Goal: Transaction & Acquisition: Book appointment/travel/reservation

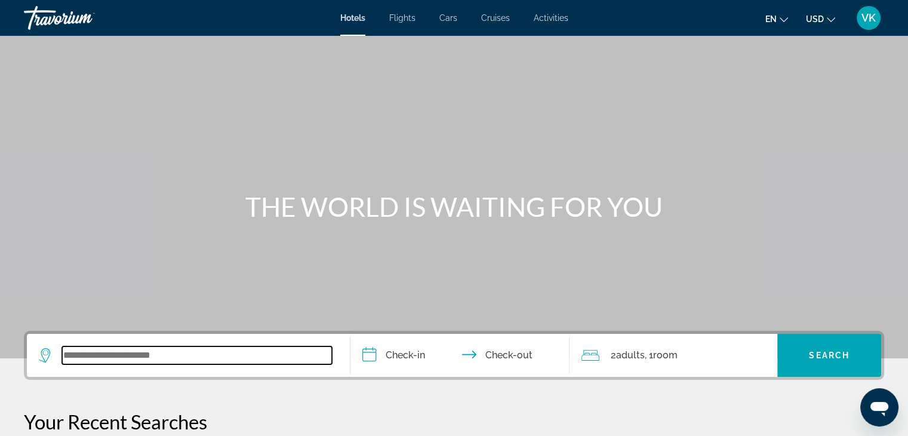
click at [91, 356] on input "Search widget" at bounding box center [197, 355] width 270 height 18
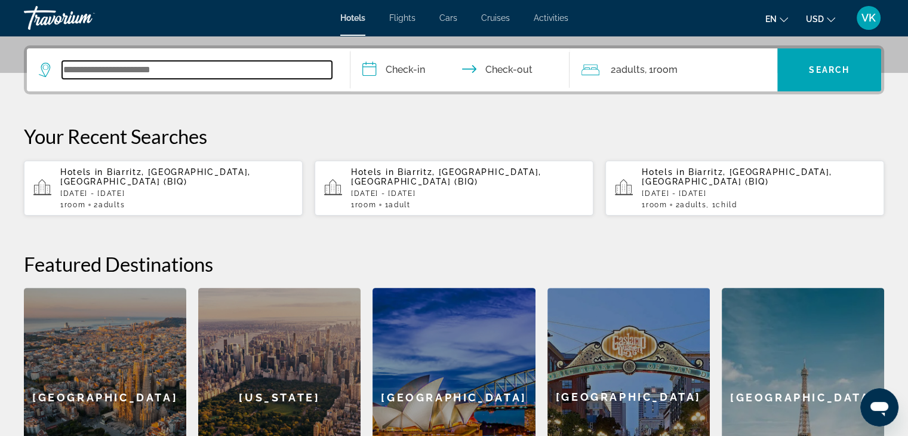
scroll to position [291, 0]
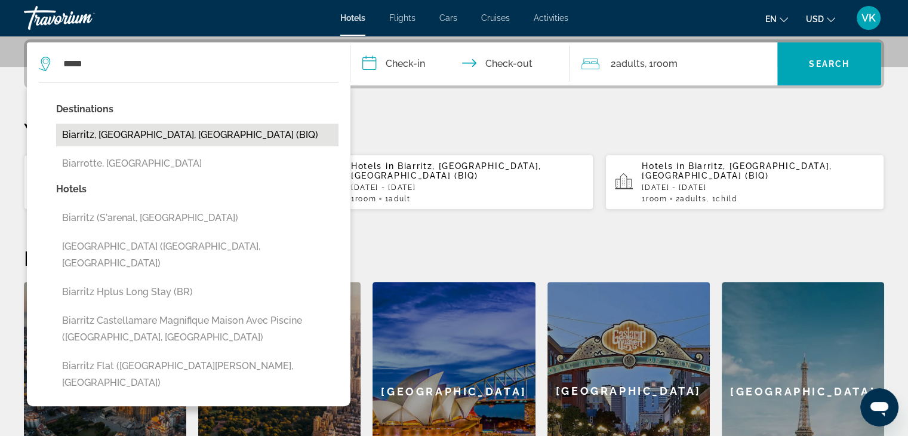
click at [203, 137] on button "Biarritz, [GEOGRAPHIC_DATA], [GEOGRAPHIC_DATA] (BIQ)" at bounding box center [197, 135] width 282 height 23
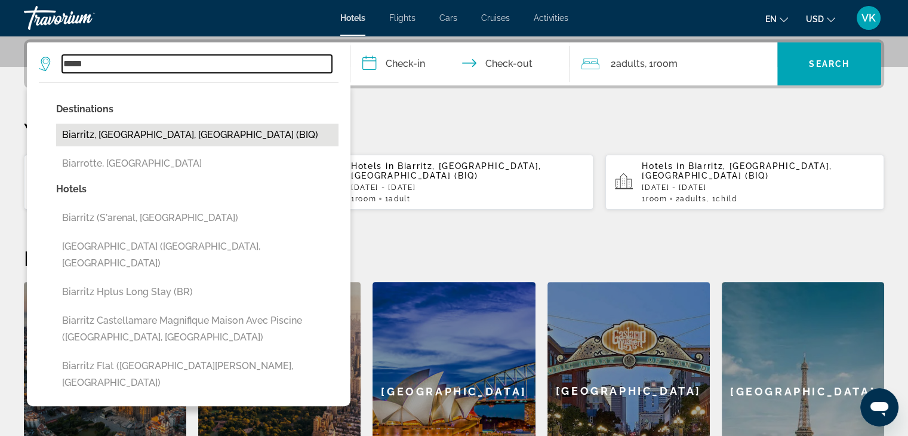
type input "**********"
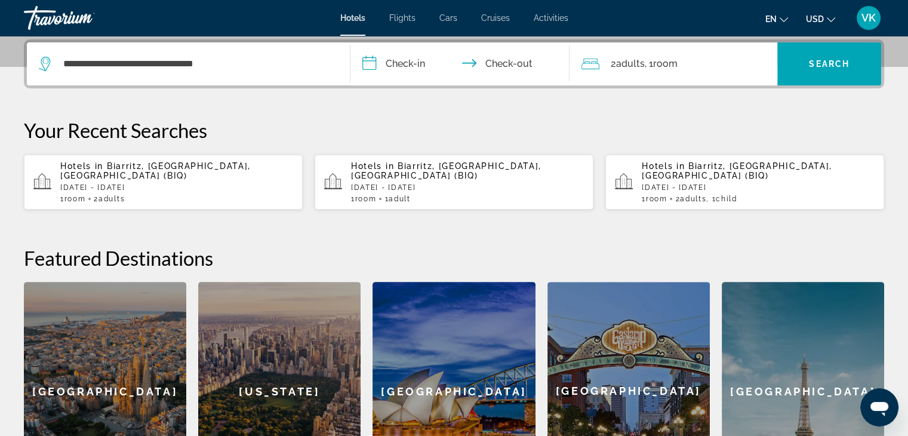
click at [400, 66] on input "**********" at bounding box center [462, 65] width 224 height 47
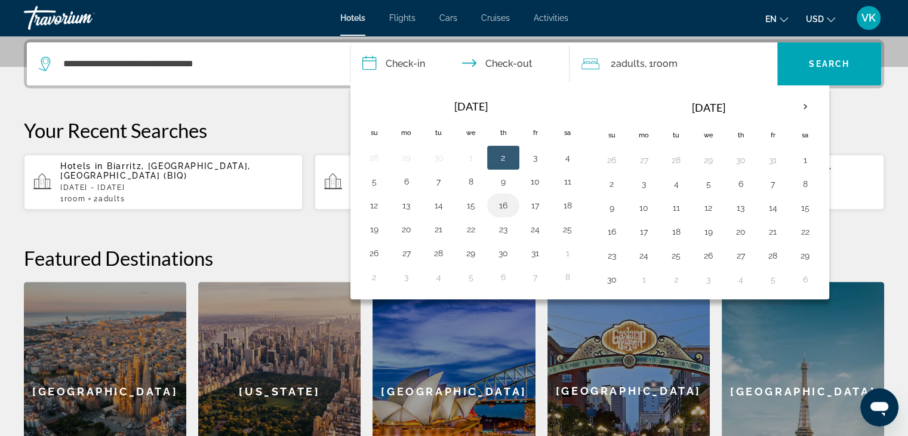
click at [508, 203] on button "16" at bounding box center [503, 205] width 19 height 17
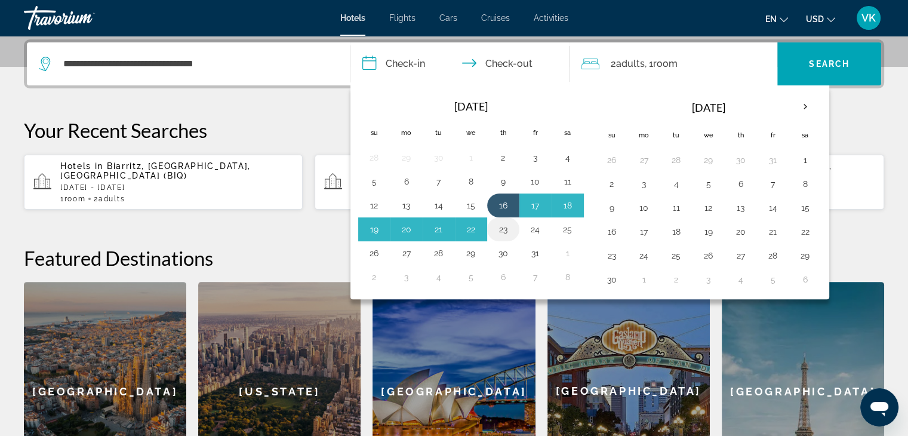
click at [503, 231] on button "23" at bounding box center [503, 229] width 19 height 17
type input "**********"
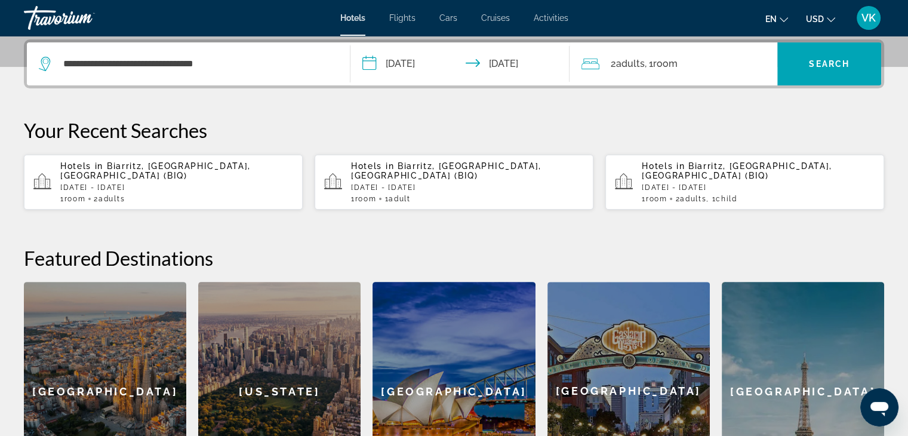
click at [814, 18] on span "USD" at bounding box center [815, 19] width 18 height 10
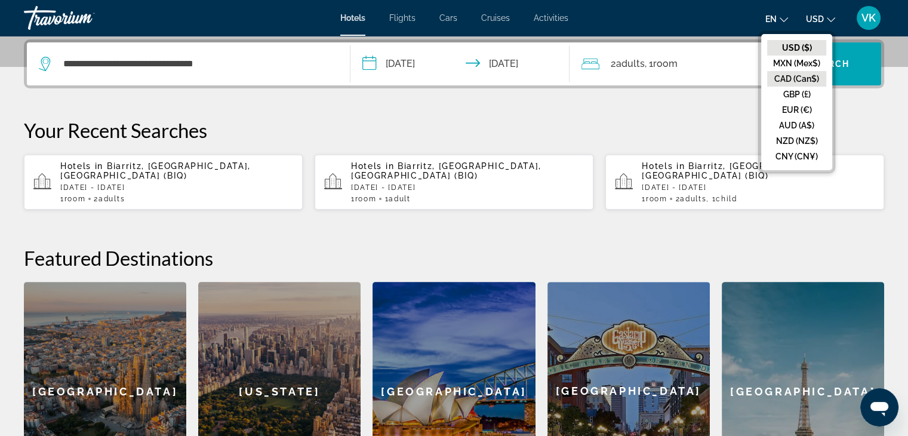
click at [807, 79] on button "CAD (Can$)" at bounding box center [796, 79] width 59 height 16
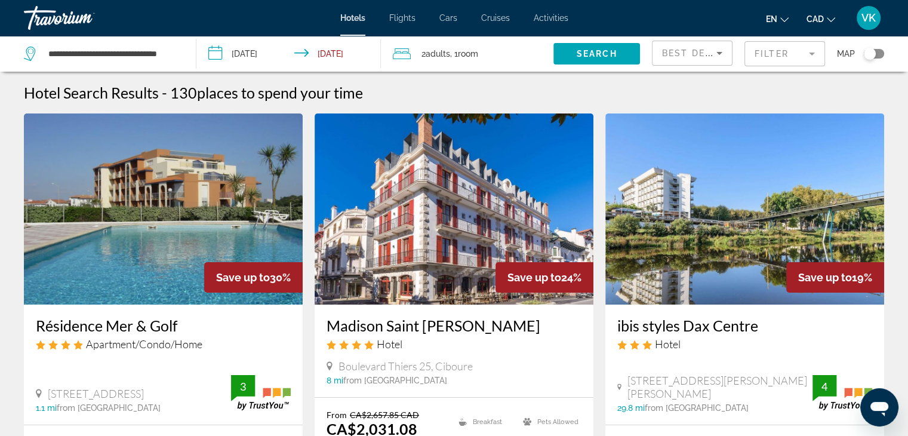
drag, startPoint x: 699, startPoint y: 61, endPoint x: 695, endPoint y: 54, distance: 7.8
click at [699, 60] on div "Best Deals" at bounding box center [692, 57] width 60 height 33
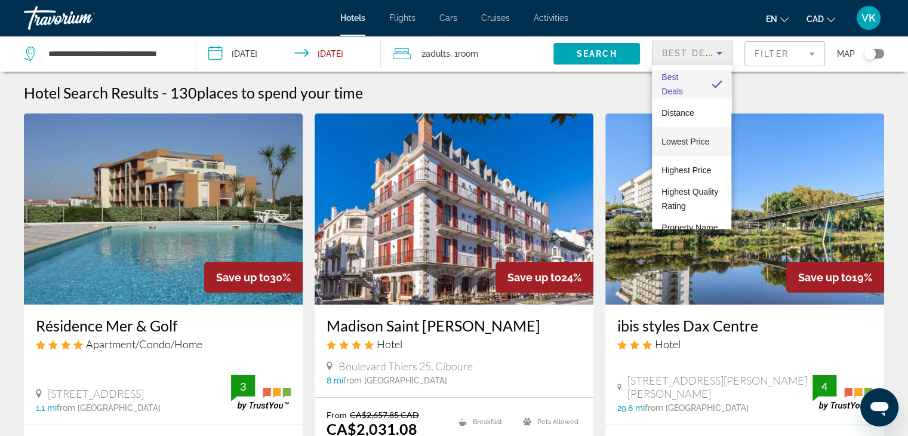
click at [692, 138] on span "Lowest Price" at bounding box center [685, 142] width 48 height 10
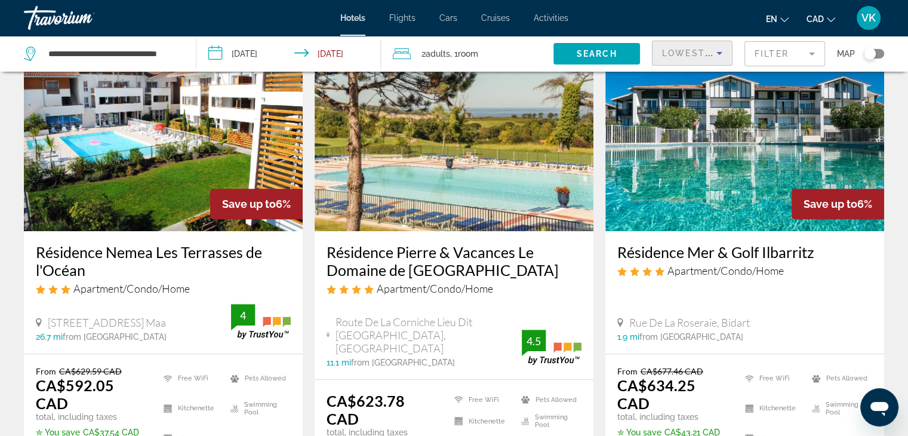
scroll to position [597, 0]
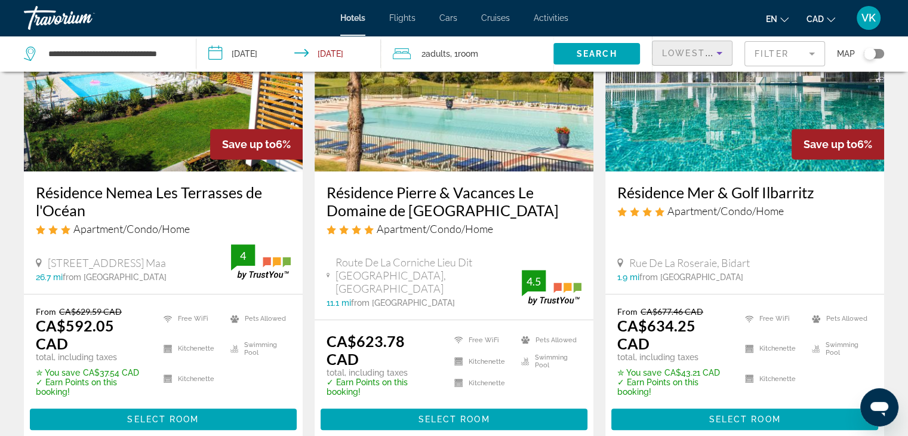
click at [729, 186] on h3 "Résidence Mer & Golf Ilbarritz" at bounding box center [744, 192] width 255 height 18
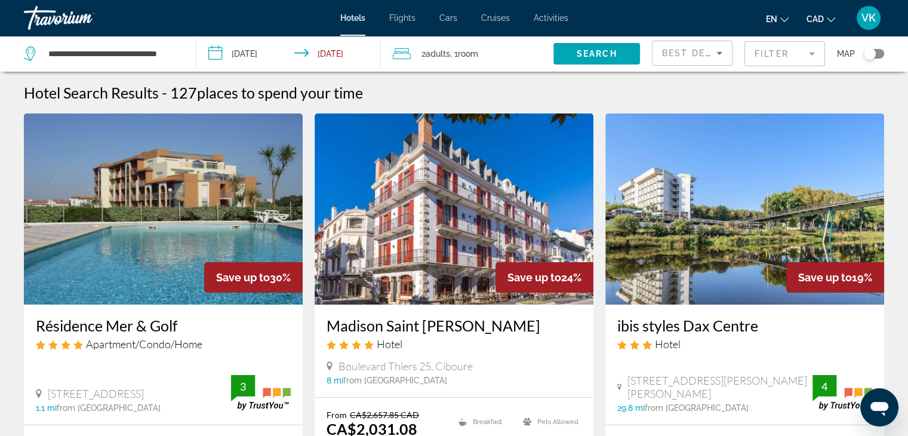
scroll to position [119, 0]
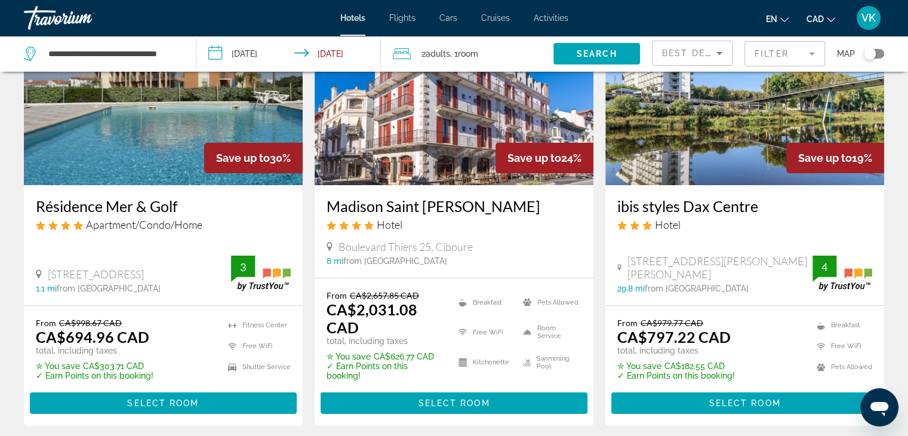
click at [659, 50] on div "Best Deals" at bounding box center [691, 53] width 79 height 24
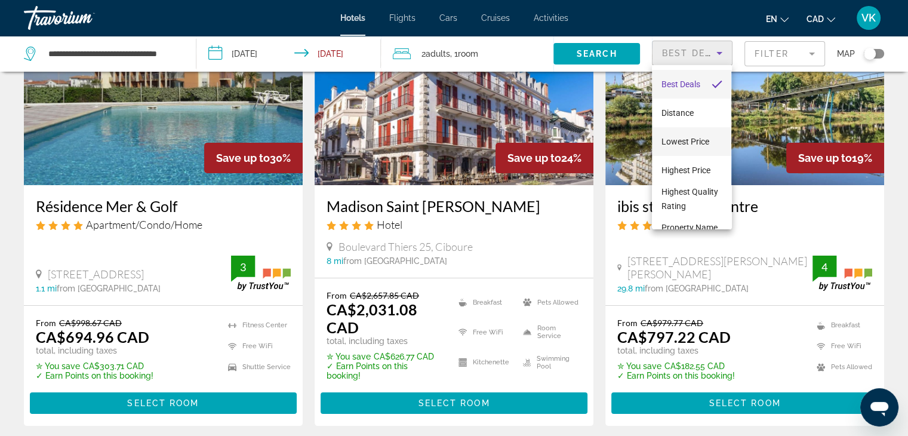
click at [684, 137] on span "Lowest Price" at bounding box center [685, 142] width 48 height 10
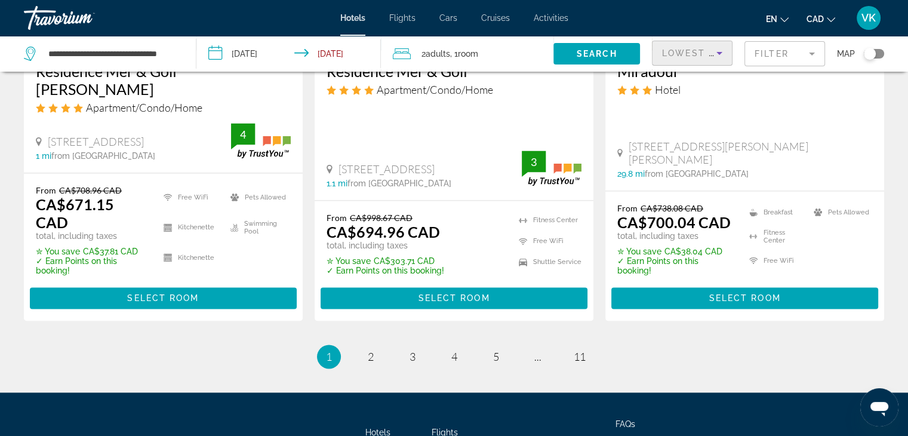
scroll to position [1692, 0]
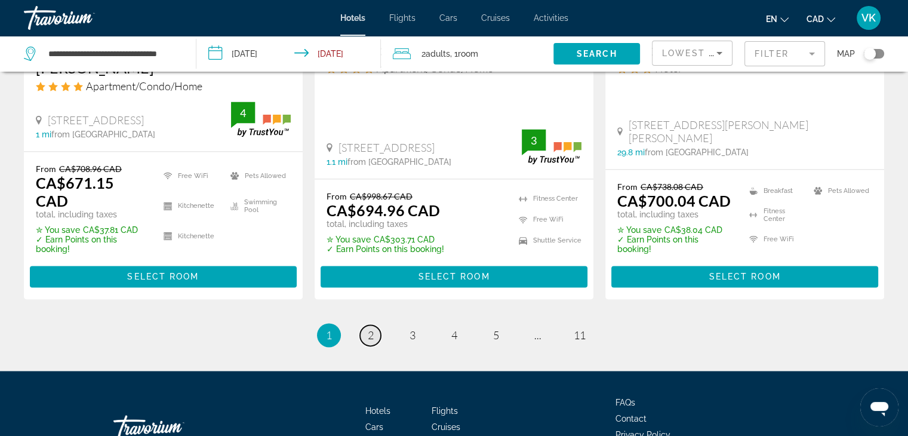
click at [377, 325] on link "page 2" at bounding box center [370, 335] width 21 height 21
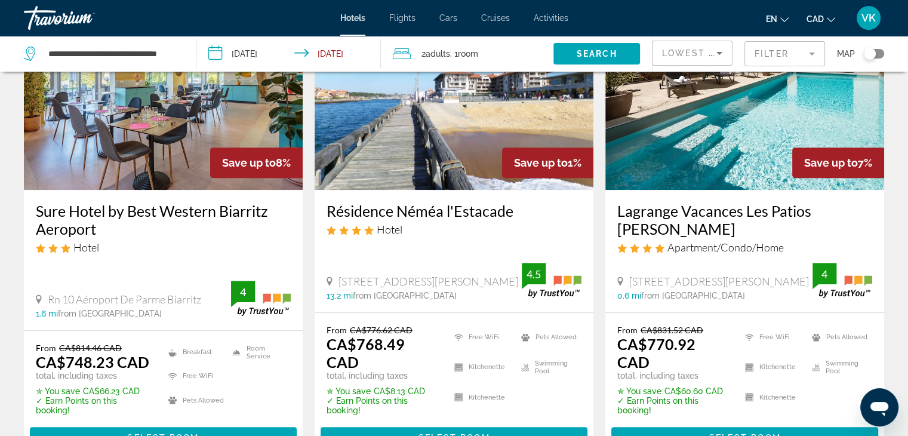
scroll to position [597, 0]
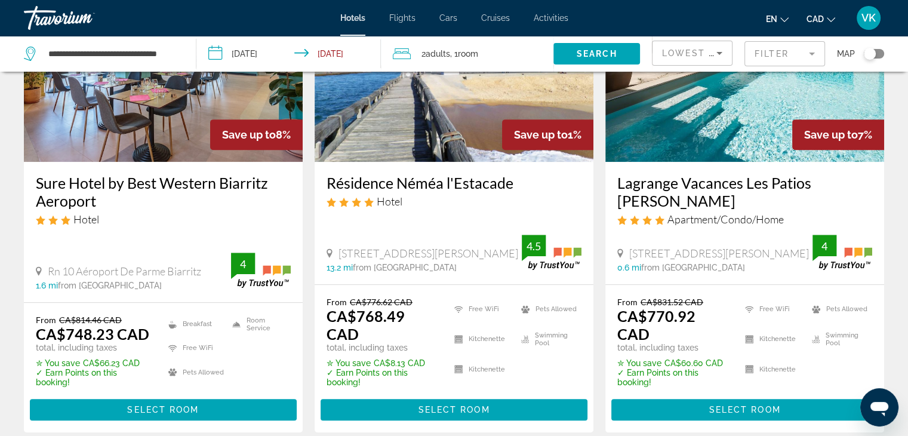
click at [690, 183] on h3 "Lagrange Vacances Les Patios [PERSON_NAME]" at bounding box center [744, 192] width 255 height 36
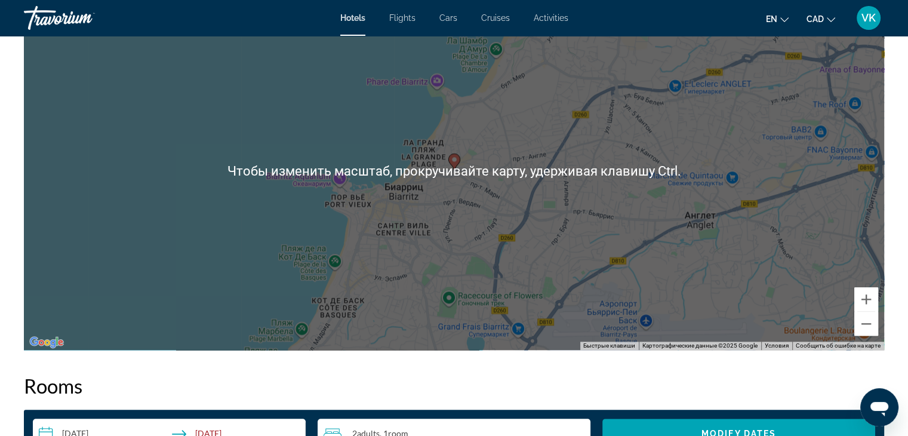
scroll to position [1194, 0]
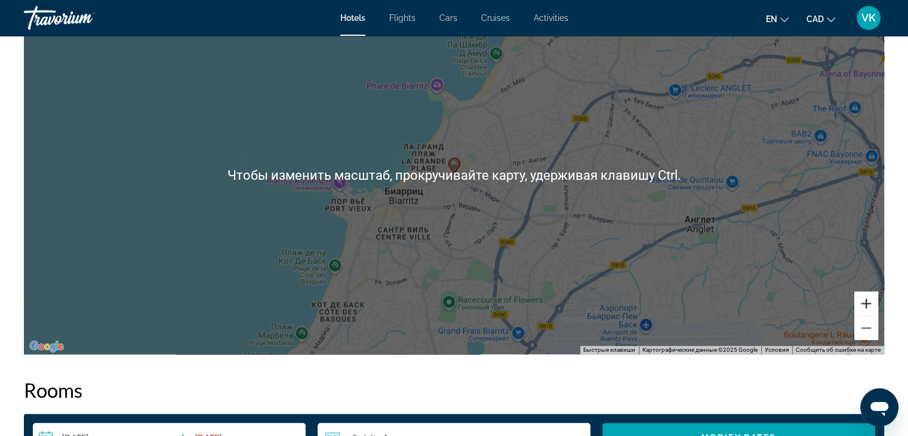
click at [871, 298] on button "Увеличить" at bounding box center [866, 303] width 24 height 24
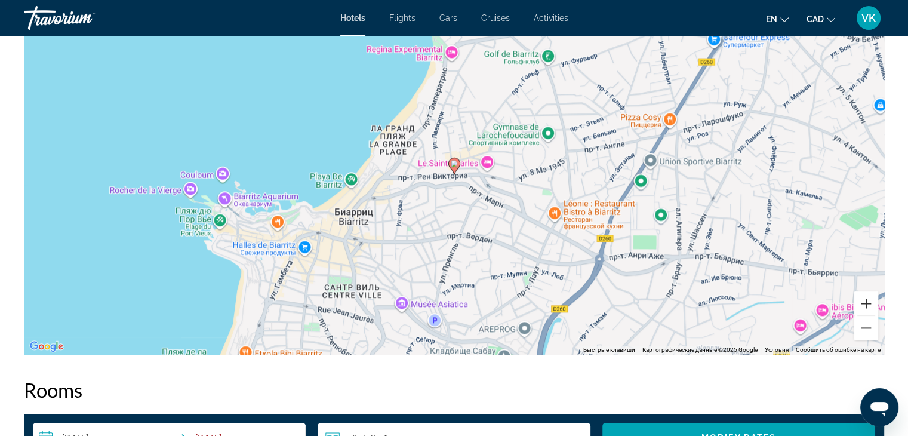
click at [871, 295] on button "Увеличить" at bounding box center [866, 303] width 24 height 24
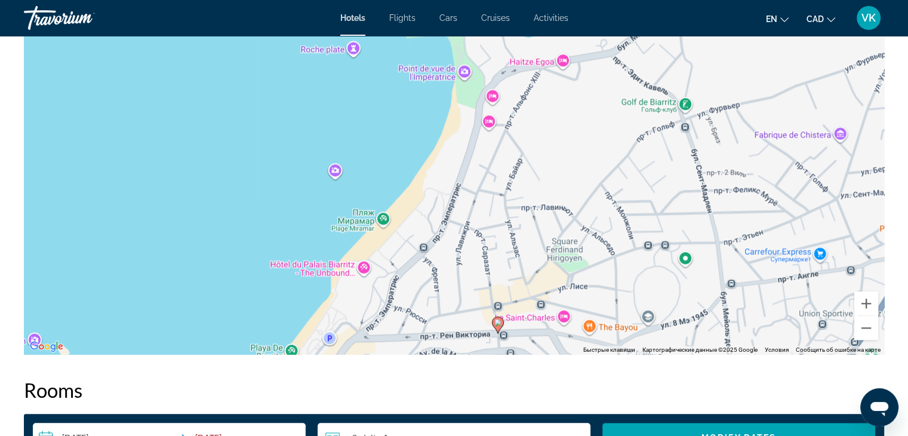
drag, startPoint x: 606, startPoint y: 190, endPoint x: 642, endPoint y: 313, distance: 128.4
click at [642, 314] on div "Чтобы активировать перетаскивание с помощью клавиатуры, нажмите Alt + Ввод. Пос…" at bounding box center [454, 175] width 860 height 358
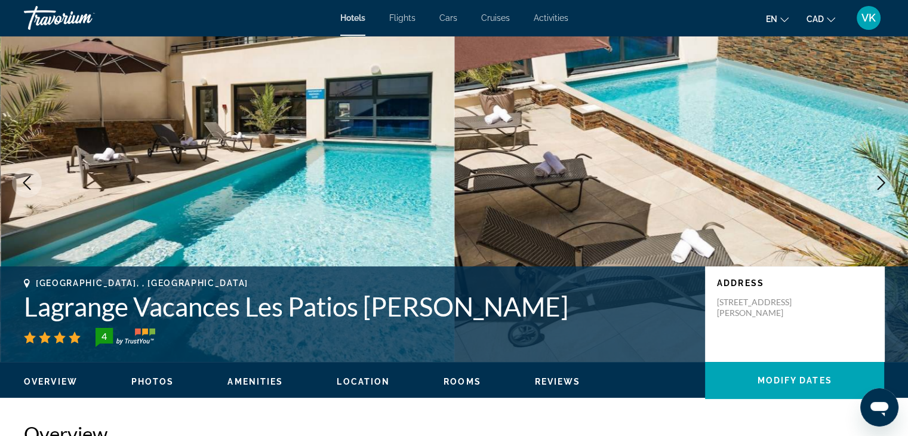
scroll to position [0, 0]
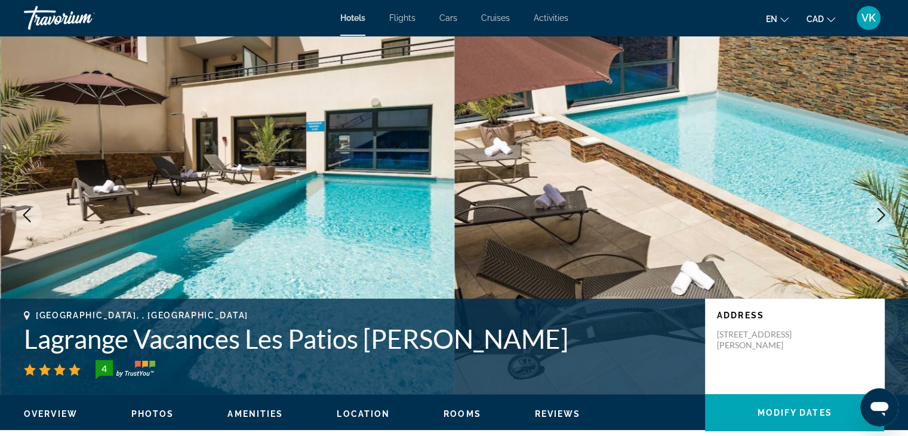
click at [881, 208] on icon "Next image" at bounding box center [881, 215] width 14 height 14
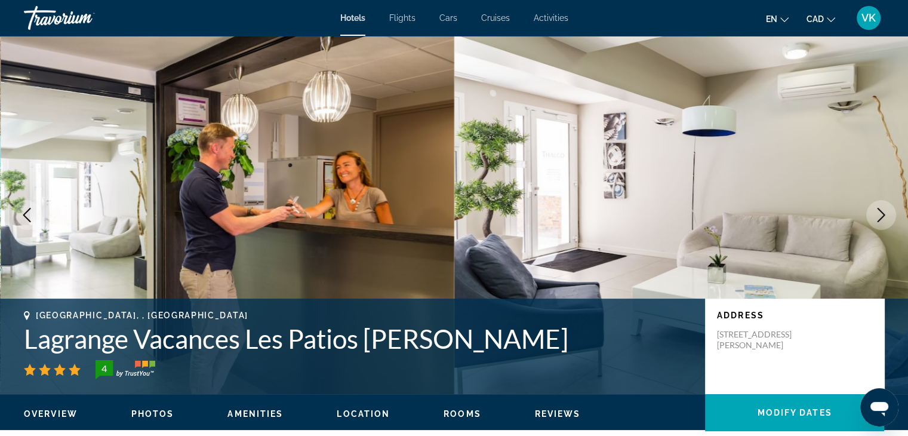
click at [881, 208] on icon "Next image" at bounding box center [881, 215] width 14 height 14
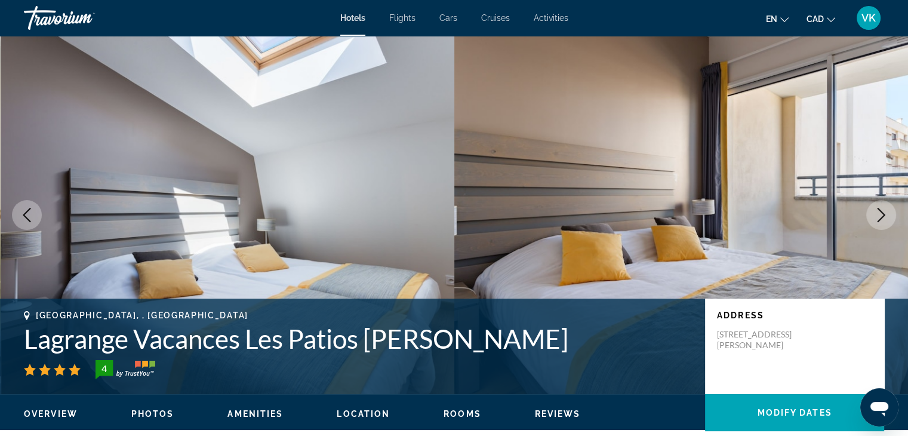
click at [881, 210] on icon "Next image" at bounding box center [881, 215] width 14 height 14
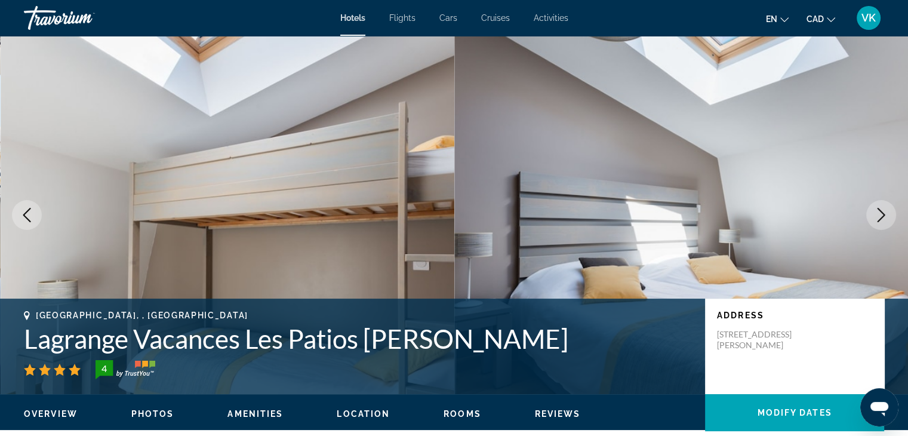
click at [881, 209] on icon "Next image" at bounding box center [881, 215] width 14 height 14
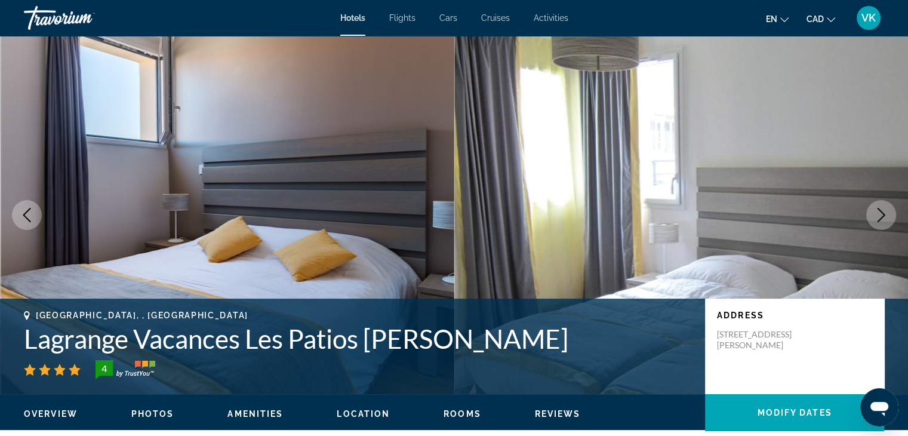
click at [881, 209] on icon "Next image" at bounding box center [881, 215] width 14 height 14
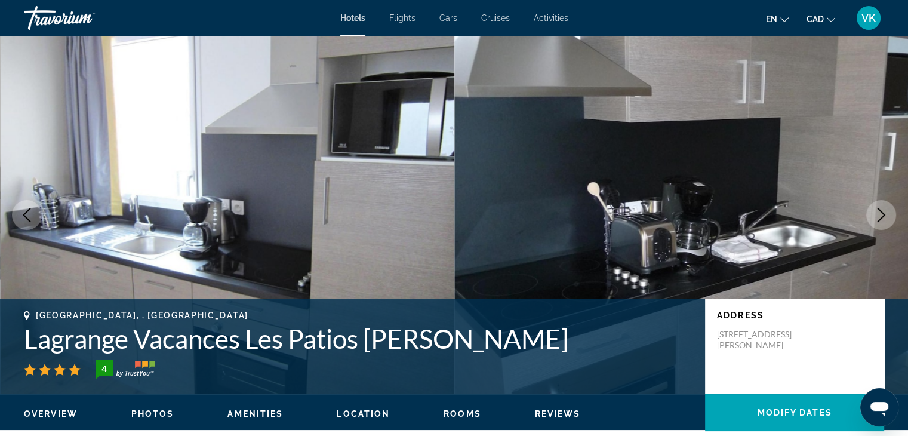
click at [881, 208] on icon "Next image" at bounding box center [881, 215] width 14 height 14
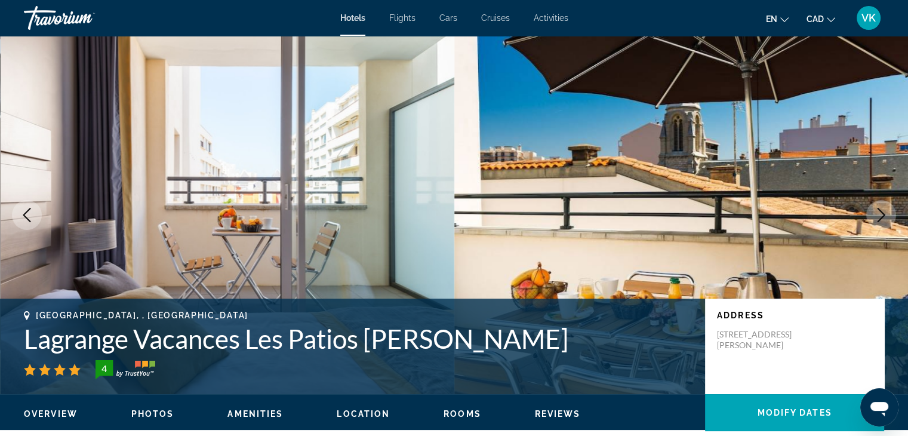
click at [882, 208] on icon "Next image" at bounding box center [881, 215] width 14 height 14
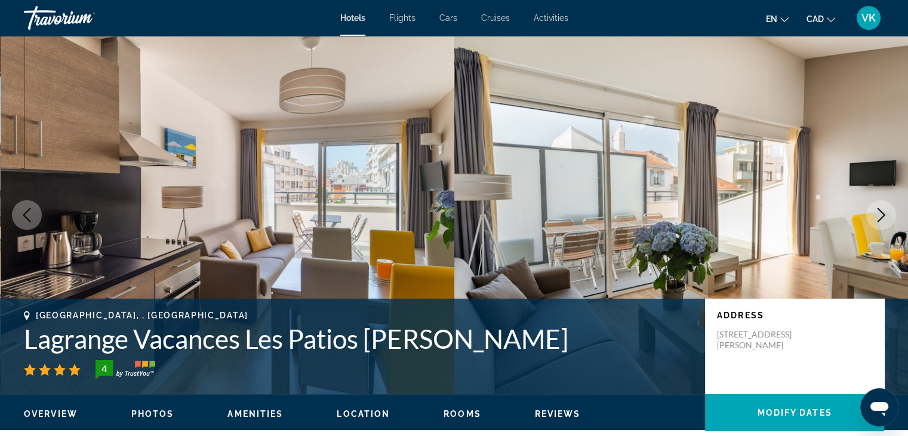
click at [882, 208] on icon "Next image" at bounding box center [881, 215] width 14 height 14
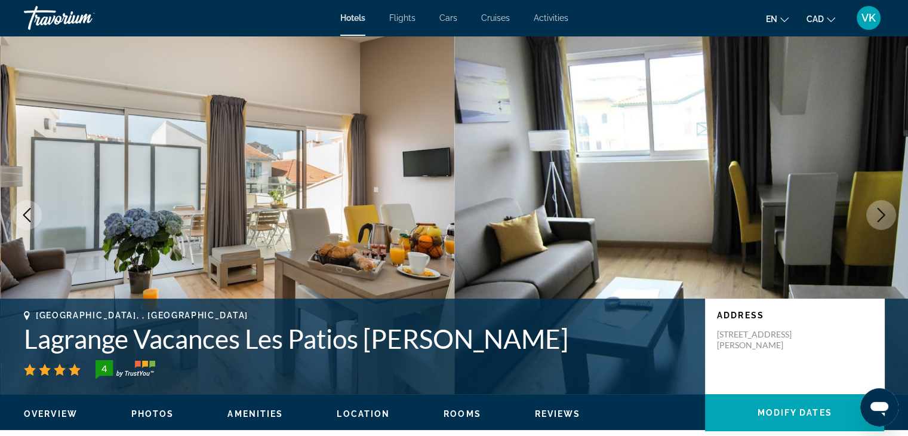
click at [883, 206] on button "Next image" at bounding box center [881, 215] width 30 height 30
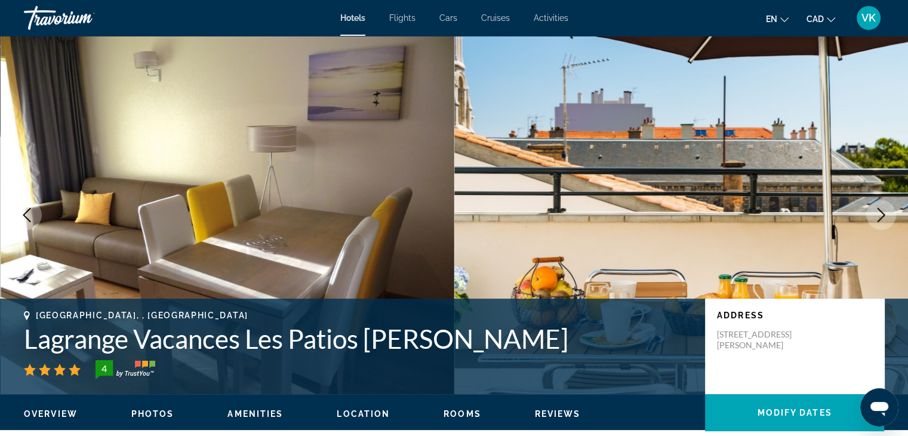
click at [883, 206] on button "Next image" at bounding box center [881, 215] width 30 height 30
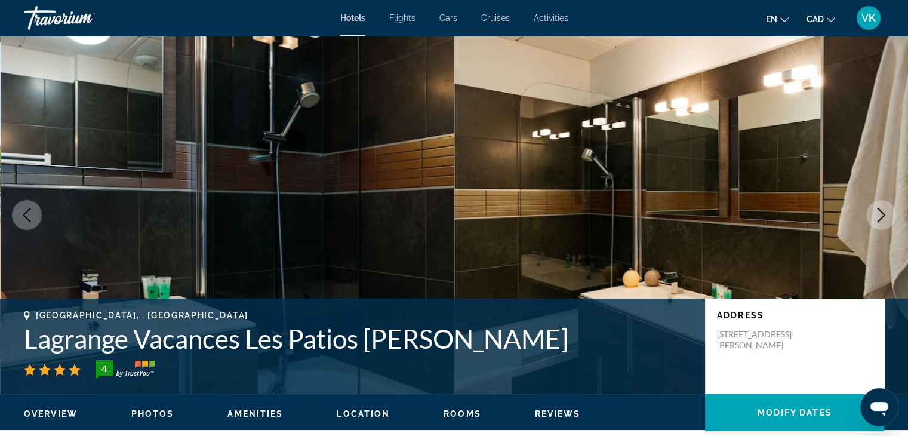
click at [883, 208] on button "Next image" at bounding box center [881, 215] width 30 height 30
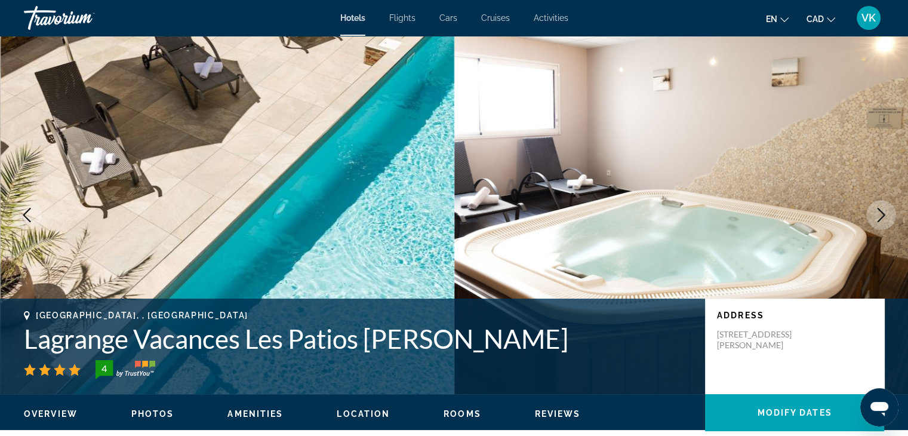
click at [883, 208] on icon "Next image" at bounding box center [881, 215] width 14 height 14
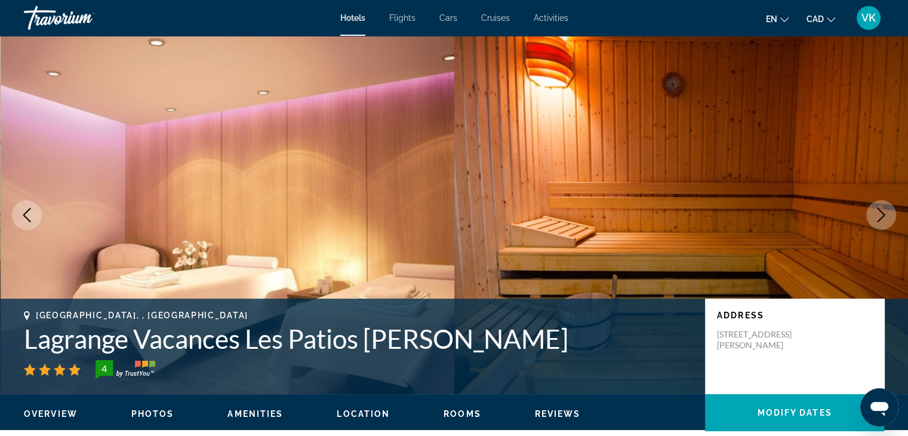
click at [883, 208] on icon "Next image" at bounding box center [881, 215] width 14 height 14
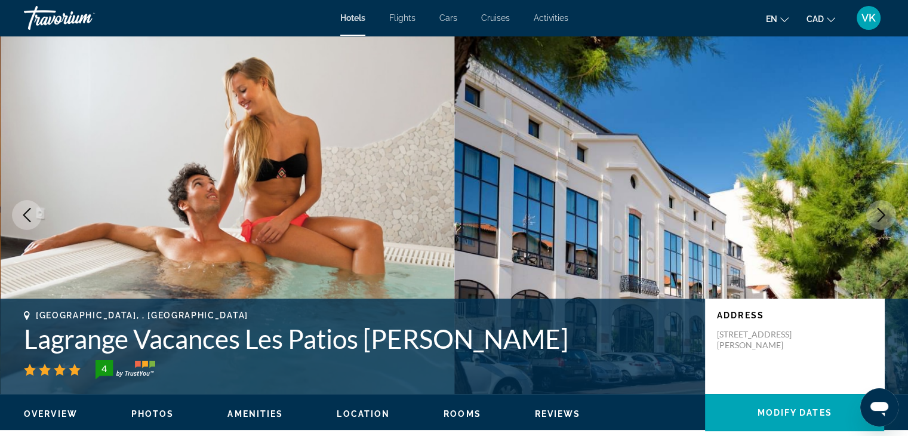
click at [883, 206] on button "Next image" at bounding box center [881, 215] width 30 height 30
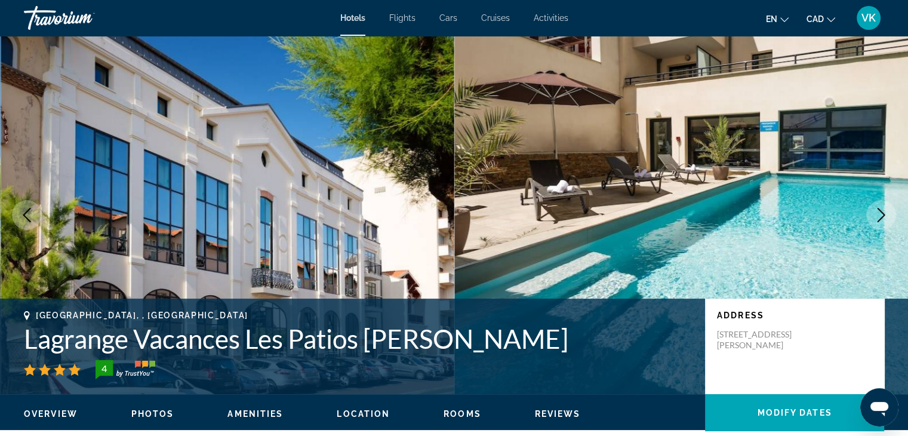
click at [883, 206] on button "Next image" at bounding box center [881, 215] width 30 height 30
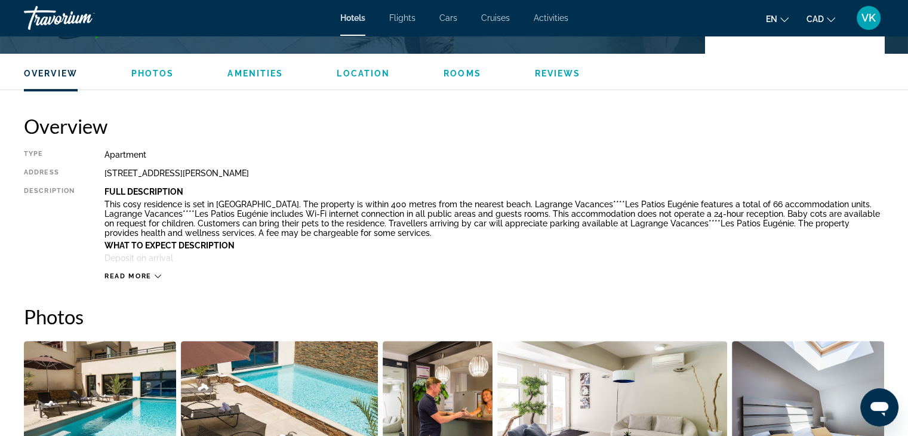
scroll to position [358, 0]
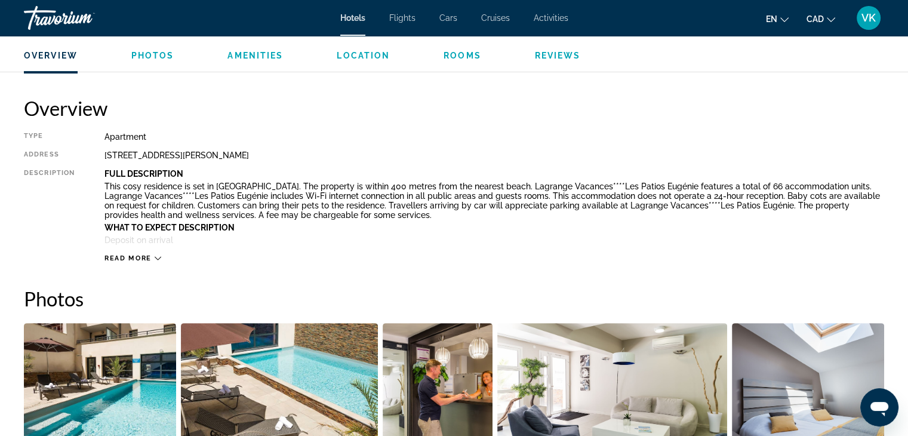
click at [155, 257] on icon "Main content" at bounding box center [158, 258] width 7 height 7
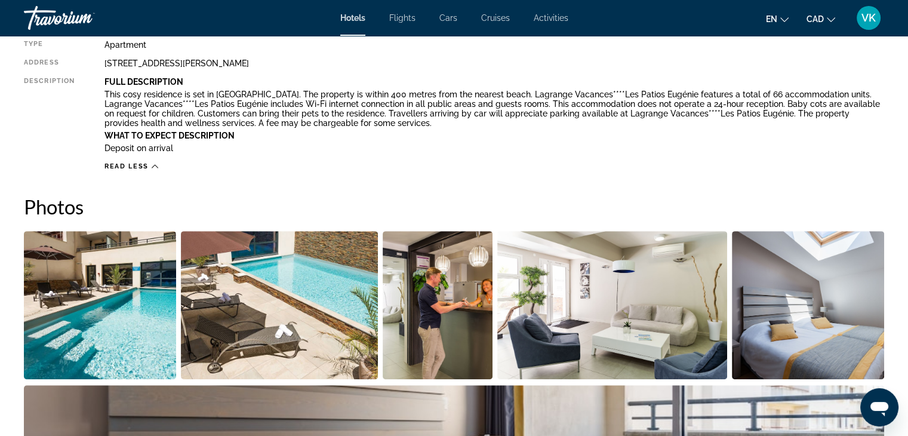
scroll to position [537, 0]
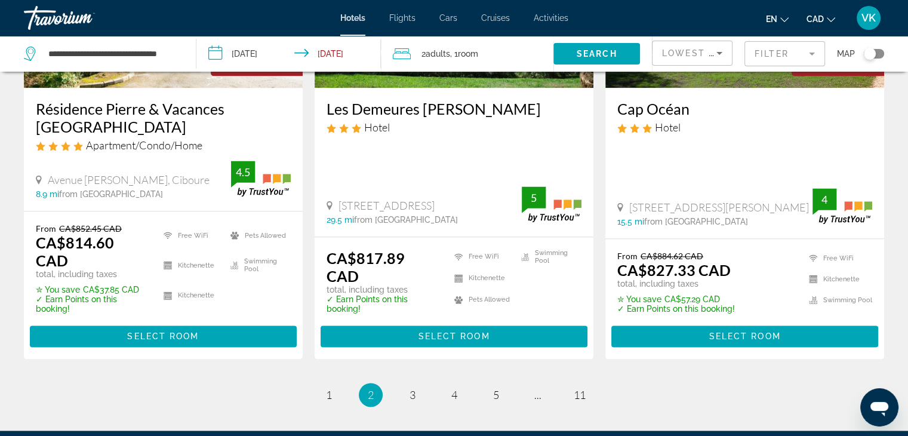
scroll to position [1671, 0]
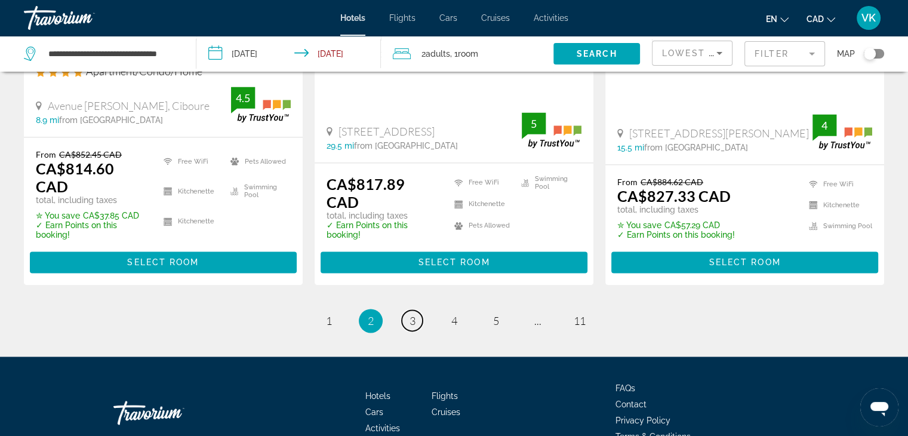
drag, startPoint x: 413, startPoint y: 270, endPoint x: 414, endPoint y: 263, distance: 7.3
click at [413, 314] on span "3" at bounding box center [412, 320] width 6 height 13
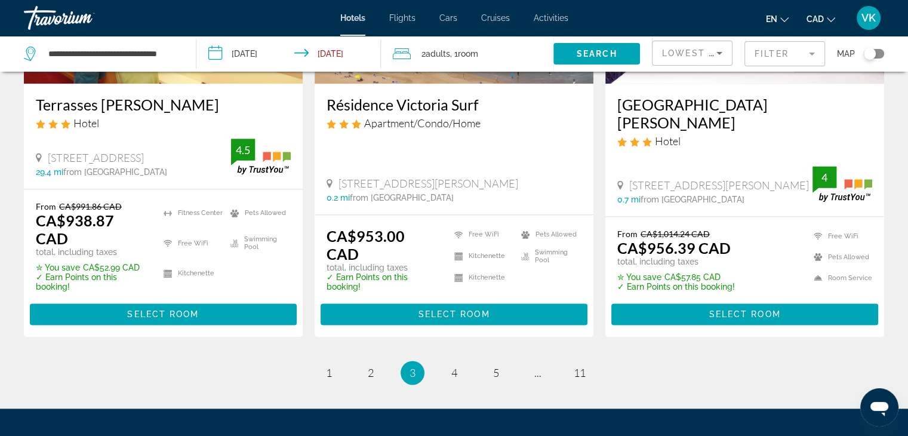
scroll to position [1552, 0]
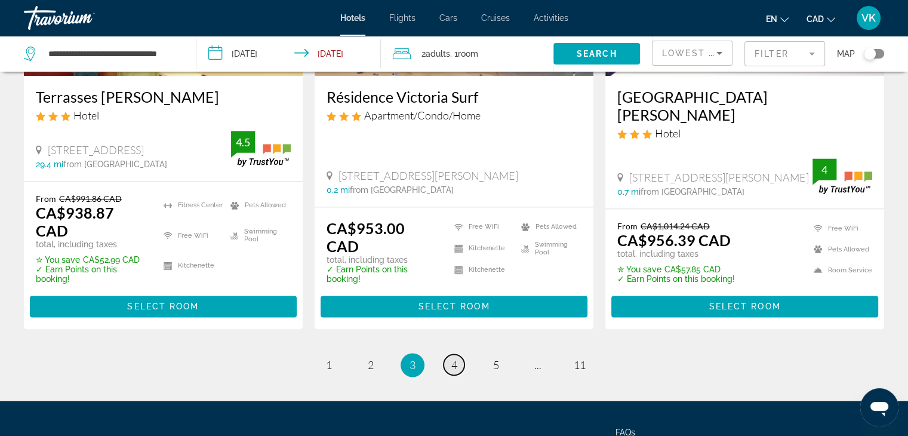
click at [451, 358] on span "4" at bounding box center [454, 364] width 6 height 13
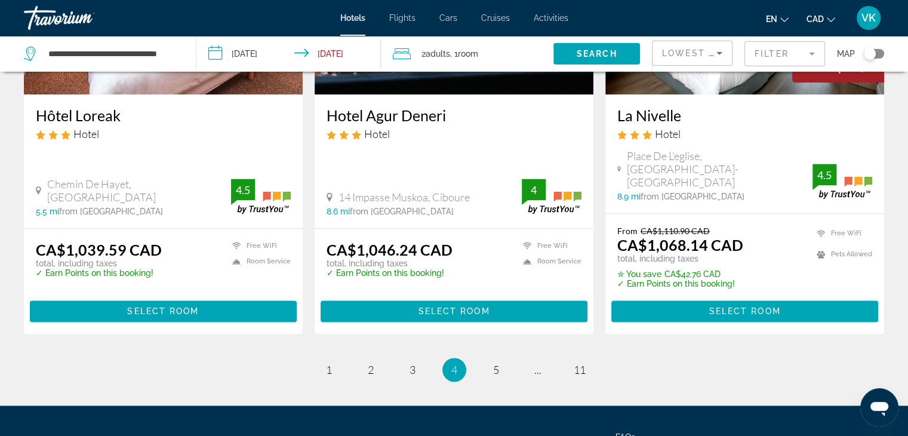
scroll to position [1676, 0]
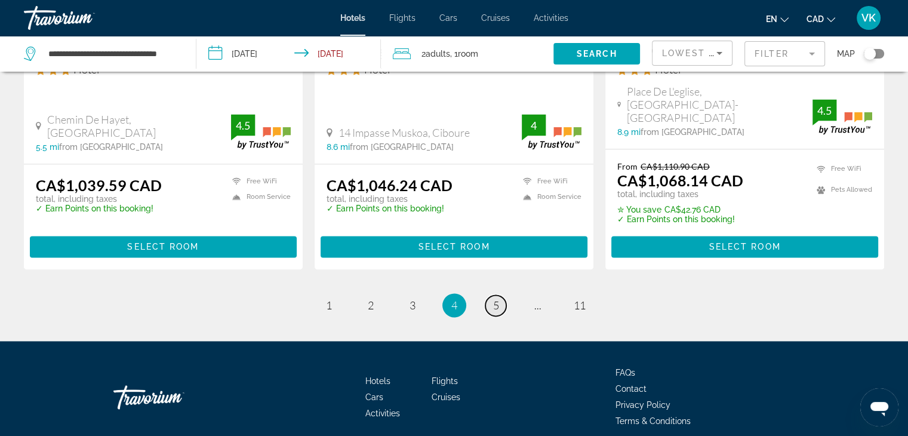
click at [499, 295] on link "page 5" at bounding box center [495, 305] width 21 height 21
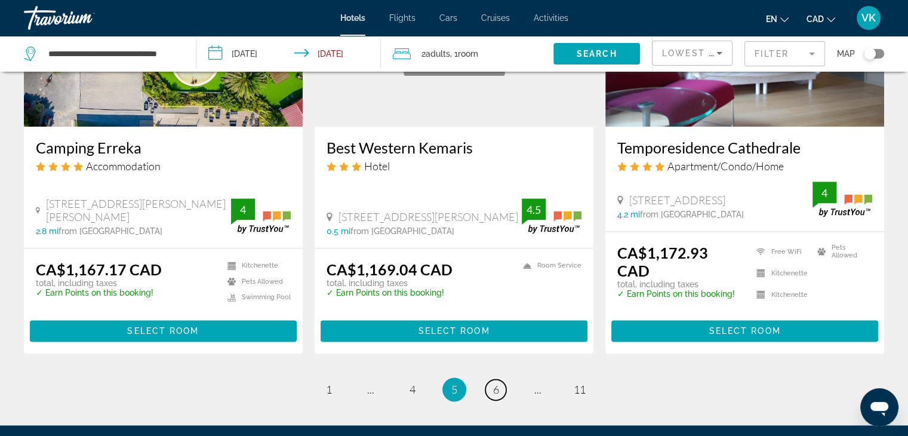
scroll to position [1622, 0]
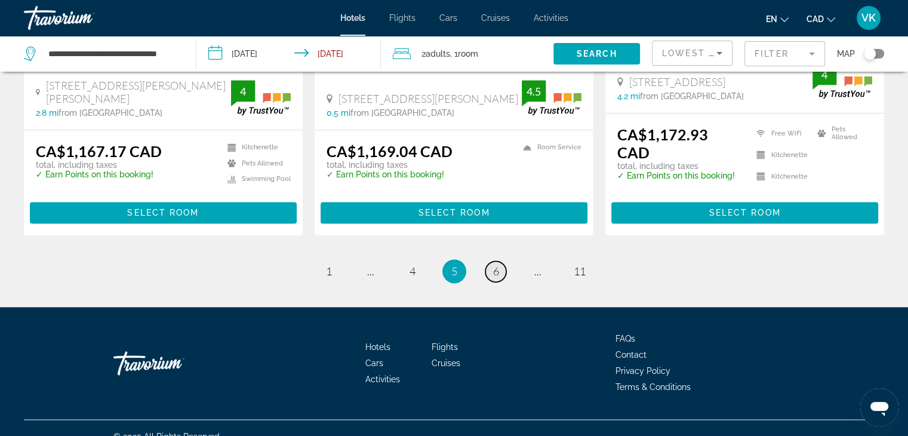
click at [498, 264] on span "6" at bounding box center [496, 270] width 6 height 13
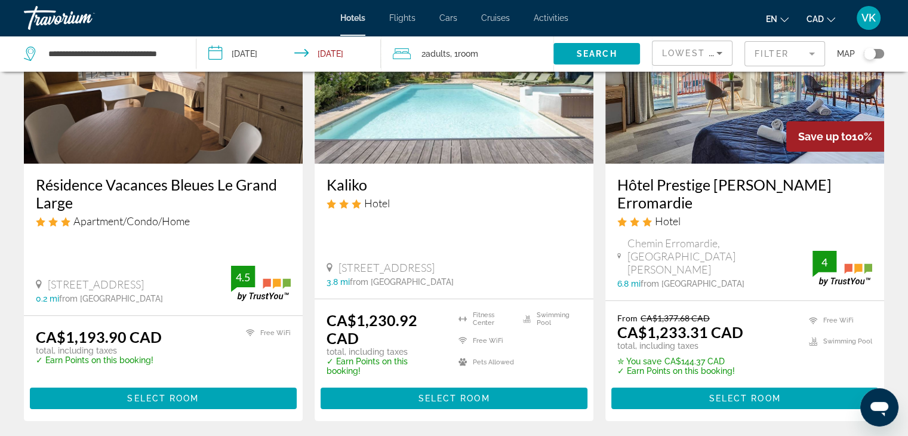
scroll to position [179, 0]
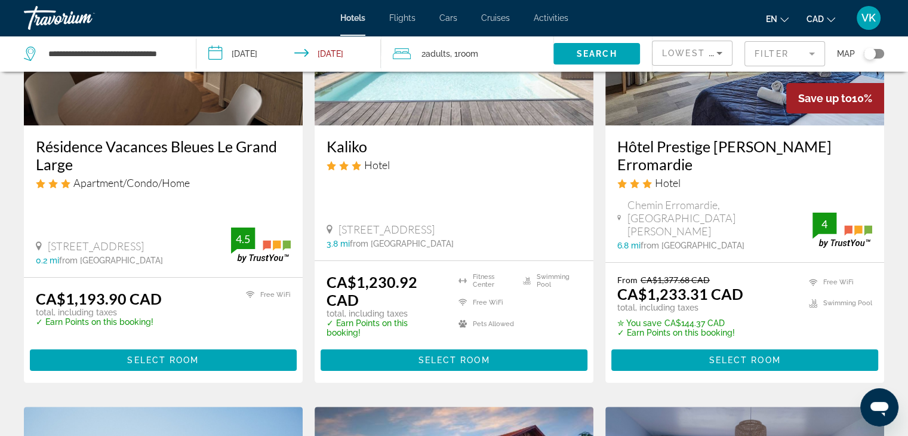
click at [135, 144] on h3 "Résidence Vacances Bleues Le Grand Large" at bounding box center [163, 155] width 255 height 36
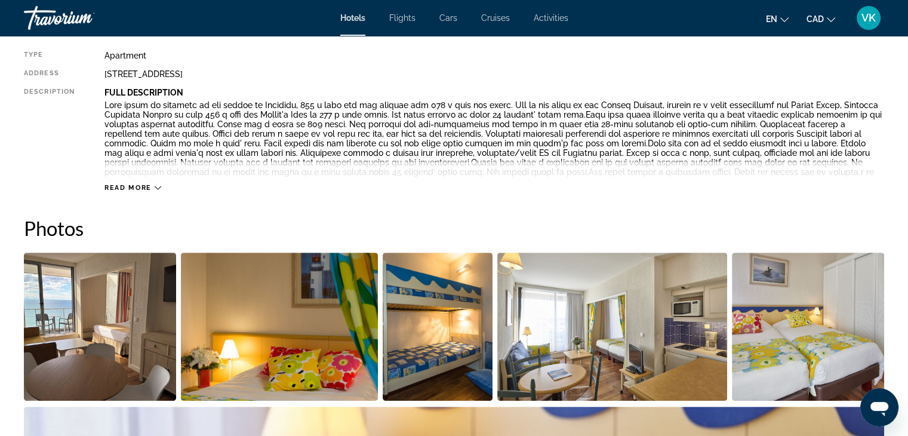
scroll to position [418, 0]
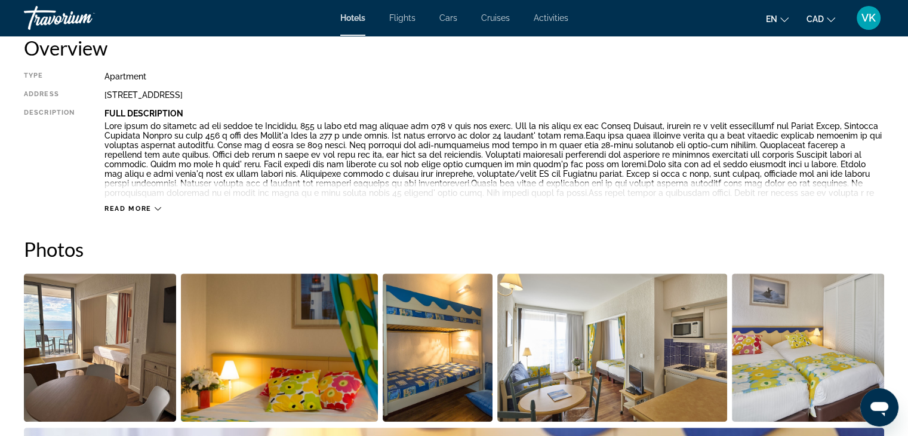
click at [130, 204] on div "Read more" at bounding box center [493, 196] width 779 height 33
click at [157, 208] on icon "Main content" at bounding box center [158, 208] width 7 height 7
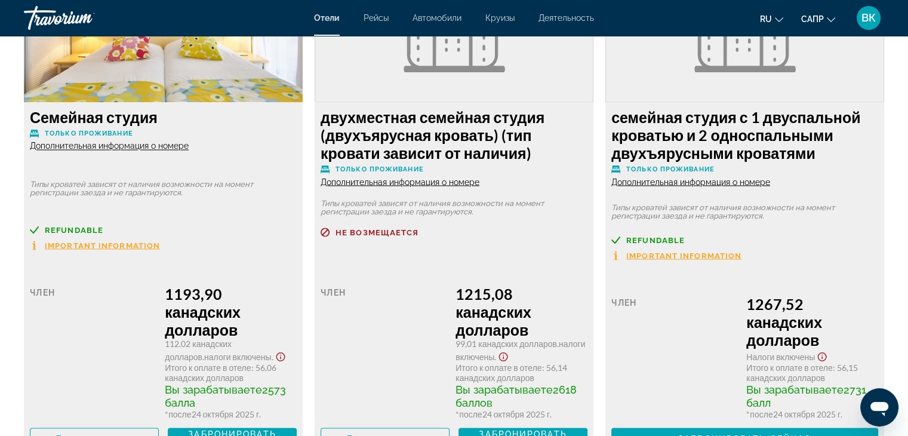
scroll to position [2089, 0]
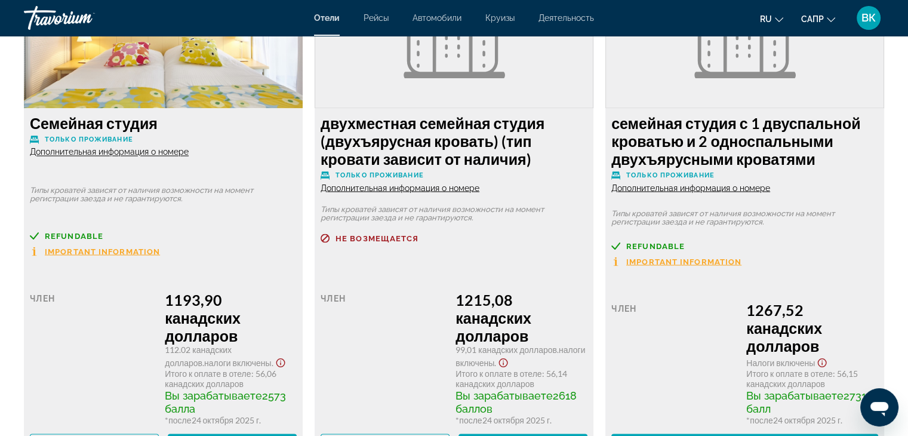
click at [97, 156] on font "Дополнительная информация о номере" at bounding box center [109, 152] width 159 height 10
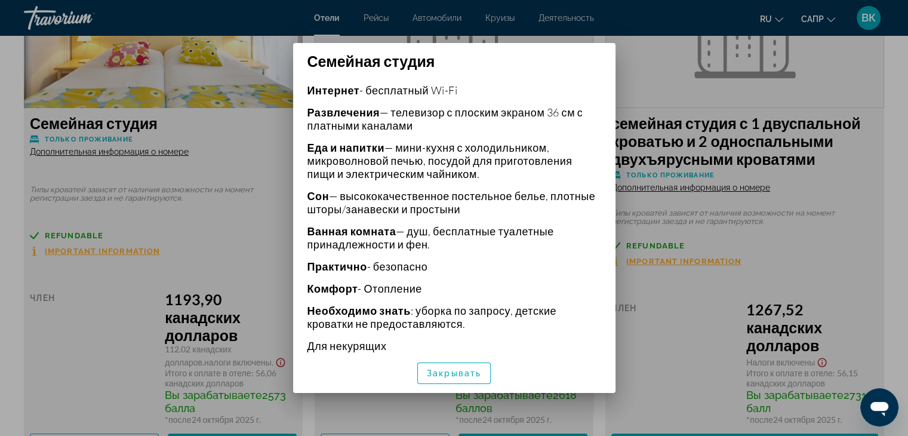
scroll to position [313, 0]
click at [687, 301] on div at bounding box center [454, 218] width 908 height 436
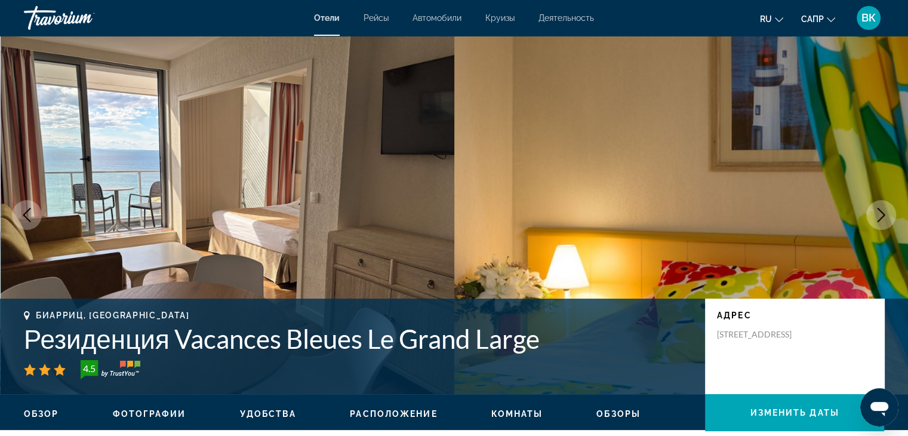
scroll to position [2089, 0]
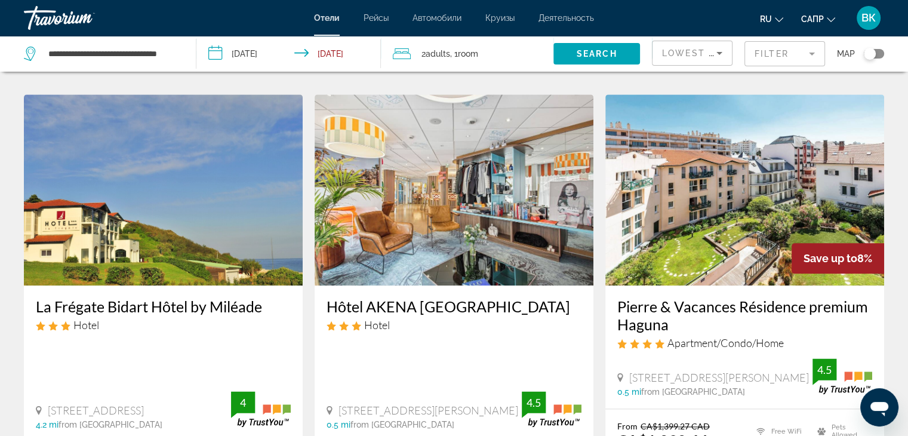
scroll to position [1432, 0]
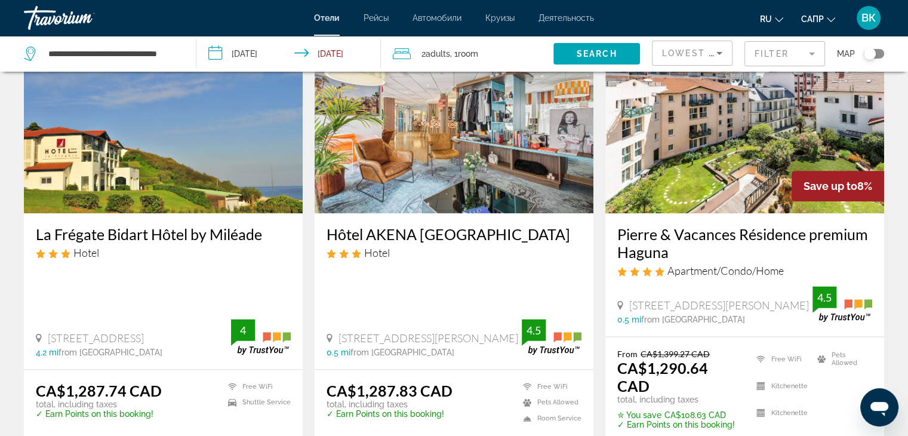
click at [684, 225] on h3 "Pierre & Vacances Résidence premium Haguna" at bounding box center [744, 243] width 255 height 36
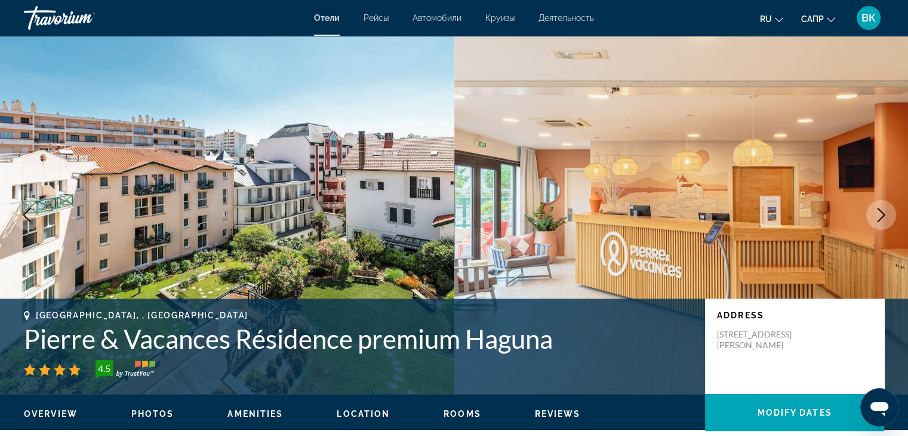
click at [886, 213] on icon "Next image" at bounding box center [881, 215] width 14 height 14
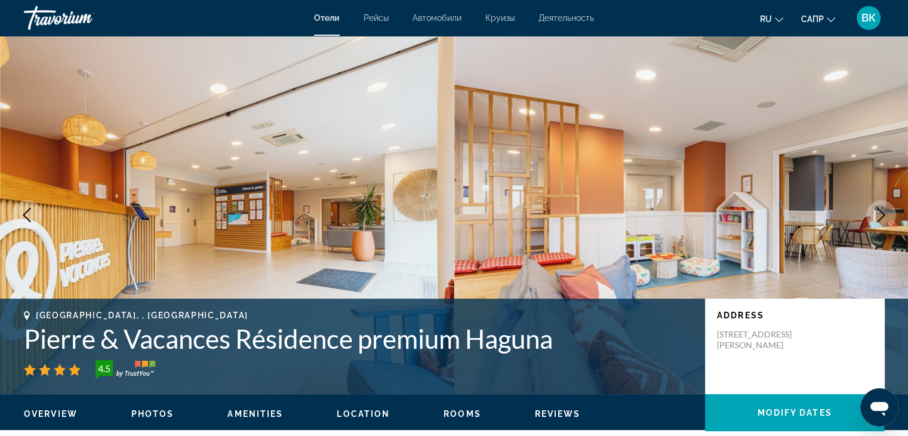
click at [886, 212] on icon "Next image" at bounding box center [881, 215] width 14 height 14
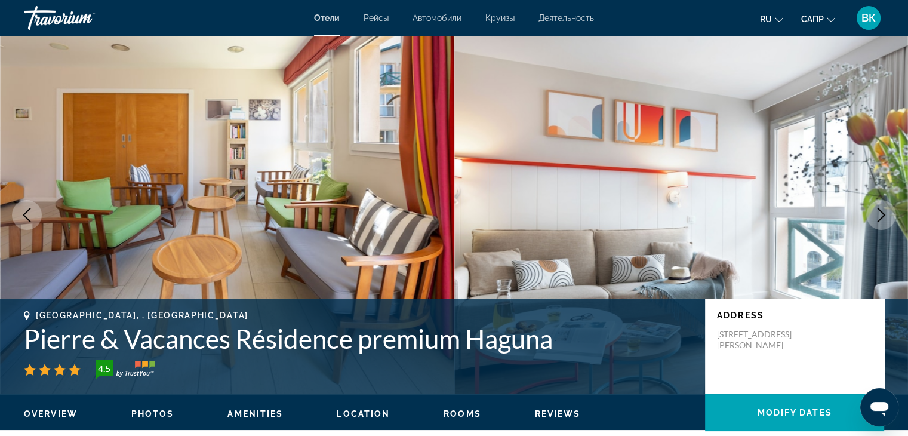
click at [888, 206] on button "Next image" at bounding box center [881, 215] width 30 height 30
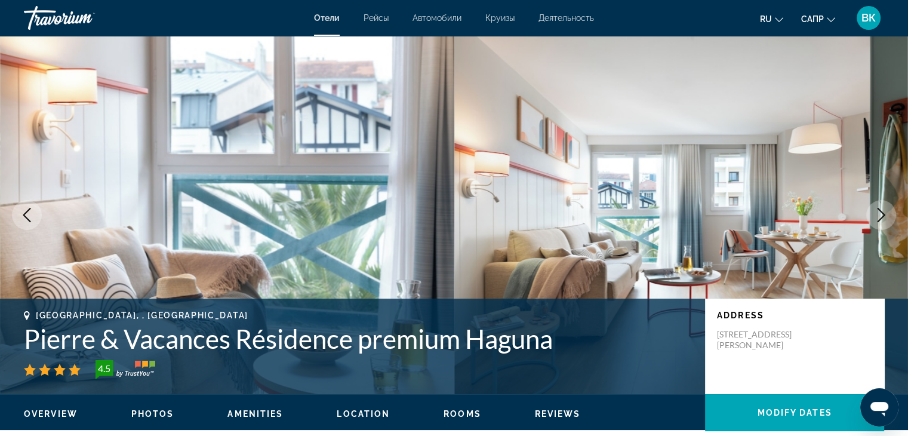
click at [890, 201] on img "Основное содержание" at bounding box center [681, 215] width 454 height 358
click at [884, 215] on icon "Next image" at bounding box center [881, 215] width 8 height 14
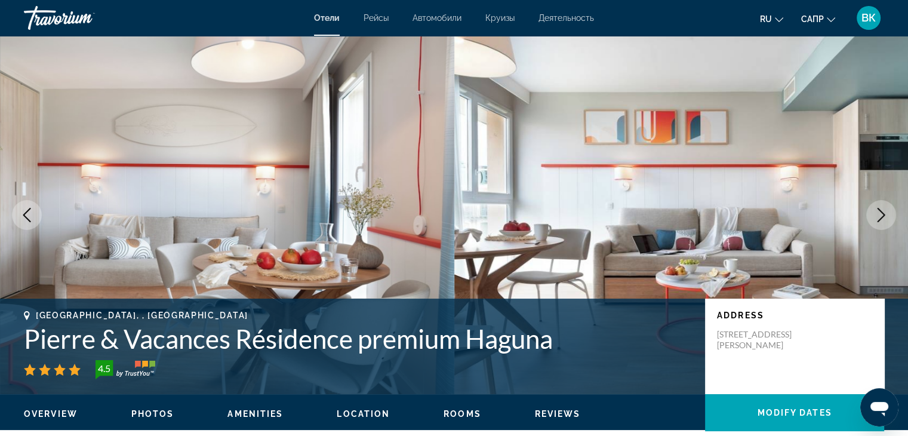
click at [886, 208] on icon "Next image" at bounding box center [881, 215] width 14 height 14
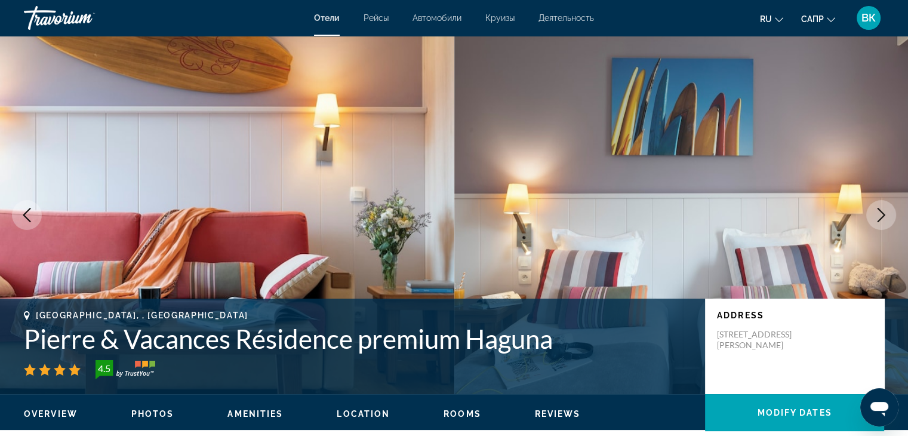
click at [887, 206] on button "Next image" at bounding box center [881, 215] width 30 height 30
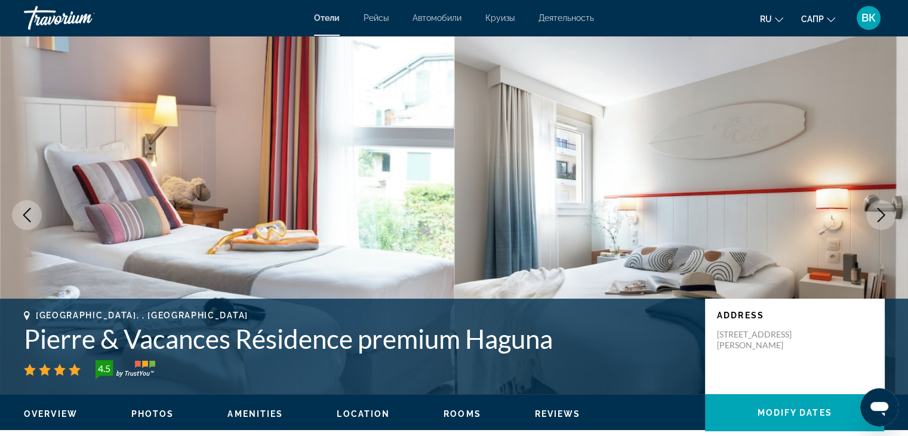
click at [888, 204] on button "Next image" at bounding box center [881, 215] width 30 height 30
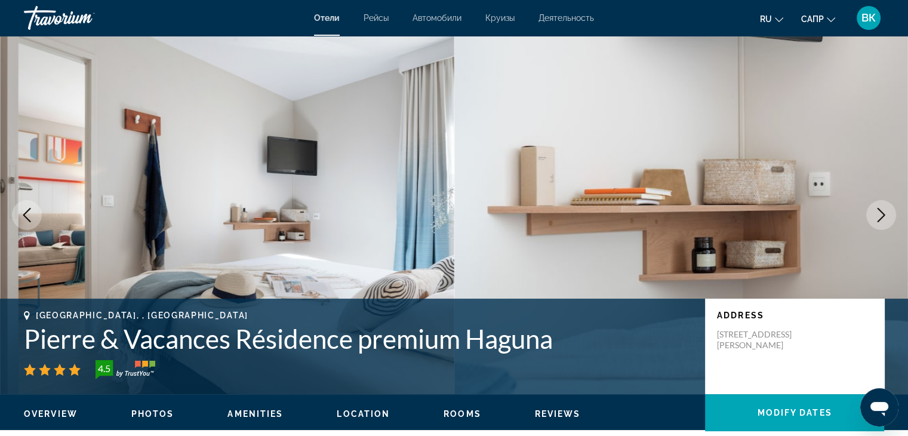
click at [890, 202] on button "Next image" at bounding box center [881, 215] width 30 height 30
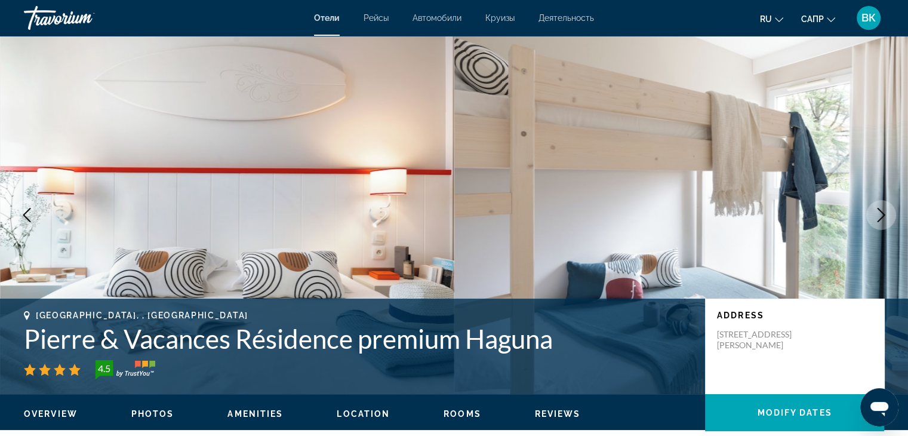
click at [890, 202] on img "Основное содержание" at bounding box center [681, 215] width 454 height 358
click at [883, 217] on icon "Next image" at bounding box center [881, 215] width 8 height 14
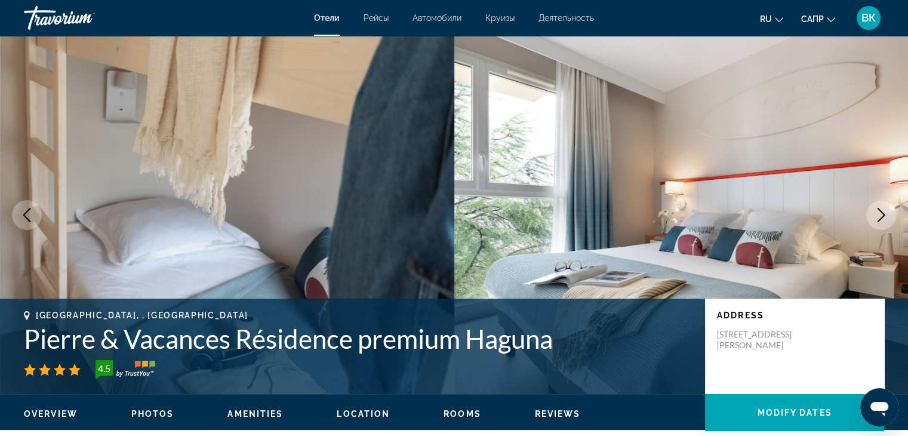
click at [885, 211] on icon "Next image" at bounding box center [881, 215] width 14 height 14
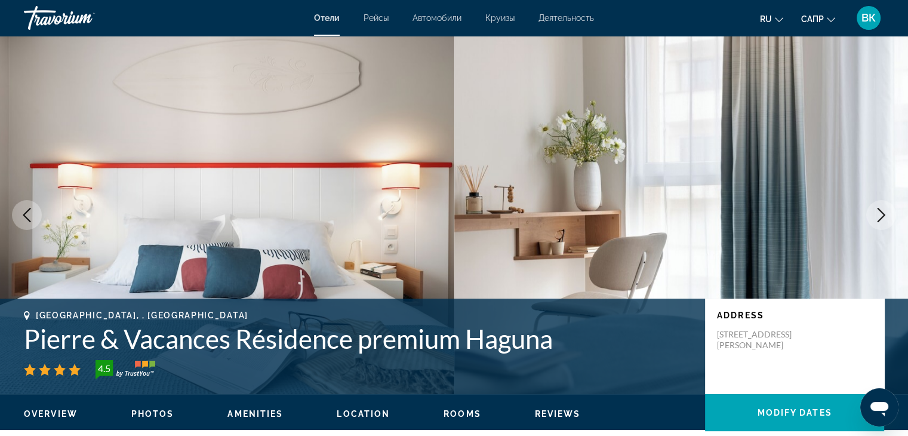
click at [886, 209] on icon "Next image" at bounding box center [881, 215] width 14 height 14
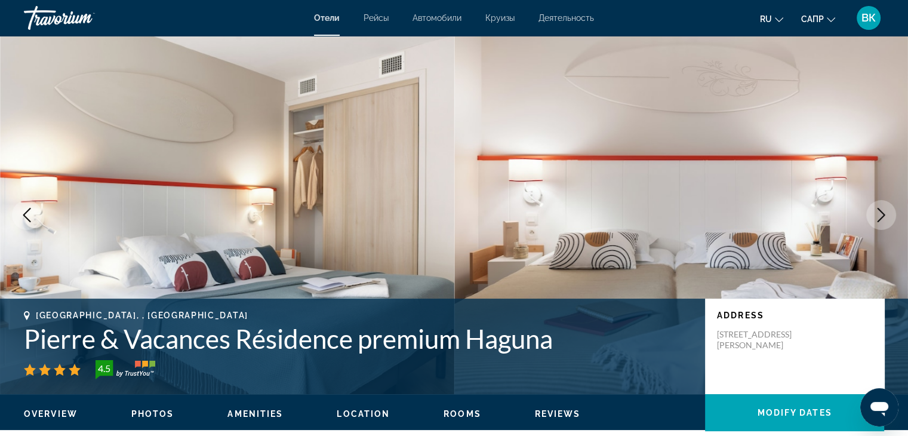
click at [886, 208] on icon "Next image" at bounding box center [881, 215] width 14 height 14
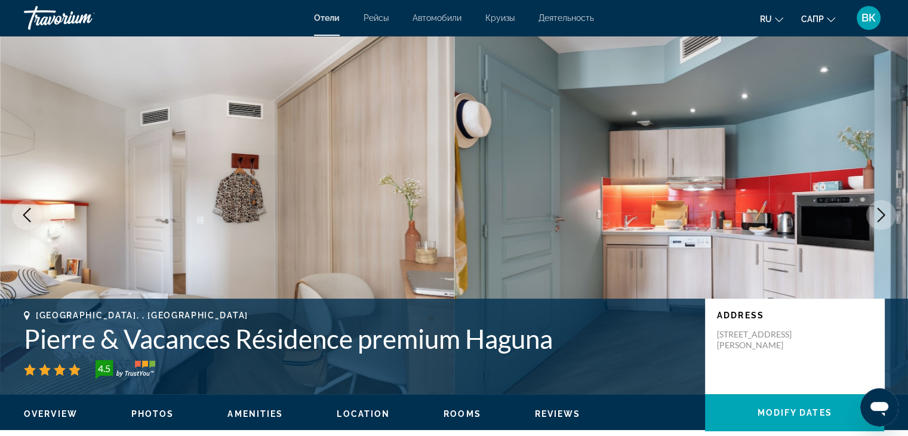
click at [886, 208] on icon "Next image" at bounding box center [881, 215] width 14 height 14
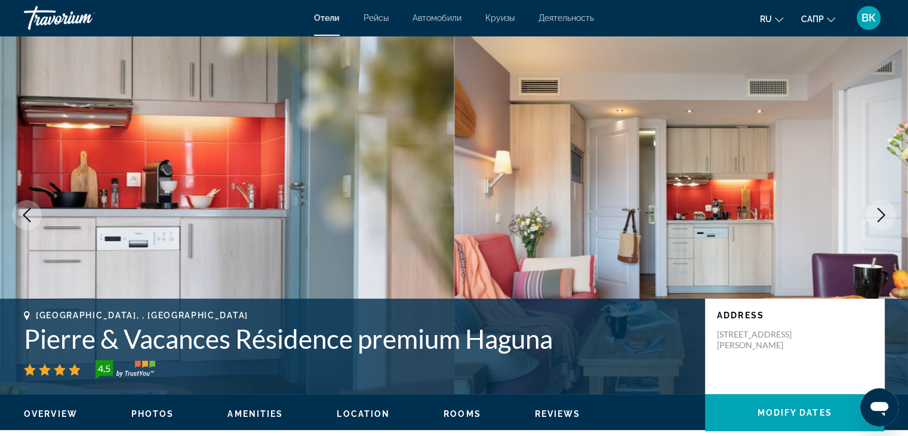
click at [886, 208] on icon "Next image" at bounding box center [881, 215] width 14 height 14
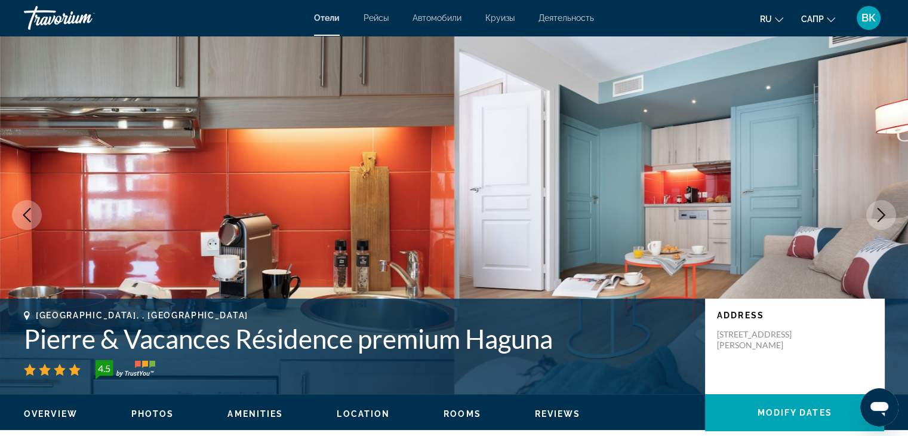
click at [886, 208] on icon "Next image" at bounding box center [881, 215] width 14 height 14
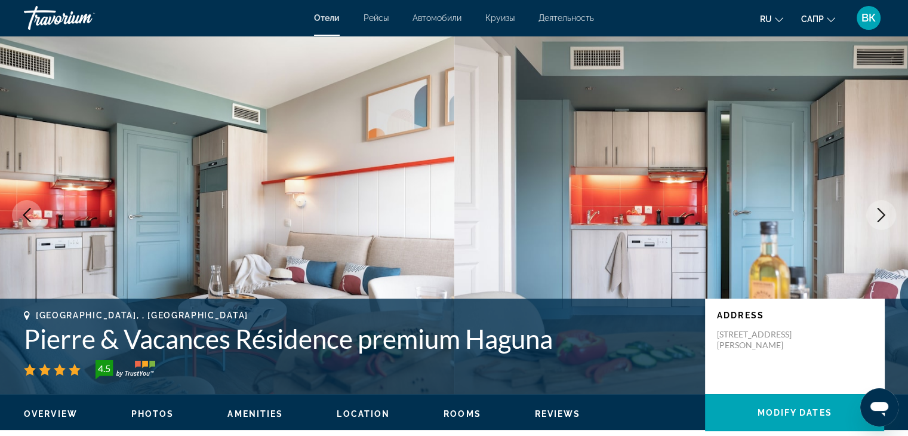
click at [886, 208] on icon "Next image" at bounding box center [881, 215] width 14 height 14
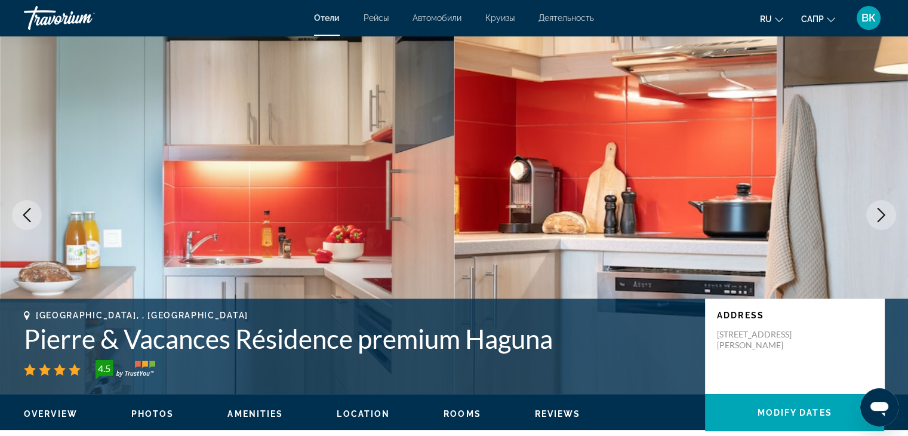
click at [886, 208] on icon "Next image" at bounding box center [881, 215] width 14 height 14
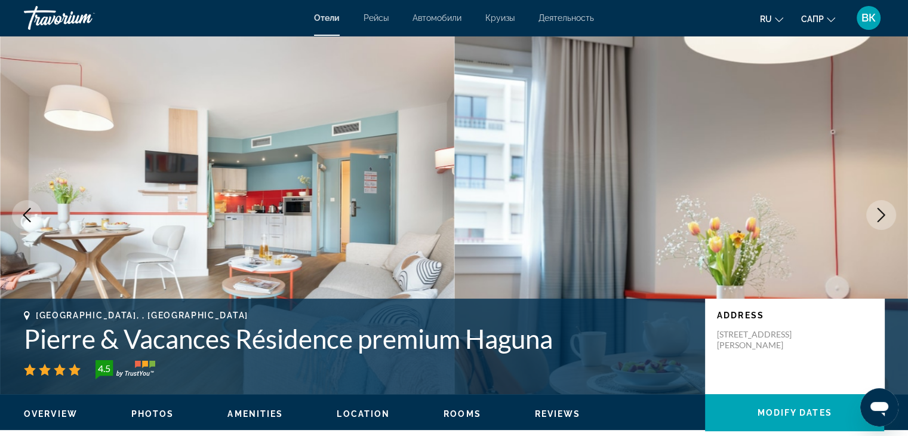
click at [886, 208] on icon "Next image" at bounding box center [881, 215] width 14 height 14
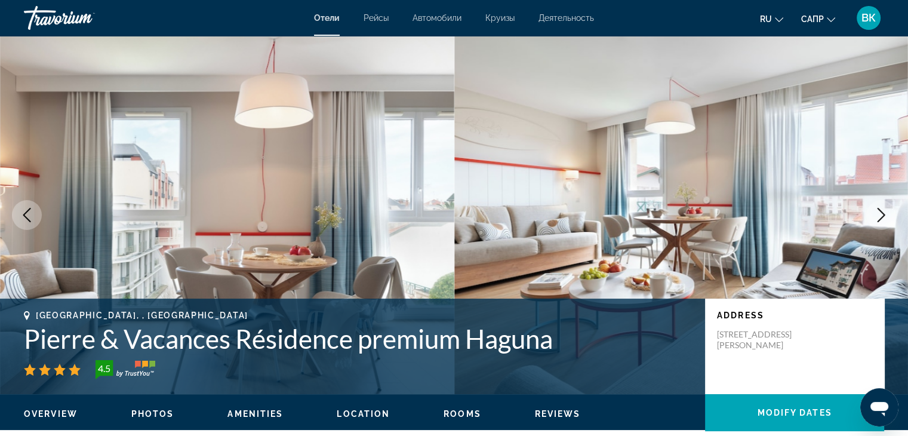
click at [886, 206] on button "Next image" at bounding box center [881, 215] width 30 height 30
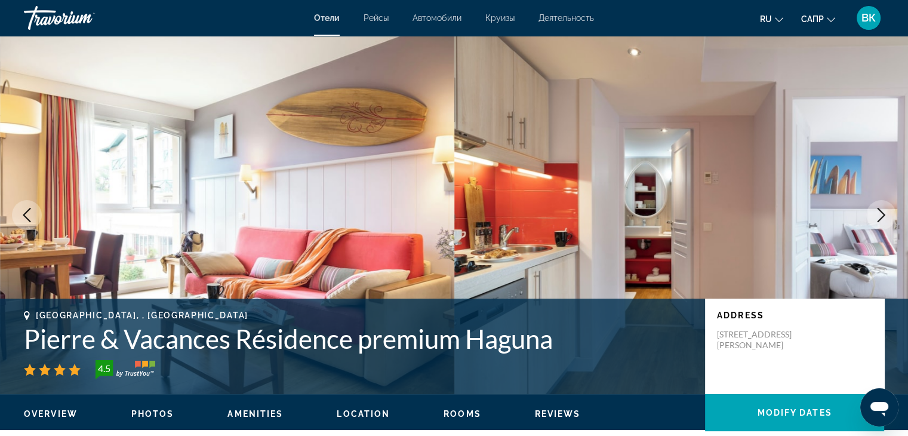
click at [886, 206] on button "Next image" at bounding box center [881, 215] width 30 height 30
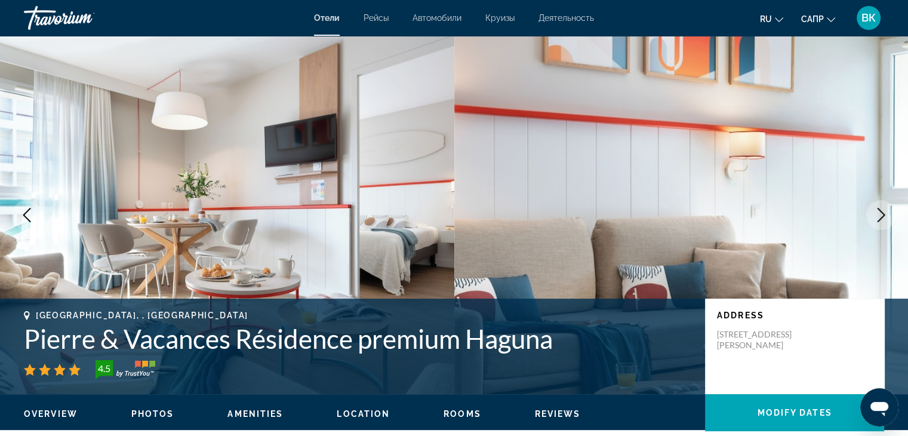
click at [886, 206] on button "Next image" at bounding box center [881, 215] width 30 height 30
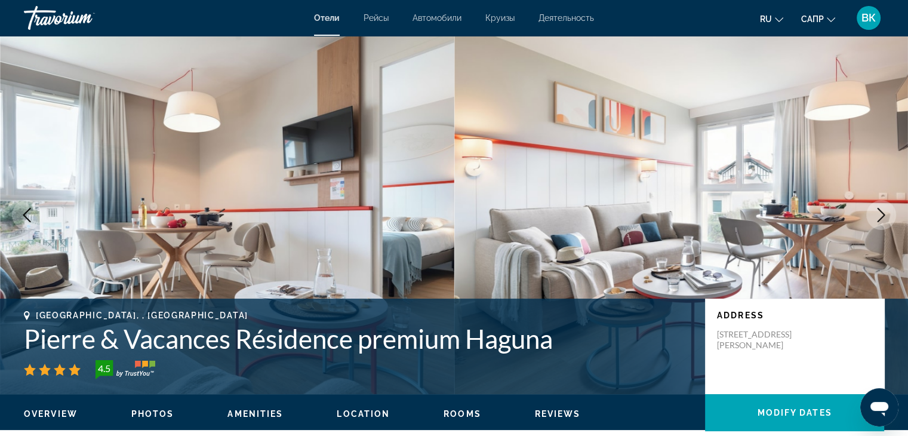
click at [886, 206] on button "Next image" at bounding box center [881, 215] width 30 height 30
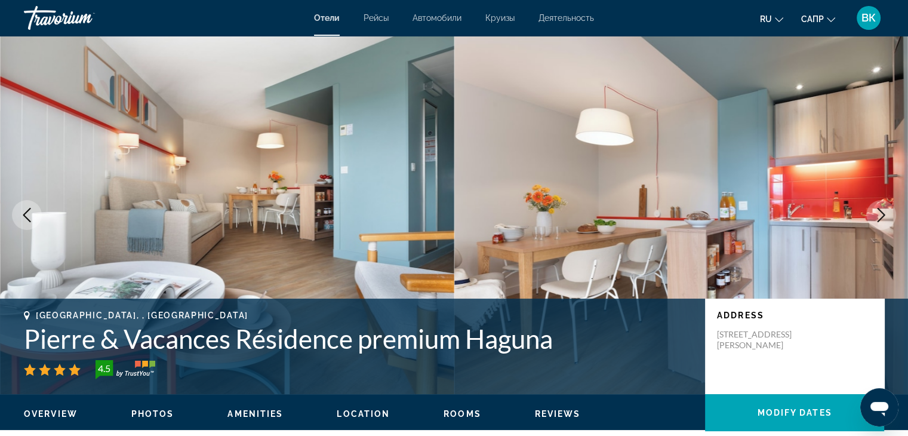
click at [887, 206] on button "Next image" at bounding box center [881, 215] width 30 height 30
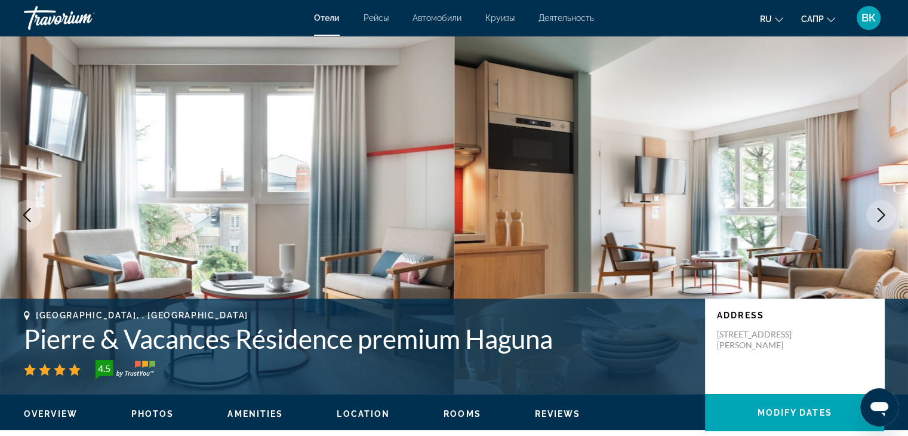
click at [887, 206] on button "Next image" at bounding box center [881, 215] width 30 height 30
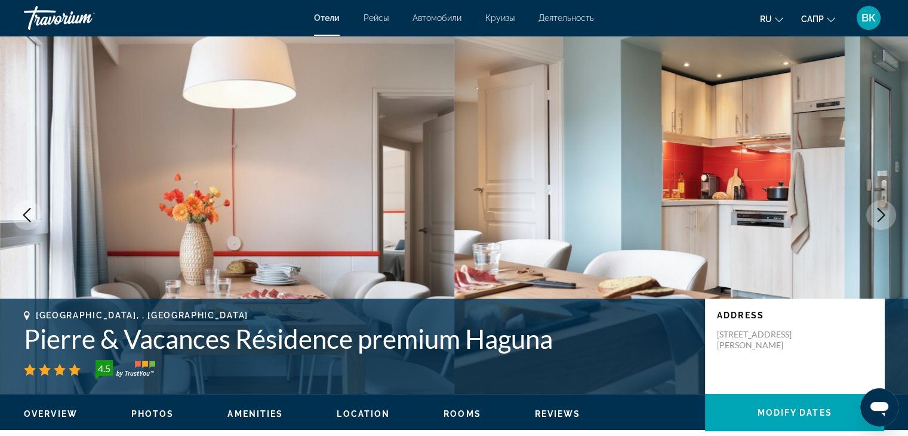
click at [883, 212] on icon "Next image" at bounding box center [881, 215] width 14 height 14
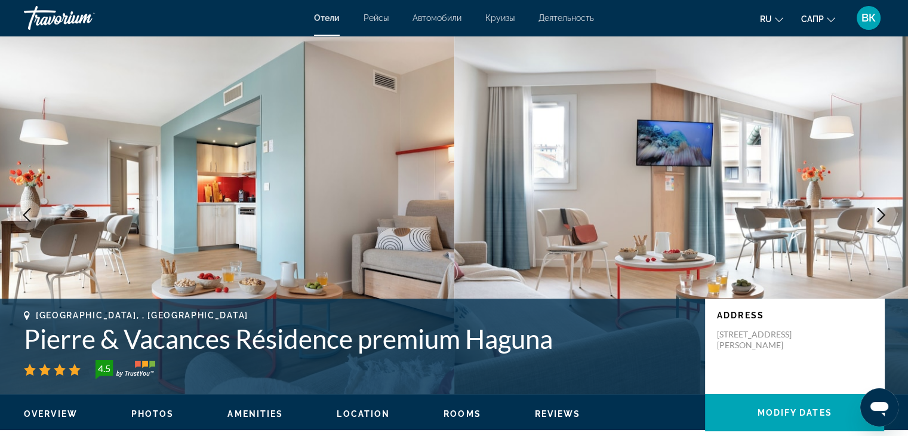
click at [884, 212] on icon "Next image" at bounding box center [881, 215] width 14 height 14
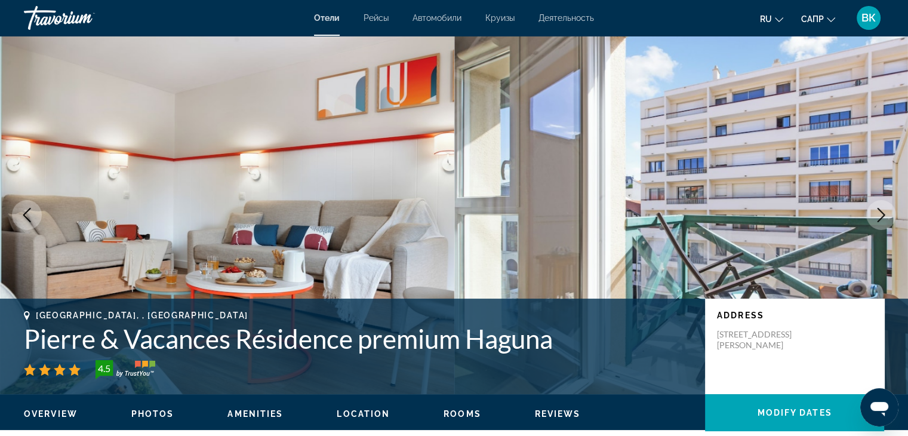
click at [882, 211] on icon "Next image" at bounding box center [881, 215] width 14 height 14
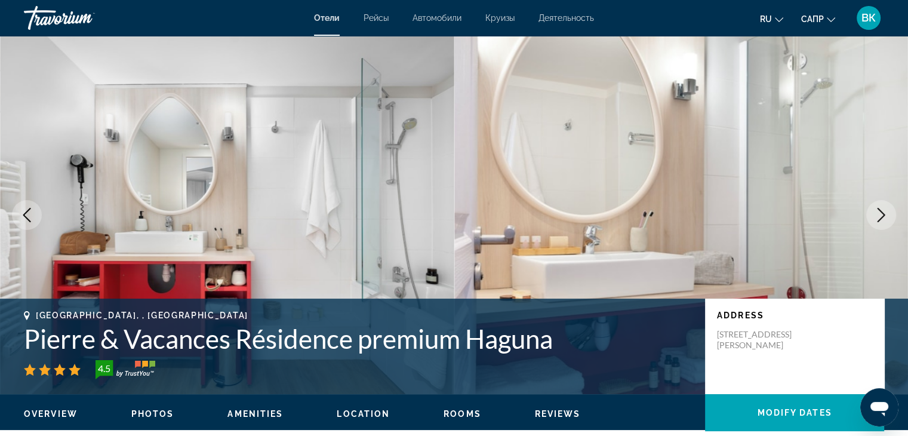
click at [882, 211] on icon "Next image" at bounding box center [881, 215] width 14 height 14
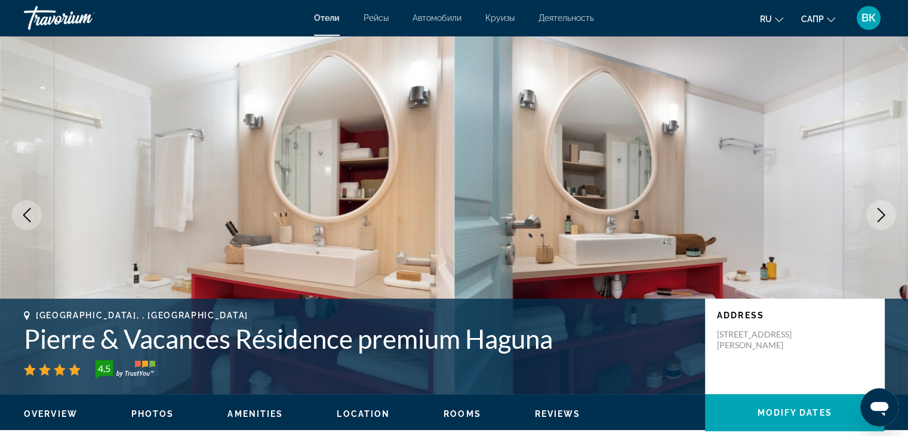
click at [882, 211] on icon "Next image" at bounding box center [881, 215] width 14 height 14
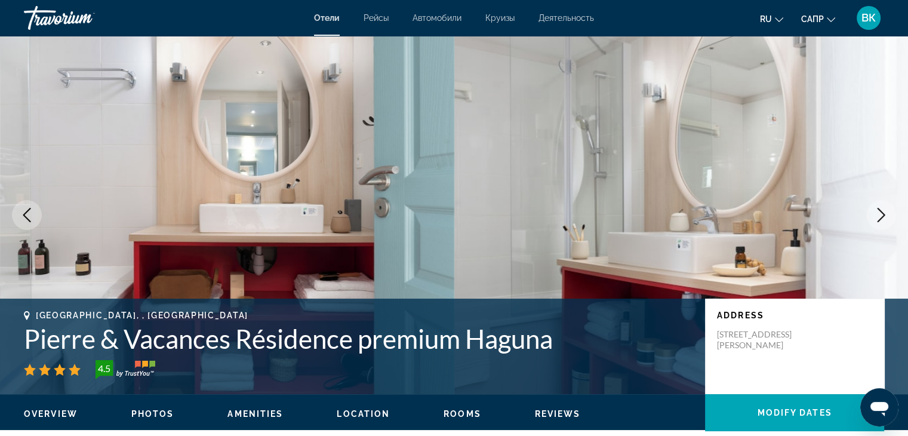
click at [882, 210] on icon "Next image" at bounding box center [881, 215] width 14 height 14
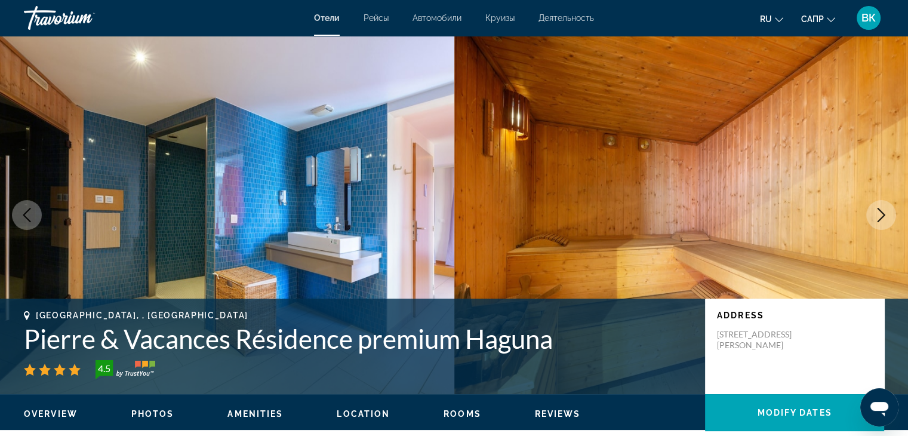
click at [882, 210] on icon "Next image" at bounding box center [881, 215] width 14 height 14
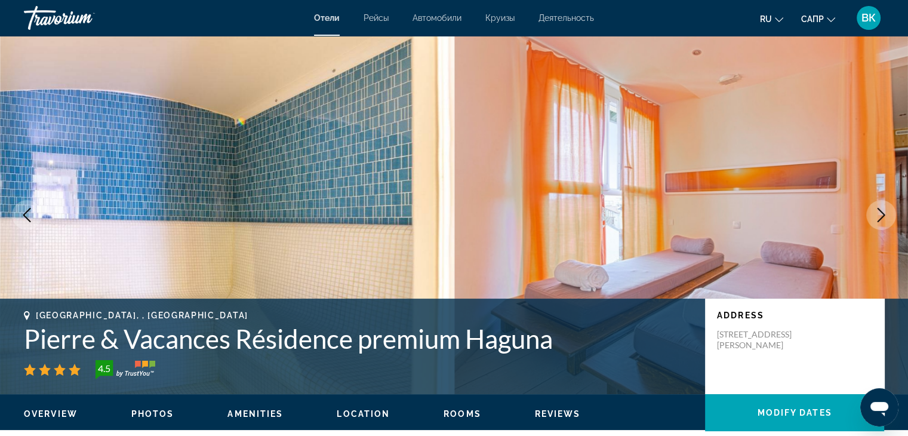
click at [882, 210] on icon "Next image" at bounding box center [881, 215] width 14 height 14
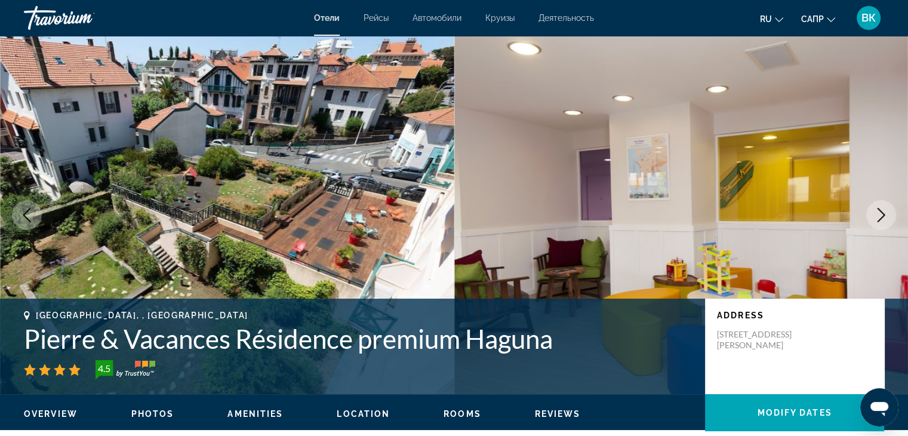
click at [878, 215] on icon "Next image" at bounding box center [881, 215] width 14 height 14
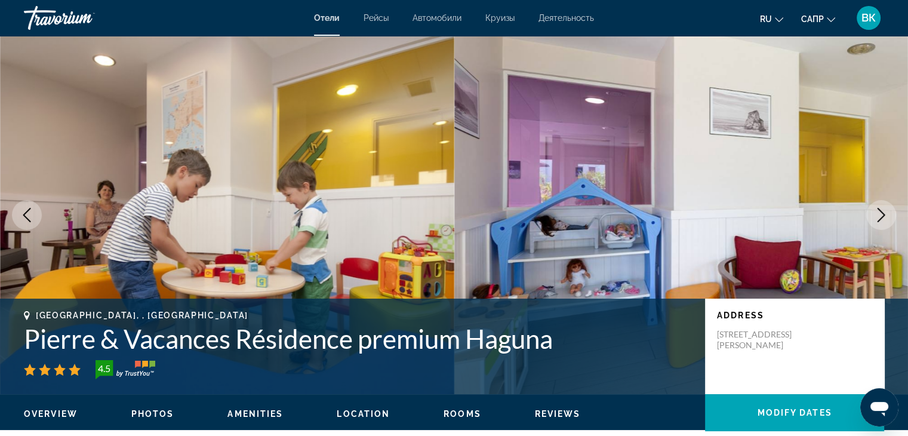
click at [878, 214] on icon "Next image" at bounding box center [881, 215] width 14 height 14
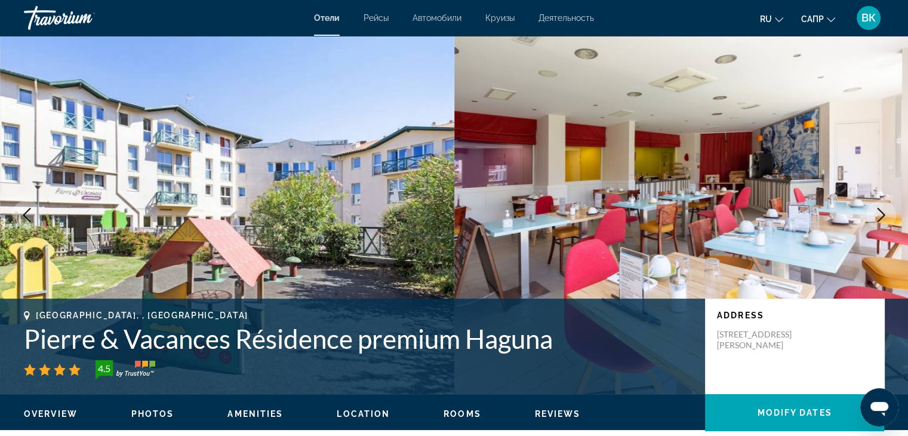
click at [878, 214] on icon "Next image" at bounding box center [881, 215] width 14 height 14
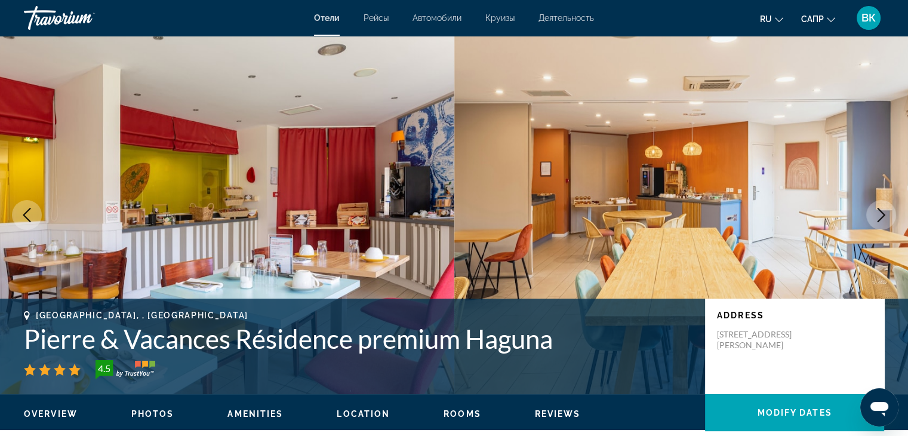
click at [878, 214] on icon "Next image" at bounding box center [881, 215] width 14 height 14
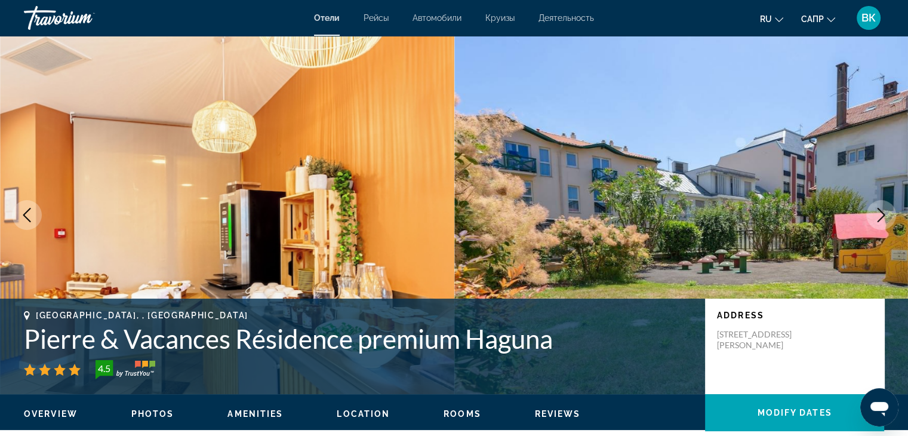
click at [878, 214] on icon "Next image" at bounding box center [881, 215] width 14 height 14
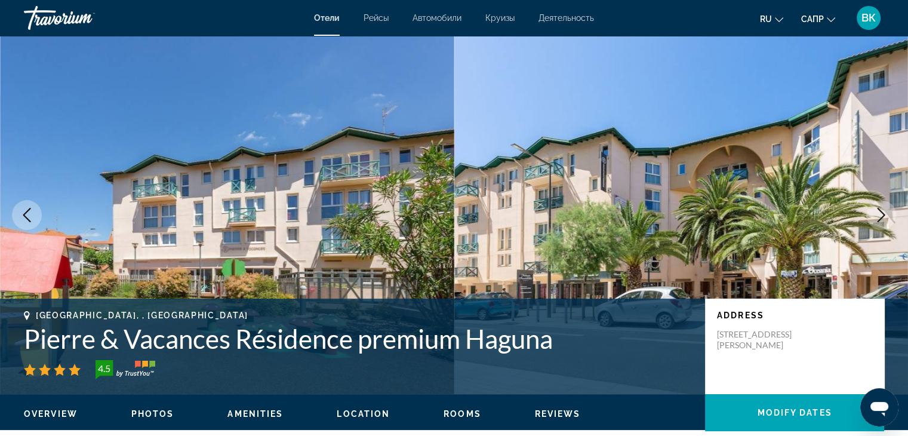
click at [878, 213] on icon "Next image" at bounding box center [881, 215] width 14 height 14
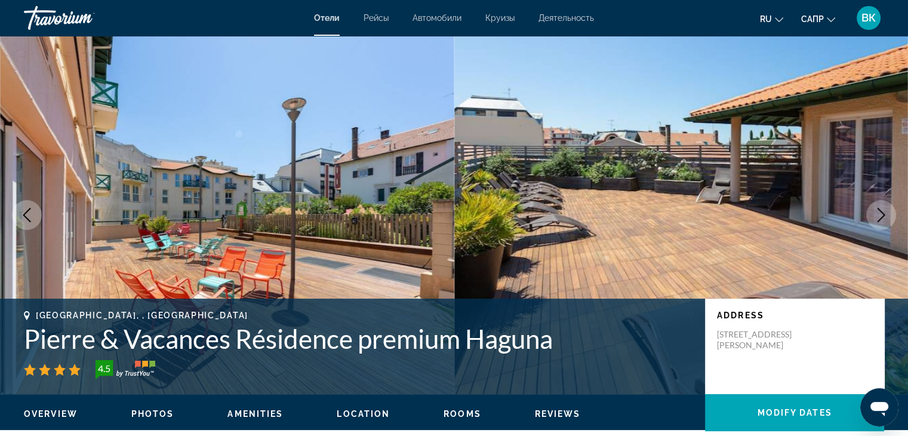
click at [878, 213] on icon "Next image" at bounding box center [881, 215] width 14 height 14
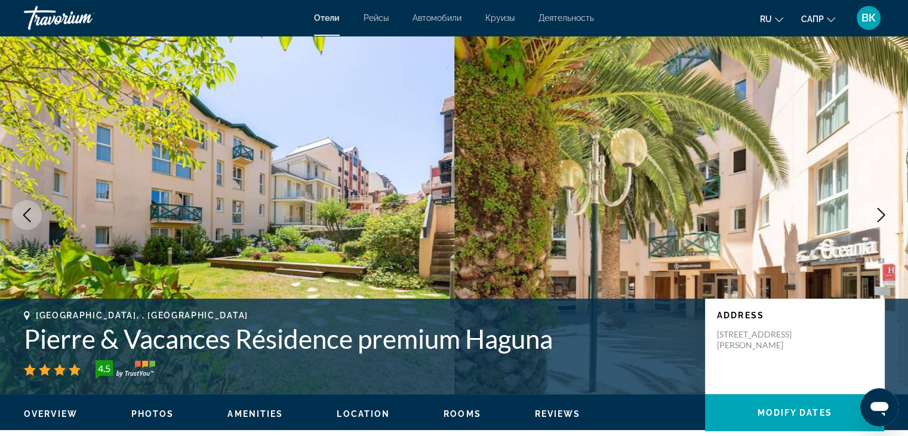
click at [878, 213] on icon "Next image" at bounding box center [881, 215] width 14 height 14
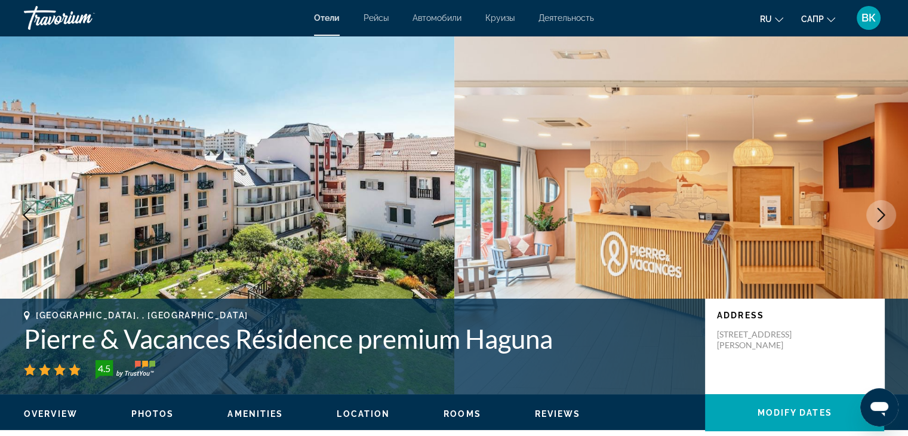
click at [878, 213] on icon "Next image" at bounding box center [881, 215] width 14 height 14
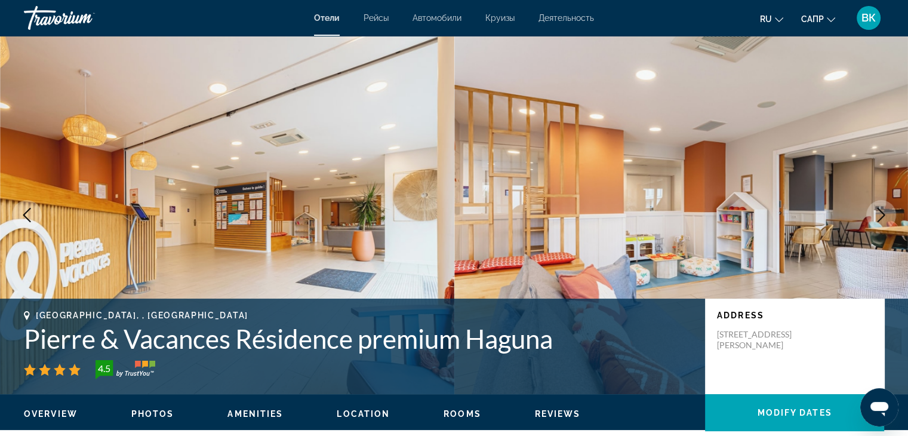
click at [879, 213] on icon "Next image" at bounding box center [881, 215] width 14 height 14
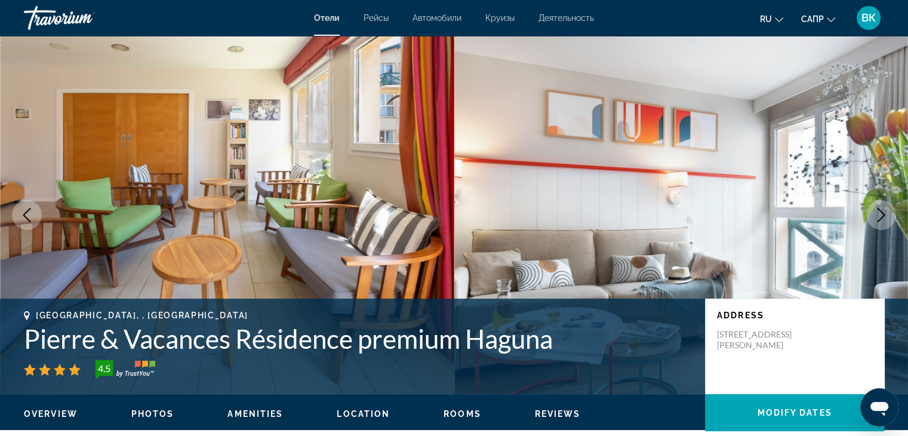
click at [879, 213] on icon "Next image" at bounding box center [881, 215] width 14 height 14
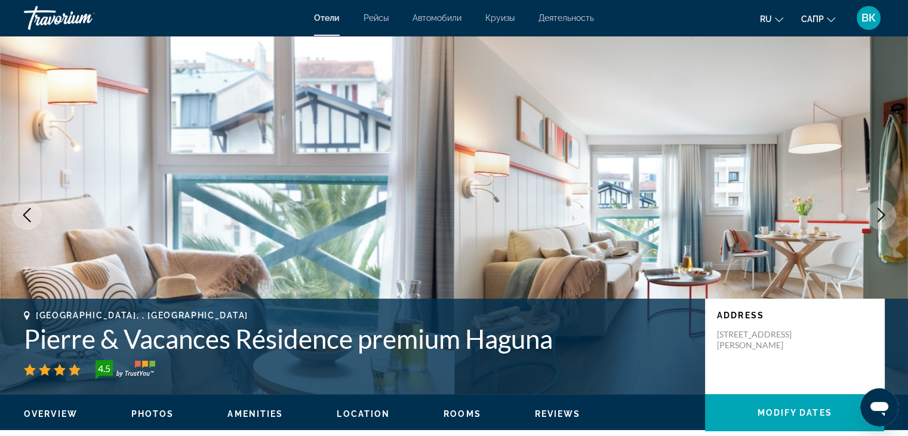
click at [879, 213] on icon "Next image" at bounding box center [881, 215] width 14 height 14
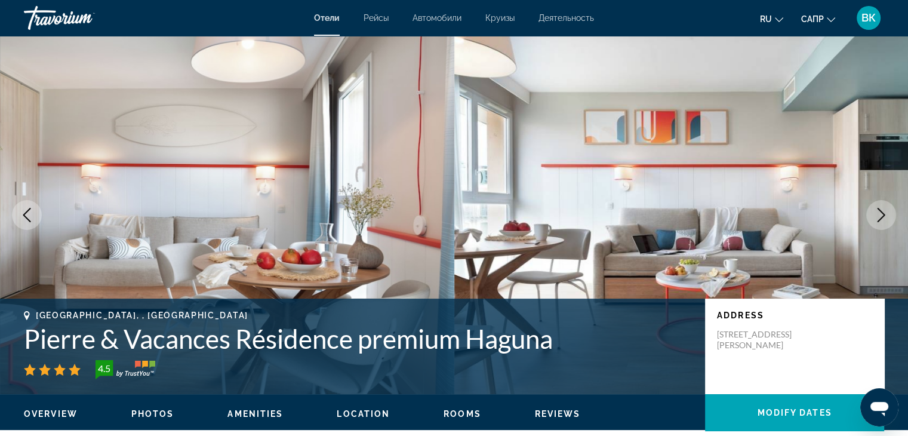
click at [879, 213] on icon "Next image" at bounding box center [881, 215] width 14 height 14
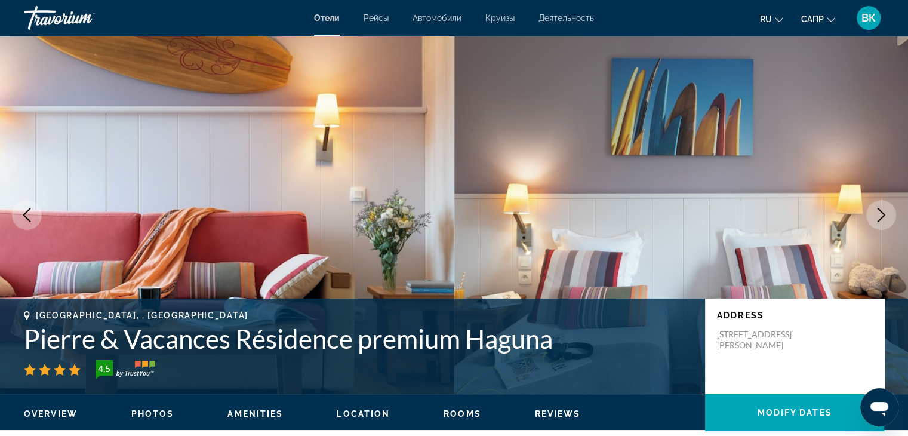
click at [879, 213] on icon "Next image" at bounding box center [881, 215] width 14 height 14
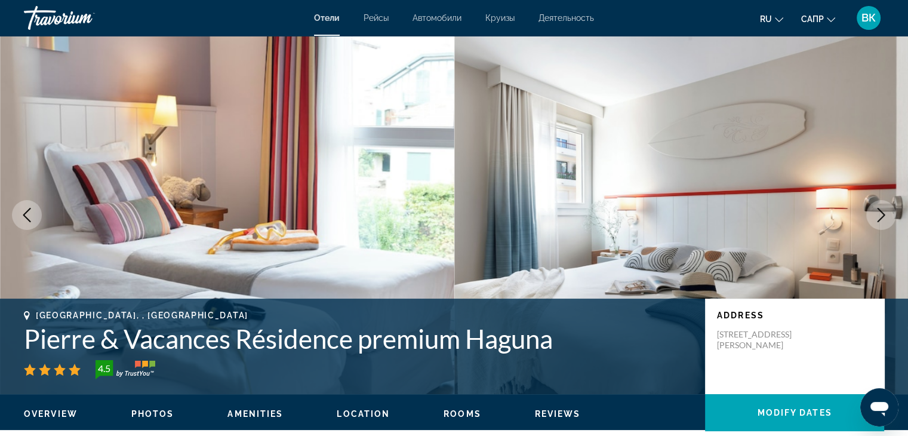
click at [879, 213] on icon "Next image" at bounding box center [881, 215] width 14 height 14
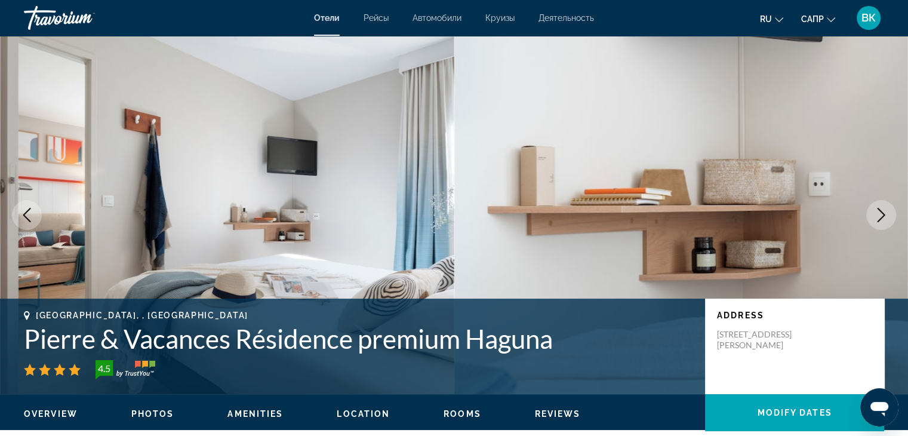
click at [879, 213] on icon "Next image" at bounding box center [881, 215] width 14 height 14
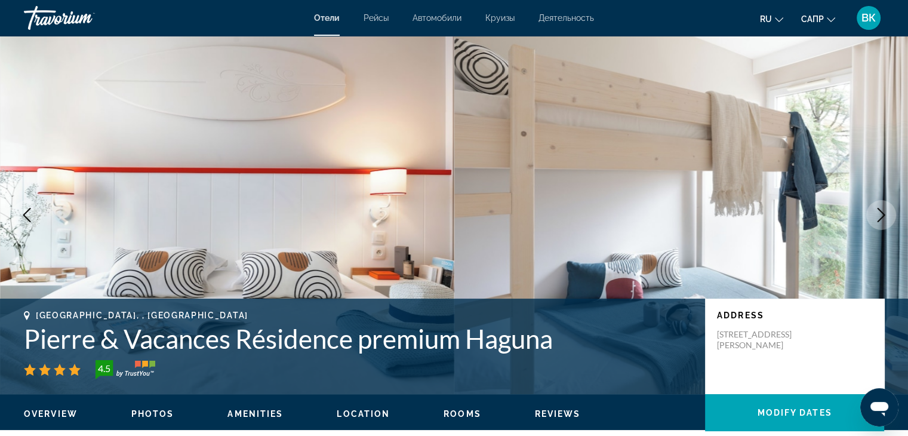
click at [879, 213] on icon "Next image" at bounding box center [881, 215] width 14 height 14
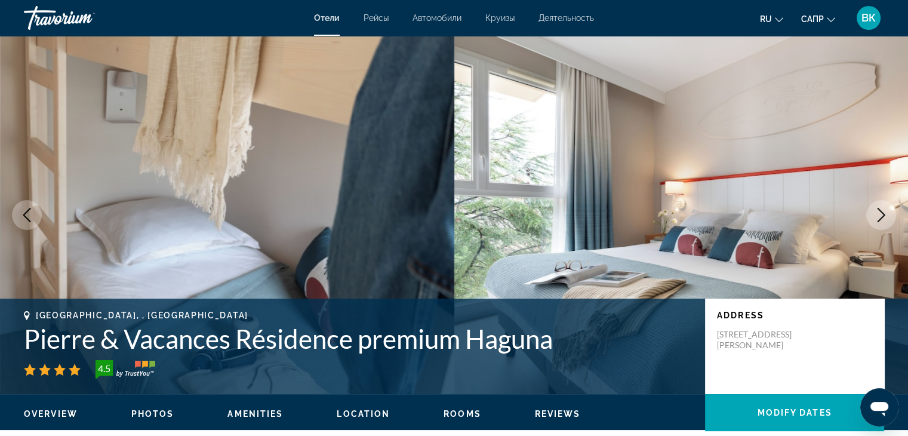
click at [879, 213] on icon "Next image" at bounding box center [881, 215] width 14 height 14
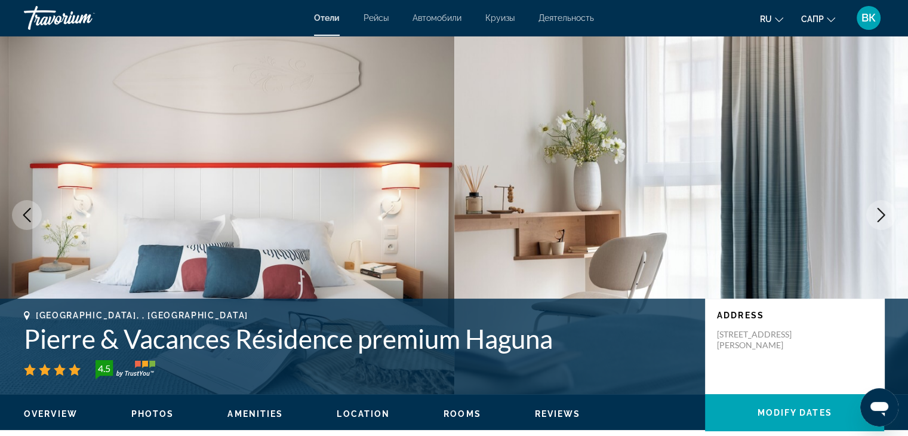
click at [879, 213] on icon "Next image" at bounding box center [881, 215] width 14 height 14
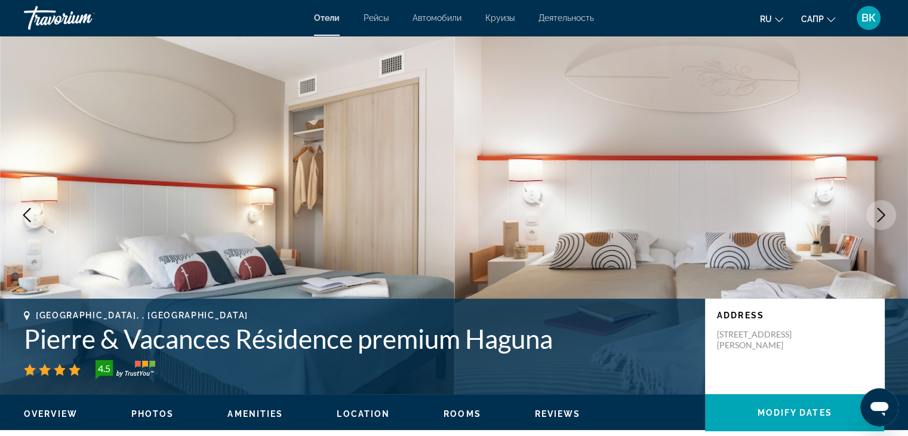
click at [879, 213] on icon "Next image" at bounding box center [881, 215] width 14 height 14
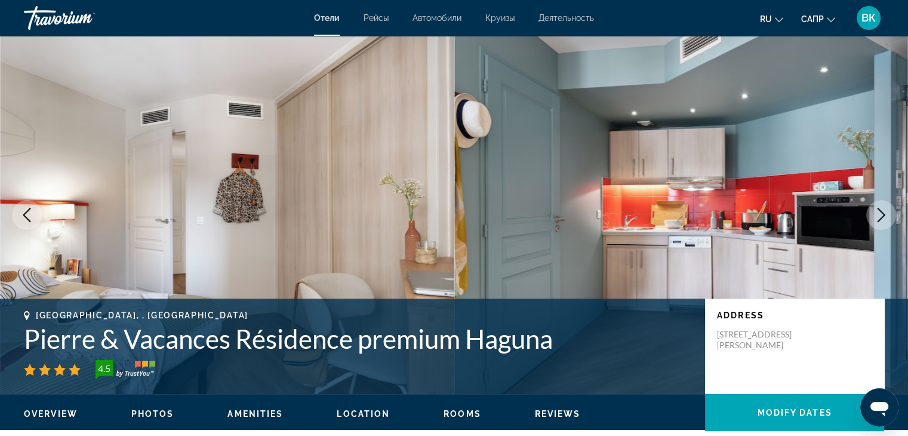
click at [879, 213] on icon "Next image" at bounding box center [881, 215] width 14 height 14
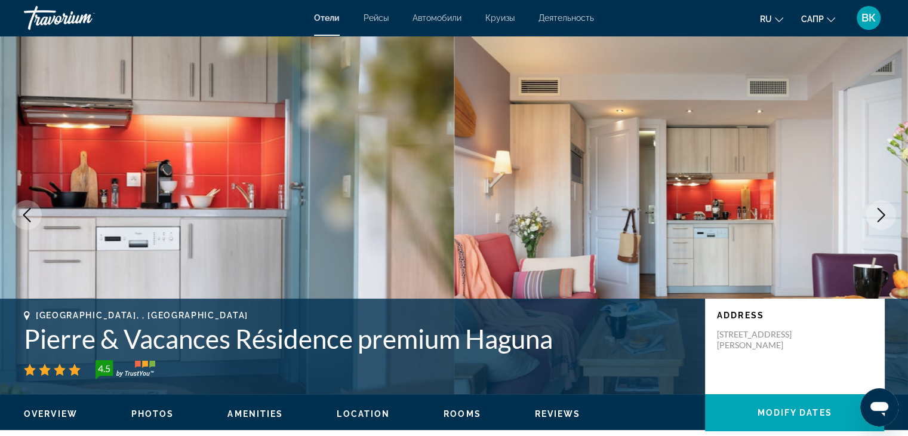
click at [879, 212] on icon "Next image" at bounding box center [881, 215] width 14 height 14
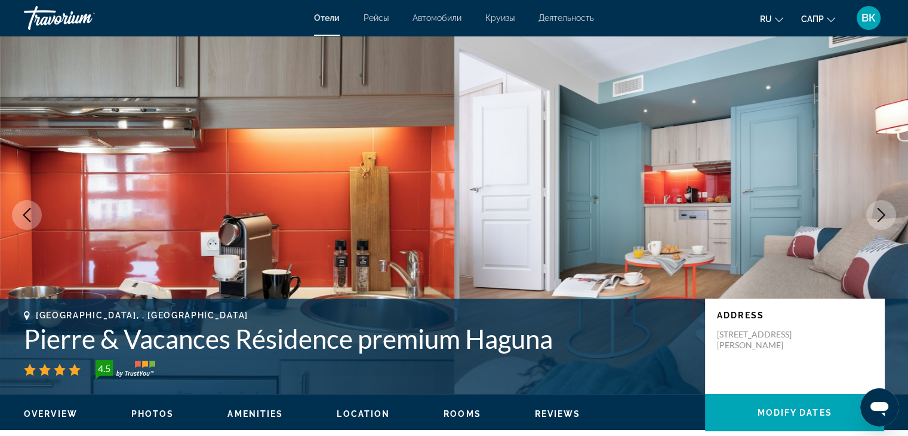
click at [879, 212] on icon "Next image" at bounding box center [881, 215] width 14 height 14
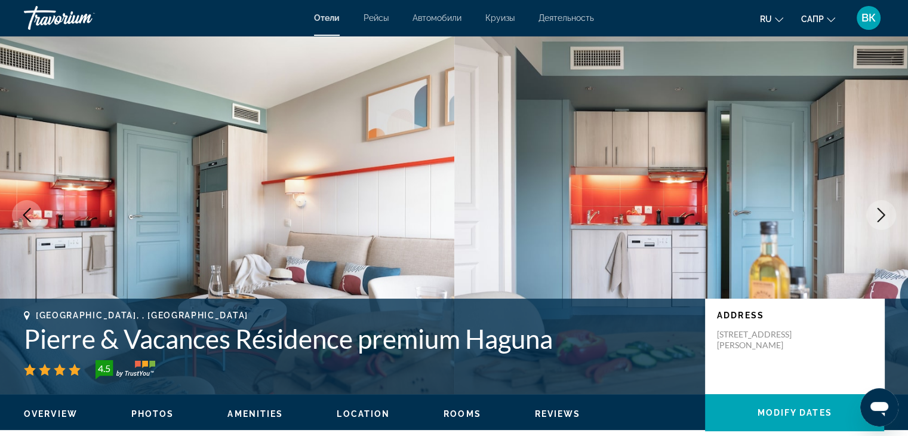
click at [879, 212] on icon "Next image" at bounding box center [881, 215] width 14 height 14
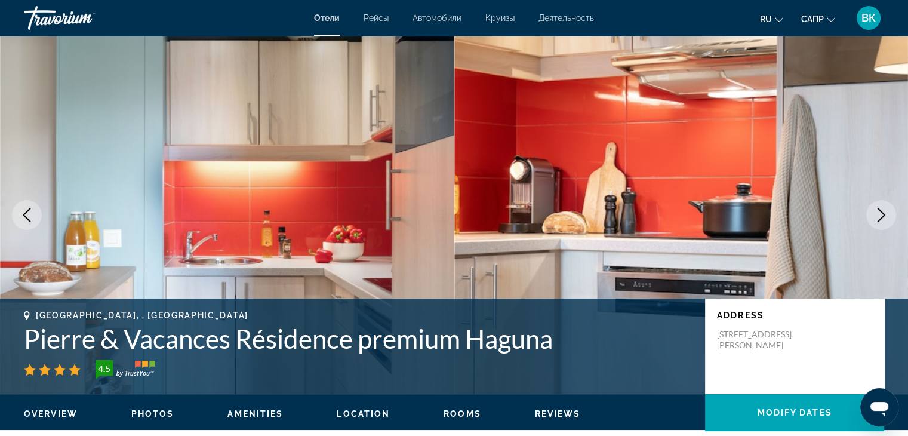
click at [879, 212] on icon "Next image" at bounding box center [881, 215] width 14 height 14
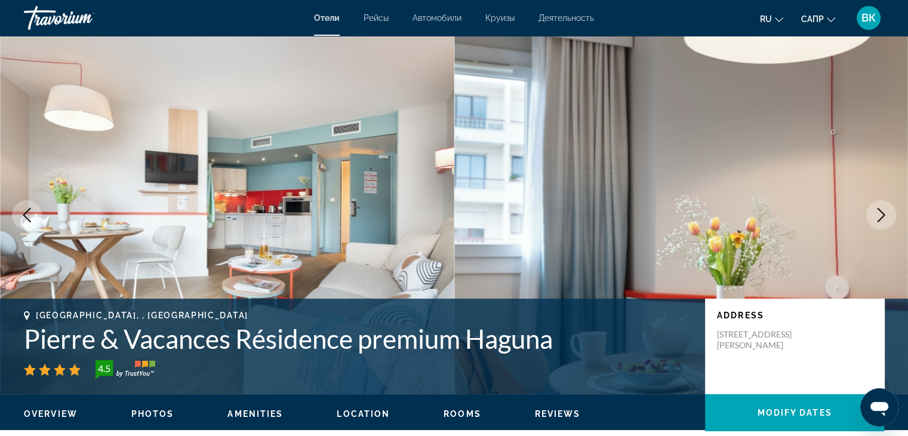
click at [879, 212] on icon "Next image" at bounding box center [881, 215] width 14 height 14
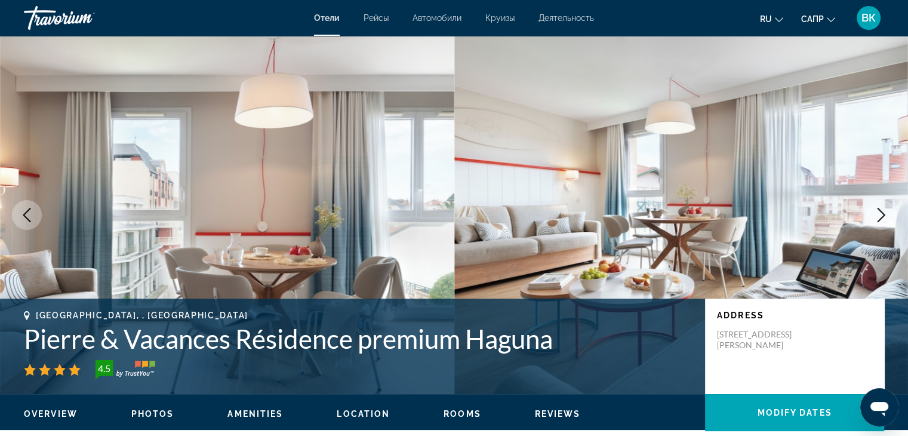
click at [879, 212] on icon "Next image" at bounding box center [881, 215] width 14 height 14
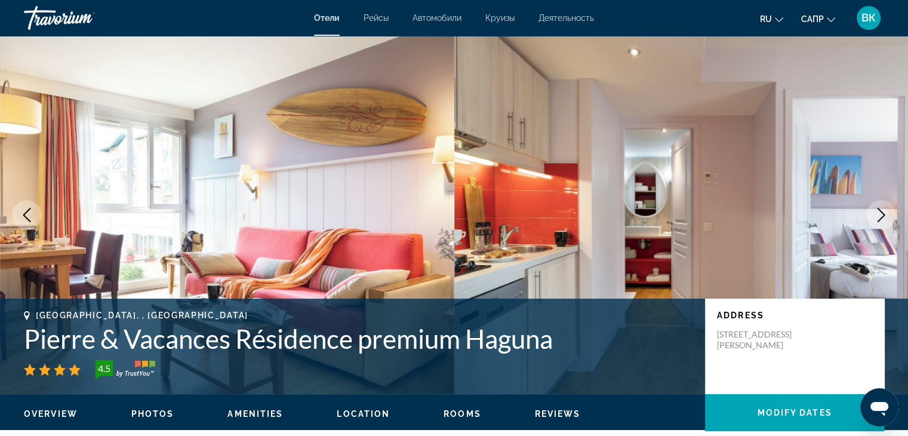
click at [879, 212] on icon "Next image" at bounding box center [881, 215] width 14 height 14
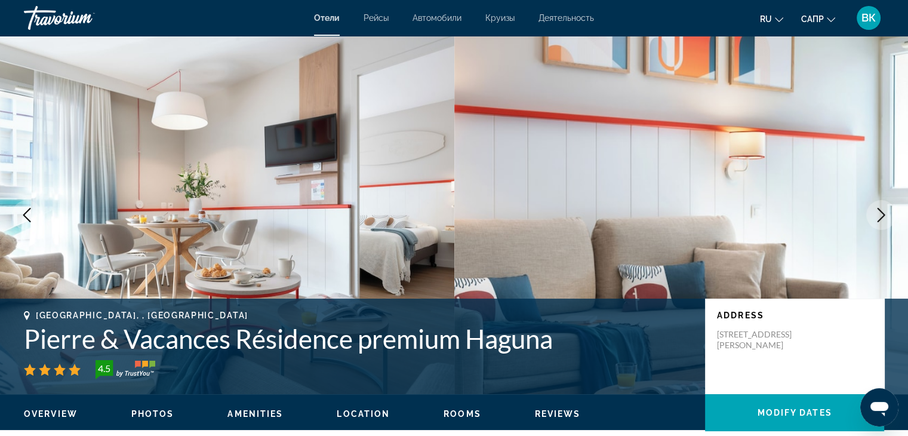
click at [879, 212] on icon "Next image" at bounding box center [881, 215] width 14 height 14
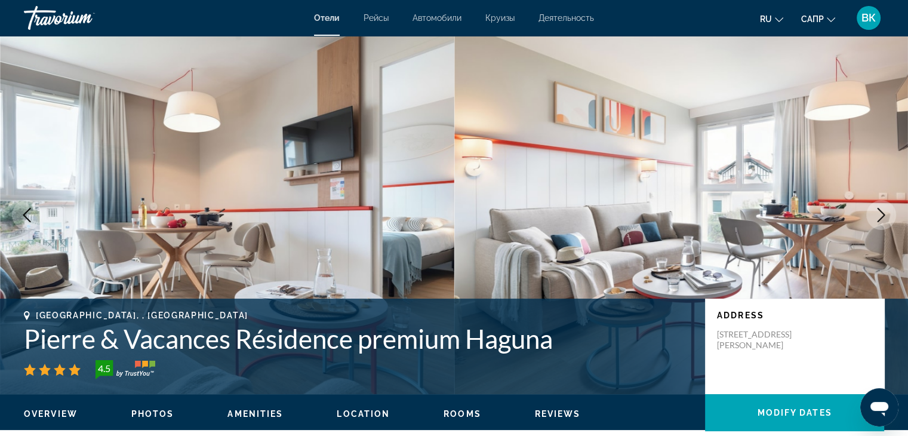
click at [879, 212] on icon "Next image" at bounding box center [881, 215] width 14 height 14
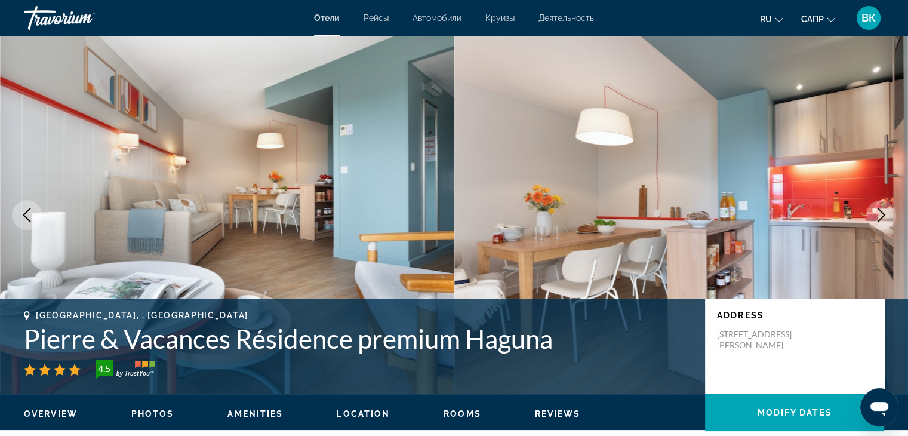
click at [879, 212] on icon "Next image" at bounding box center [881, 215] width 14 height 14
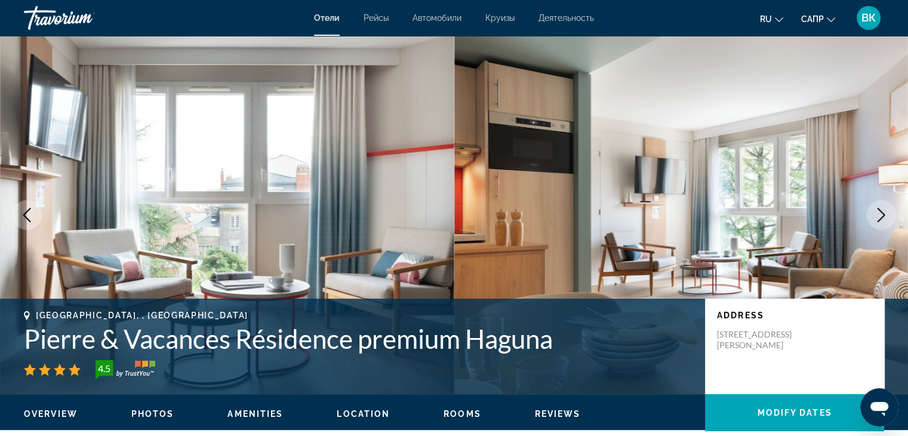
click at [879, 212] on icon "Next image" at bounding box center [881, 215] width 14 height 14
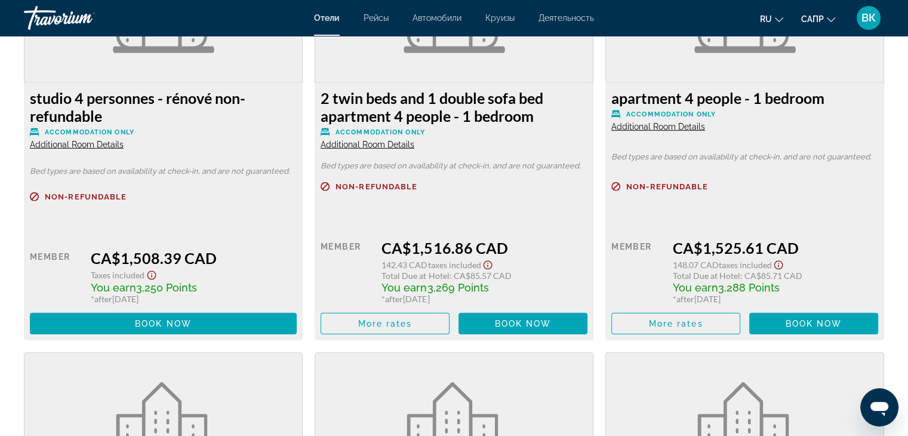
scroll to position [3461, 0]
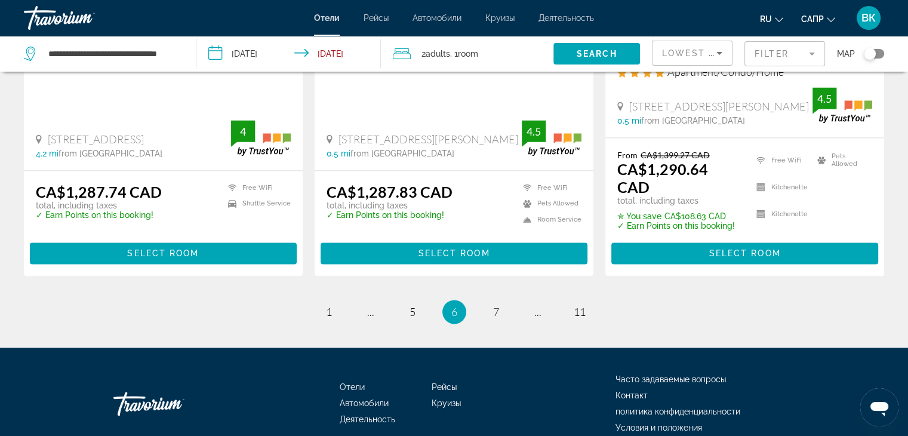
scroll to position [1642, 0]
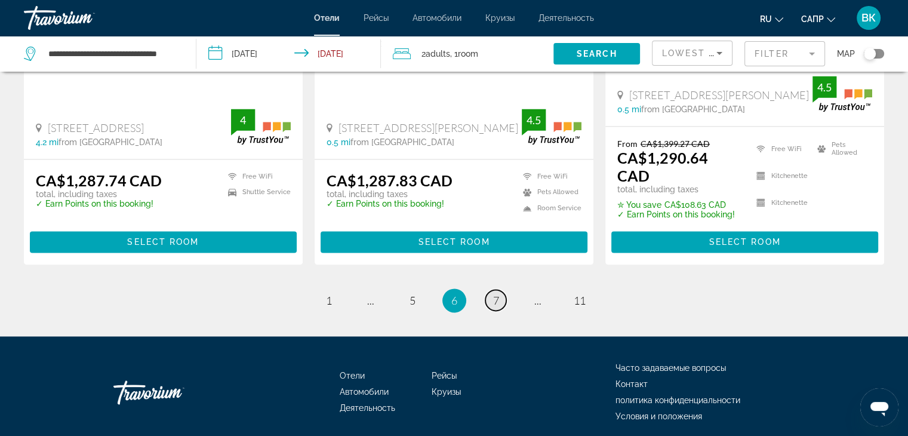
click at [498, 294] on span "7" at bounding box center [496, 300] width 6 height 13
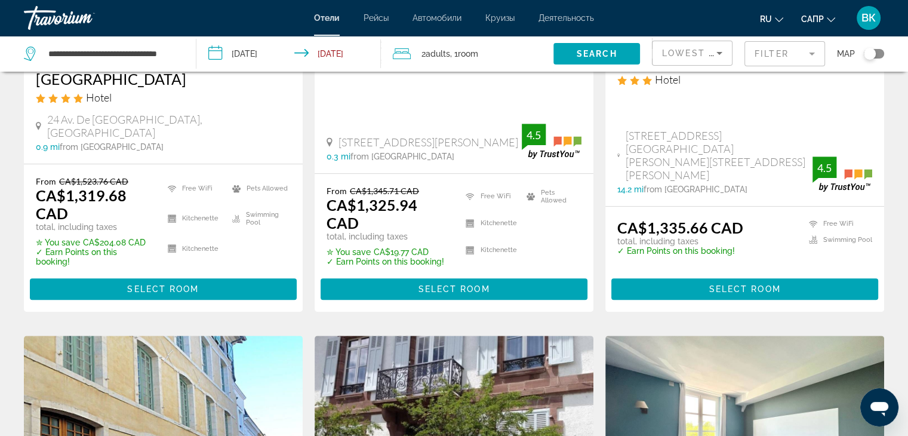
scroll to position [665, 0]
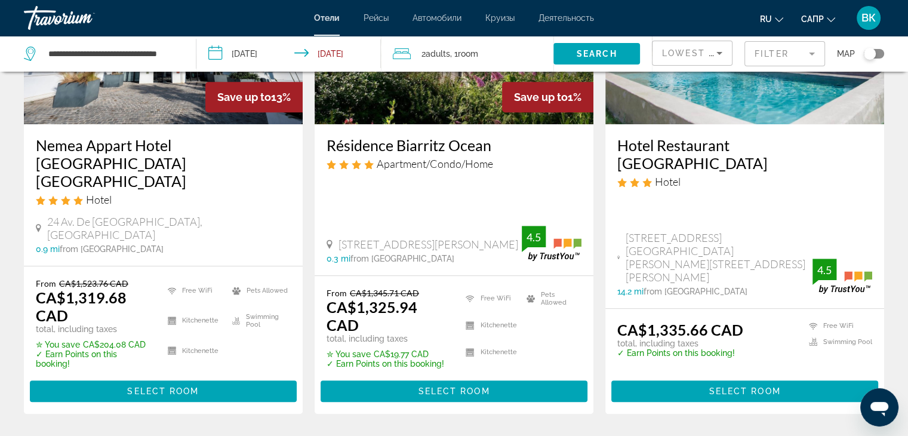
click at [122, 136] on h3 "Nemea Appart Hotel [GEOGRAPHIC_DATA] [GEOGRAPHIC_DATA]" at bounding box center [163, 163] width 255 height 54
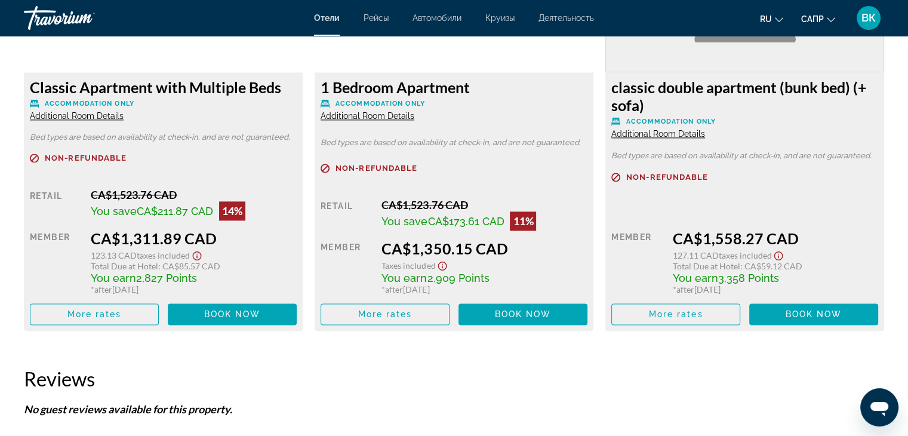
scroll to position [1881, 0]
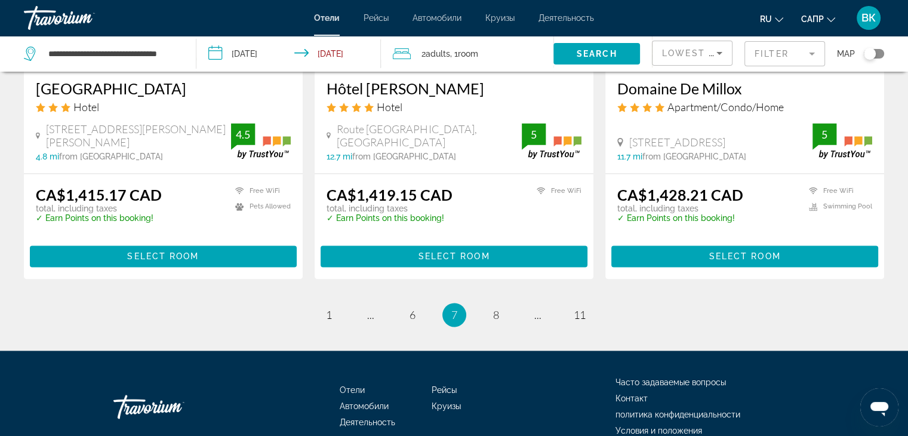
scroll to position [1671, 0]
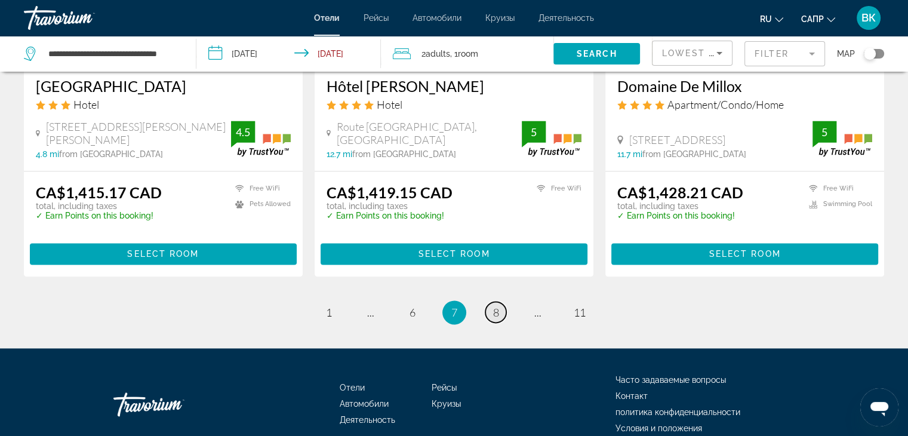
click at [497, 306] on span "8" at bounding box center [496, 312] width 6 height 13
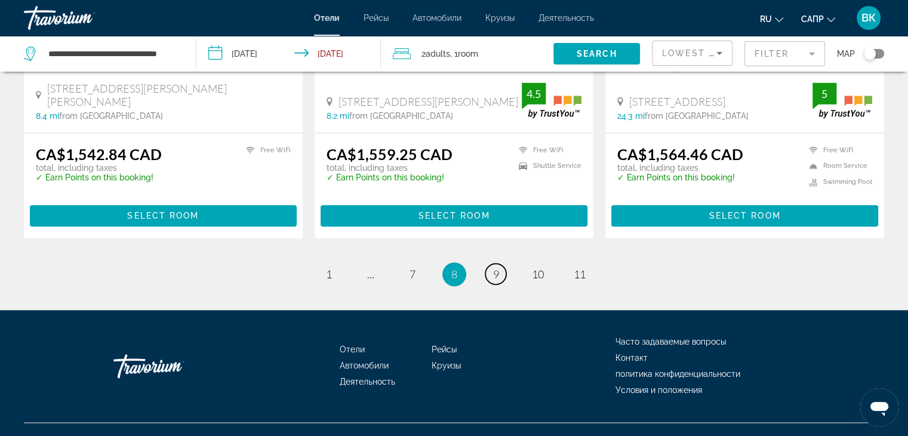
scroll to position [1643, 0]
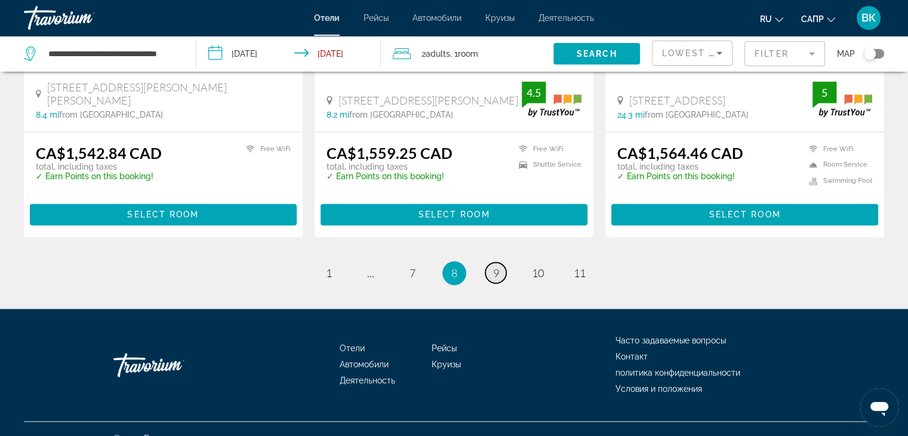
click at [501, 262] on link "page 9" at bounding box center [495, 272] width 21 height 21
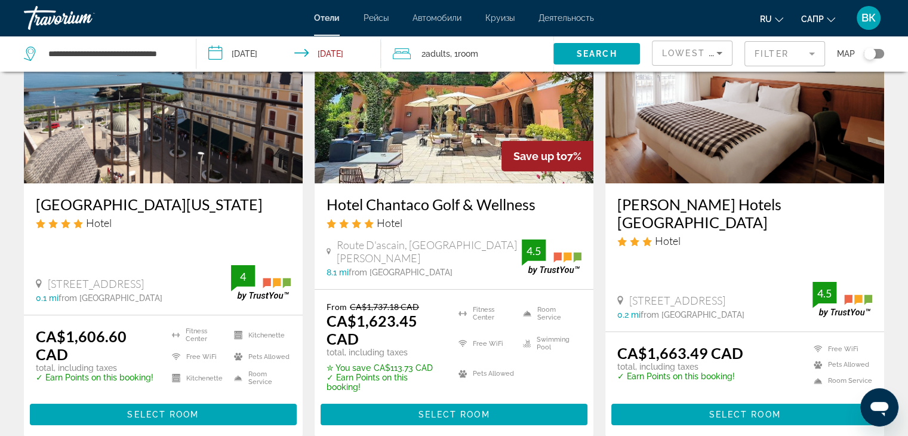
scroll to position [119, 0]
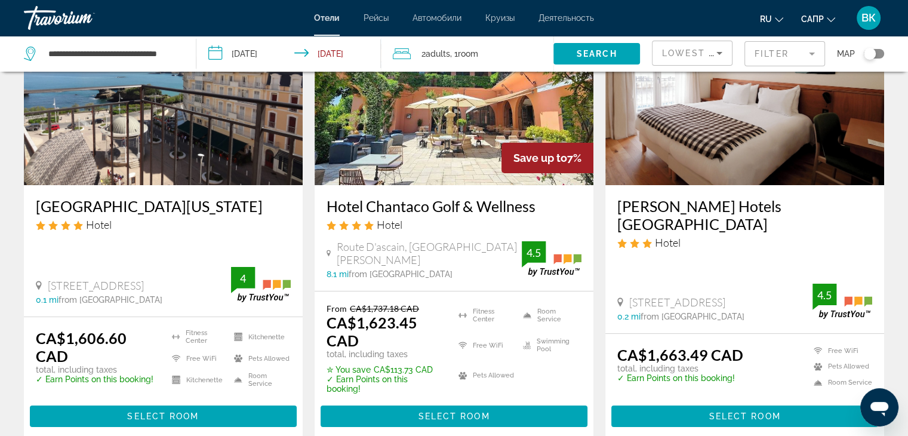
click at [695, 204] on h3 "Alfred Hotels Port Vieux" at bounding box center [744, 215] width 255 height 36
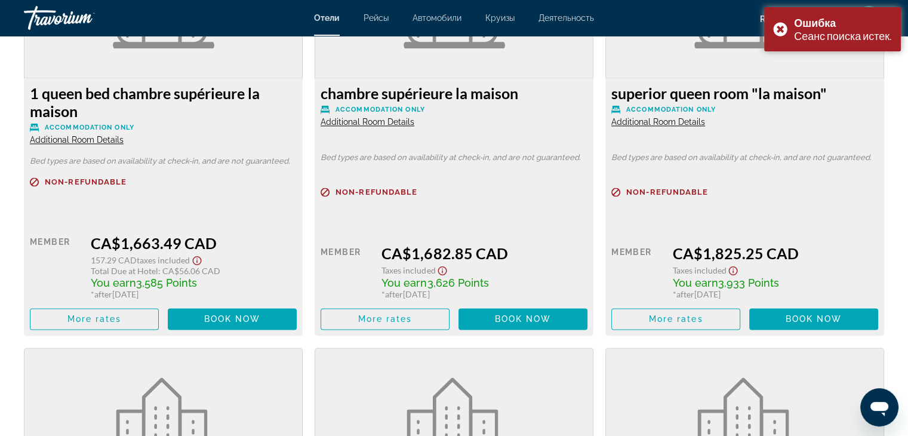
scroll to position [1688, 0]
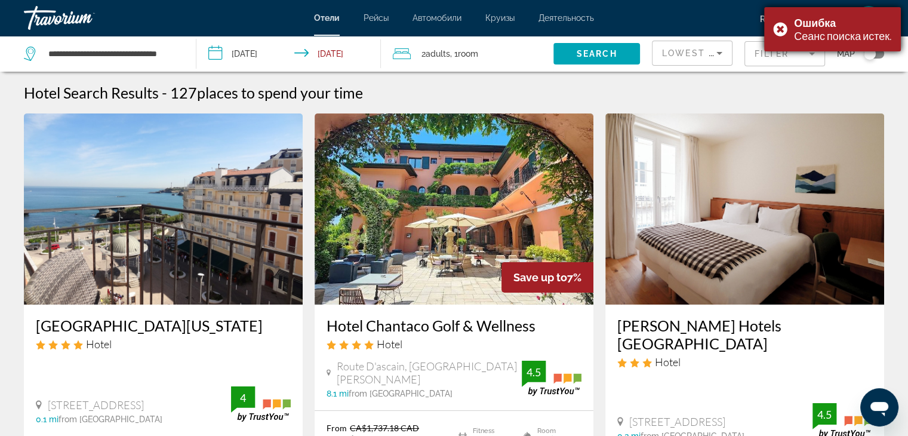
click at [778, 24] on div "Ошибка Сеанс поиска истек." at bounding box center [832, 29] width 137 height 44
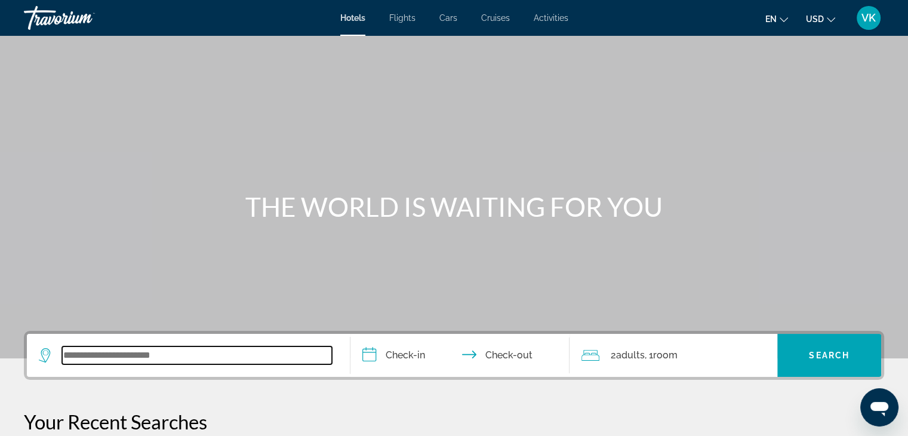
click at [199, 357] on input "Search widget" at bounding box center [197, 355] width 270 height 18
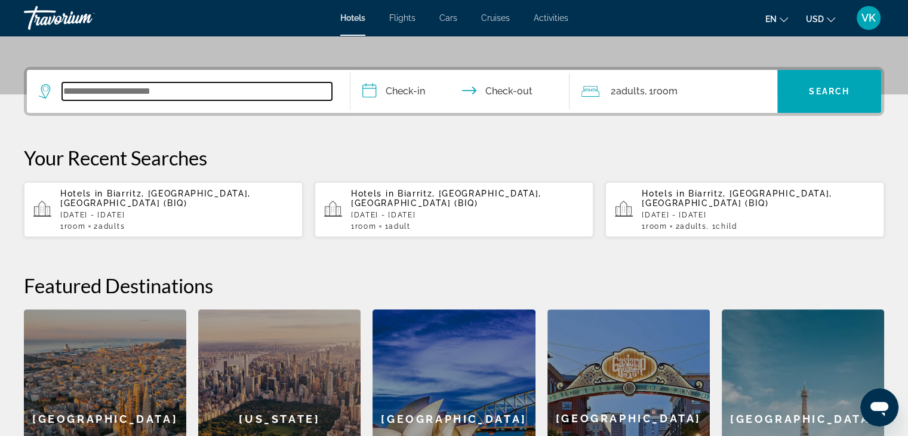
scroll to position [291, 0]
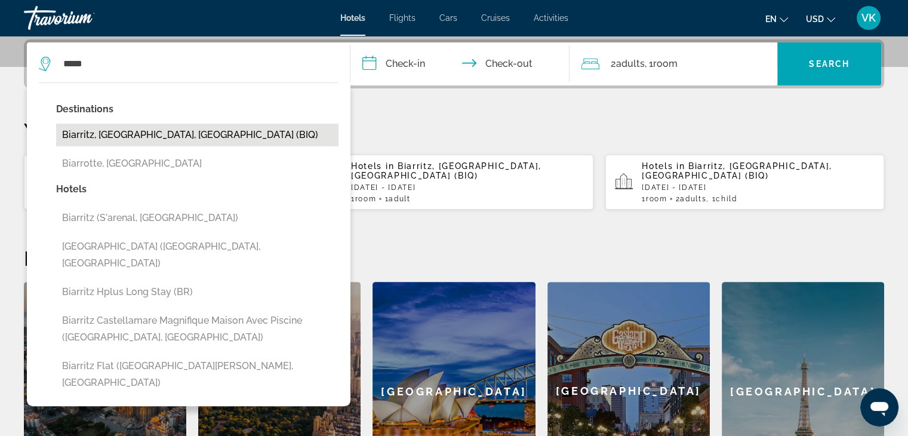
click at [140, 134] on button "Biarritz, [GEOGRAPHIC_DATA], [GEOGRAPHIC_DATA] (BIQ)" at bounding box center [197, 135] width 282 height 23
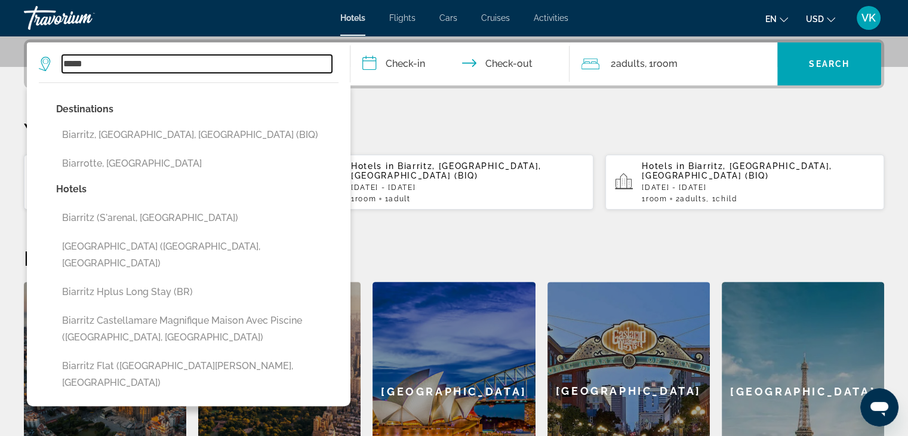
type input "**********"
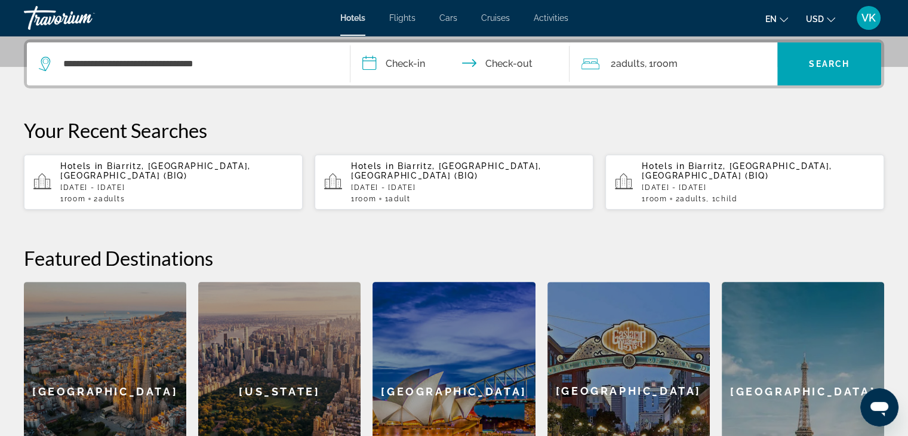
click at [388, 58] on input "**********" at bounding box center [462, 65] width 224 height 47
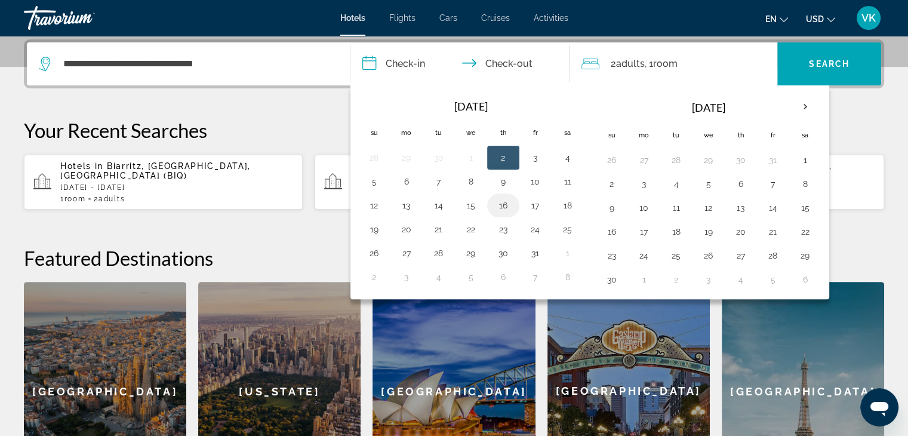
click at [503, 201] on button "16" at bounding box center [503, 205] width 19 height 17
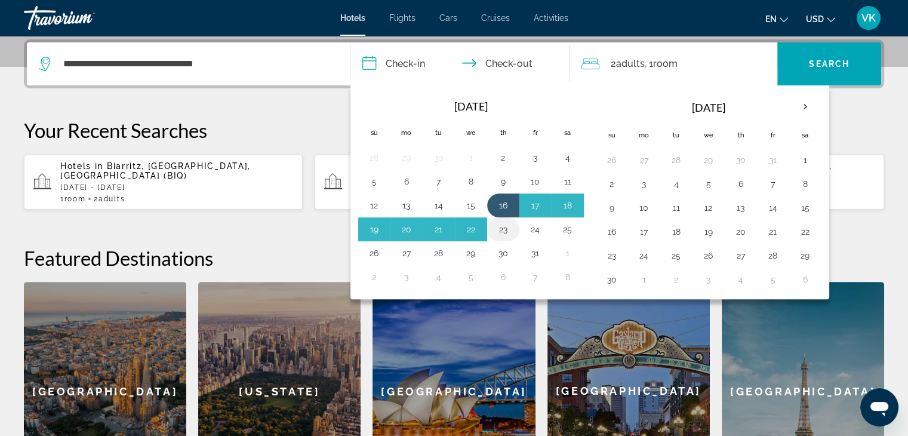
click at [501, 228] on button "23" at bounding box center [503, 229] width 19 height 17
type input "**********"
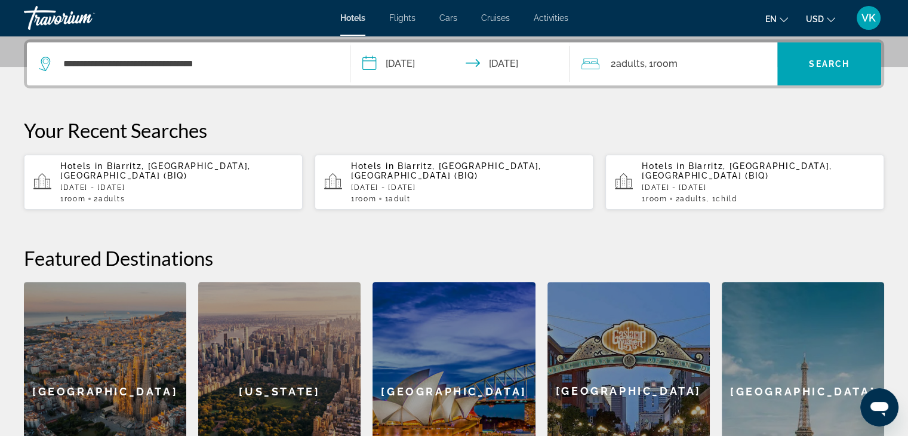
click at [816, 16] on span "USD" at bounding box center [815, 19] width 18 height 10
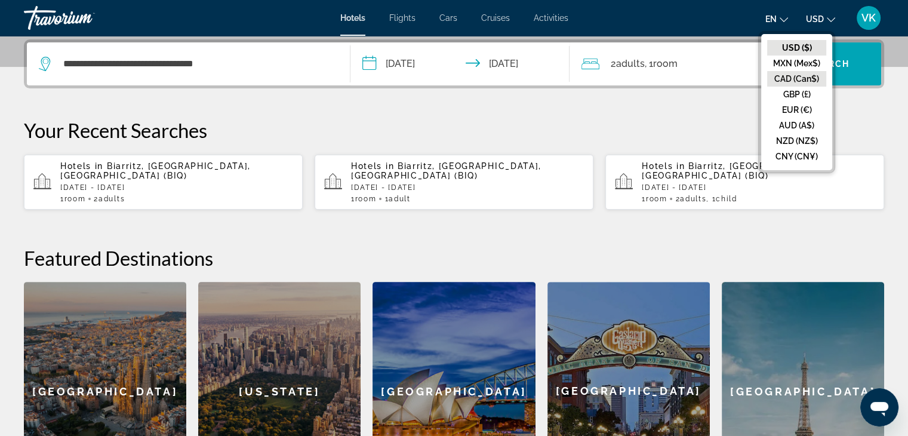
click at [810, 75] on button "CAD (Can$)" at bounding box center [796, 79] width 59 height 16
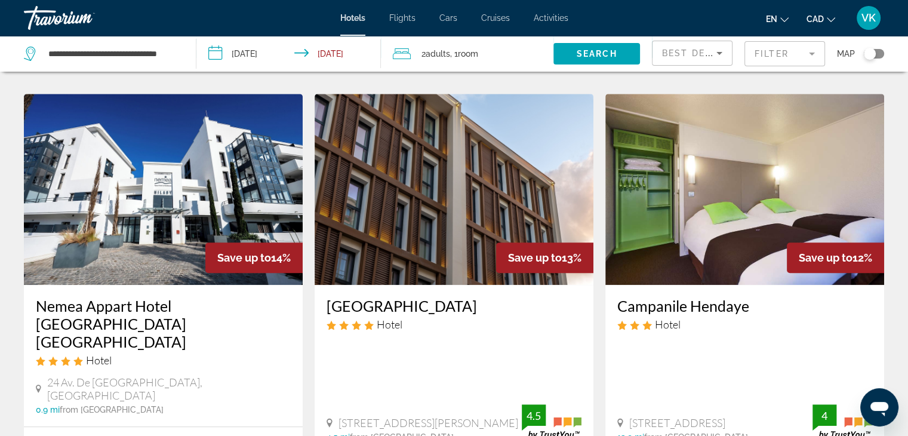
scroll to position [1014, 0]
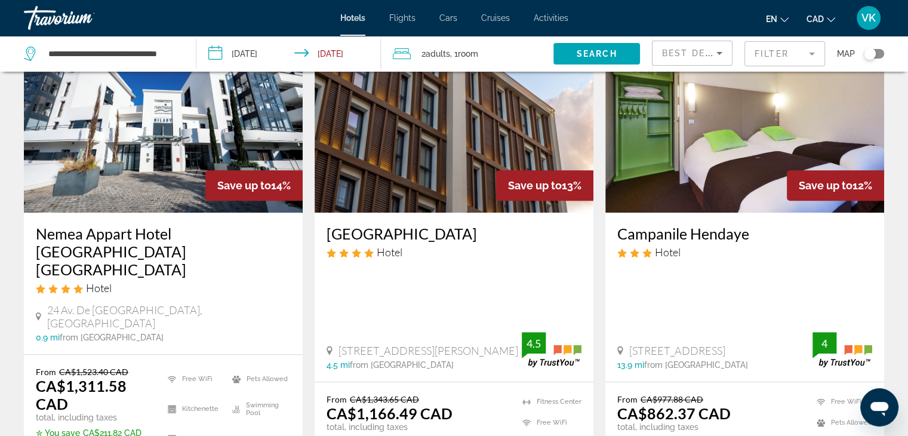
click at [673, 53] on span "Best Deals" at bounding box center [693, 53] width 62 height 10
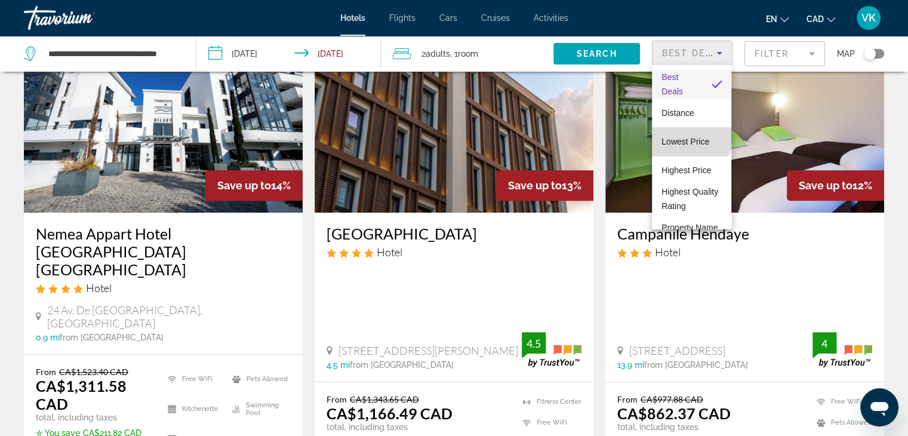
click at [690, 138] on span "Lowest Price" at bounding box center [685, 142] width 48 height 10
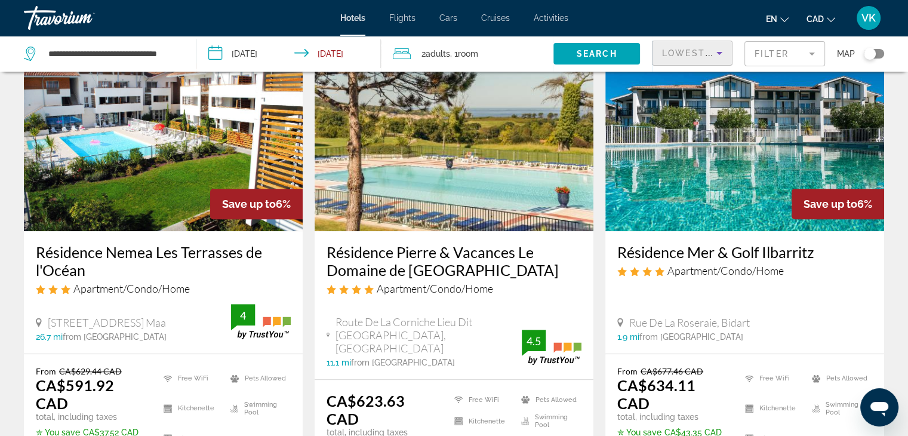
scroll to position [597, 0]
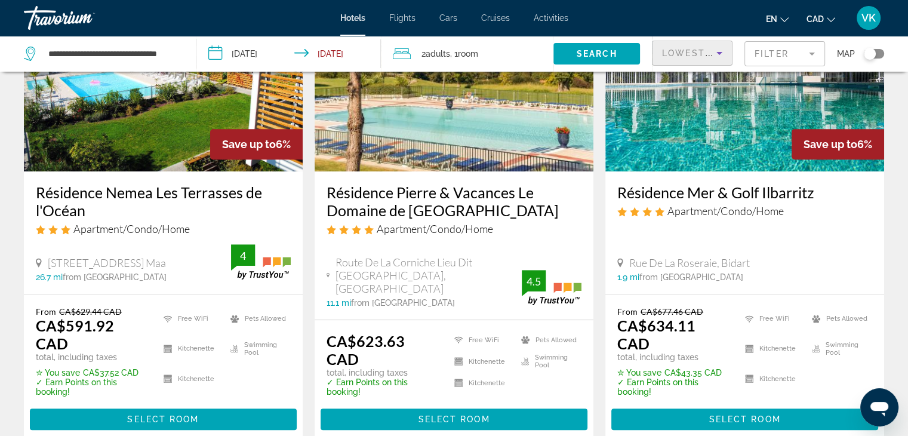
click at [422, 185] on h3 "Résidence Pierre & Vacances Le Domaine de [GEOGRAPHIC_DATA]" at bounding box center [453, 201] width 255 height 36
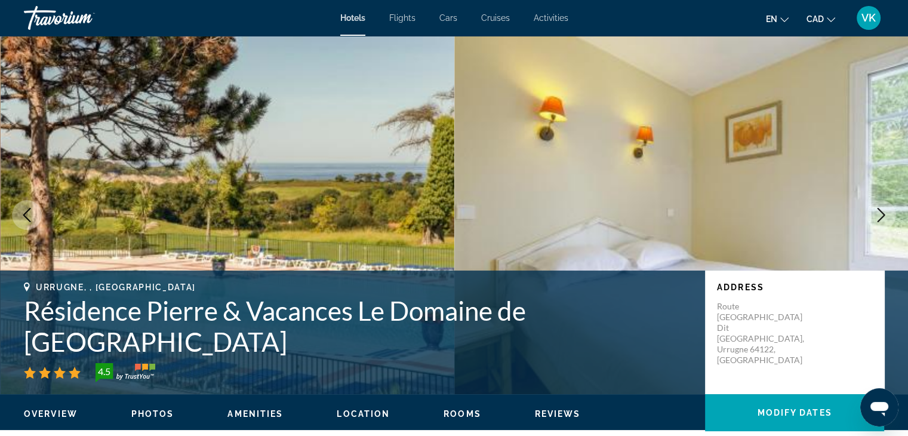
click at [883, 217] on icon "Next image" at bounding box center [881, 215] width 14 height 14
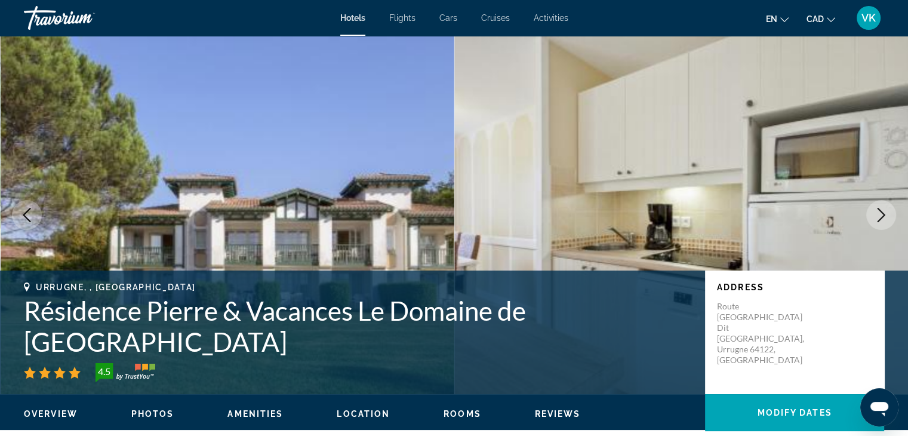
click at [884, 216] on icon "Next image" at bounding box center [881, 215] width 14 height 14
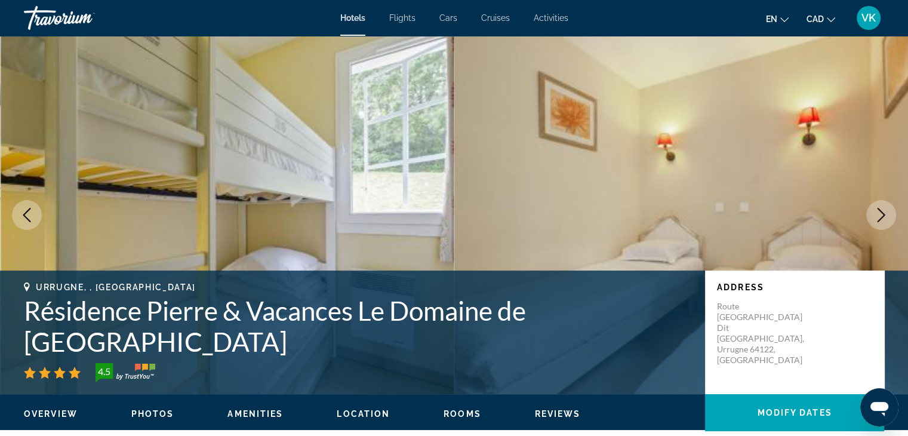
click at [885, 215] on icon "Next image" at bounding box center [881, 215] width 14 height 14
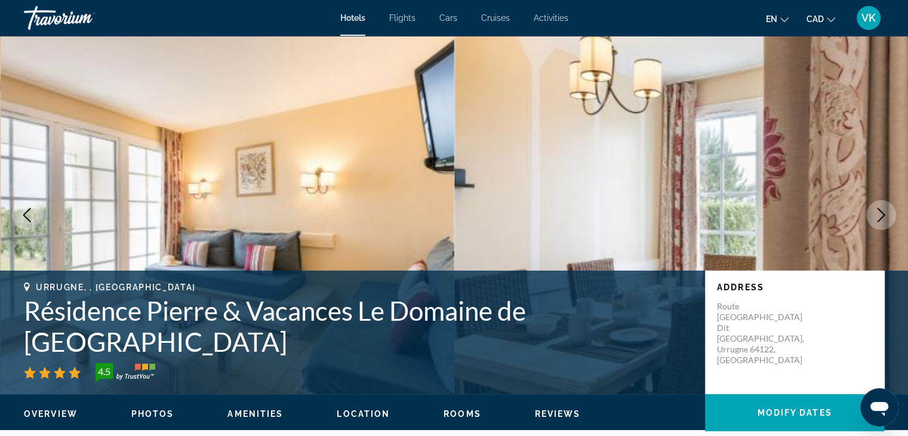
click at [886, 215] on icon "Next image" at bounding box center [881, 215] width 14 height 14
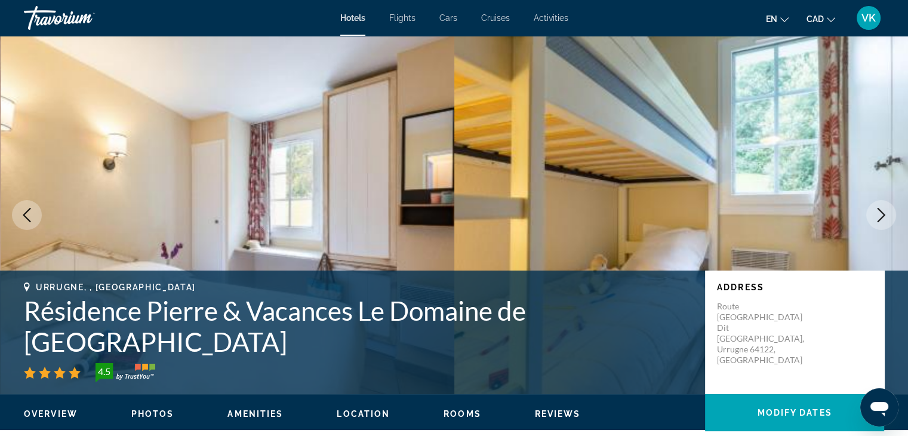
click at [887, 213] on icon "Next image" at bounding box center [881, 215] width 14 height 14
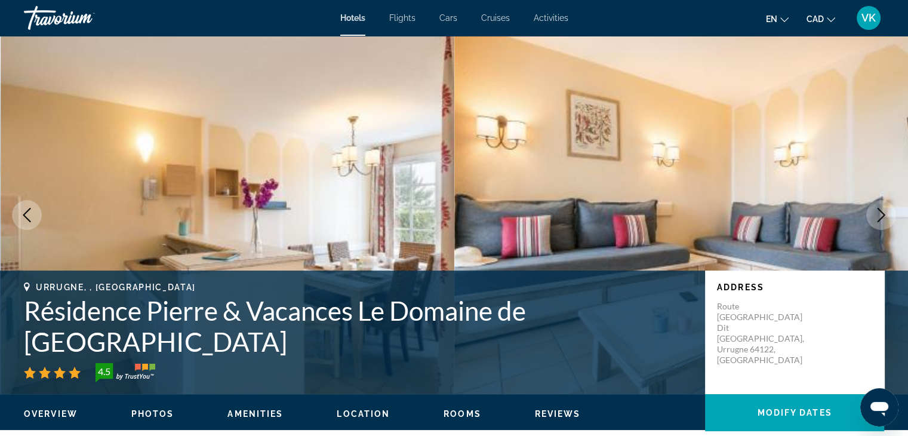
click at [889, 212] on button "Next image" at bounding box center [881, 215] width 30 height 30
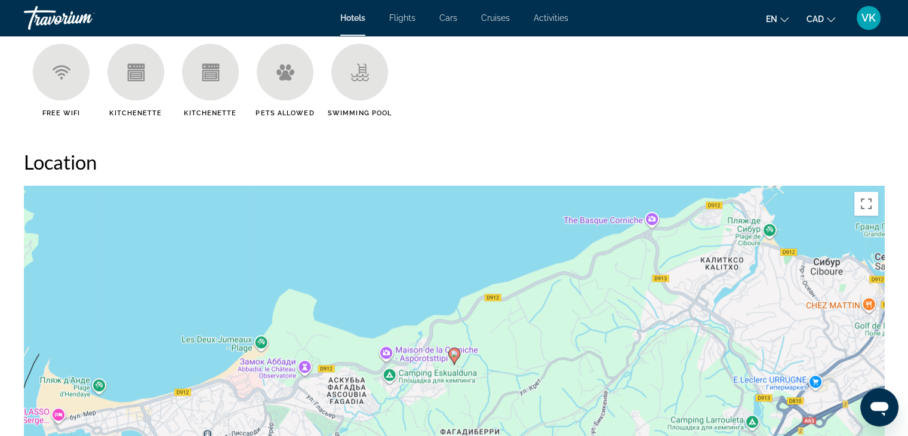
scroll to position [1194, 0]
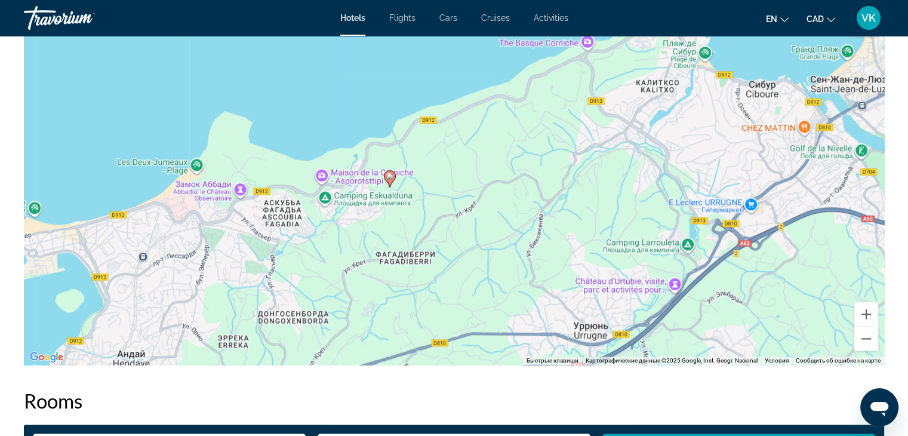
drag, startPoint x: 557, startPoint y: 215, endPoint x: 440, endPoint y: 221, distance: 117.1
click at [440, 221] on div "Чтобы активировать перетаскивание с помощью клавиатуры, нажмите Alt + Ввод. Пос…" at bounding box center [454, 186] width 860 height 358
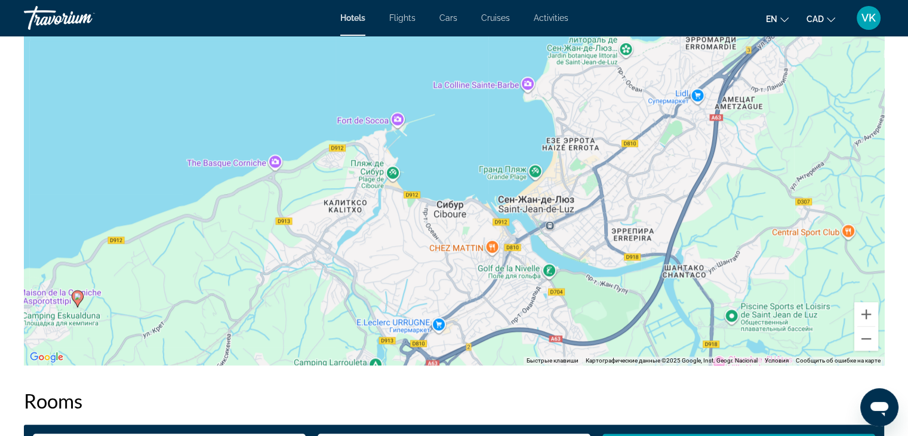
drag, startPoint x: 710, startPoint y: 194, endPoint x: 457, endPoint y: 238, distance: 256.7
click at [500, 275] on div "Чтобы активировать перетаскивание с помощью клавиатуры, нажмите Alt + Ввод. Пос…" at bounding box center [454, 186] width 860 height 358
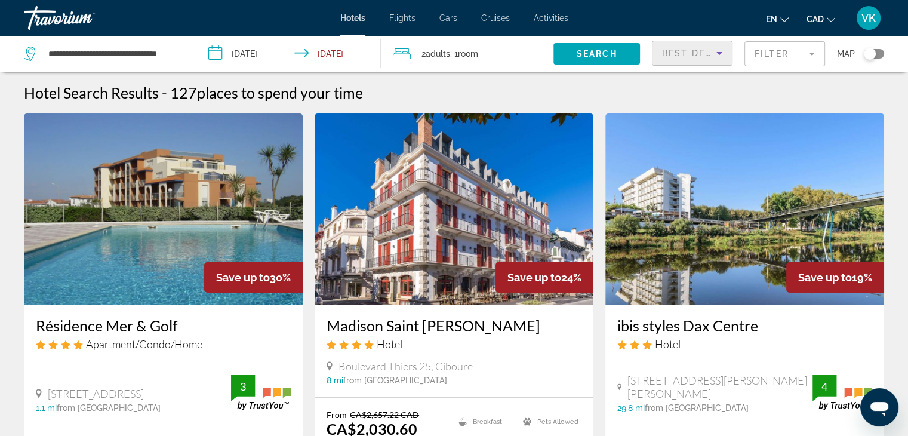
click at [713, 57] on icon "Sort by" at bounding box center [719, 53] width 14 height 14
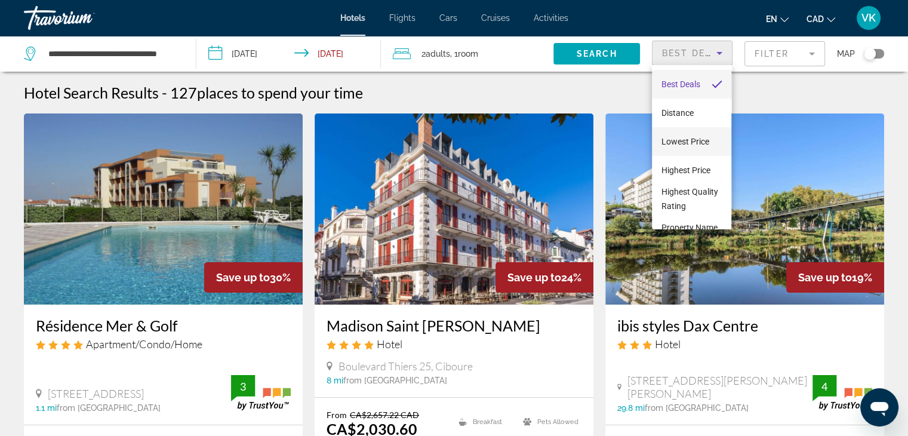
click at [695, 139] on span "Lowest Price" at bounding box center [685, 142] width 48 height 10
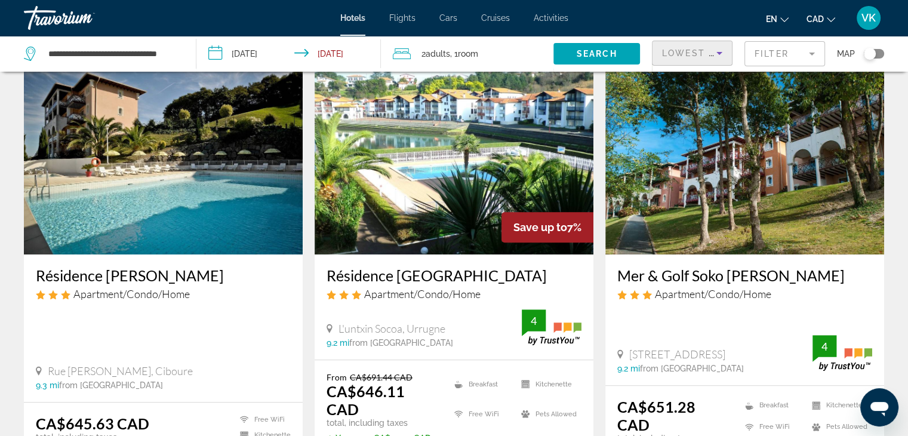
scroll to position [1014, 0]
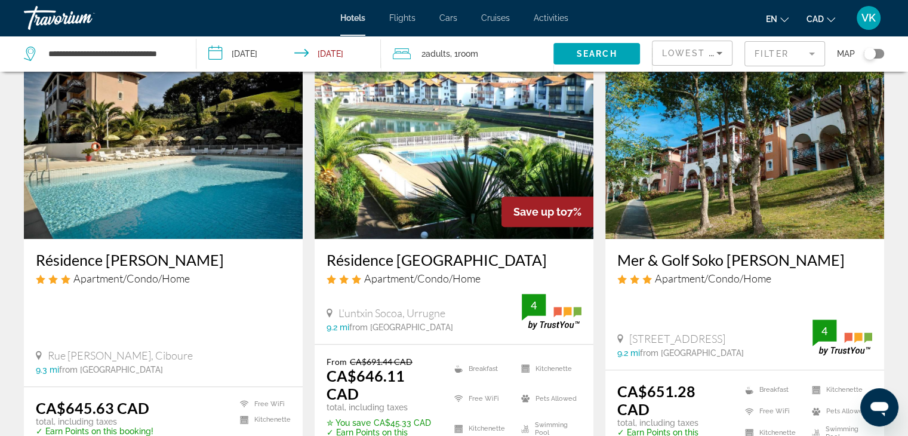
click at [93, 251] on h3 "Résidence [PERSON_NAME]" at bounding box center [163, 260] width 255 height 18
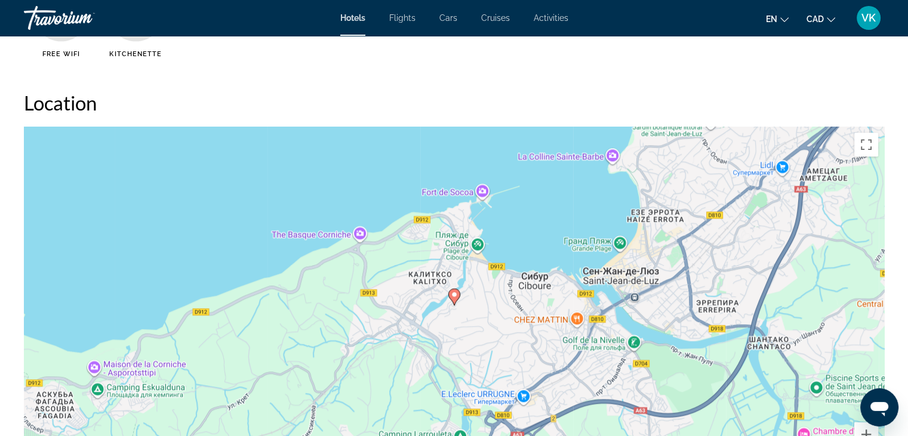
scroll to position [1074, 0]
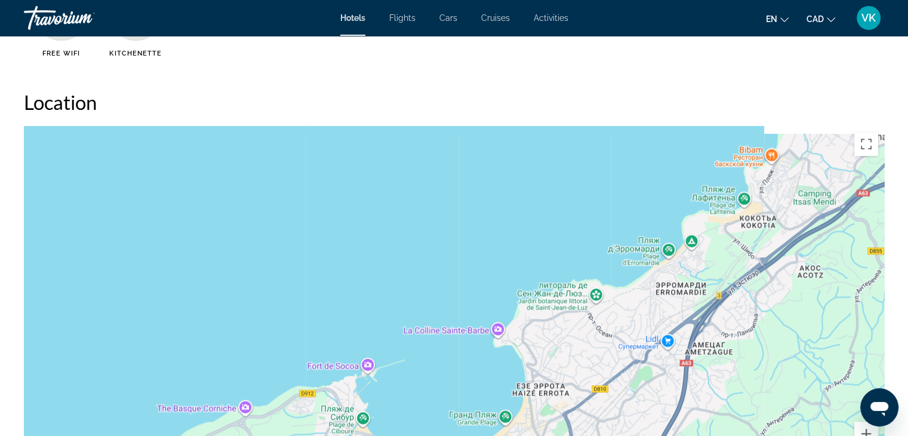
drag, startPoint x: 711, startPoint y: 227, endPoint x: 594, endPoint y: 409, distance: 216.7
click at [594, 409] on div "Чтобы активировать перетаскивание с помощью клавиатуры, нажмите Alt + Ввод. Пос…" at bounding box center [454, 305] width 860 height 358
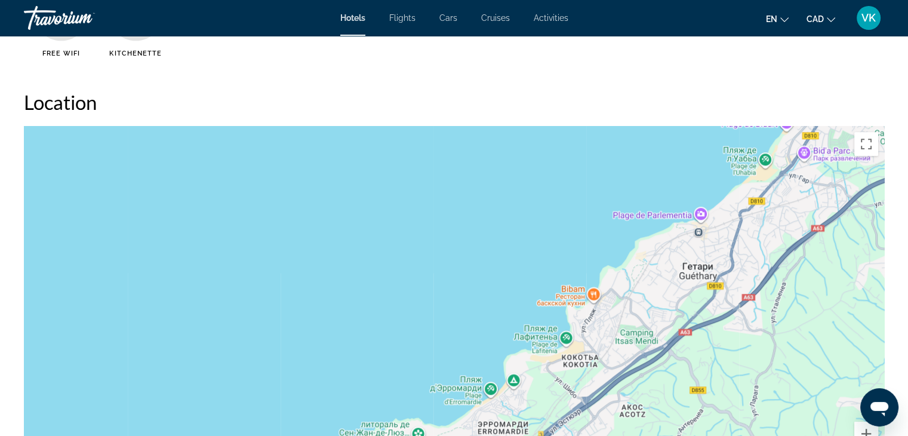
drag, startPoint x: 792, startPoint y: 286, endPoint x: 628, endPoint y: 409, distance: 205.5
click at [628, 409] on div "Чтобы активировать перетаскивание с помощью клавиатуры, нажмите Alt + Ввод. Пос…" at bounding box center [454, 305] width 860 height 358
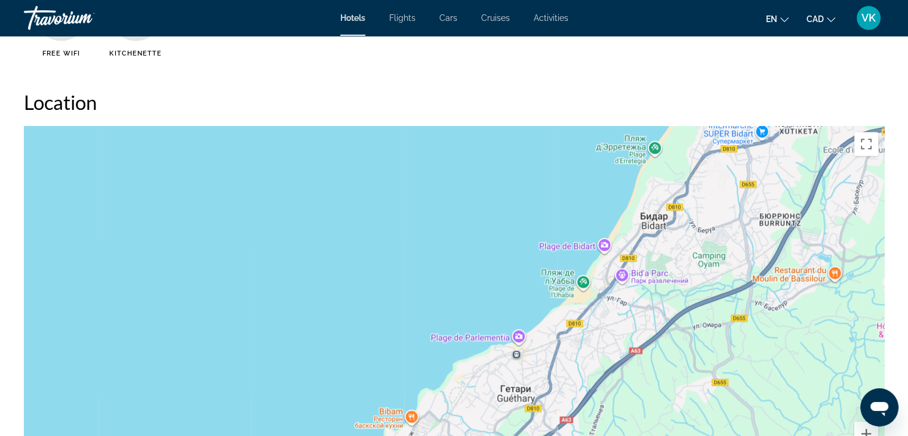
drag, startPoint x: 772, startPoint y: 268, endPoint x: 593, endPoint y: 387, distance: 214.8
click at [593, 387] on div "Main content" at bounding box center [454, 305] width 860 height 358
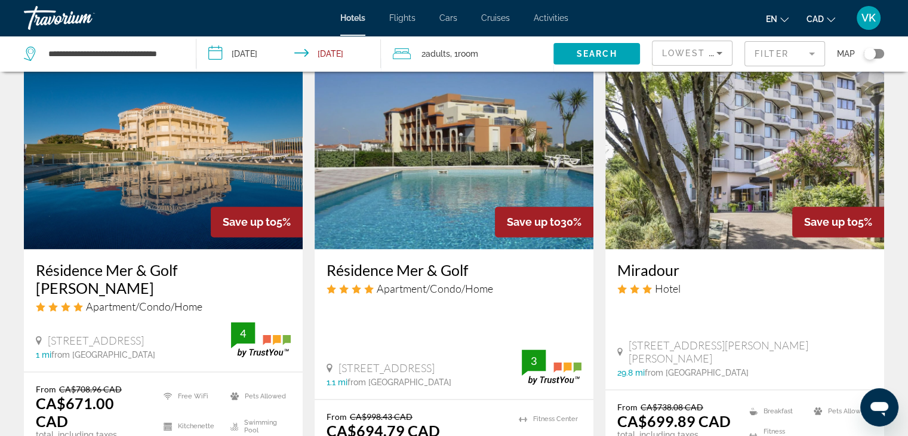
scroll to position [1492, 0]
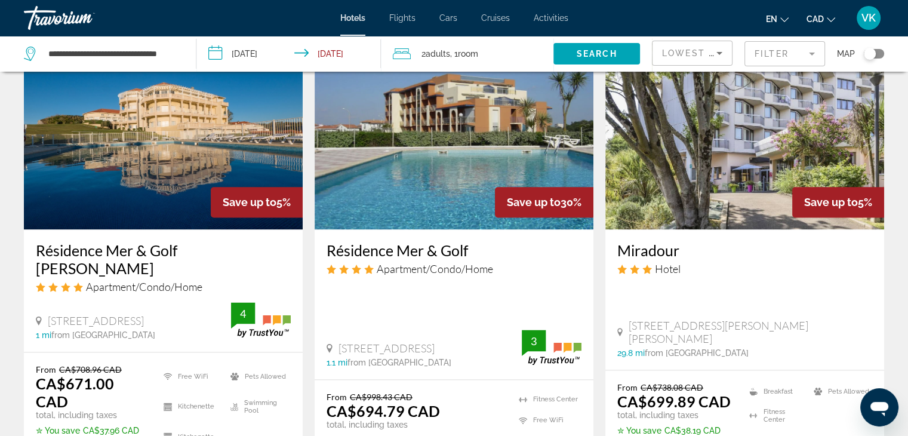
click at [113, 241] on h3 "Résidence Mer & Golf [PERSON_NAME]" at bounding box center [163, 259] width 255 height 36
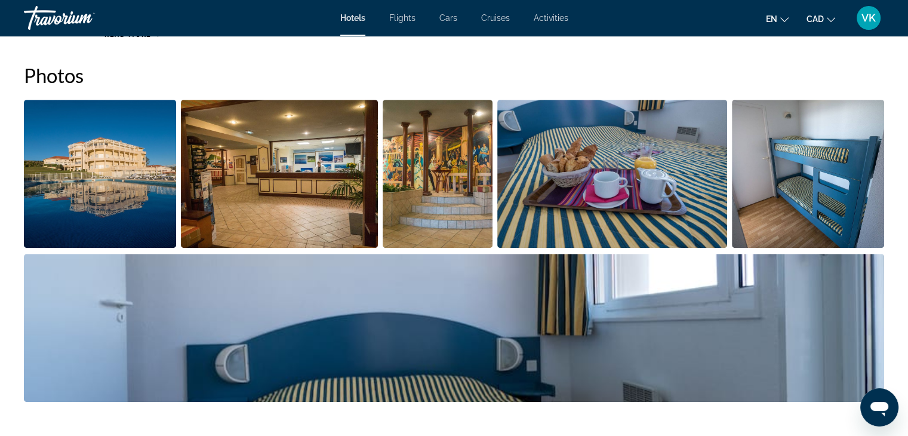
scroll to position [597, 0]
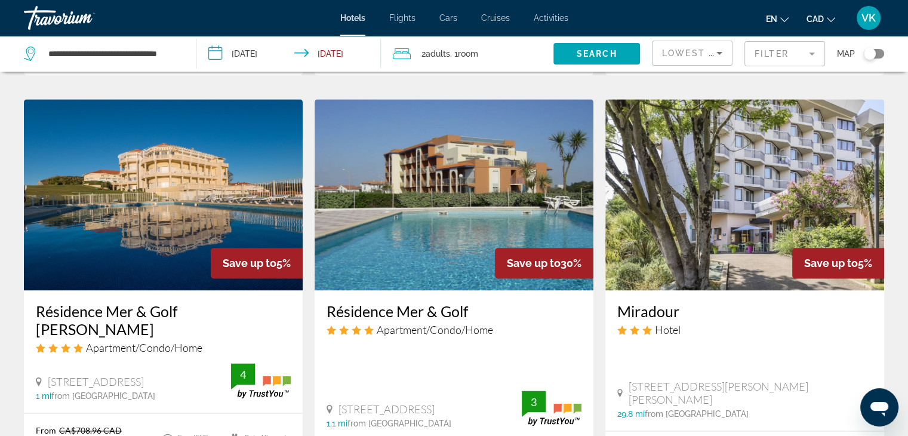
scroll to position [1432, 0]
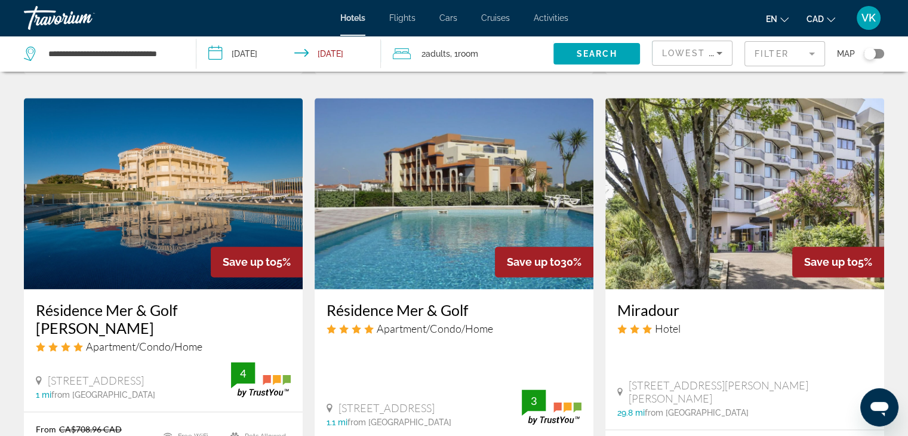
click at [421, 301] on h3 "Résidence Mer & Golf" at bounding box center [453, 310] width 255 height 18
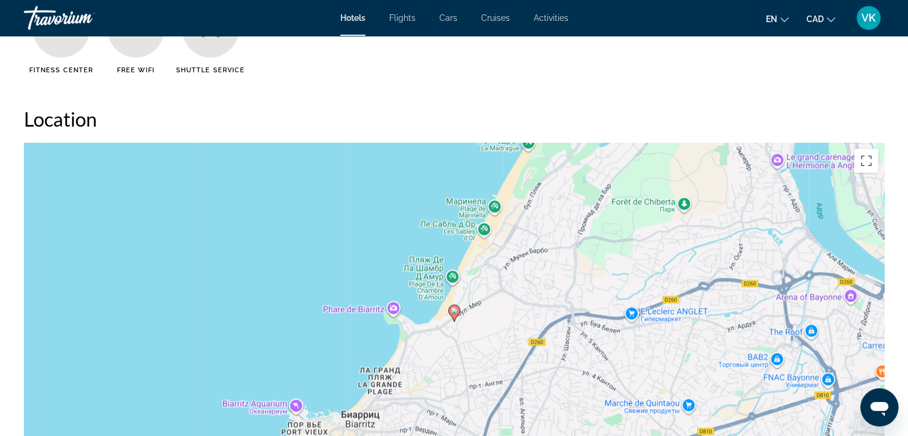
scroll to position [1134, 0]
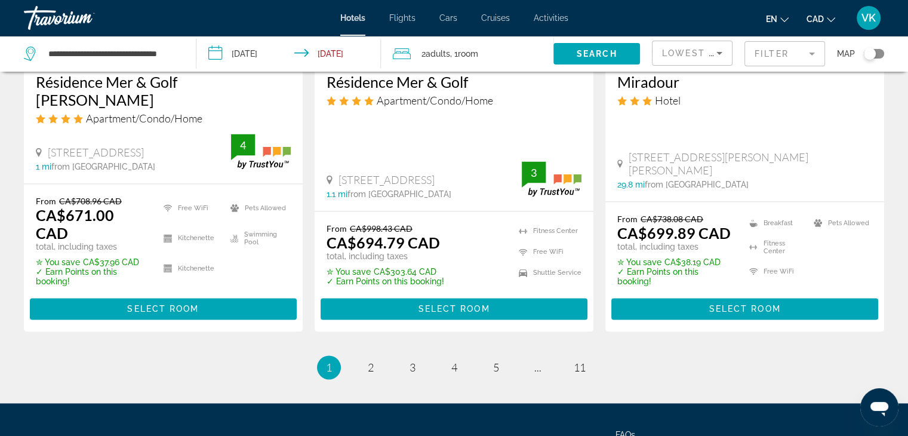
scroll to position [1692, 0]
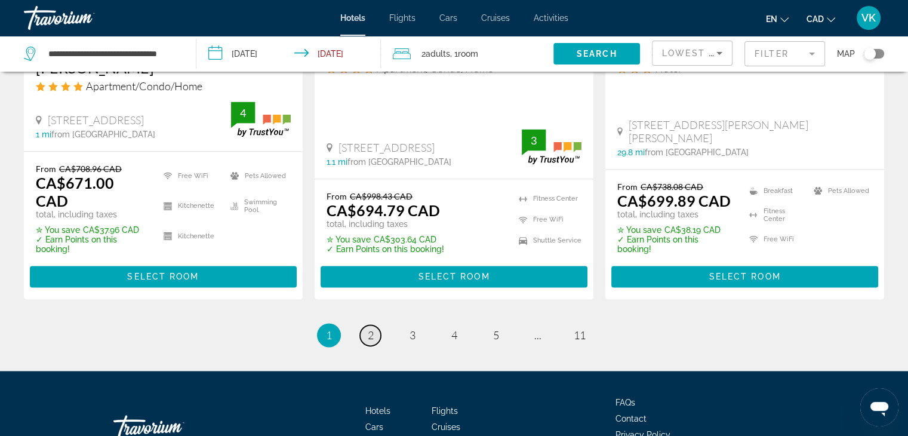
click at [374, 325] on link "page 2" at bounding box center [370, 335] width 21 height 21
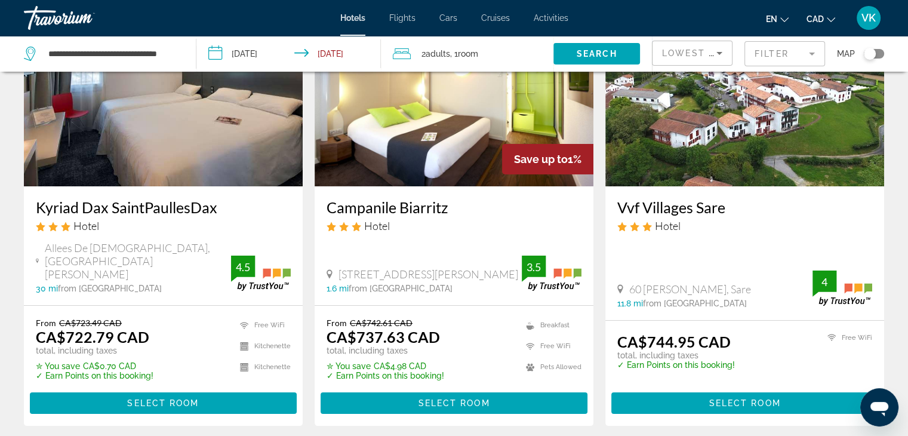
scroll to position [119, 0]
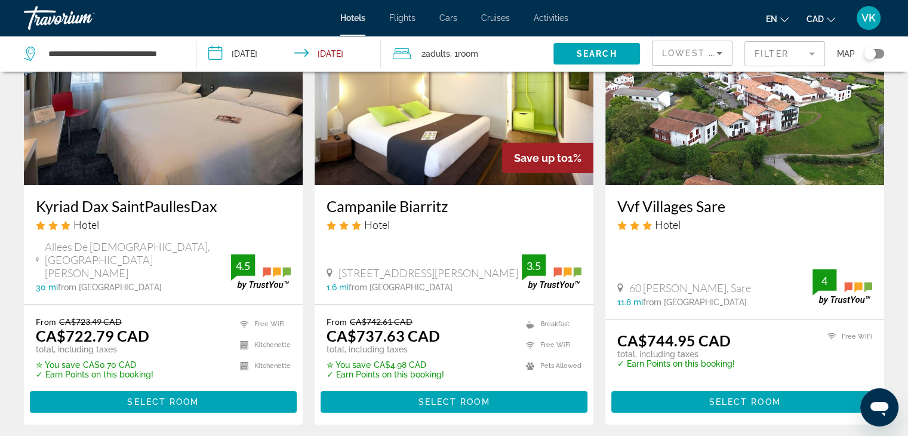
click at [406, 206] on h3 "Campanile Biarritz" at bounding box center [453, 206] width 255 height 18
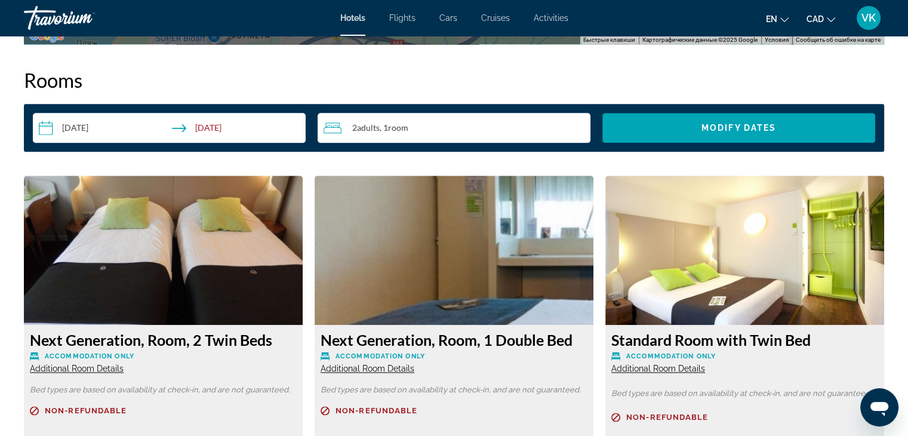
scroll to position [1611, 0]
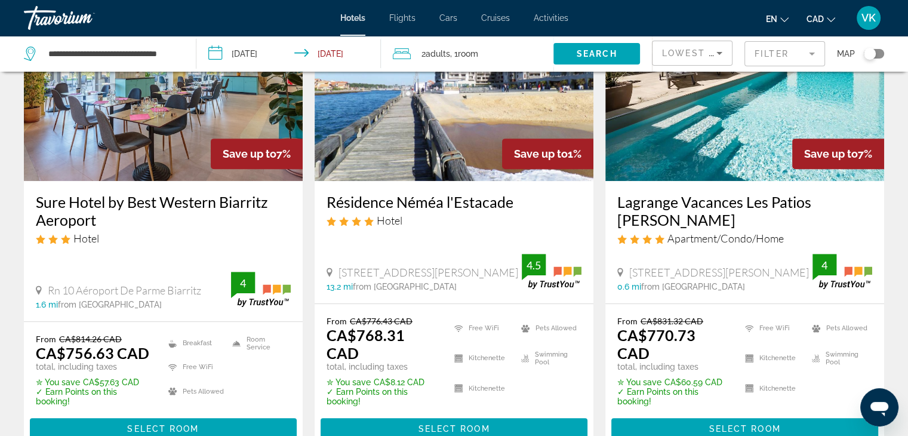
scroll to position [597, 0]
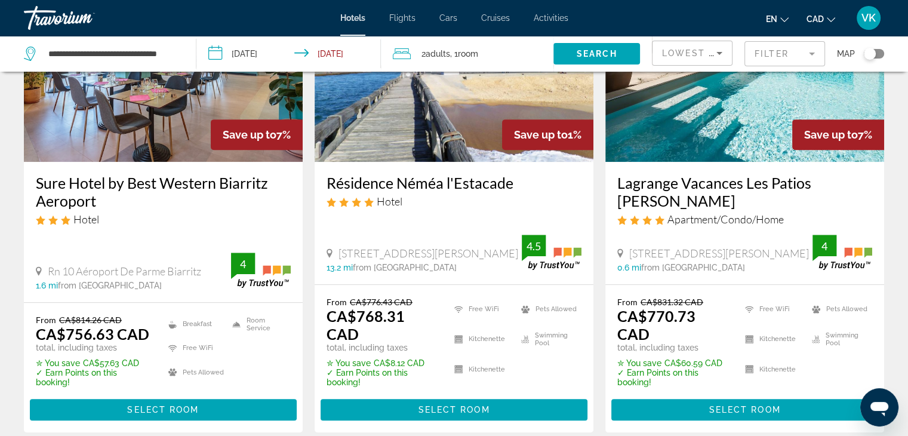
click at [375, 180] on h3 "Résidence Néméa l'Estacade" at bounding box center [453, 183] width 255 height 18
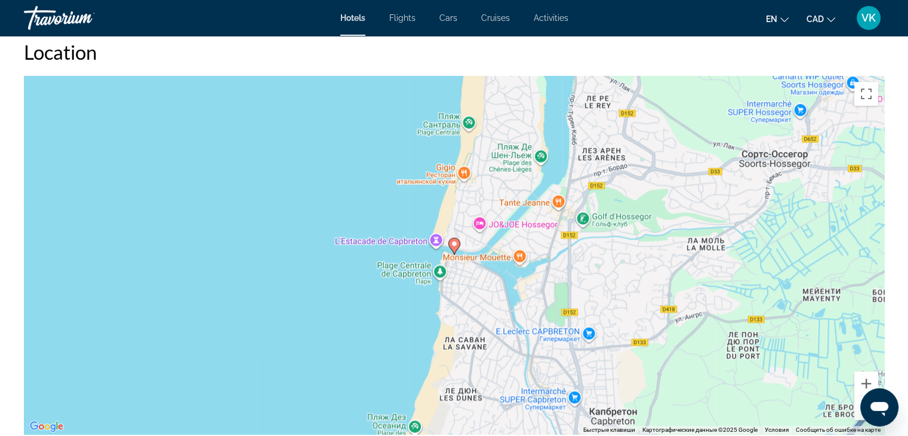
scroll to position [1074, 0]
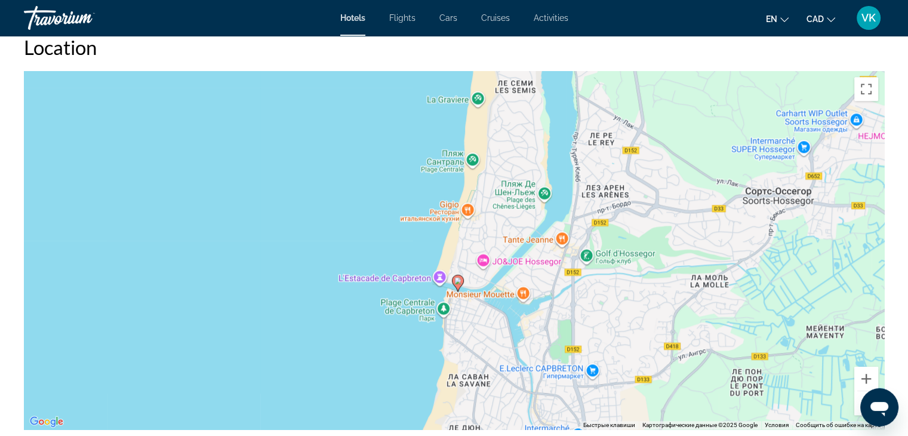
drag, startPoint x: 643, startPoint y: 335, endPoint x: 646, endPoint y: 378, distance: 43.7
click at [646, 378] on div "Чтобы активировать перетаскивание с помощью клавиатуры, нажмите Alt + Ввод. Пос…" at bounding box center [454, 250] width 860 height 358
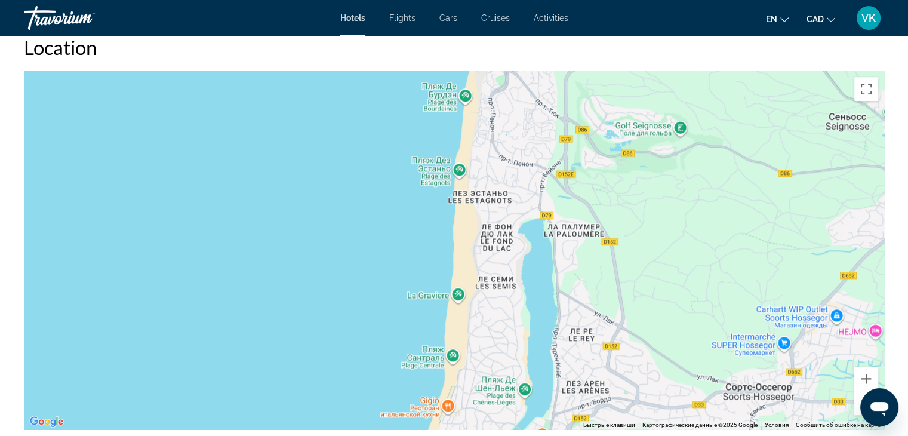
drag, startPoint x: 672, startPoint y: 171, endPoint x: 646, endPoint y: 328, distance: 158.5
click at [652, 367] on div "Чтобы активировать перетаскивание с помощью клавиатуры, нажмите Alt + Ввод. Пос…" at bounding box center [454, 250] width 860 height 358
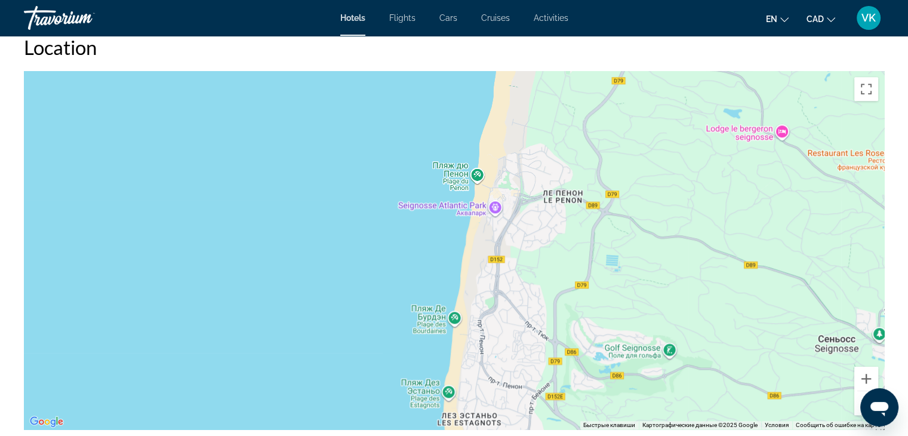
drag, startPoint x: 653, startPoint y: 156, endPoint x: 642, endPoint y: 366, distance: 210.4
click at [642, 366] on div "Чтобы активировать перетаскивание с помощью клавиатуры, нажмите Alt + Ввод. Пос…" at bounding box center [454, 250] width 860 height 358
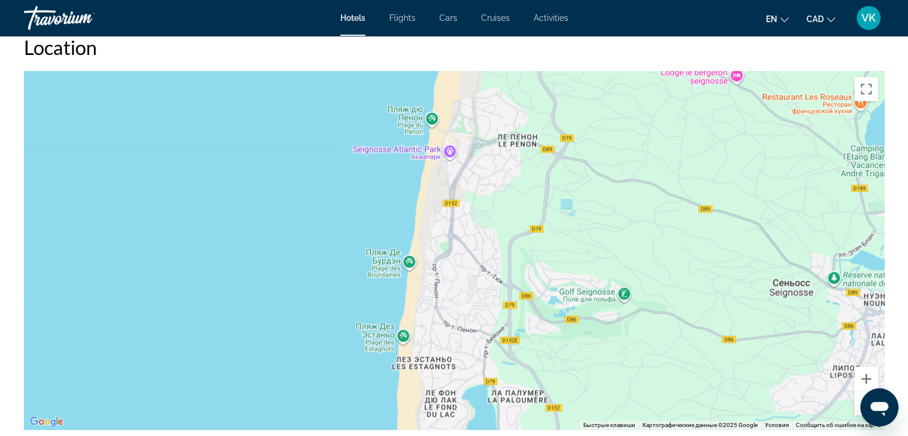
drag, startPoint x: 662, startPoint y: 205, endPoint x: 616, endPoint y: 148, distance: 73.0
click at [616, 149] on div "Main content" at bounding box center [454, 250] width 860 height 358
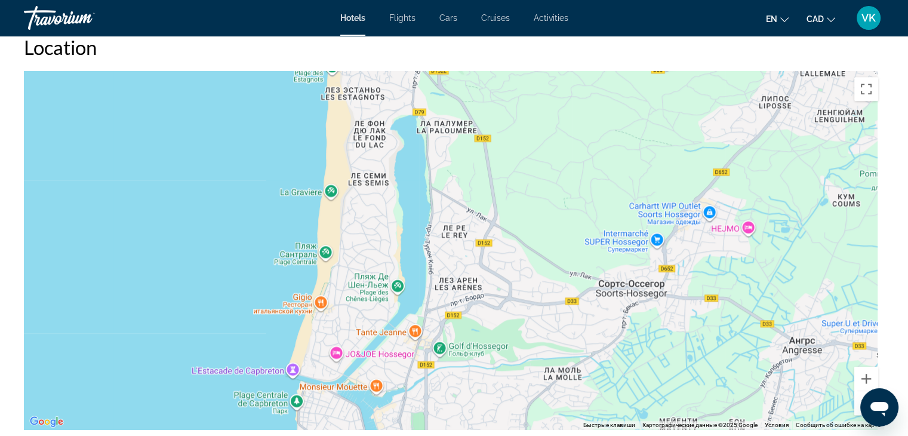
drag, startPoint x: 610, startPoint y: 349, endPoint x: 535, endPoint y: 115, distance: 245.9
click at [535, 115] on div "Main content" at bounding box center [454, 250] width 860 height 358
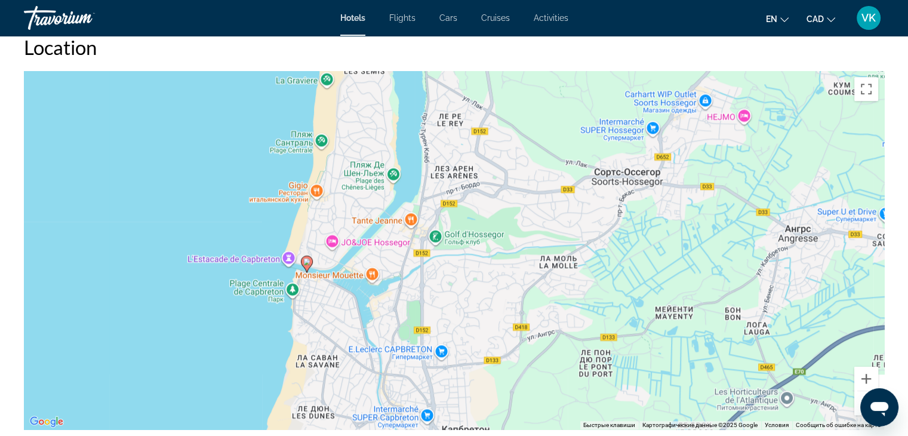
drag, startPoint x: 557, startPoint y: 349, endPoint x: 554, endPoint y: 186, distance: 163.0
click at [554, 187] on div "Чтобы активировать перетаскивание с помощью клавиатуры, нажмите Alt + Ввод. Пос…" at bounding box center [454, 250] width 860 height 358
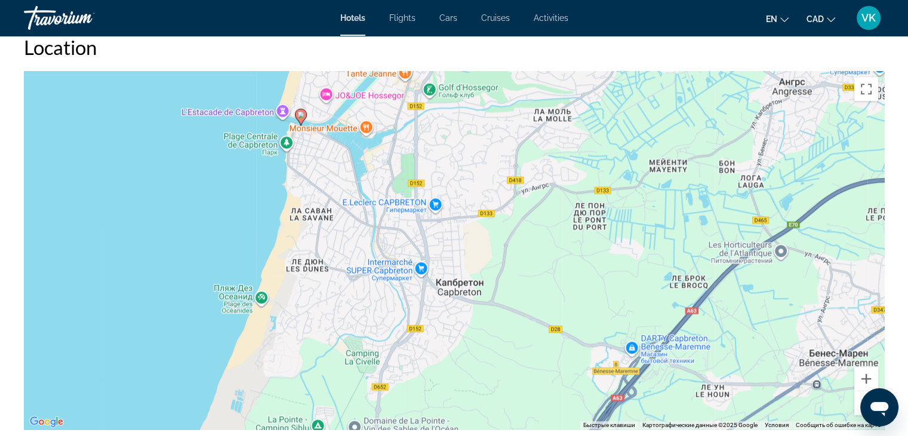
click at [855, 408] on button "Уменьшить" at bounding box center [866, 403] width 24 height 24
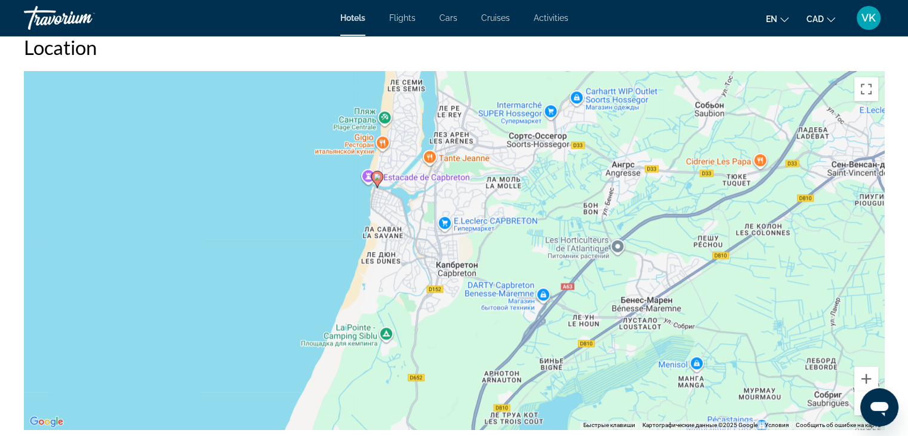
click at [855, 405] on button "Уменьшить" at bounding box center [866, 403] width 24 height 24
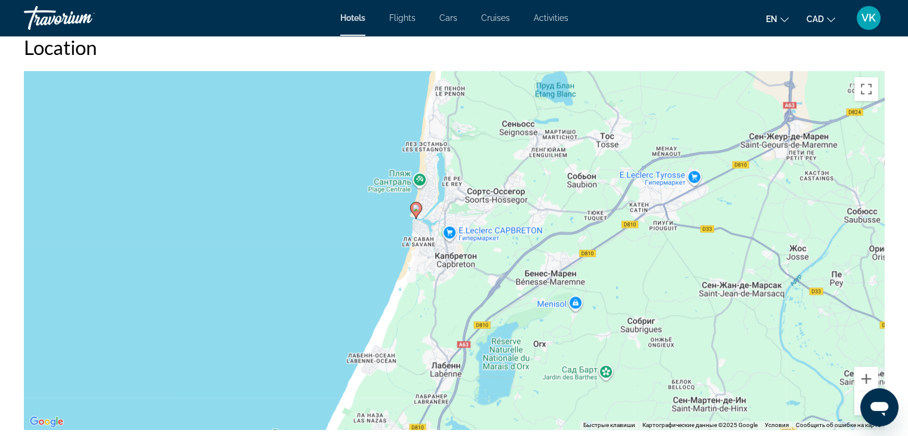
click at [855, 406] on button "Уменьшить" at bounding box center [866, 403] width 24 height 24
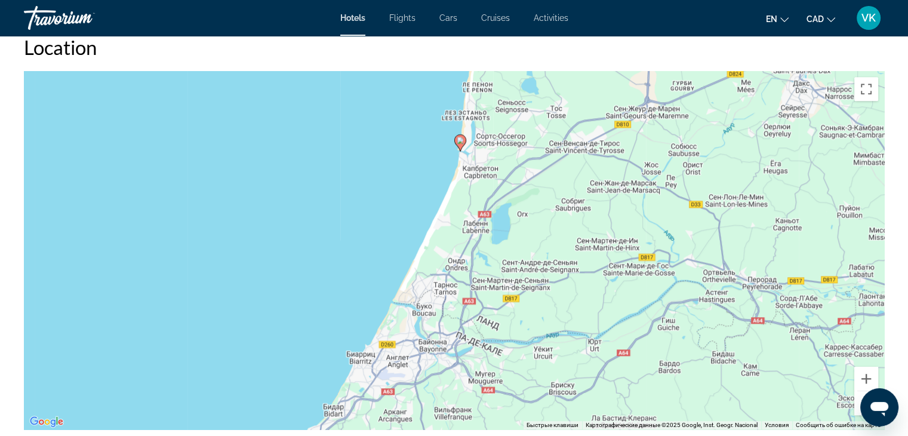
drag, startPoint x: 678, startPoint y: 374, endPoint x: 704, endPoint y: 292, distance: 85.9
click at [704, 292] on div "Чтобы активировать перетаскивание с помощью клавиатуры, нажмите Alt + Ввод. Пос…" at bounding box center [454, 250] width 860 height 358
click at [864, 377] on button "Увеличить" at bounding box center [866, 378] width 24 height 24
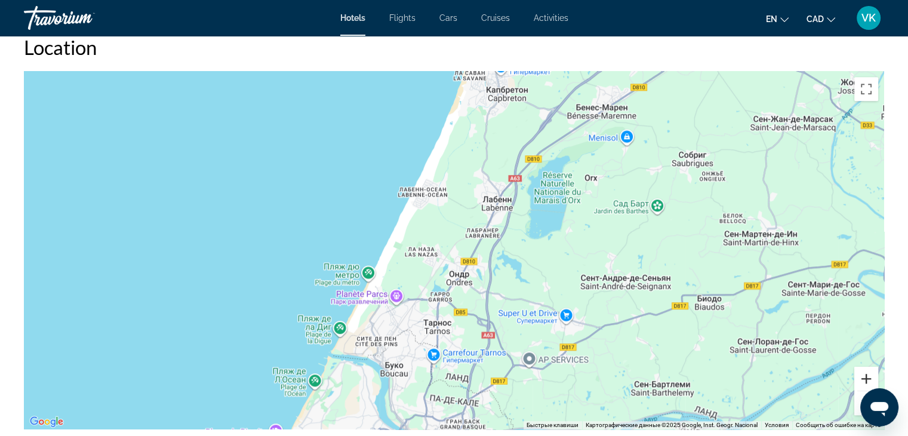
click at [863, 374] on button "Увеличить" at bounding box center [866, 378] width 24 height 24
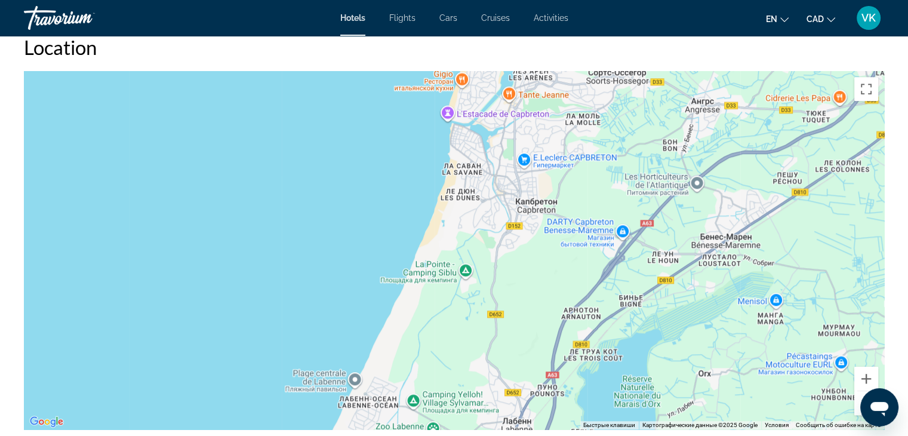
drag, startPoint x: 756, startPoint y: 166, endPoint x: 723, endPoint y: 397, distance: 233.3
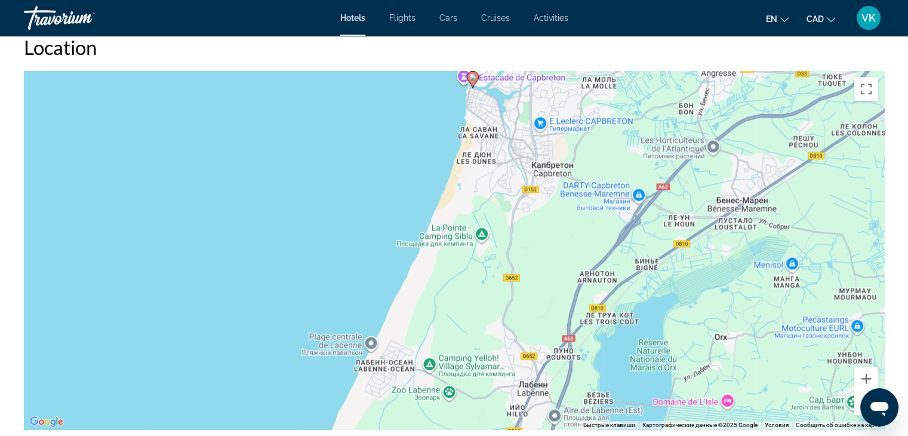
drag, startPoint x: 704, startPoint y: 249, endPoint x: 727, endPoint y: 183, distance: 69.6
click at [727, 183] on div "Чтобы активировать перетаскивание с помощью клавиатуры, нажмите Alt + Ввод. Пос…" at bounding box center [454, 250] width 860 height 358
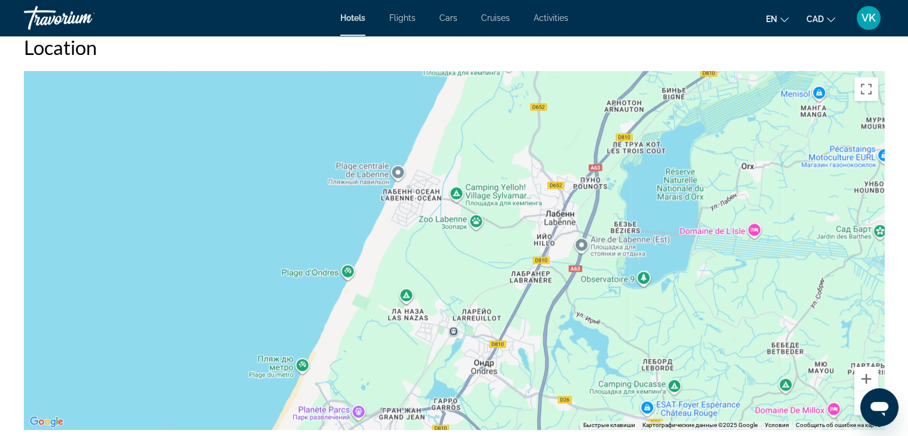
drag, startPoint x: 672, startPoint y: 335, endPoint x: 699, endPoint y: 158, distance: 179.3
click at [699, 159] on div "Чтобы активировать перетаскивание с помощью клавиатуры, нажмите Alt + Ввод. Пос…" at bounding box center [454, 250] width 860 height 358
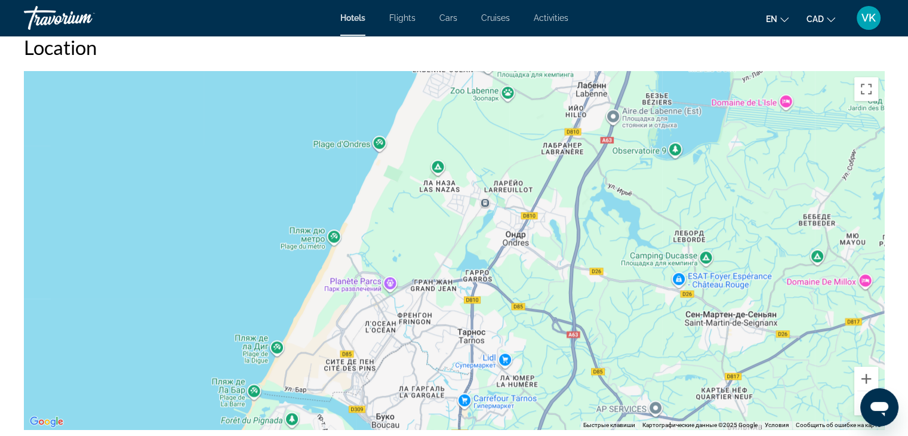
drag, startPoint x: 639, startPoint y: 329, endPoint x: 672, endPoint y: 208, distance: 125.7
click at [672, 208] on div "Main content" at bounding box center [454, 250] width 860 height 358
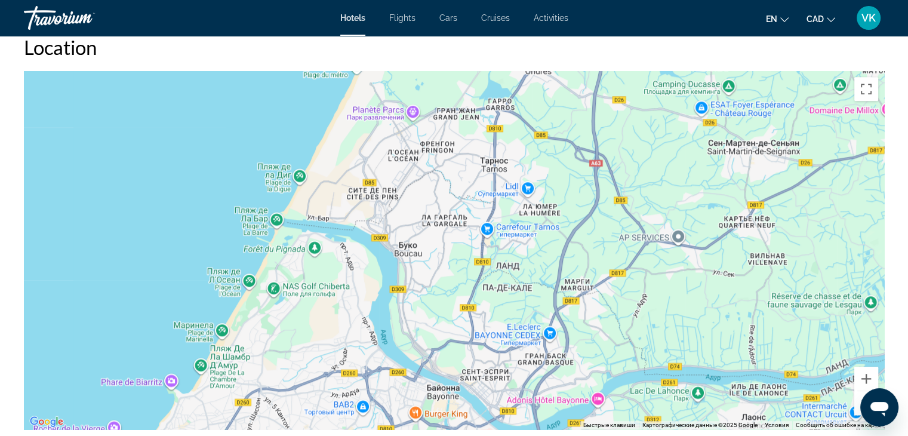
drag, startPoint x: 600, startPoint y: 334, endPoint x: 622, endPoint y: 165, distance: 170.3
click at [622, 165] on div "Main content" at bounding box center [454, 250] width 860 height 358
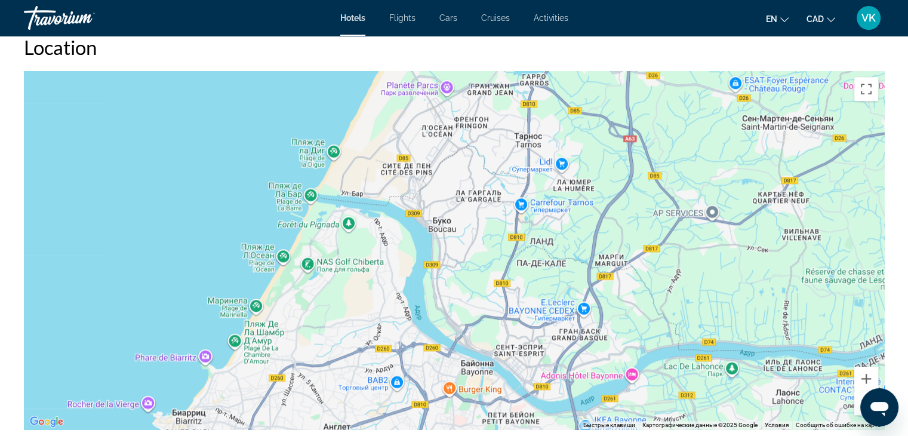
drag, startPoint x: 530, startPoint y: 345, endPoint x: 549, endPoint y: 285, distance: 63.2
click at [565, 320] on div "Main content" at bounding box center [454, 250] width 860 height 358
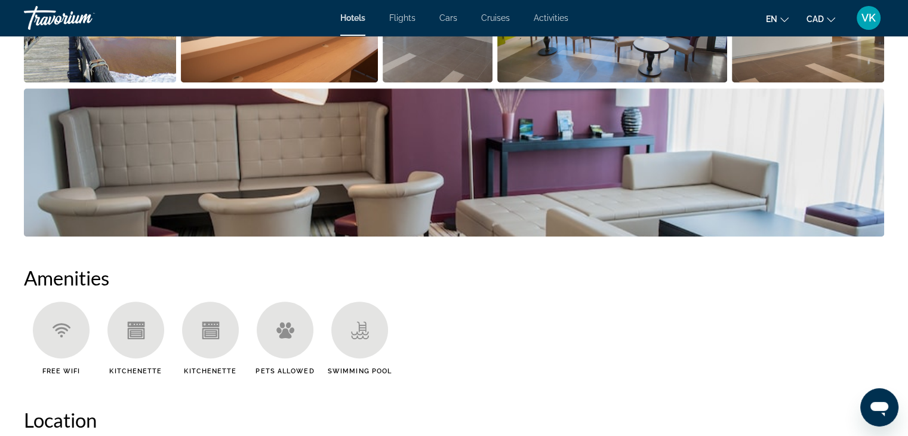
scroll to position [597, 0]
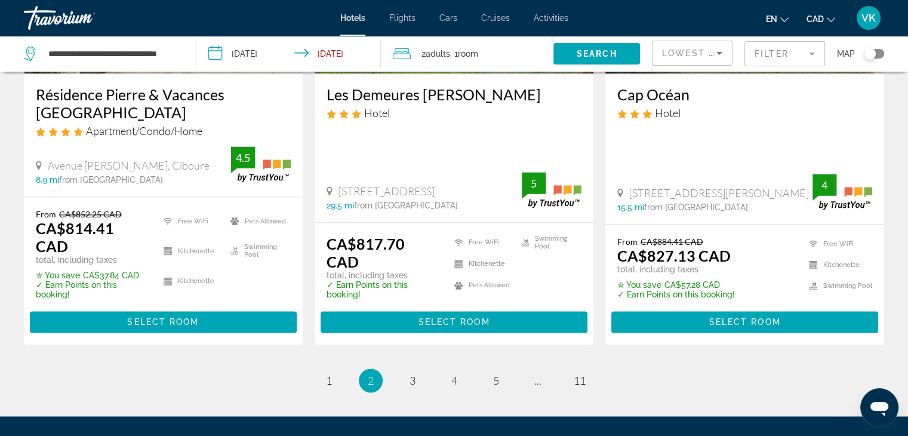
scroll to position [1552, 0]
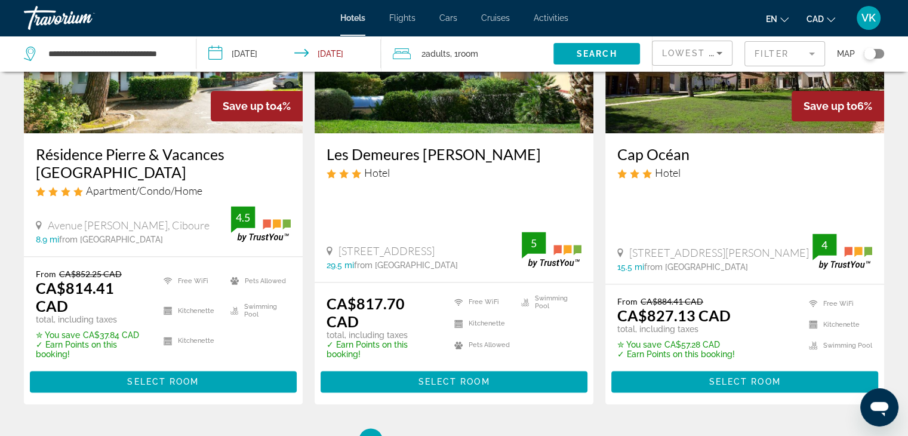
click at [115, 145] on h3 "Résidence Pierre & Vacances [GEOGRAPHIC_DATA]" at bounding box center [163, 163] width 255 height 36
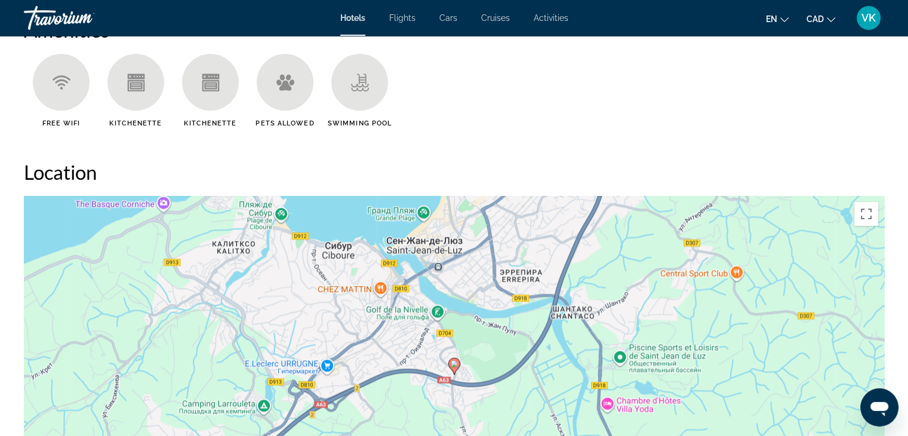
scroll to position [1074, 0]
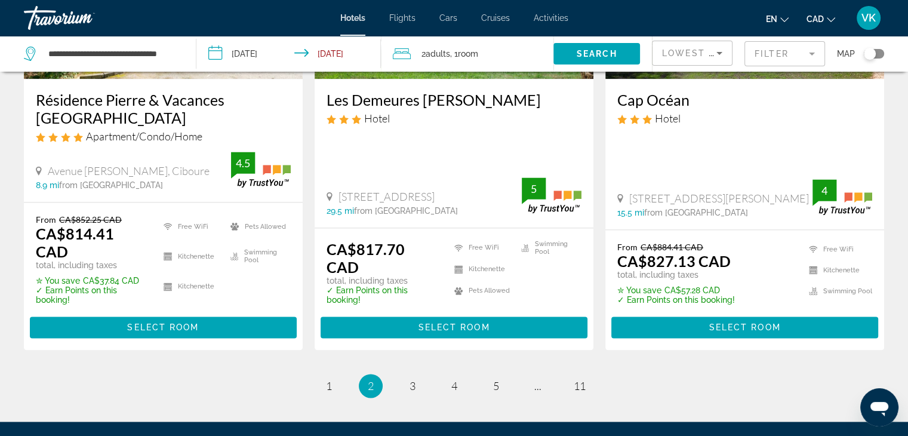
scroll to position [1692, 0]
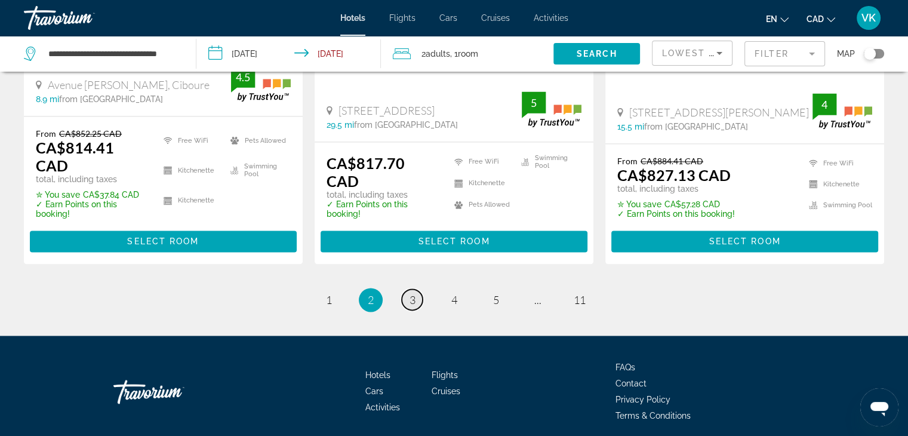
click at [414, 293] on span "3" at bounding box center [412, 299] width 6 height 13
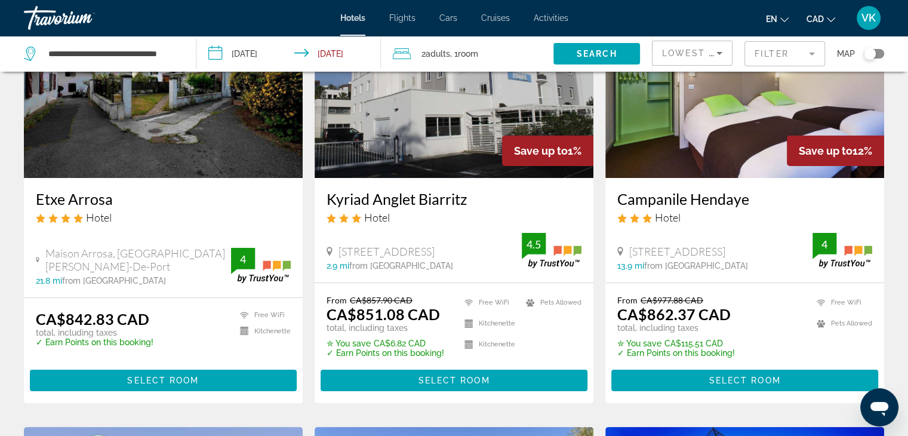
scroll to position [179, 0]
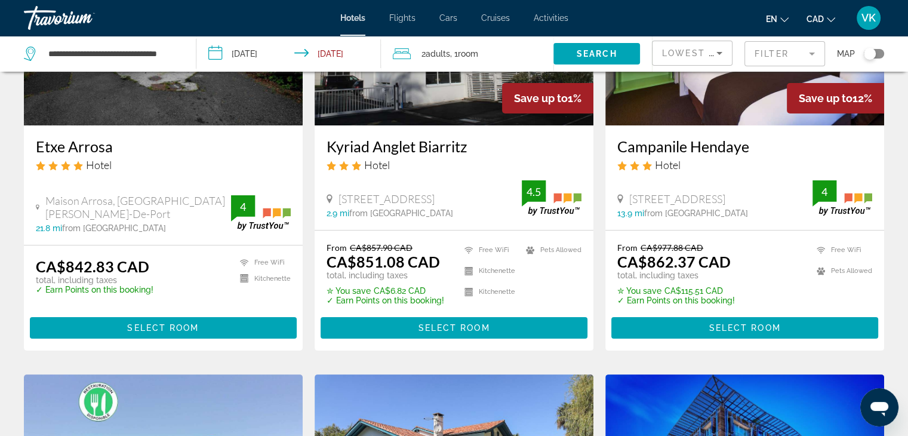
click at [356, 146] on h3 "Kyriad Anglet Biarritz" at bounding box center [453, 146] width 255 height 18
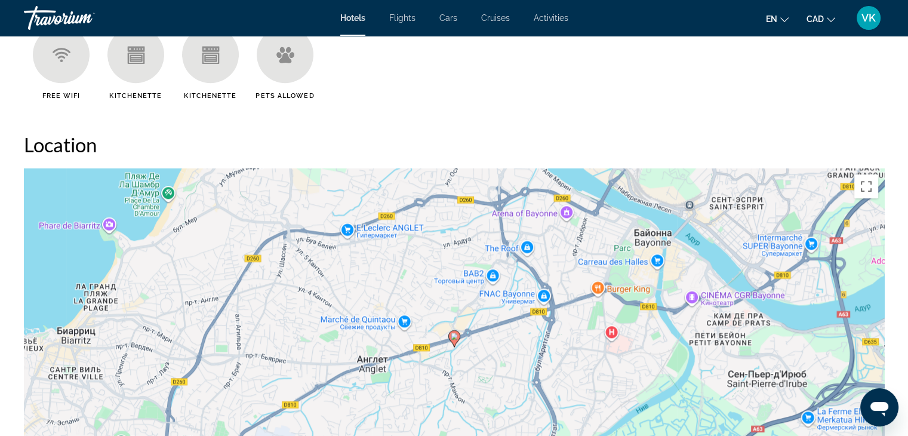
scroll to position [1014, 0]
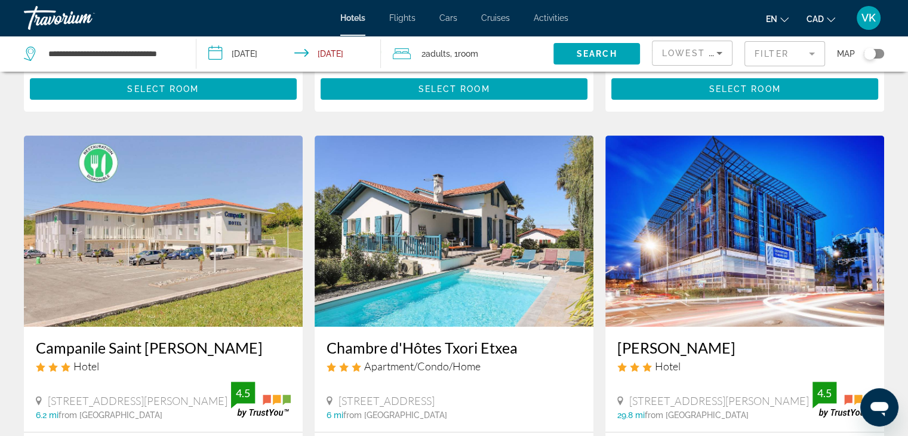
scroll to position [537, 0]
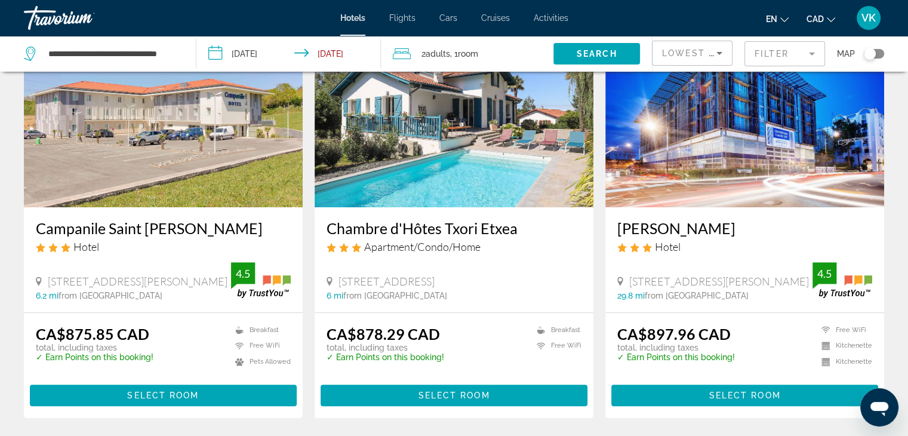
click at [387, 227] on h3 "Chambre d'Hôtes Txori Etxea" at bounding box center [453, 228] width 255 height 18
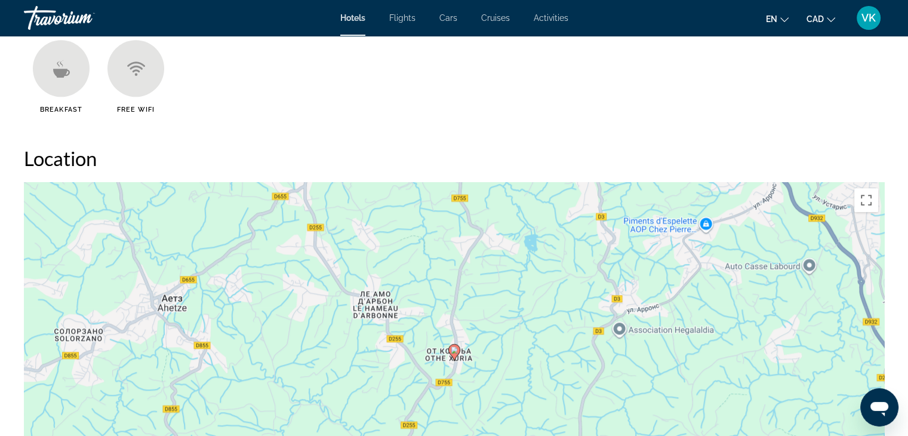
scroll to position [1074, 0]
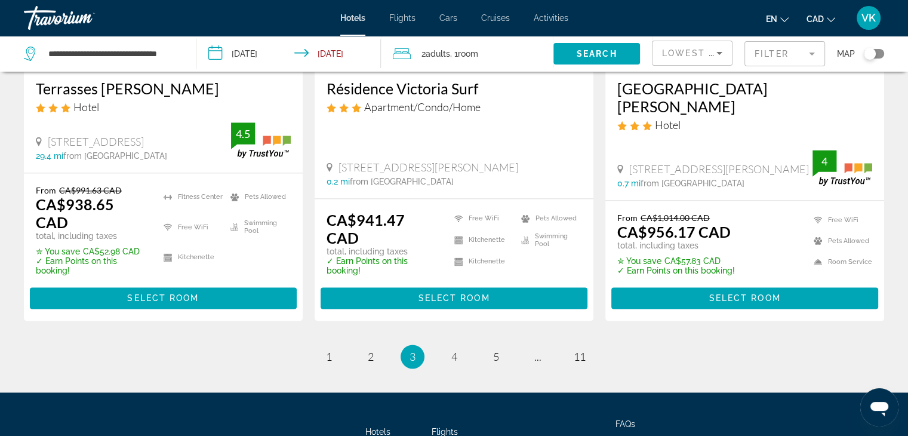
scroll to position [1373, 0]
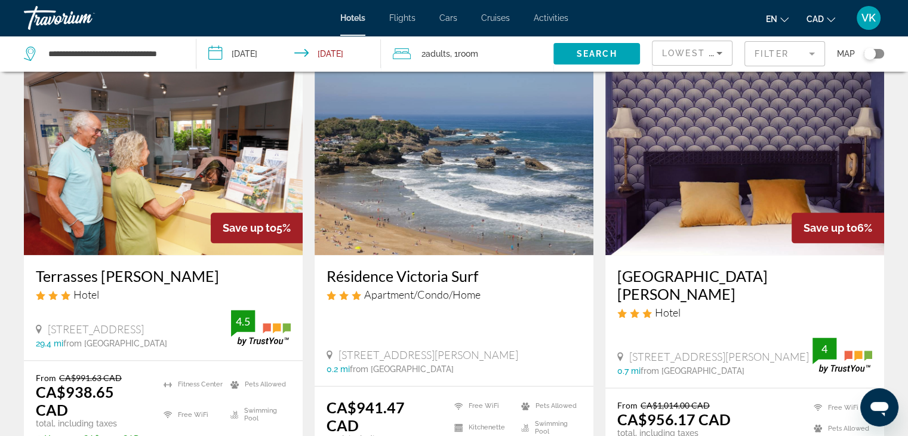
click at [710, 267] on h3 "[GEOGRAPHIC_DATA][PERSON_NAME]" at bounding box center [744, 285] width 255 height 36
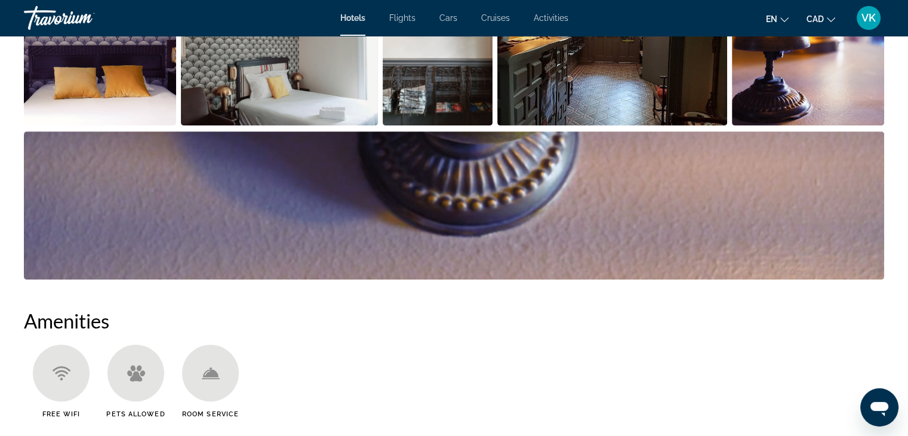
scroll to position [597, 0]
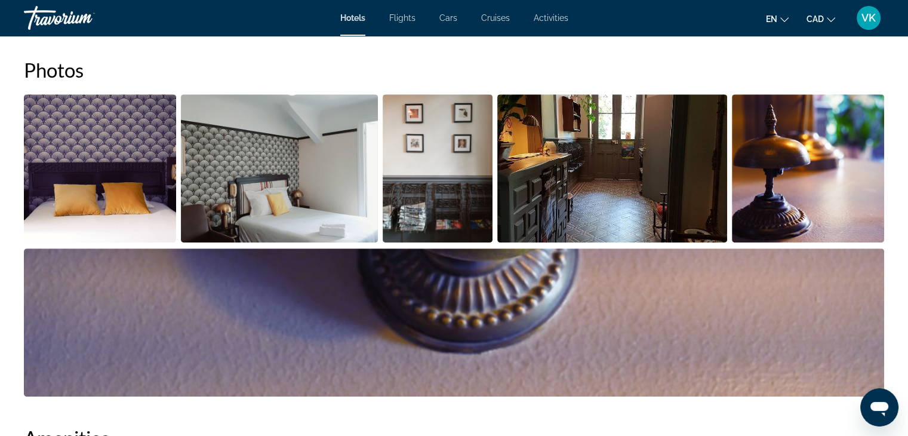
click at [301, 170] on img "Open full-screen image slider" at bounding box center [279, 168] width 197 height 148
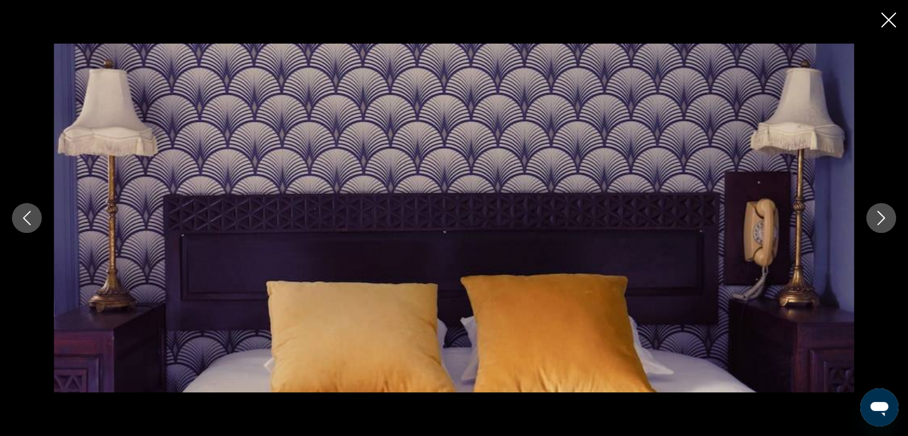
click at [878, 211] on icon "Next image" at bounding box center [881, 218] width 14 height 14
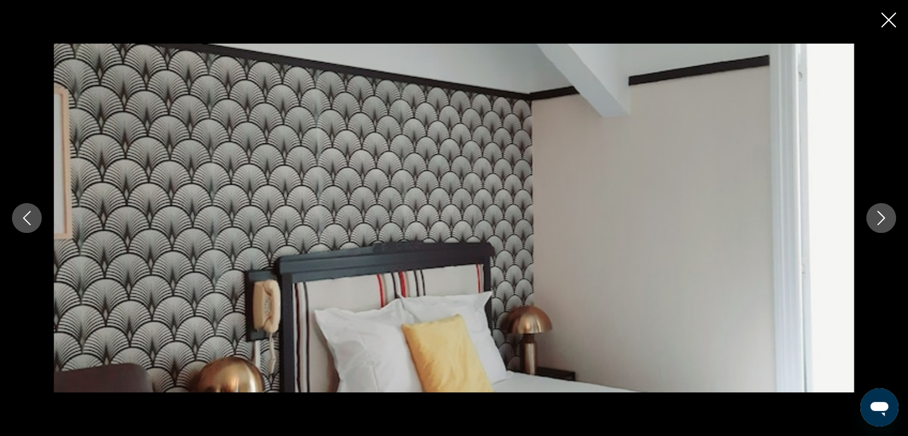
click at [877, 209] on button "Next image" at bounding box center [881, 218] width 30 height 30
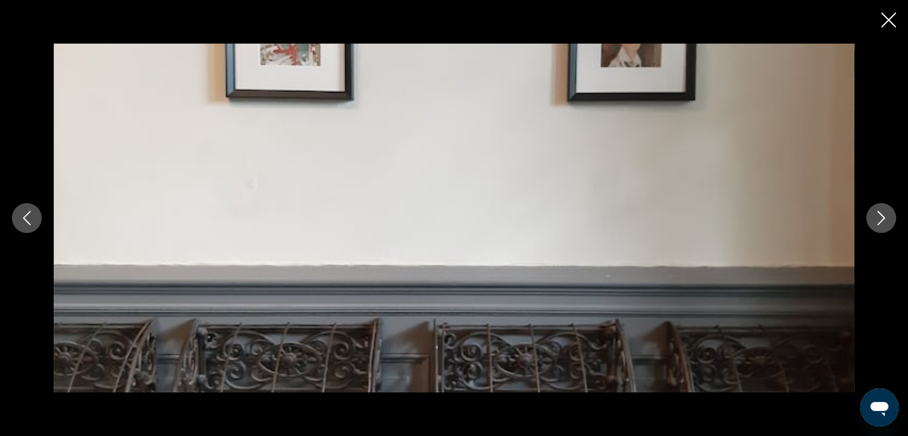
click at [876, 208] on button "Next image" at bounding box center [881, 218] width 30 height 30
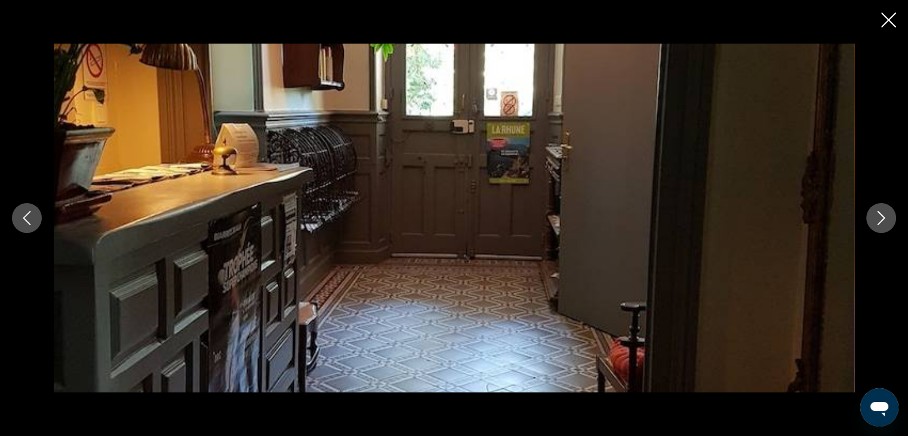
click at [875, 206] on button "Next image" at bounding box center [881, 218] width 30 height 30
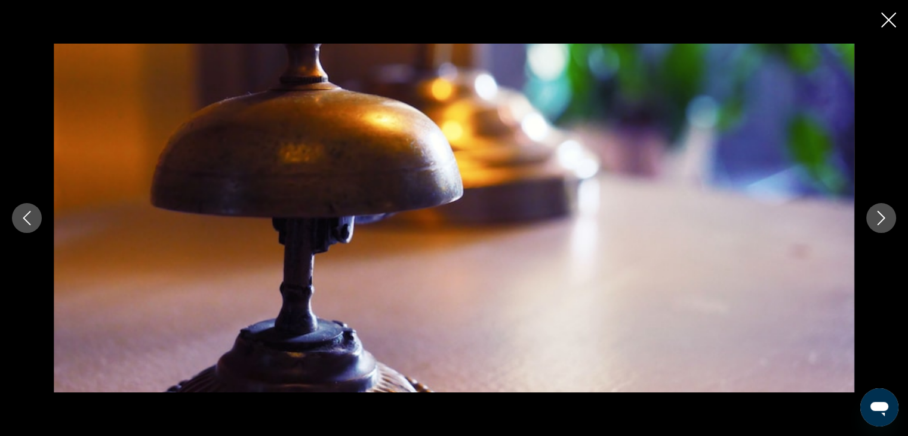
click at [875, 205] on button "Next image" at bounding box center [881, 218] width 30 height 30
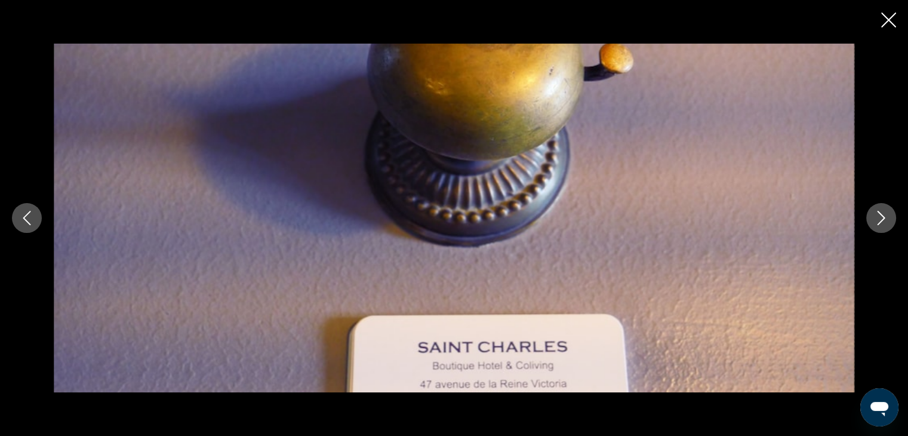
click at [884, 218] on icon "Next image" at bounding box center [881, 218] width 14 height 14
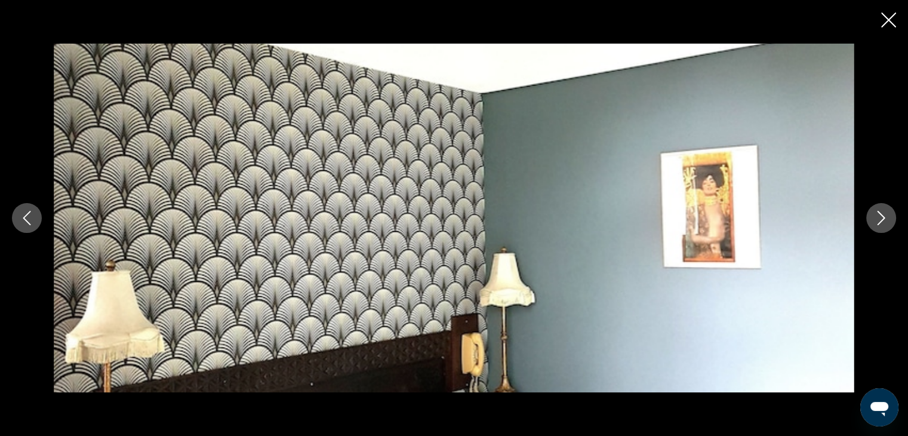
click at [883, 215] on icon "Next image" at bounding box center [881, 218] width 8 height 14
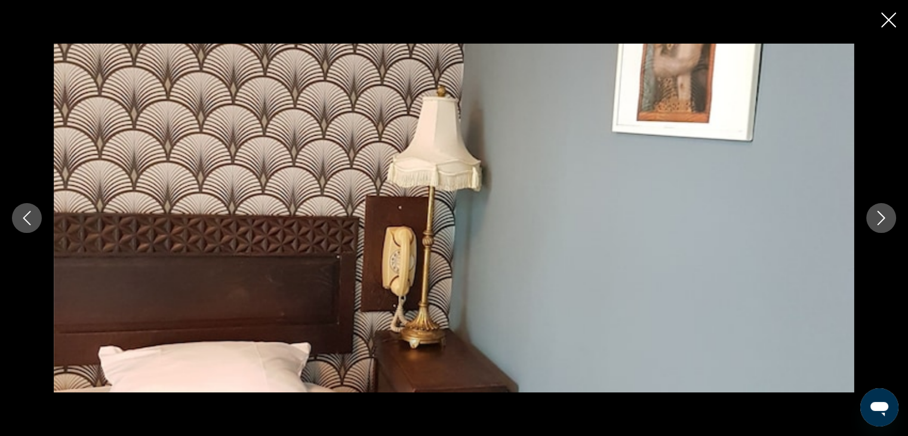
click at [881, 214] on icon "Next image" at bounding box center [881, 218] width 8 height 14
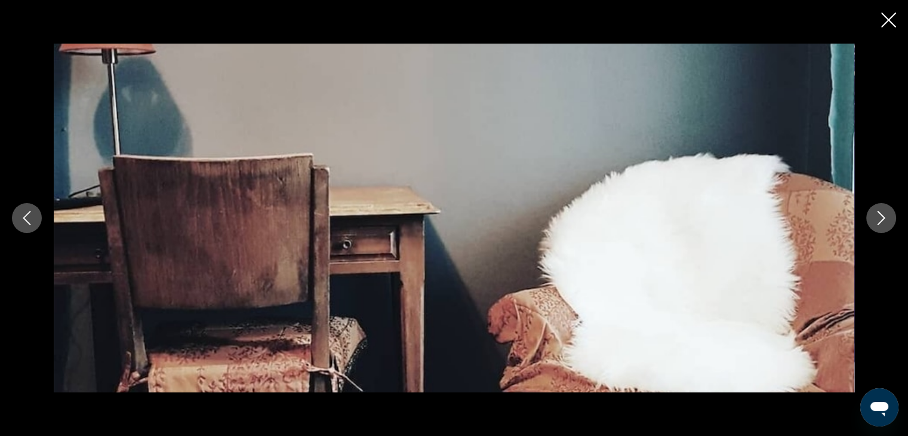
click at [880, 213] on icon "Next image" at bounding box center [881, 218] width 8 height 14
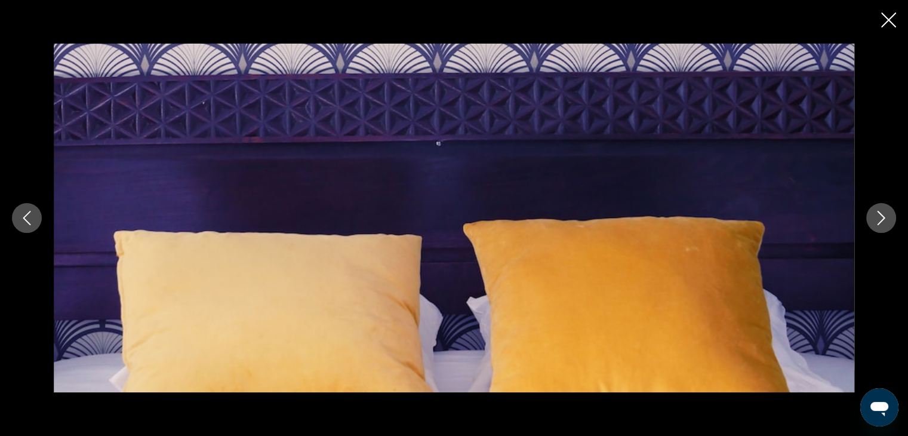
click at [879, 213] on icon "Next image" at bounding box center [881, 218] width 8 height 14
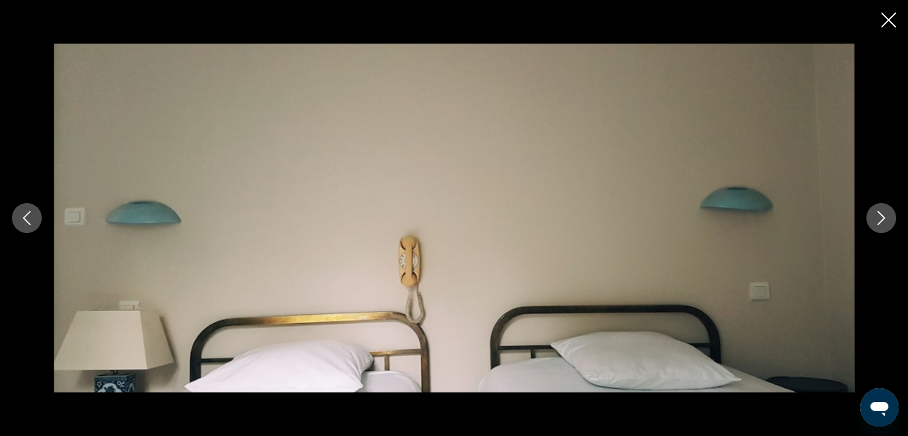
click at [879, 212] on icon "Next image" at bounding box center [881, 218] width 8 height 14
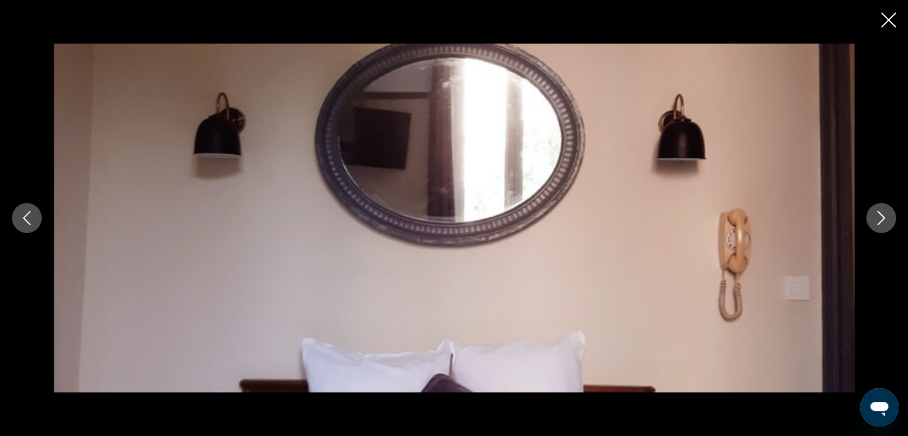
click at [878, 211] on icon "Next image" at bounding box center [881, 218] width 14 height 14
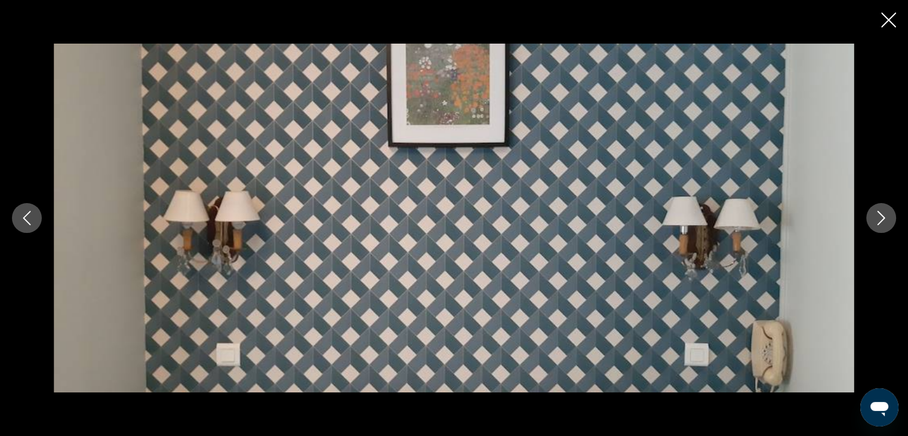
click at [878, 209] on button "Next image" at bounding box center [881, 218] width 30 height 30
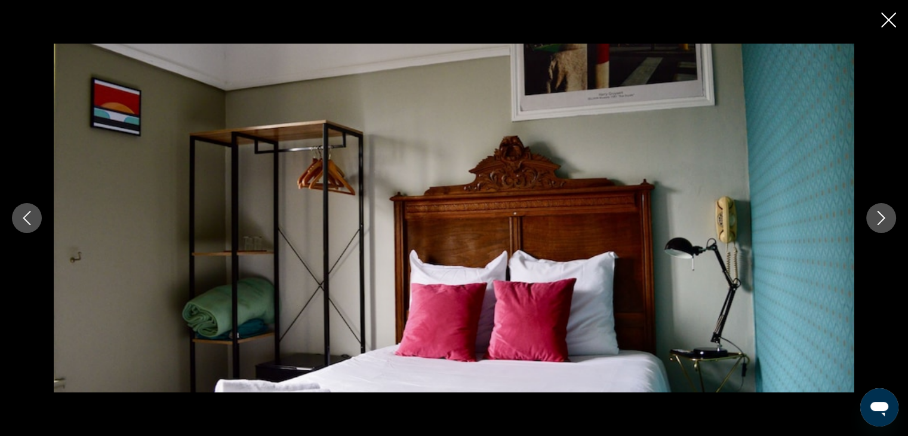
click at [880, 224] on icon "Next image" at bounding box center [881, 218] width 14 height 14
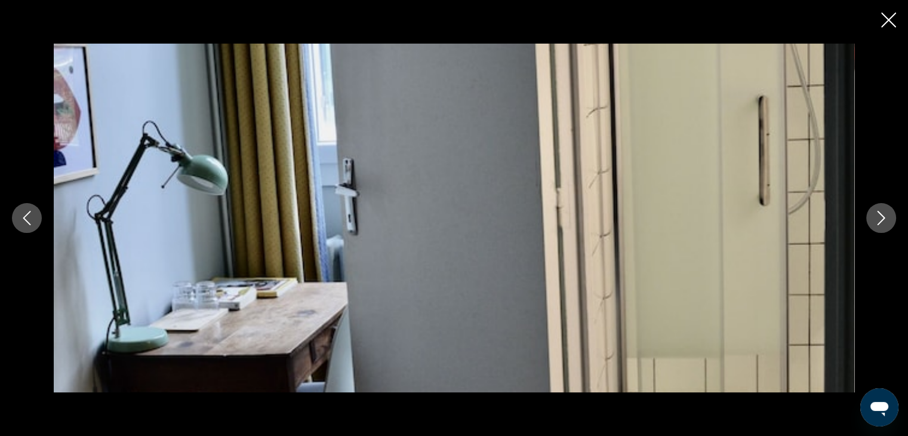
click at [878, 223] on icon "Next image" at bounding box center [881, 218] width 8 height 14
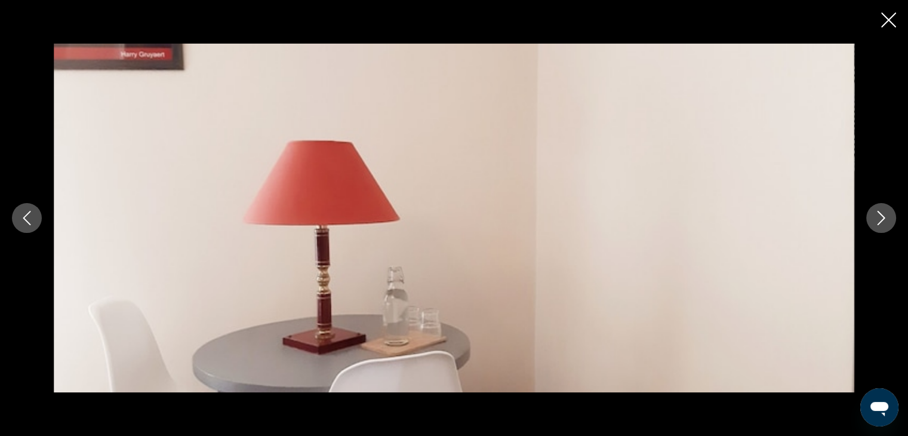
click at [878, 223] on icon "Next image" at bounding box center [881, 218] width 8 height 14
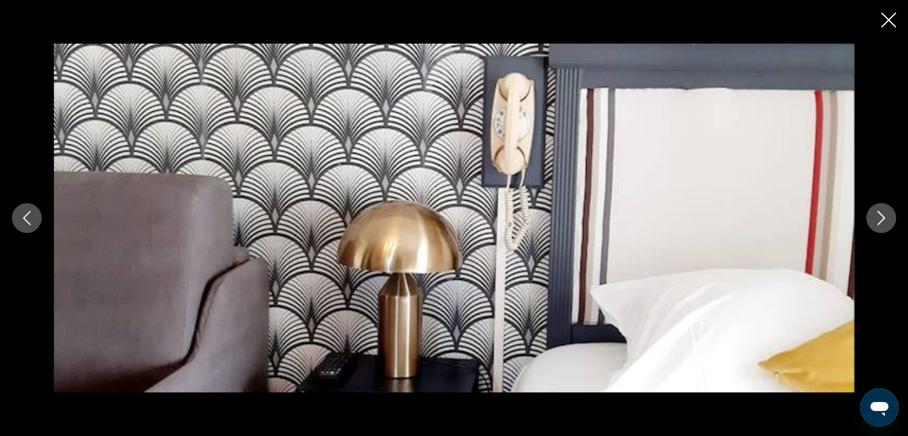
click at [878, 223] on icon "Next image" at bounding box center [881, 218] width 8 height 14
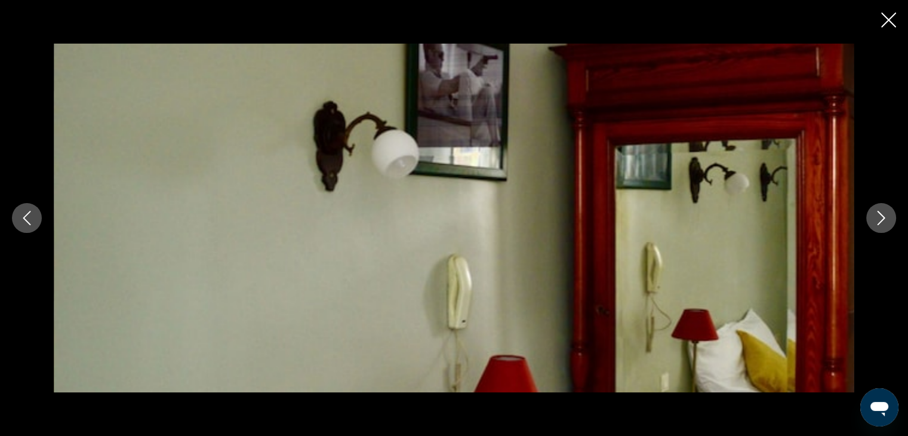
click at [878, 221] on icon "Next image" at bounding box center [881, 218] width 14 height 14
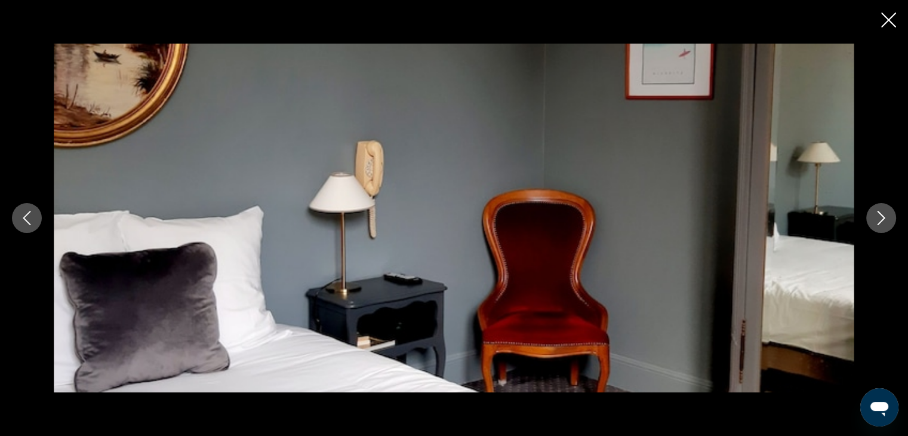
click at [878, 221] on icon "Next image" at bounding box center [881, 218] width 14 height 14
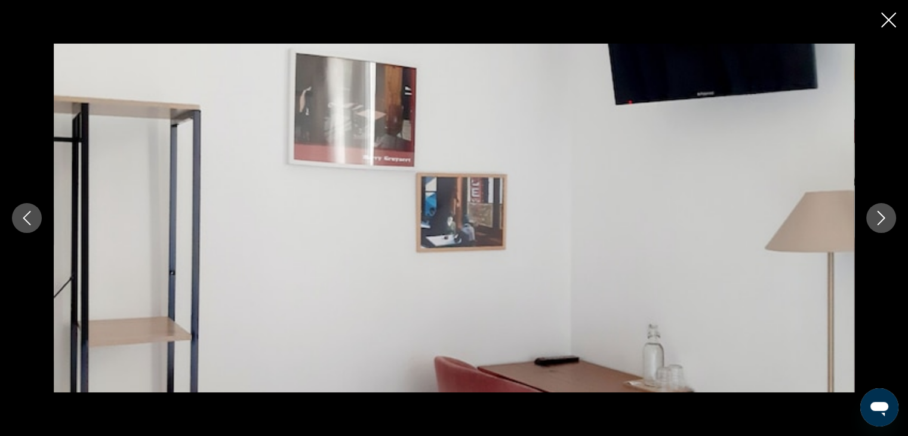
click at [878, 221] on icon "Next image" at bounding box center [881, 218] width 14 height 14
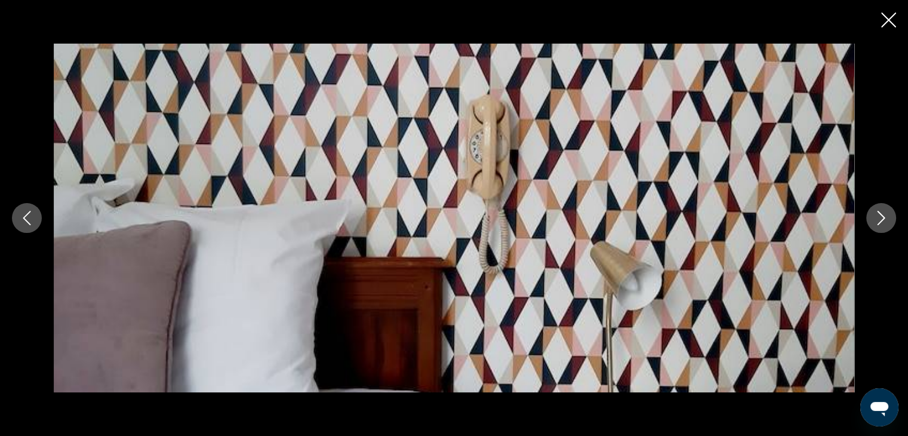
click at [877, 220] on icon "Next image" at bounding box center [881, 218] width 14 height 14
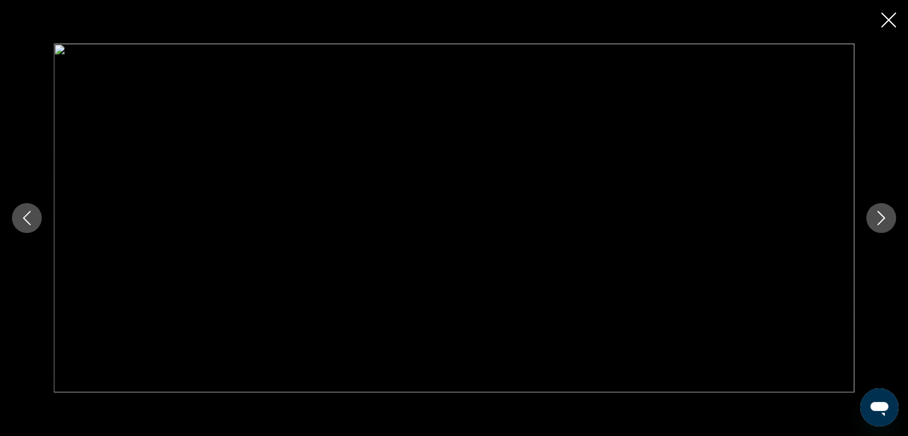
click at [877, 220] on icon "Next image" at bounding box center [881, 218] width 14 height 14
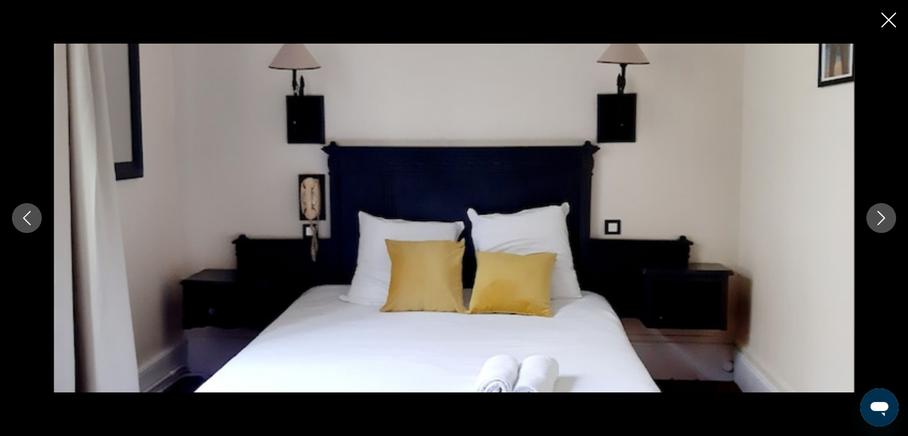
click at [877, 220] on icon "Next image" at bounding box center [881, 218] width 14 height 14
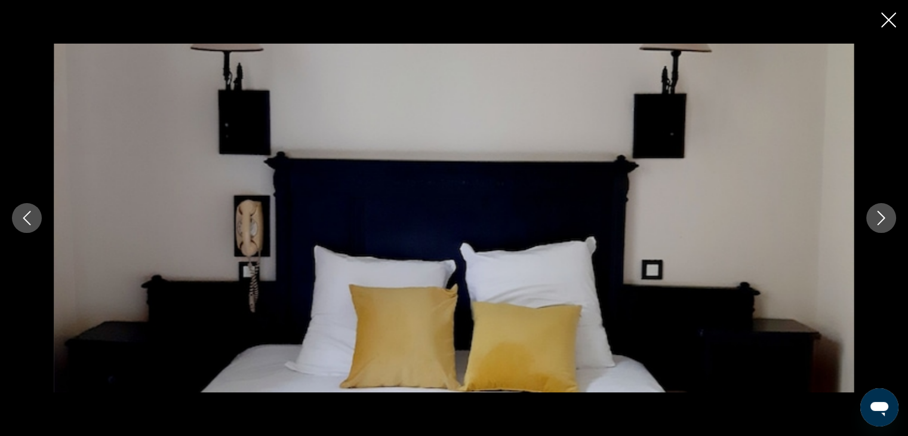
click at [876, 221] on icon "Next image" at bounding box center [881, 218] width 14 height 14
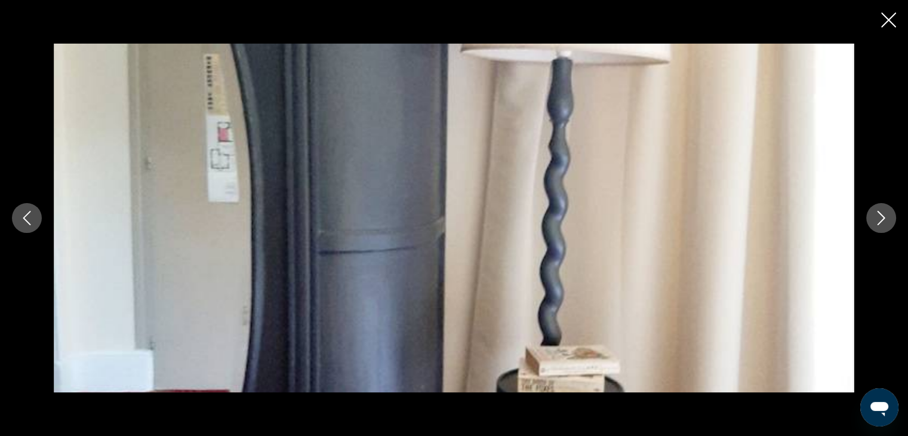
click at [876, 220] on icon "Next image" at bounding box center [881, 218] width 14 height 14
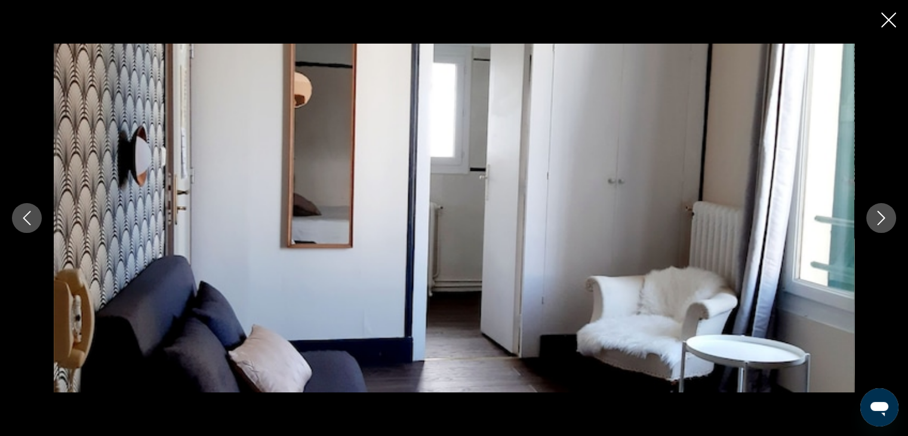
click at [876, 220] on icon "Next image" at bounding box center [881, 218] width 14 height 14
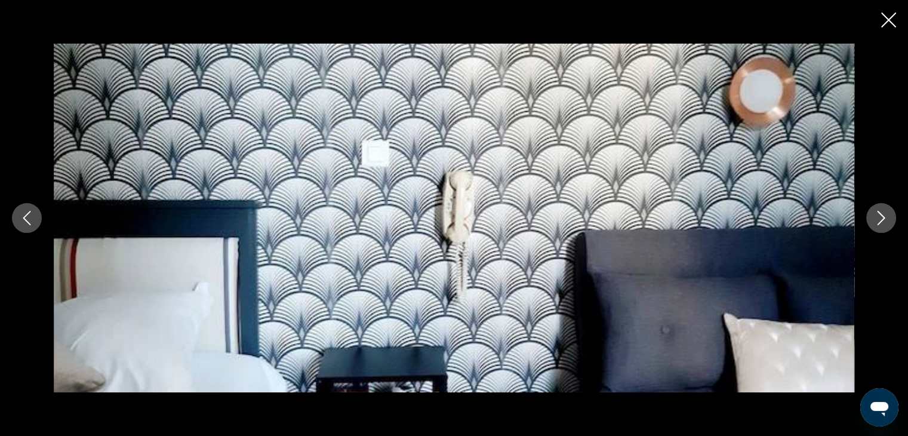
click at [876, 220] on icon "Next image" at bounding box center [881, 218] width 14 height 14
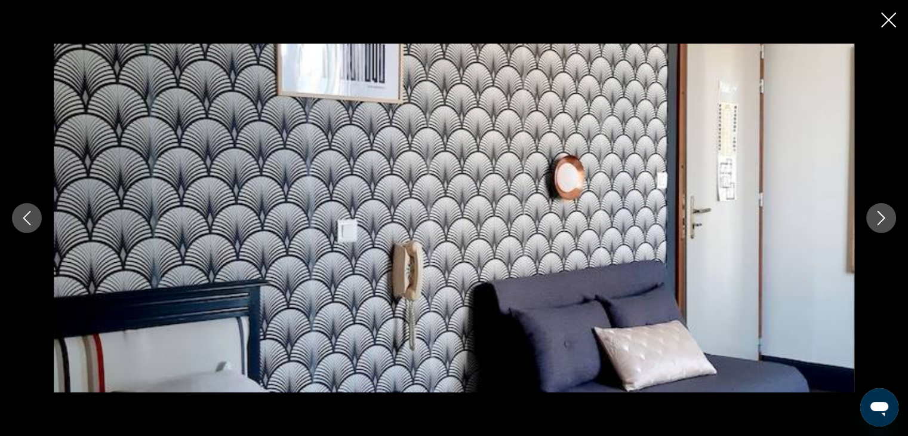
click at [876, 220] on icon "Next image" at bounding box center [881, 218] width 14 height 14
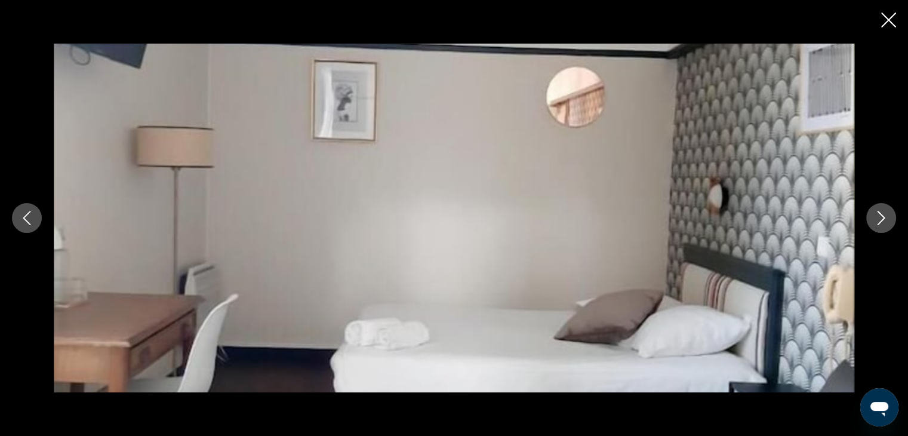
click at [875, 220] on icon "Next image" at bounding box center [881, 218] width 14 height 14
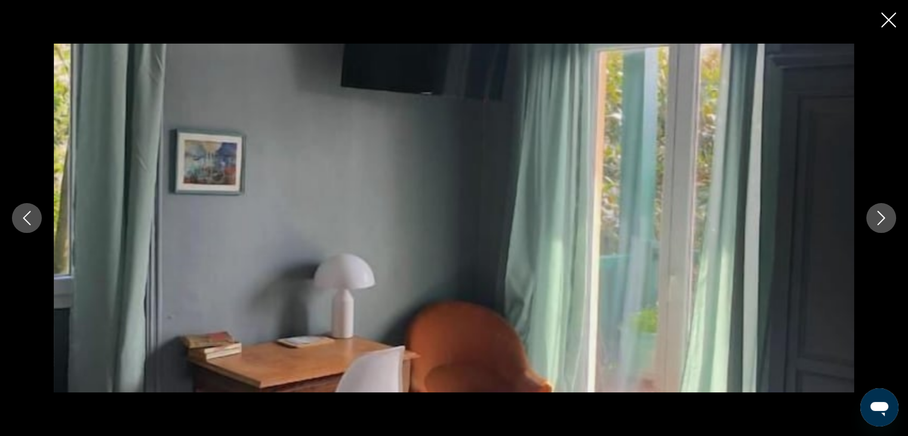
click at [874, 219] on icon "Next image" at bounding box center [881, 218] width 14 height 14
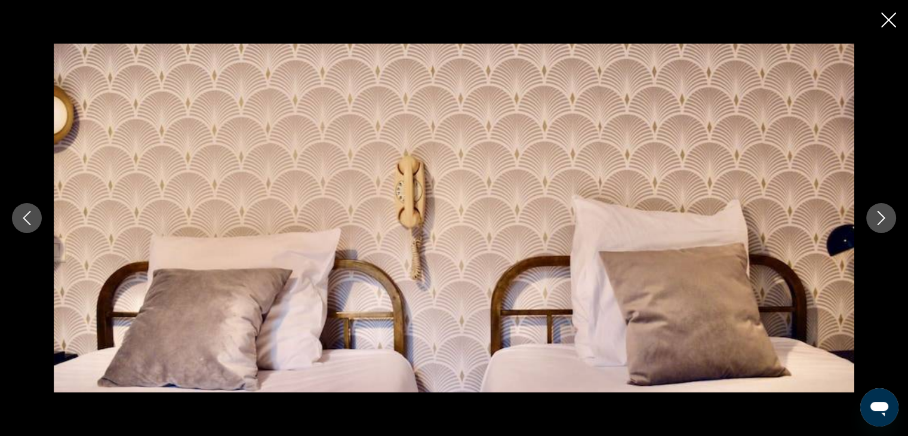
click at [874, 219] on icon "Next image" at bounding box center [881, 218] width 14 height 14
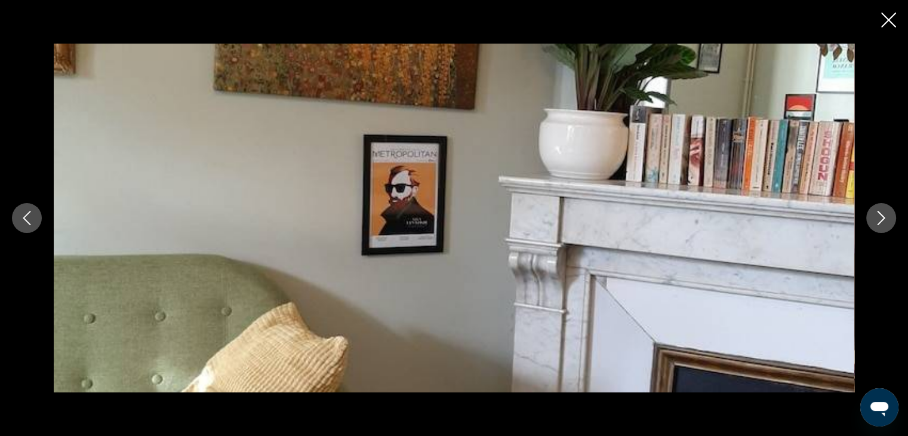
click at [874, 220] on icon "Next image" at bounding box center [881, 218] width 14 height 14
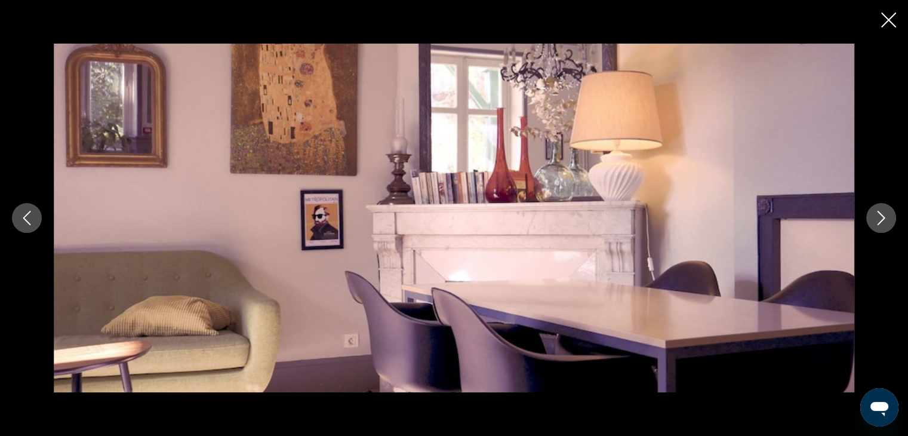
click at [874, 219] on icon "Next image" at bounding box center [881, 218] width 14 height 14
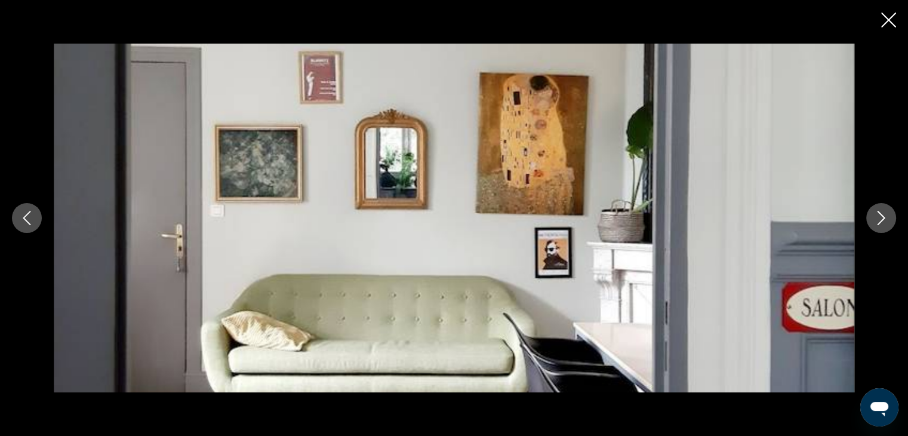
click at [874, 219] on icon "Next image" at bounding box center [881, 218] width 14 height 14
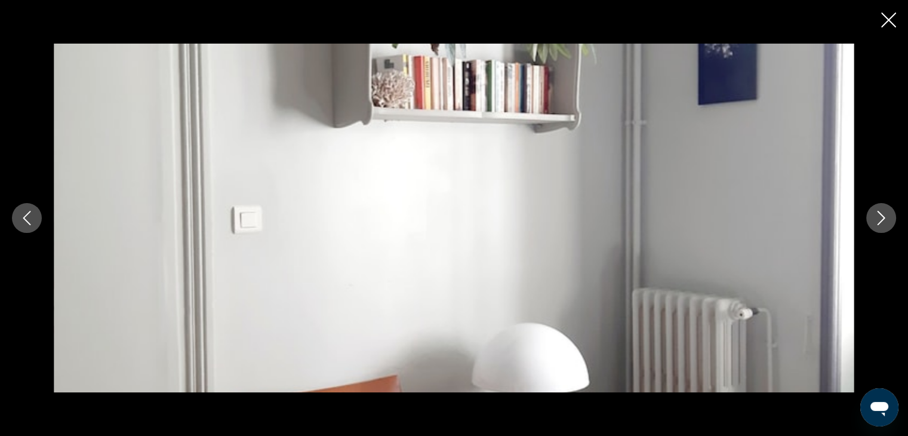
click at [874, 219] on icon "Next image" at bounding box center [881, 218] width 14 height 14
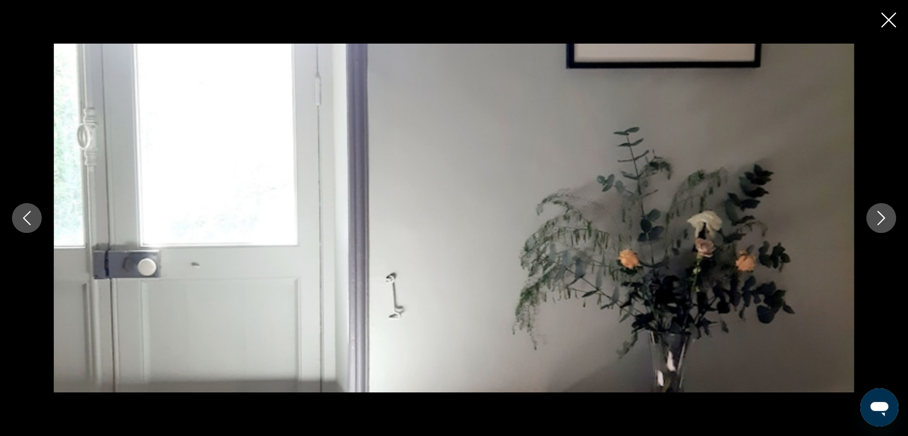
click at [874, 220] on icon "Next image" at bounding box center [881, 218] width 14 height 14
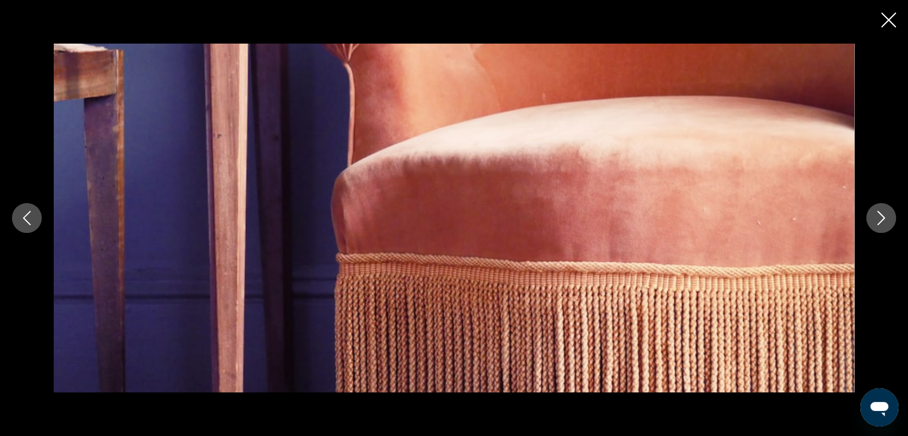
click at [872, 221] on button "Next image" at bounding box center [881, 218] width 30 height 30
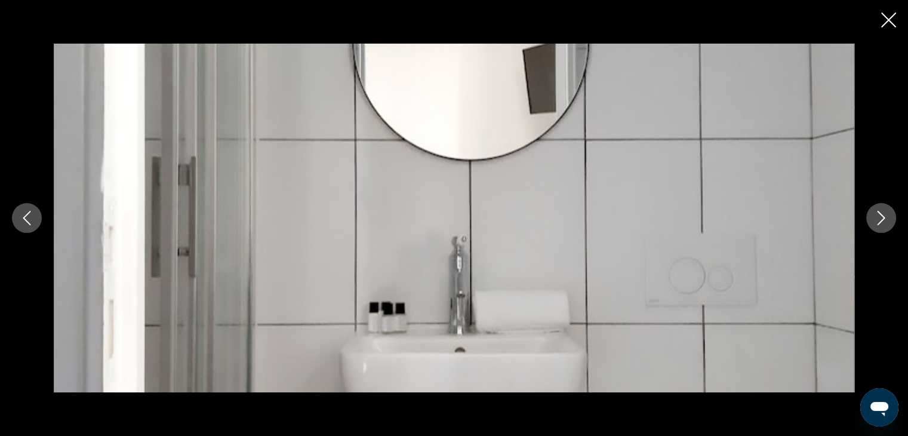
click at [872, 221] on button "Next image" at bounding box center [881, 218] width 30 height 30
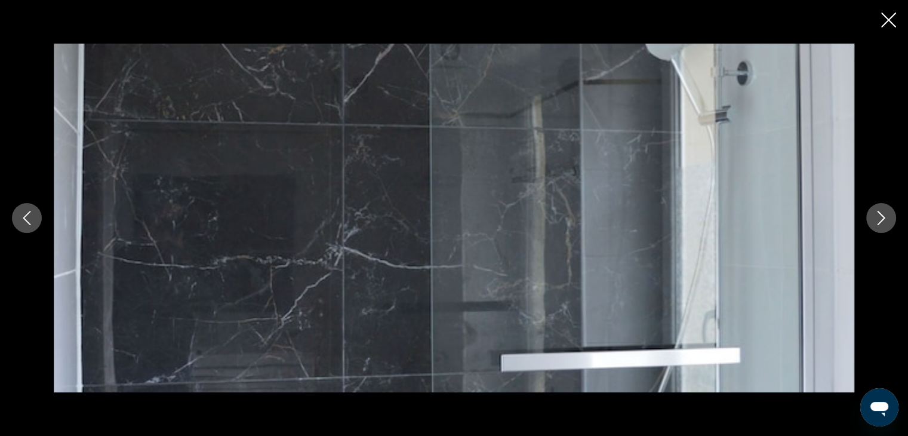
click at [872, 221] on button "Next image" at bounding box center [881, 218] width 30 height 30
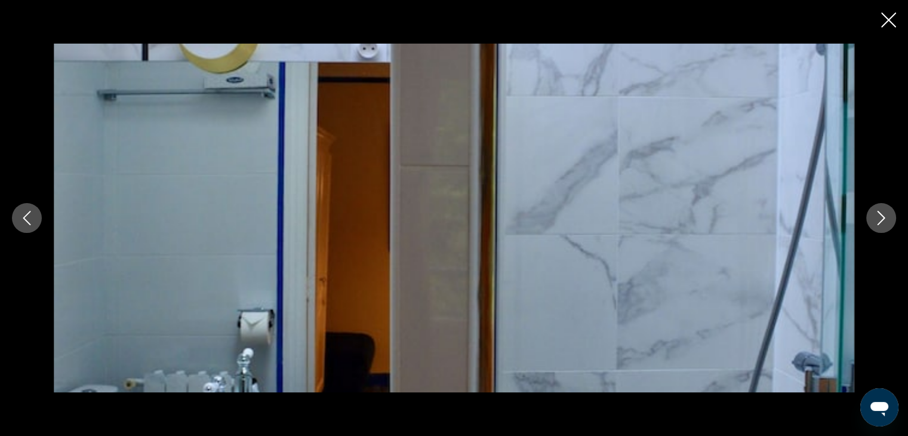
click at [871, 220] on button "Next image" at bounding box center [881, 218] width 30 height 30
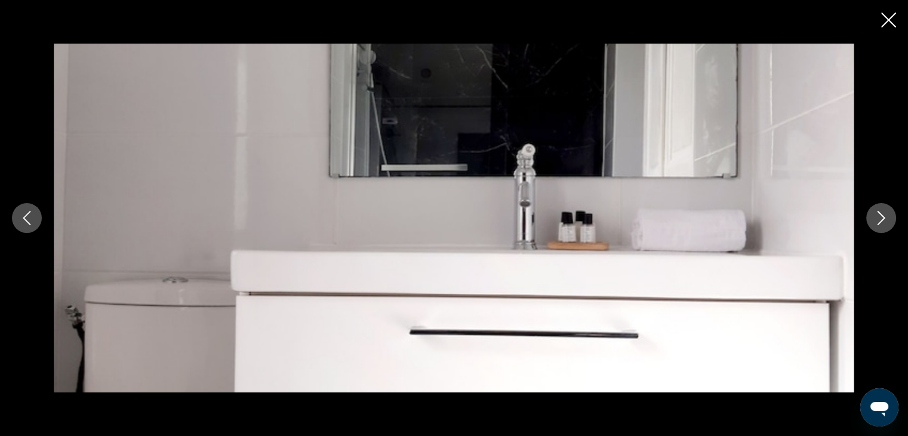
click at [871, 220] on button "Next image" at bounding box center [881, 218] width 30 height 30
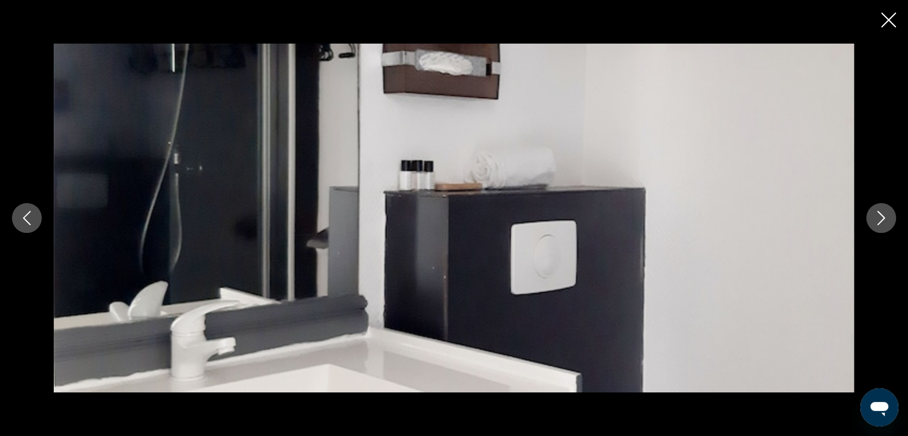
click at [871, 220] on button "Next image" at bounding box center [881, 218] width 30 height 30
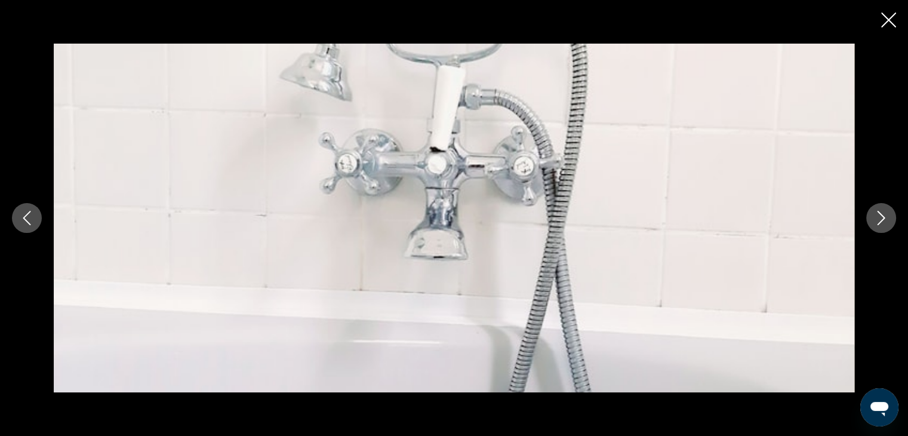
click at [871, 220] on button "Next image" at bounding box center [881, 218] width 30 height 30
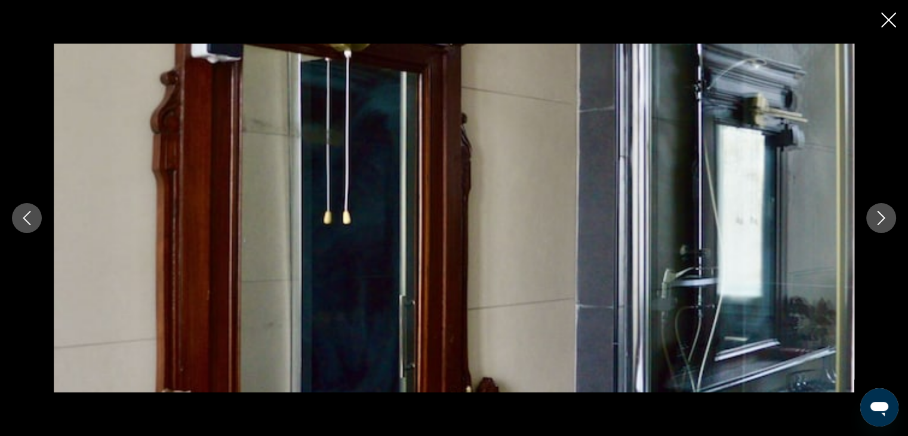
click at [871, 220] on button "Next image" at bounding box center [881, 218] width 30 height 30
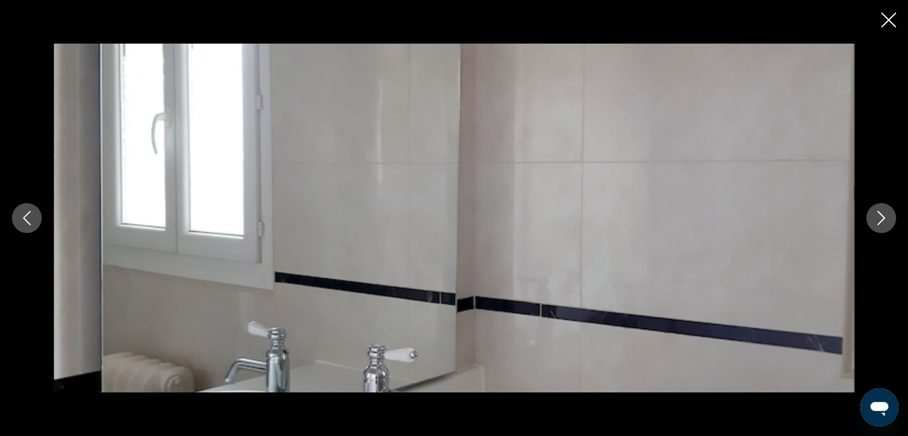
click at [870, 220] on button "Next image" at bounding box center [881, 218] width 30 height 30
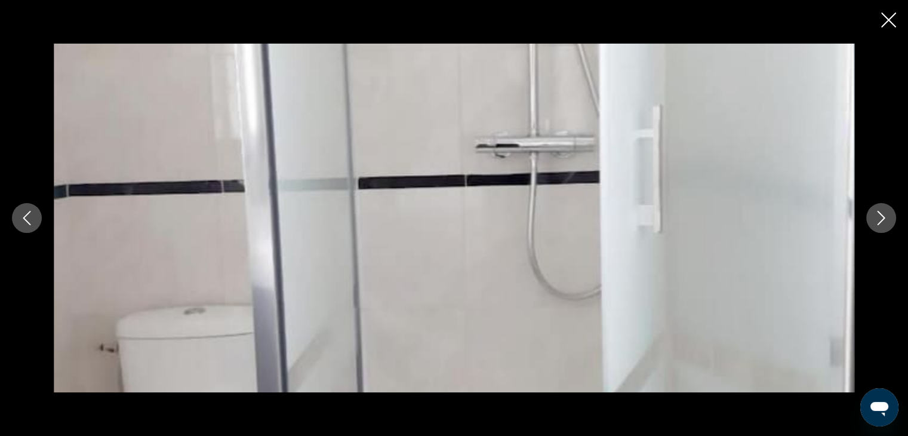
click at [869, 220] on button "Next image" at bounding box center [881, 218] width 30 height 30
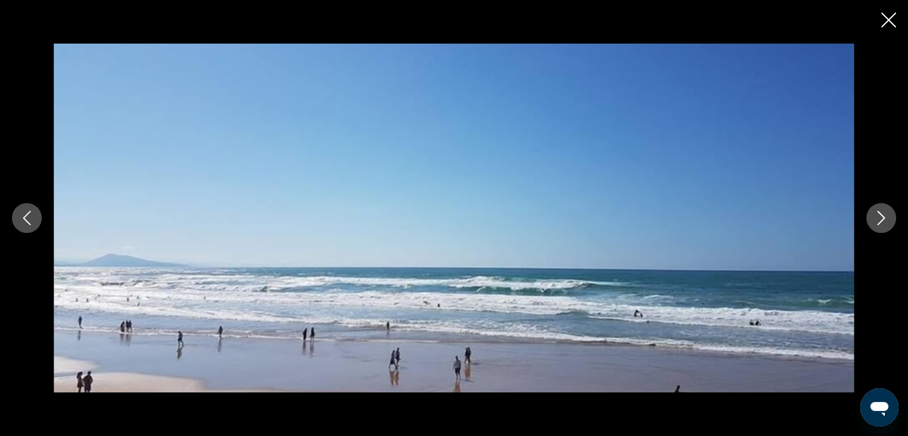
click at [869, 220] on button "Next image" at bounding box center [881, 218] width 30 height 30
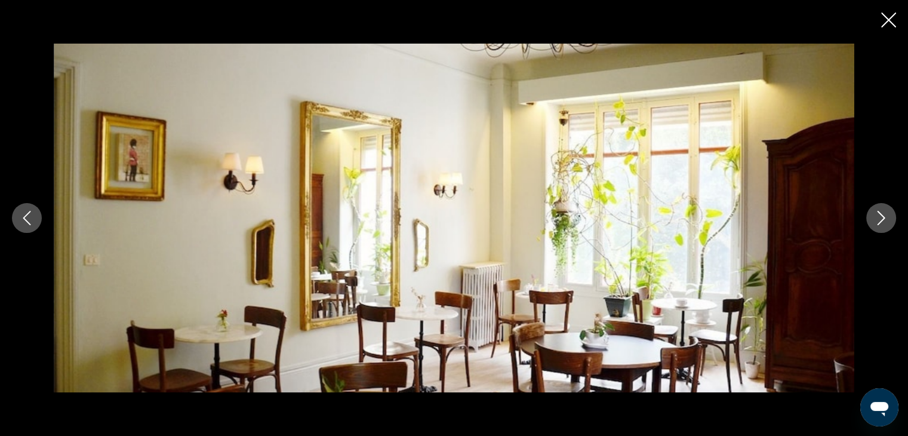
click at [868, 218] on button "Next image" at bounding box center [881, 218] width 30 height 30
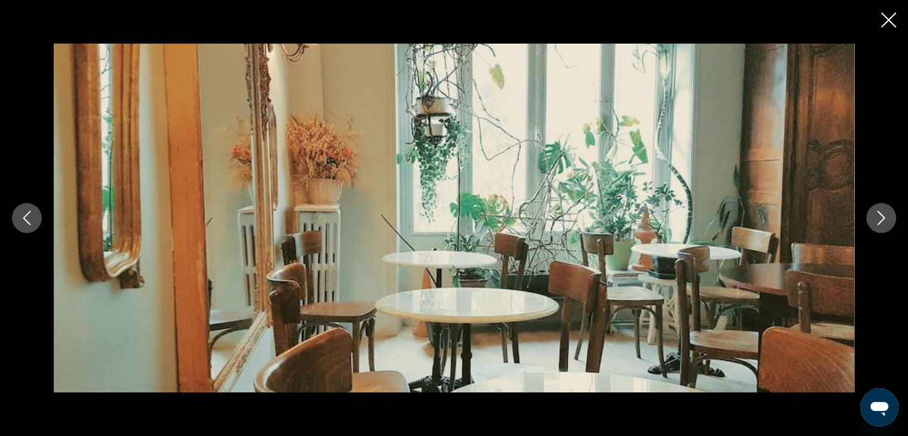
click at [867, 218] on button "Next image" at bounding box center [881, 218] width 30 height 30
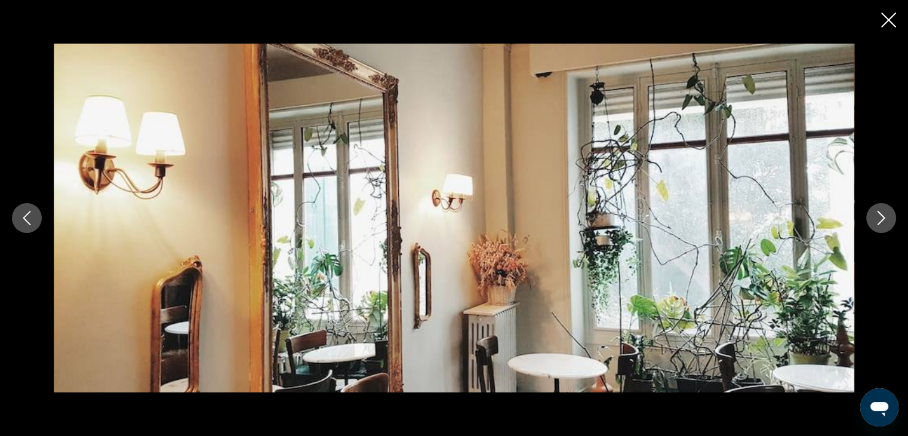
click at [867, 218] on button "Next image" at bounding box center [881, 218] width 30 height 30
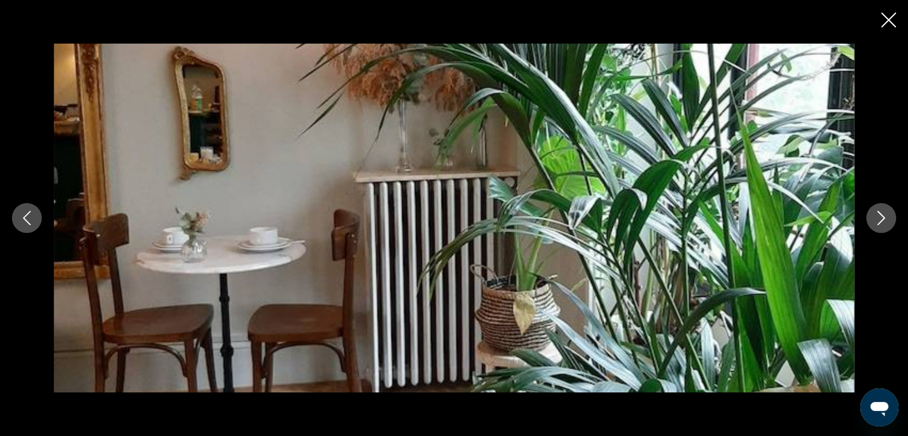
click at [866, 218] on button "Next image" at bounding box center [881, 218] width 30 height 30
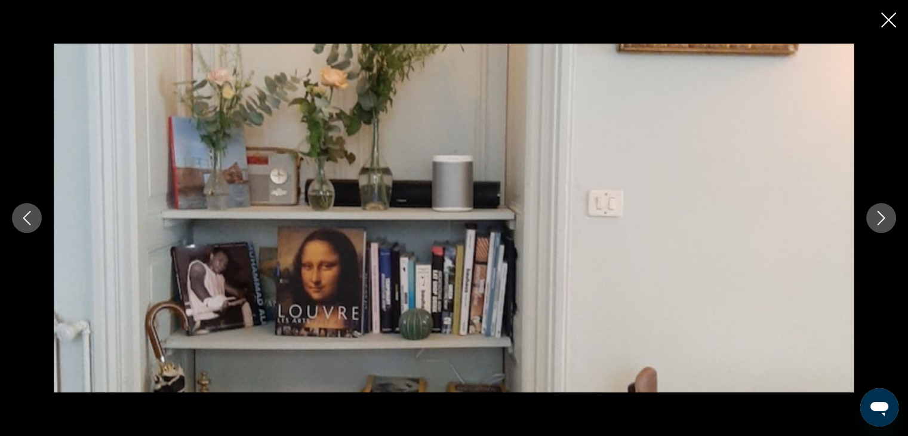
click at [893, 13] on icon "Close slideshow" at bounding box center [888, 20] width 15 height 15
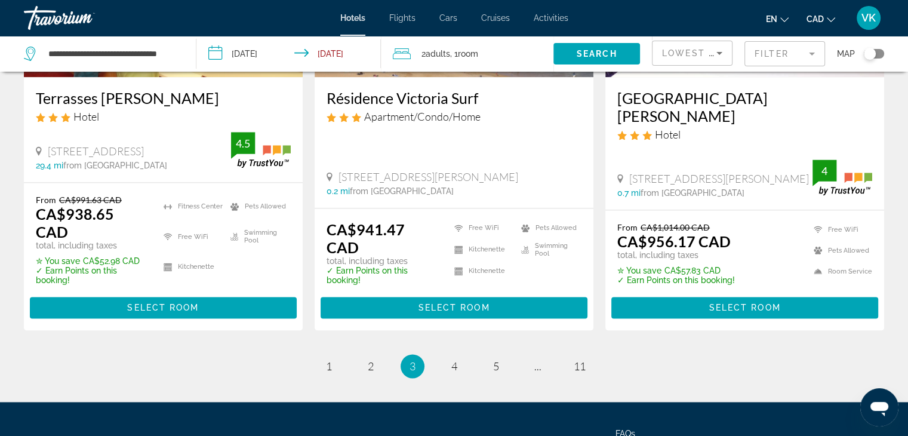
scroll to position [1552, 0]
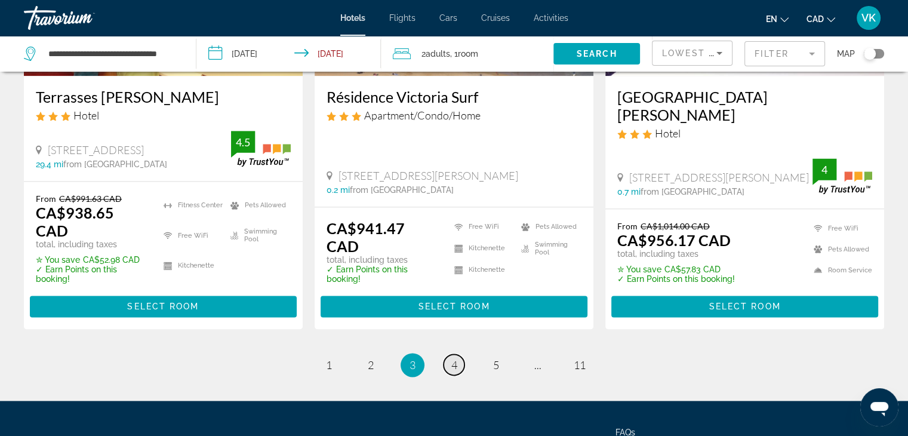
click at [452, 358] on span "4" at bounding box center [454, 364] width 6 height 13
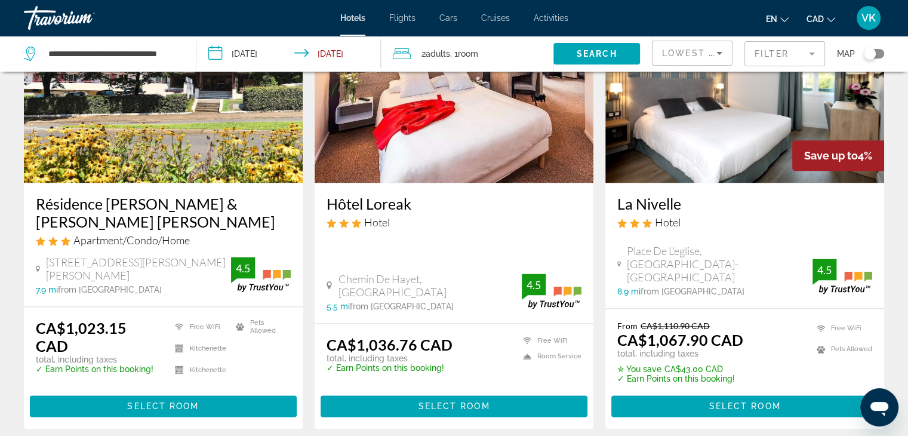
scroll to position [1552, 0]
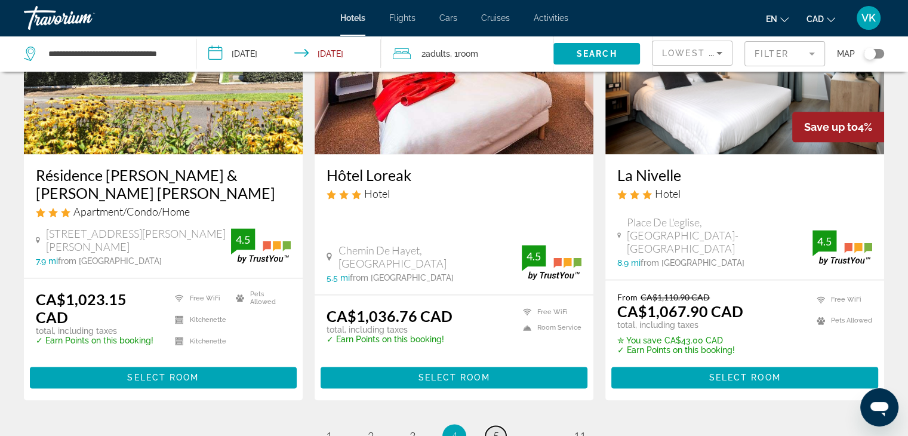
click at [494, 429] on span "5" at bounding box center [496, 435] width 6 height 13
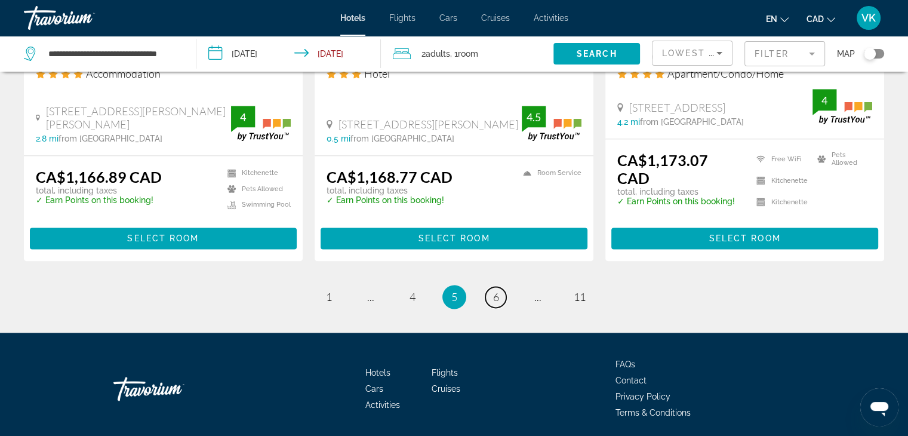
scroll to position [1611, 0]
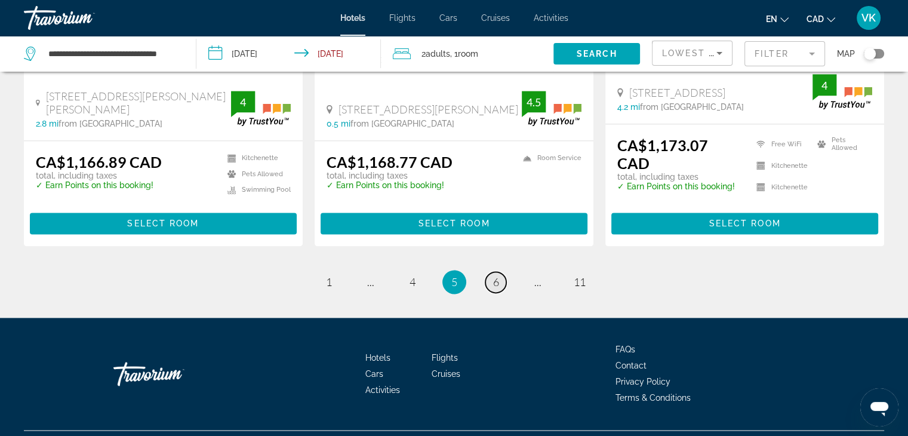
click at [494, 275] on span "6" at bounding box center [496, 281] width 6 height 13
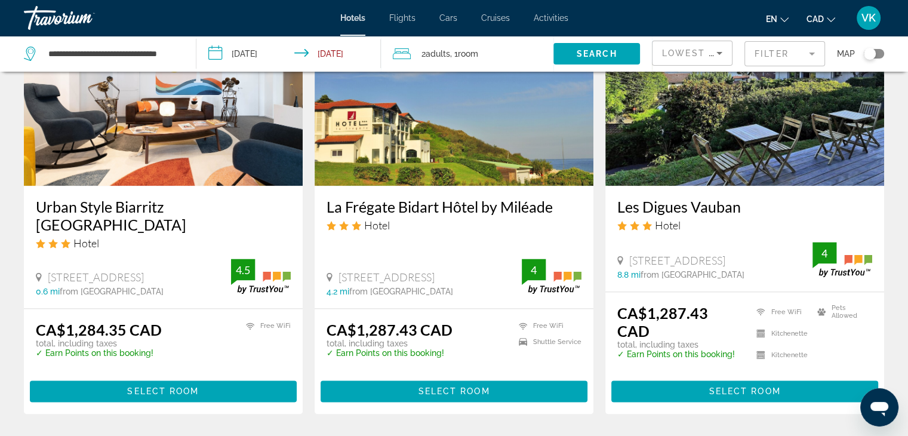
scroll to position [1611, 0]
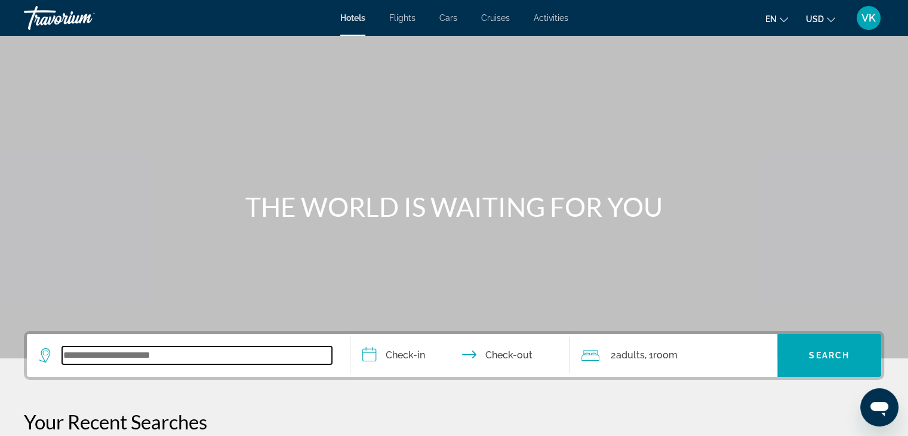
click at [239, 348] on input "Search widget" at bounding box center [197, 355] width 270 height 18
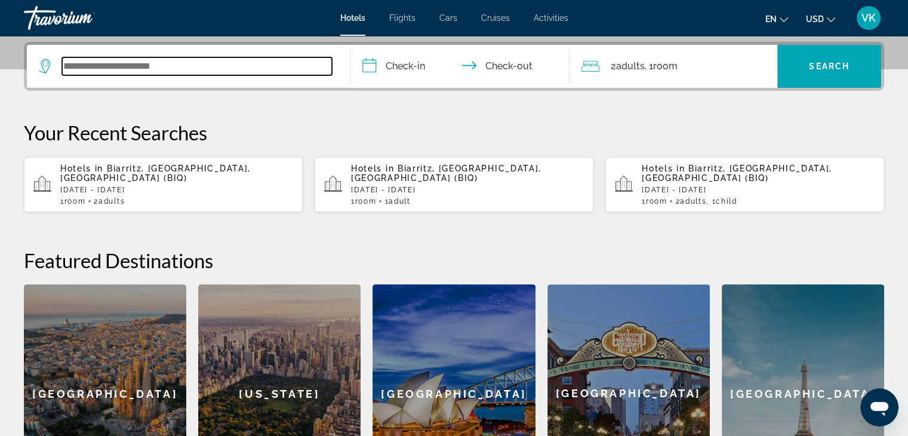
scroll to position [291, 0]
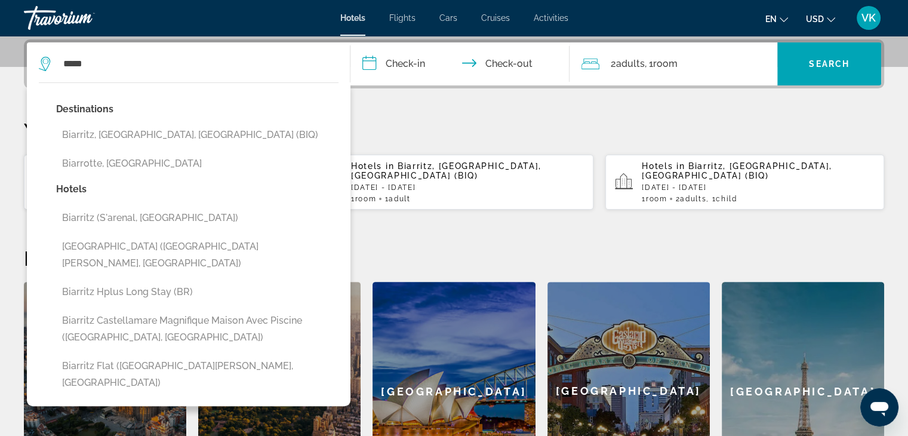
click at [196, 135] on button "Biarritz, [GEOGRAPHIC_DATA], [GEOGRAPHIC_DATA] (BIQ)" at bounding box center [197, 135] width 282 height 23
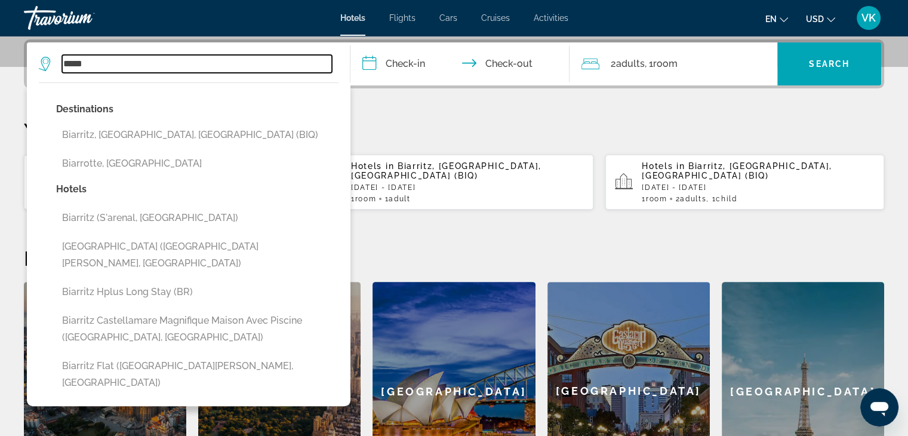
type input "**********"
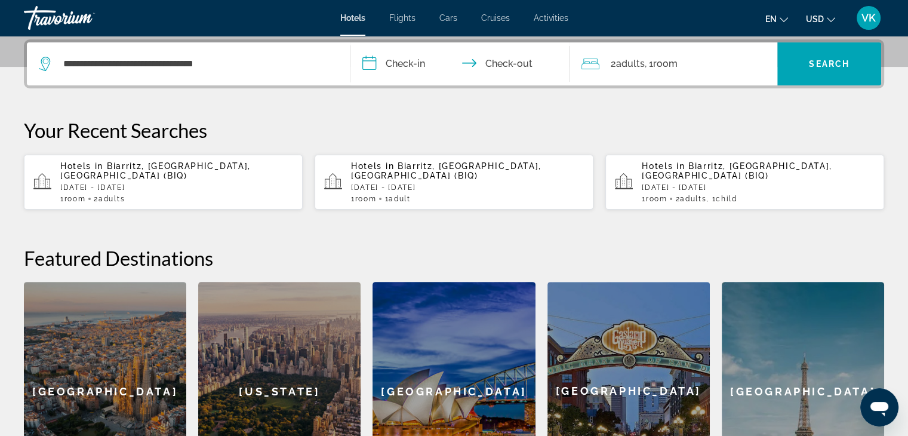
click at [410, 58] on input "**********" at bounding box center [462, 65] width 224 height 47
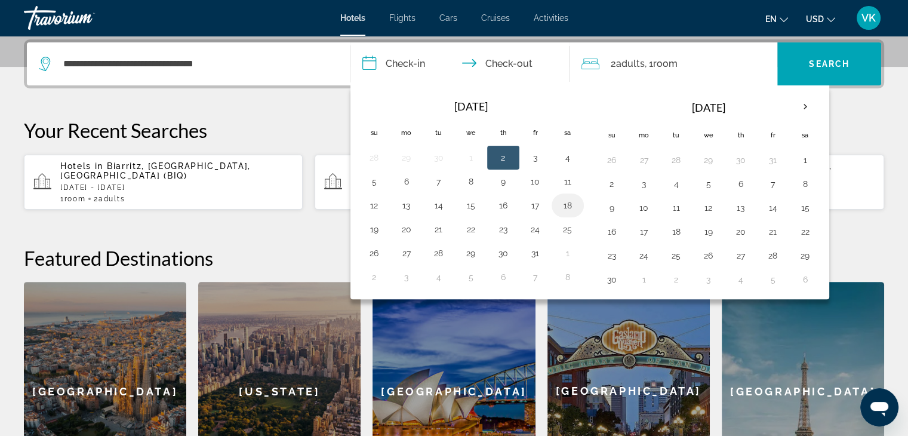
click at [566, 203] on button "18" at bounding box center [567, 205] width 19 height 17
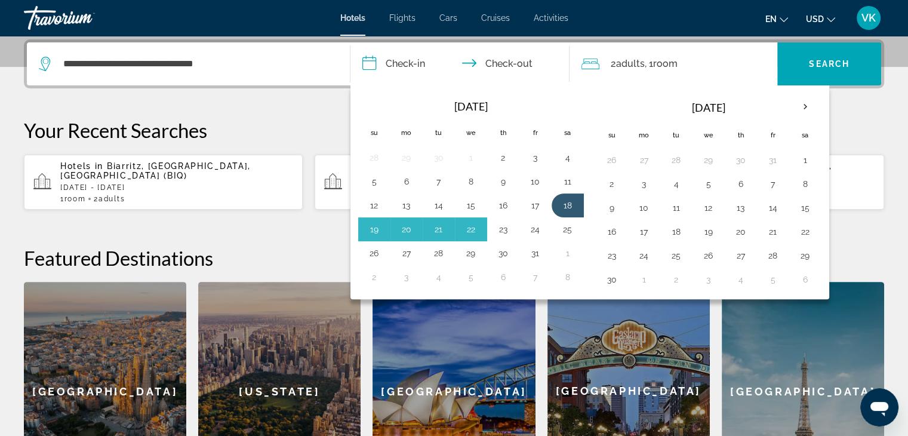
click at [504, 226] on button "23" at bounding box center [503, 229] width 19 height 17
type input "**********"
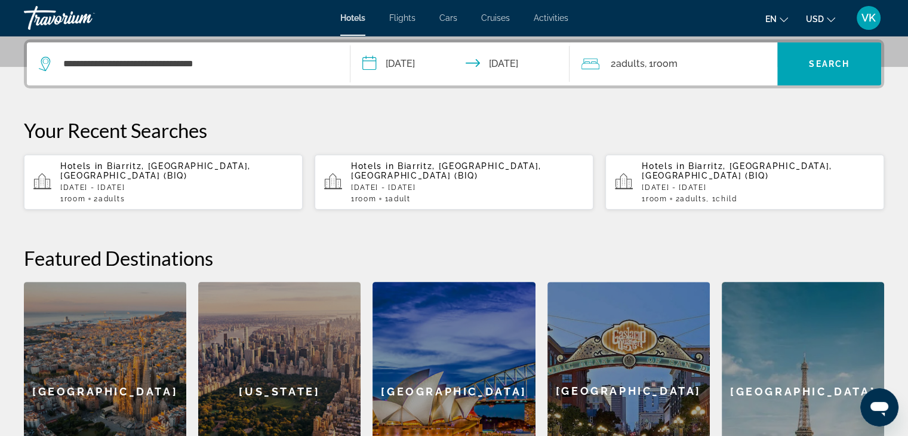
click at [808, 17] on span "USD" at bounding box center [815, 19] width 18 height 10
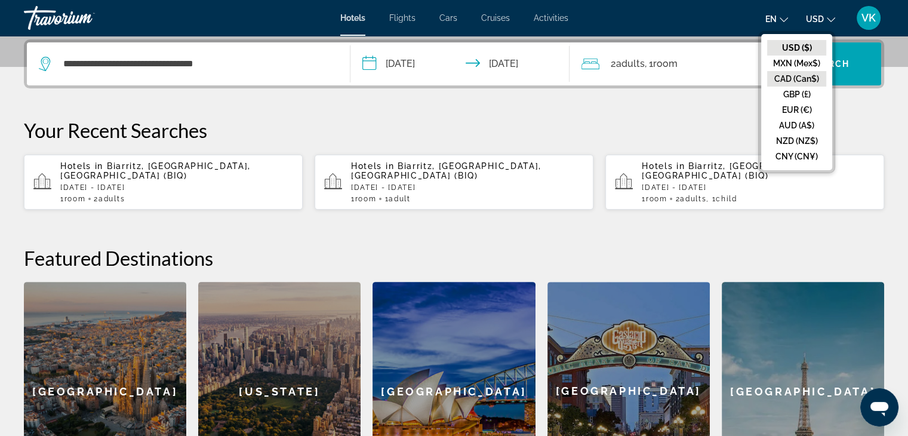
click at [794, 77] on button "CAD (Can$)" at bounding box center [796, 79] width 59 height 16
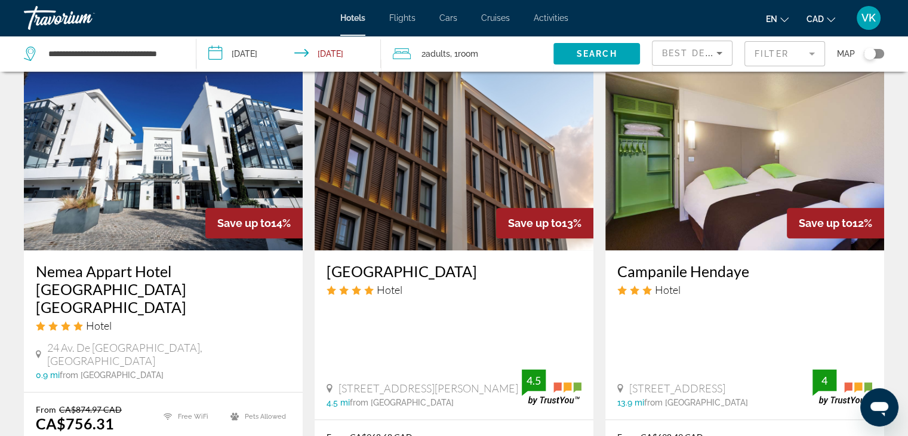
scroll to position [1492, 0]
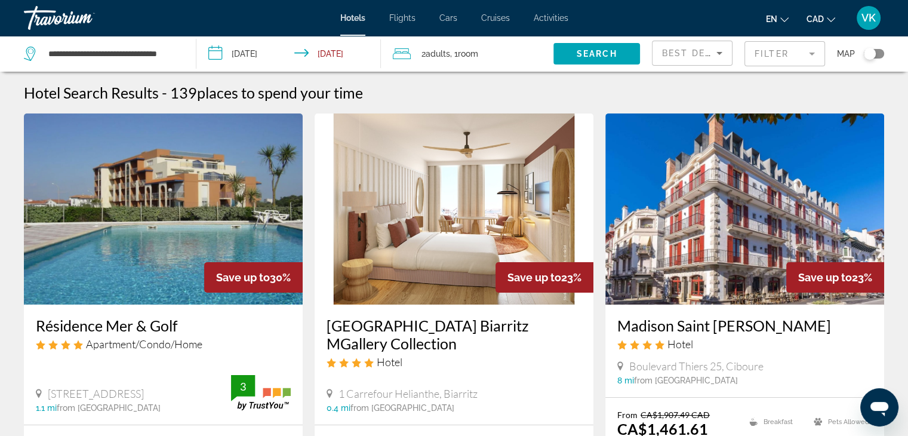
click at [660, 50] on div "Best Deals" at bounding box center [691, 53] width 79 height 24
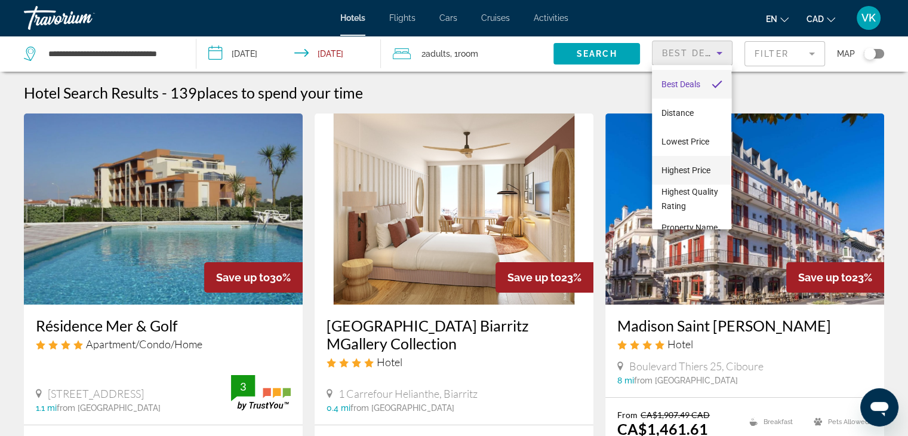
drag, startPoint x: 676, startPoint y: 167, endPoint x: 655, endPoint y: 161, distance: 21.3
click at [676, 168] on span "Highest Price" at bounding box center [685, 170] width 49 height 10
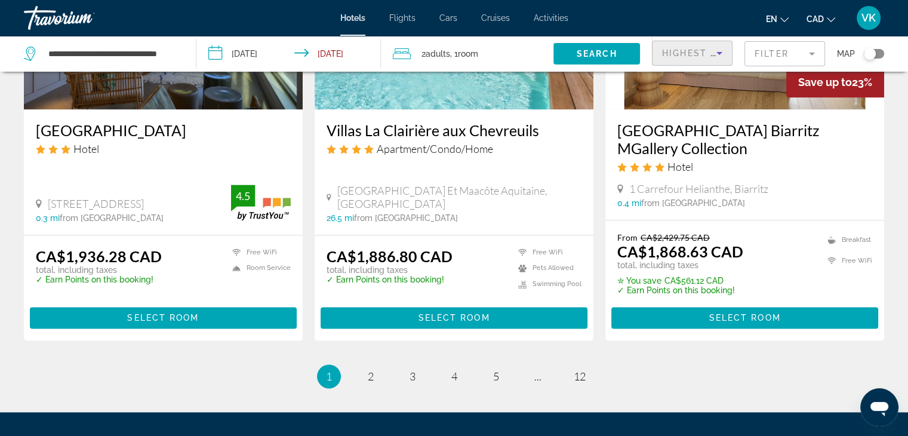
scroll to position [1694, 0]
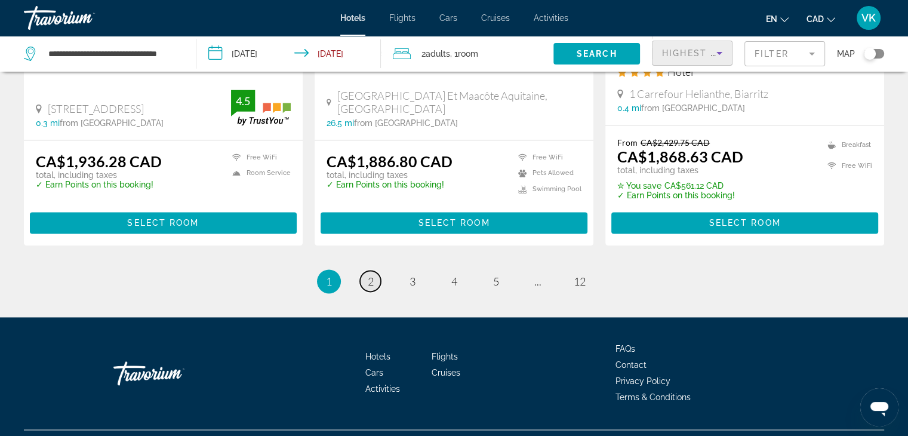
click at [371, 275] on span "2" at bounding box center [371, 281] width 6 height 13
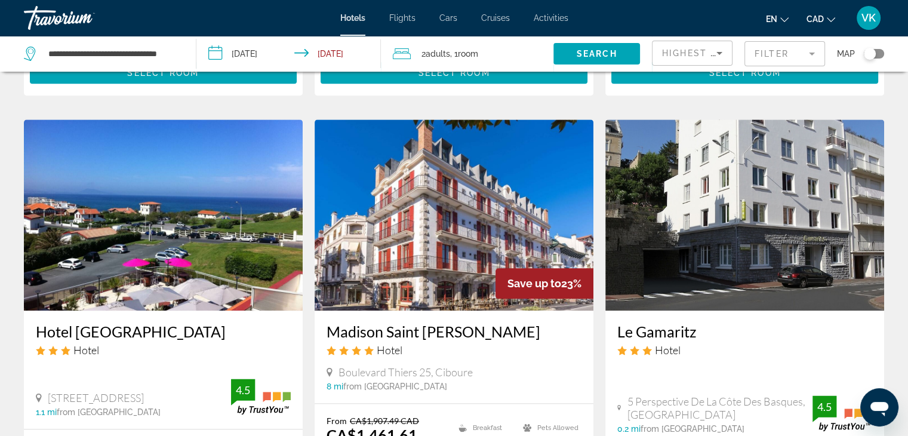
scroll to position [1611, 0]
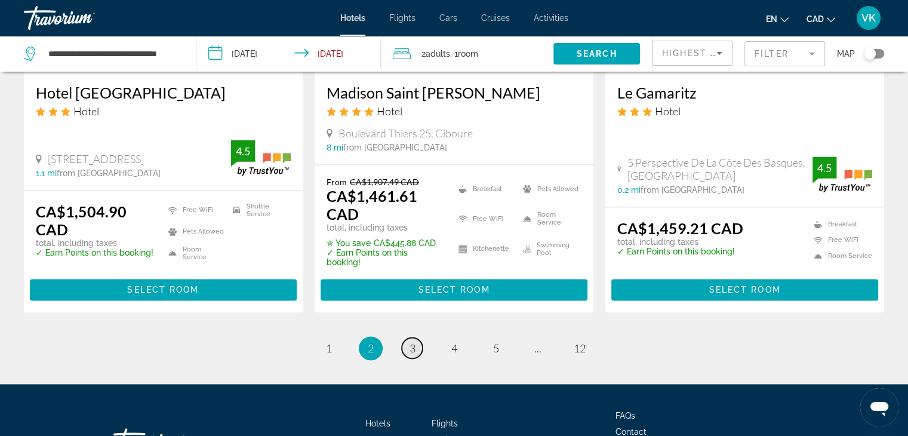
click at [412, 341] on span "3" at bounding box center [412, 347] width 6 height 13
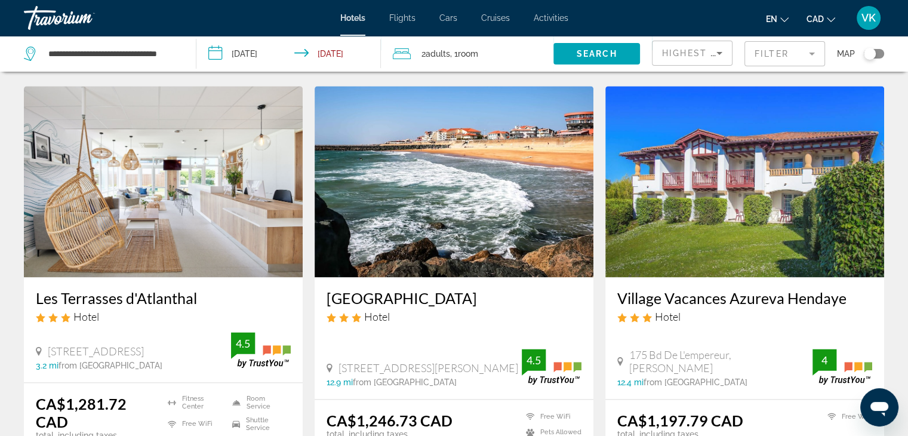
scroll to position [1552, 0]
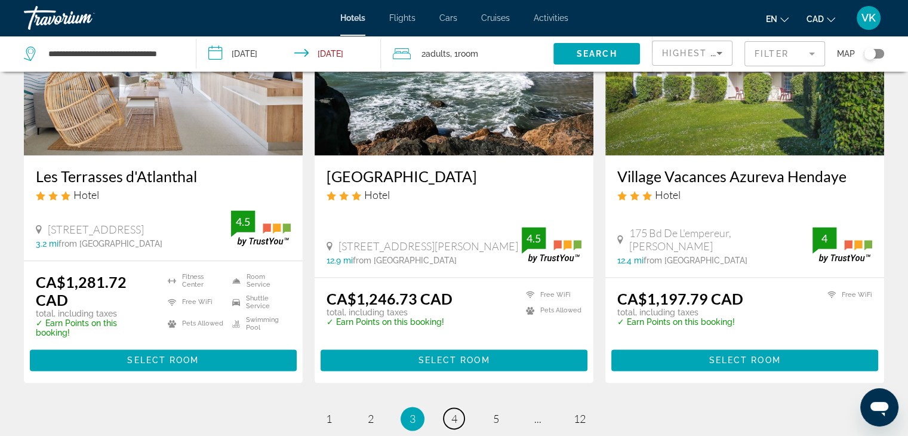
click at [454, 412] on span "4" at bounding box center [454, 418] width 6 height 13
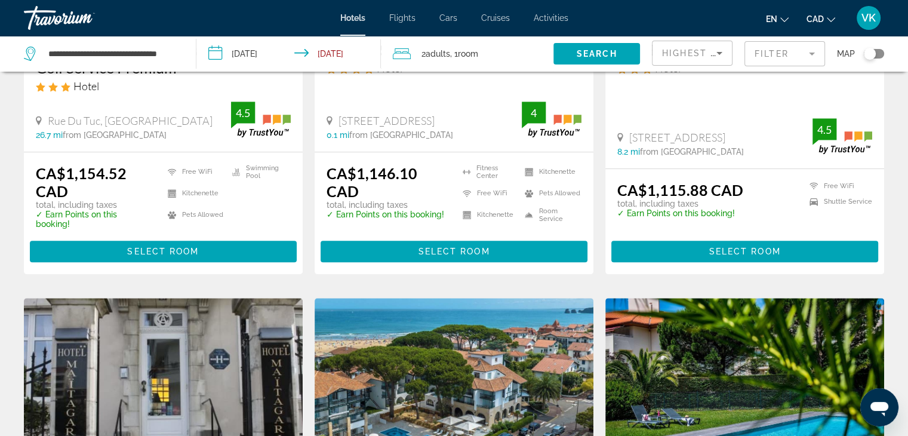
scroll to position [656, 0]
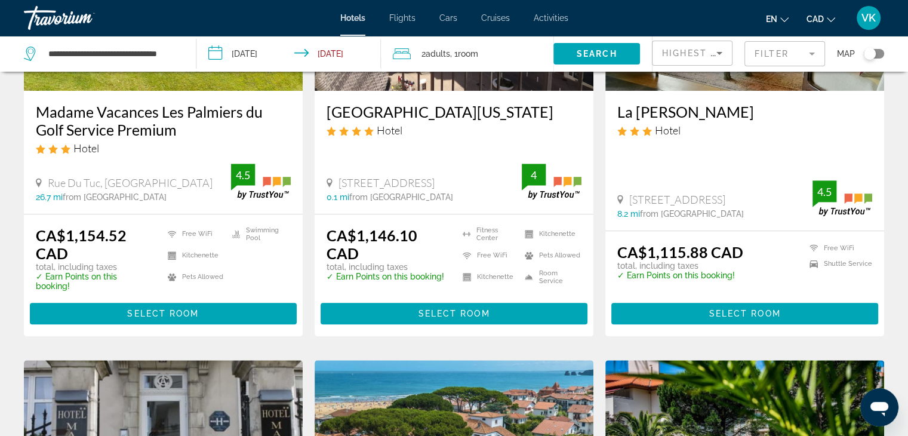
click at [399, 110] on h3 "Hotel Florida" at bounding box center [453, 112] width 255 height 18
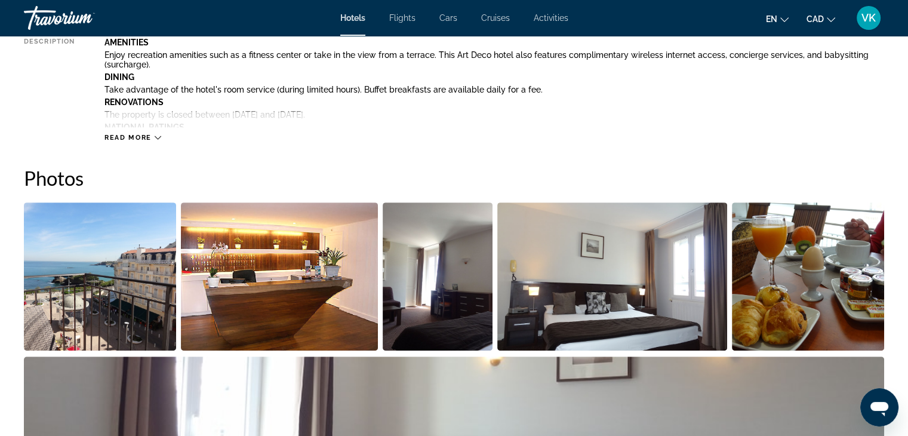
scroll to position [537, 0]
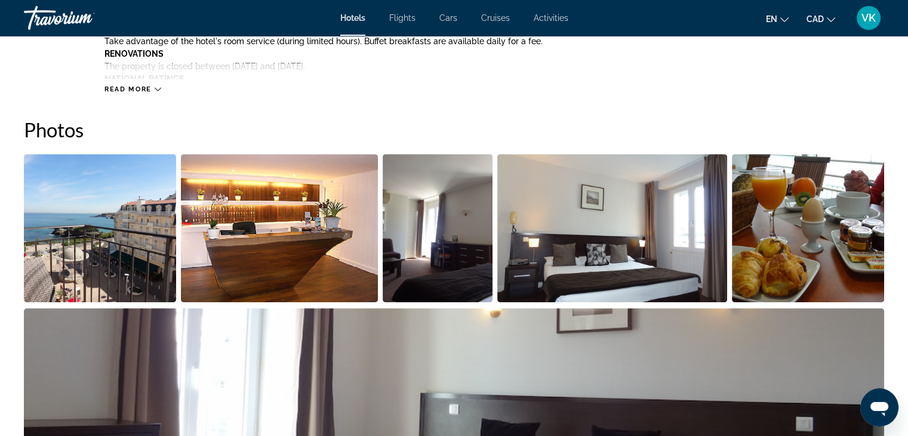
click at [74, 195] on img "Open full-screen image slider" at bounding box center [100, 228] width 152 height 148
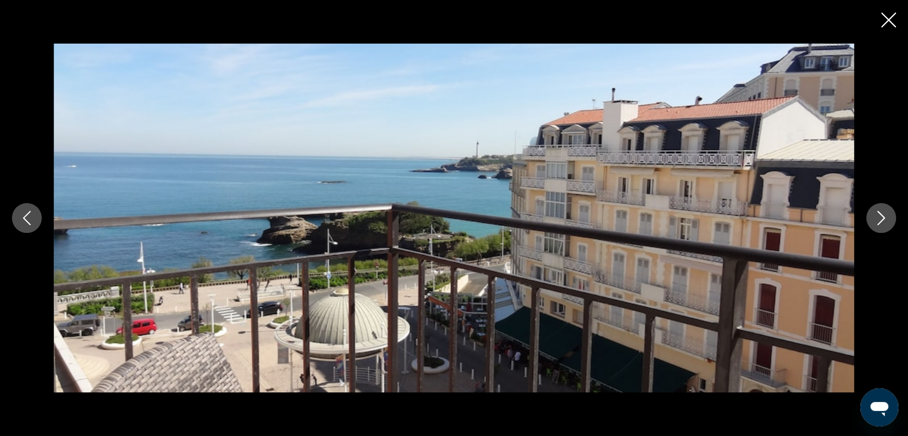
click at [886, 215] on icon "Next image" at bounding box center [881, 218] width 14 height 14
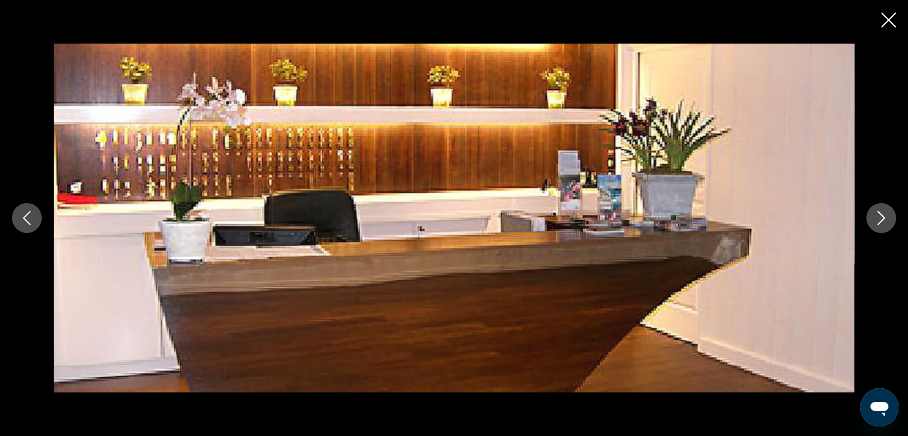
click at [886, 214] on icon "Next image" at bounding box center [881, 218] width 14 height 14
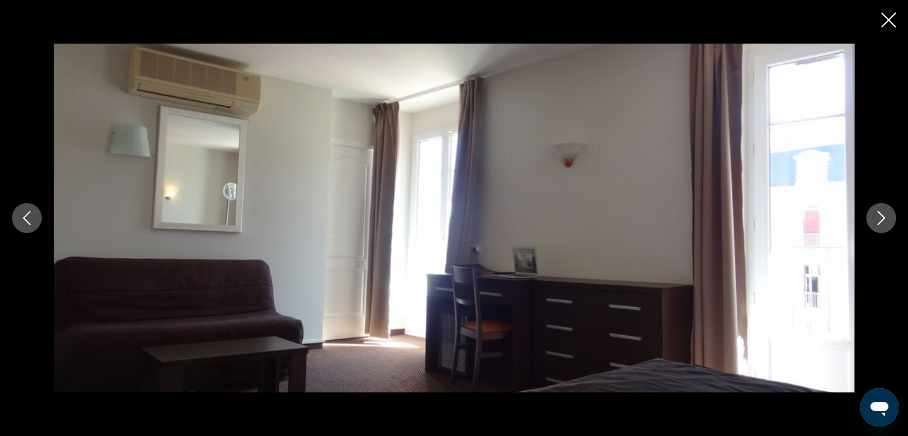
click at [887, 214] on icon "Next image" at bounding box center [881, 218] width 14 height 14
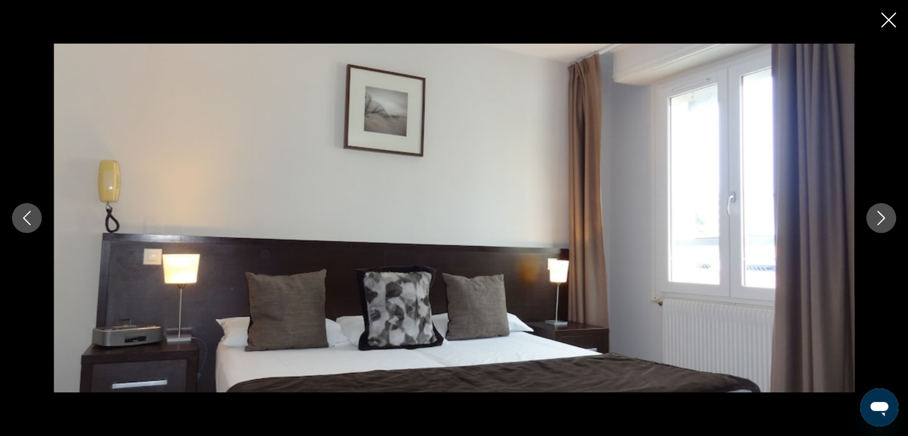
click at [887, 214] on icon "Next image" at bounding box center [881, 218] width 14 height 14
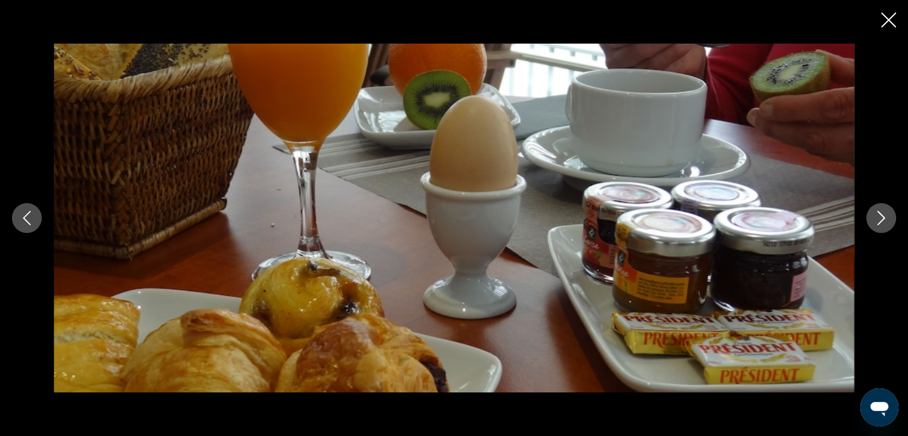
click at [887, 214] on icon "Next image" at bounding box center [881, 218] width 14 height 14
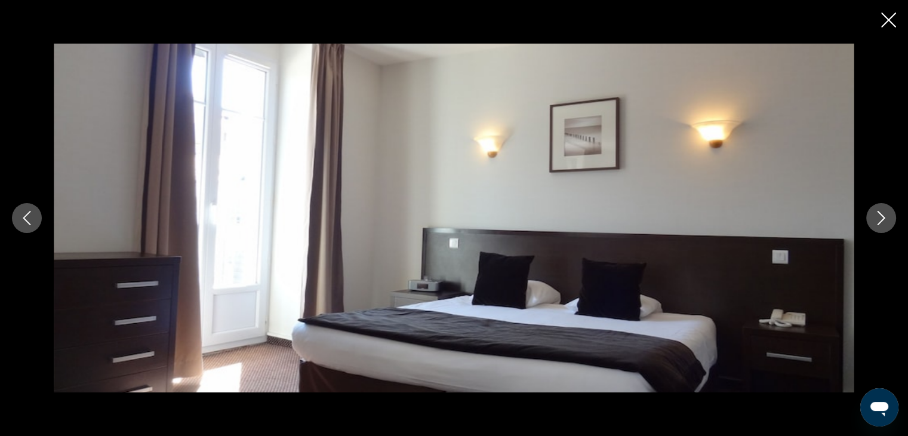
click at [887, 214] on icon "Next image" at bounding box center [881, 218] width 14 height 14
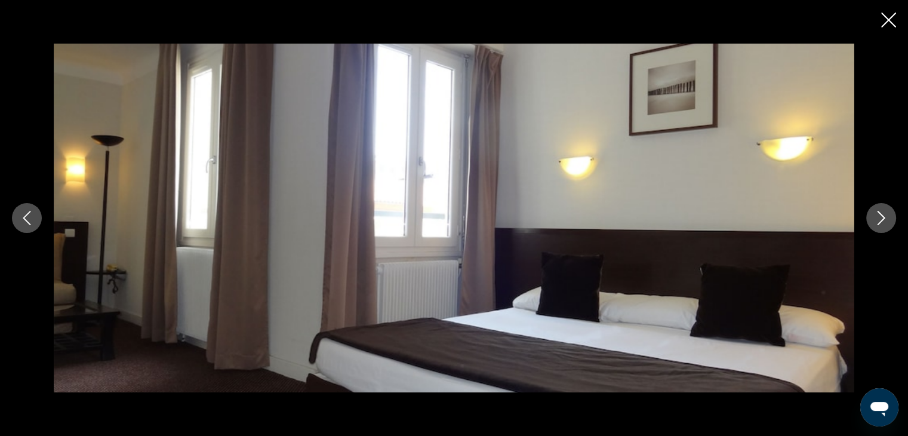
click at [887, 214] on icon "Next image" at bounding box center [881, 218] width 14 height 14
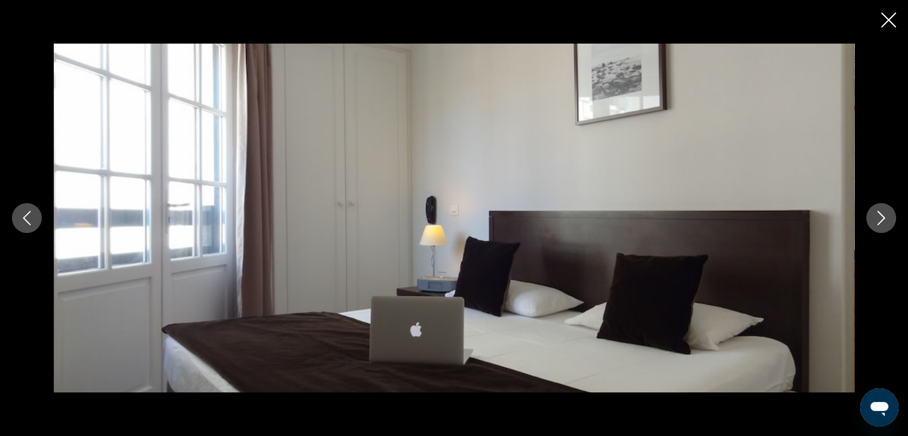
click at [887, 214] on icon "Next image" at bounding box center [881, 218] width 14 height 14
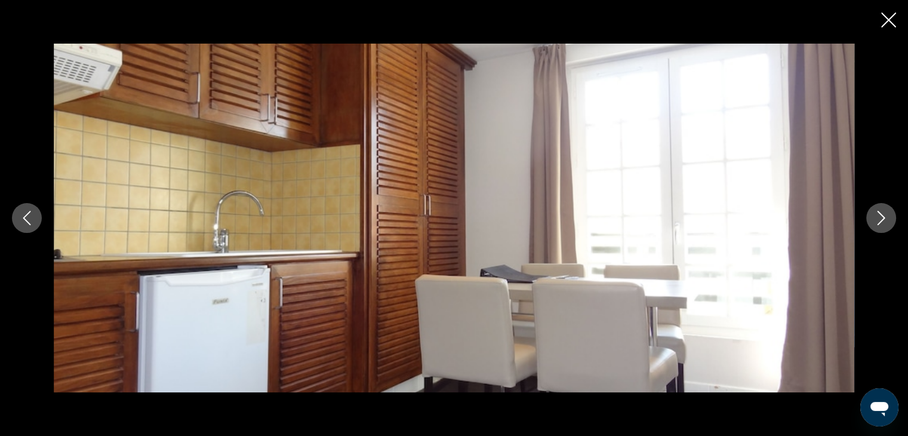
click at [887, 214] on icon "Next image" at bounding box center [881, 218] width 14 height 14
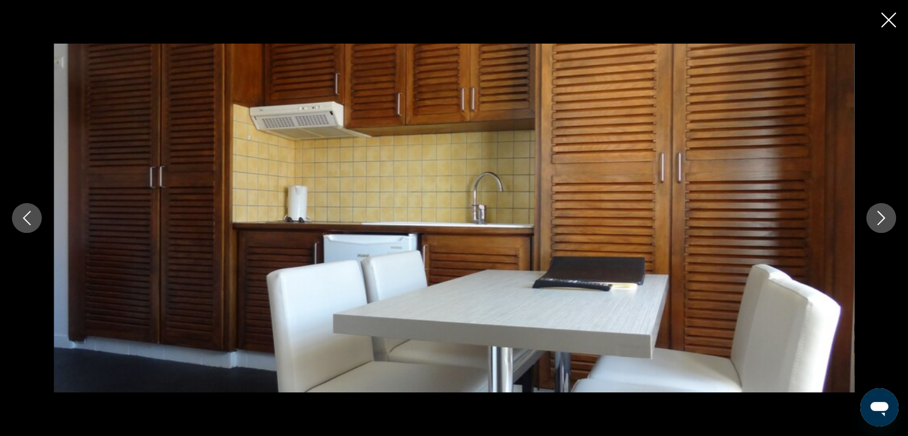
click at [887, 213] on icon "Next image" at bounding box center [881, 218] width 14 height 14
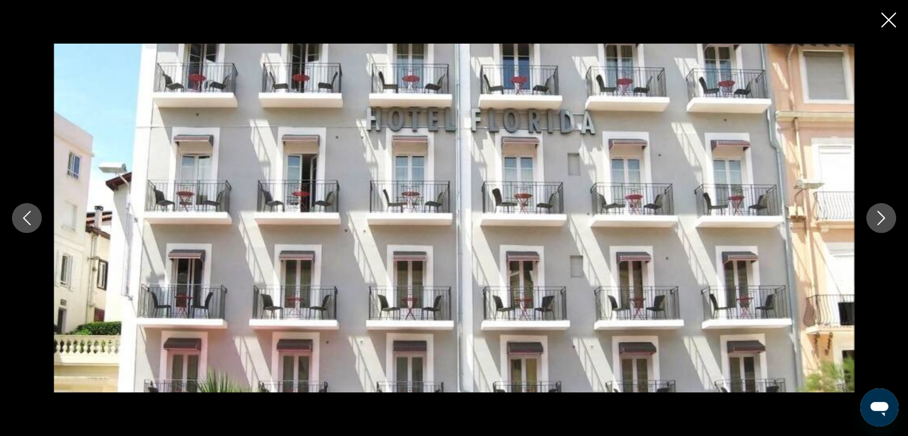
click at [887, 213] on icon "Next image" at bounding box center [881, 218] width 14 height 14
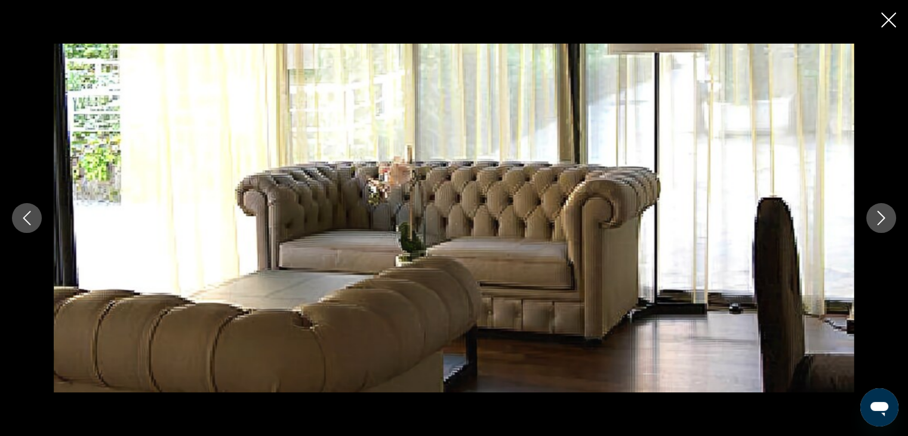
click at [887, 213] on icon "Next image" at bounding box center [881, 218] width 14 height 14
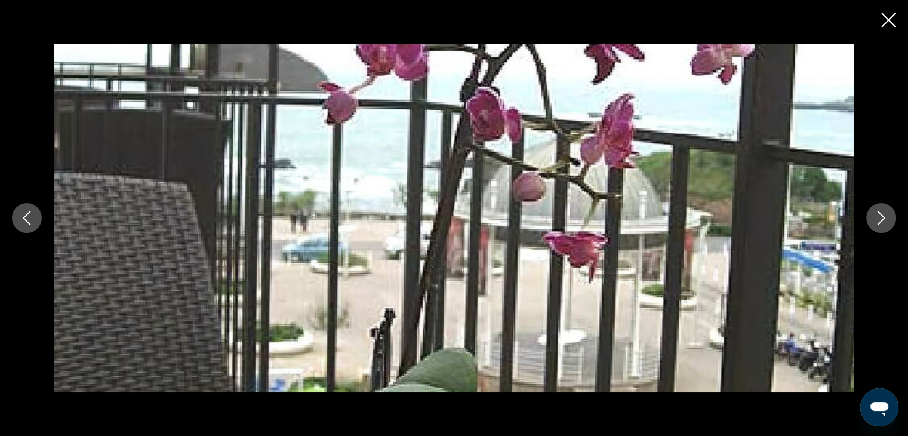
click at [887, 212] on icon "Next image" at bounding box center [881, 218] width 14 height 14
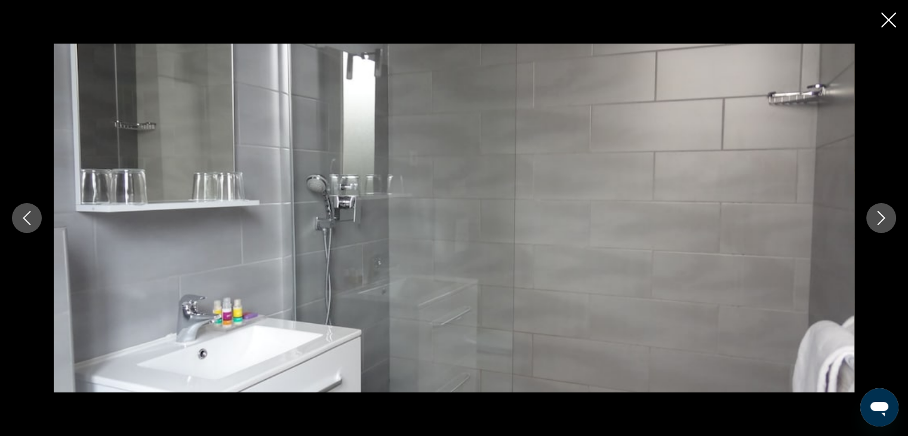
click at [887, 212] on icon "Next image" at bounding box center [881, 218] width 14 height 14
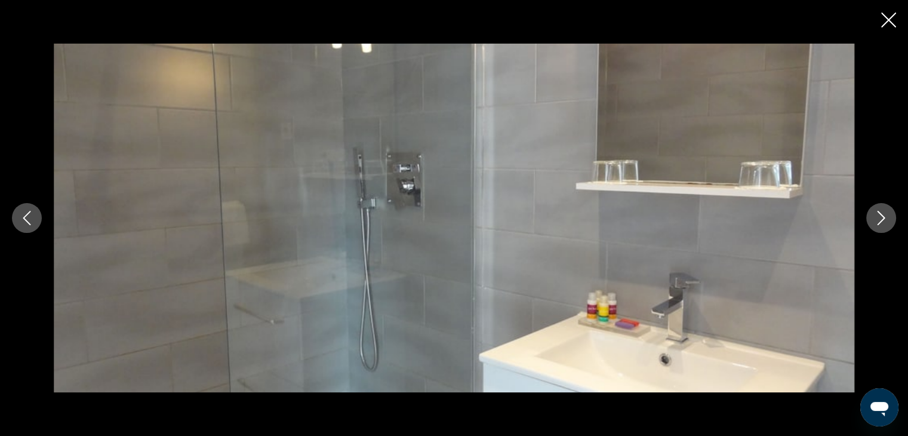
click at [887, 212] on icon "Next image" at bounding box center [881, 218] width 14 height 14
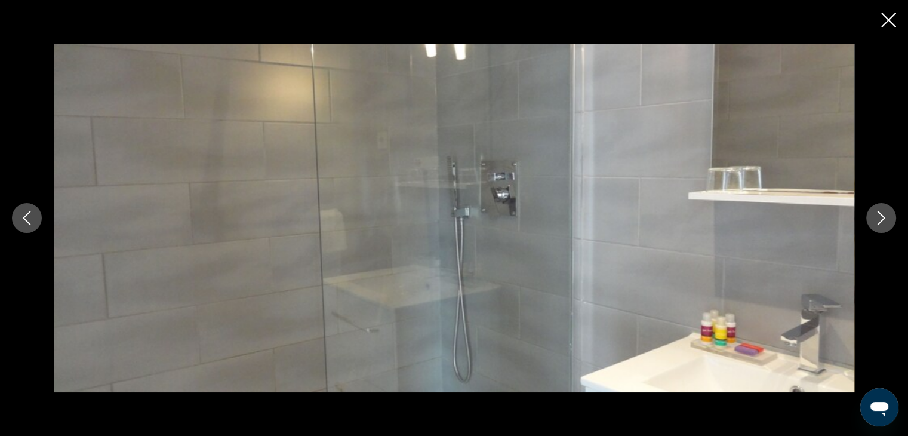
click at [887, 212] on icon "Next image" at bounding box center [881, 218] width 14 height 14
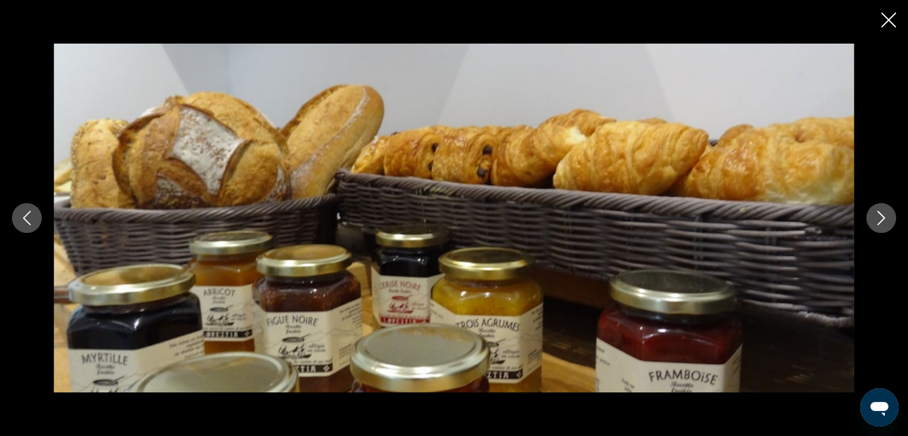
click at [886, 211] on icon "Next image" at bounding box center [881, 218] width 14 height 14
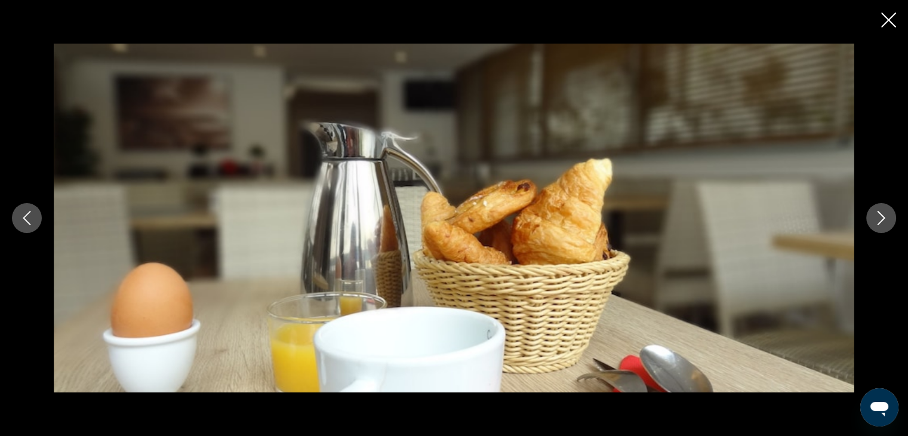
click at [886, 211] on icon "Next image" at bounding box center [881, 218] width 14 height 14
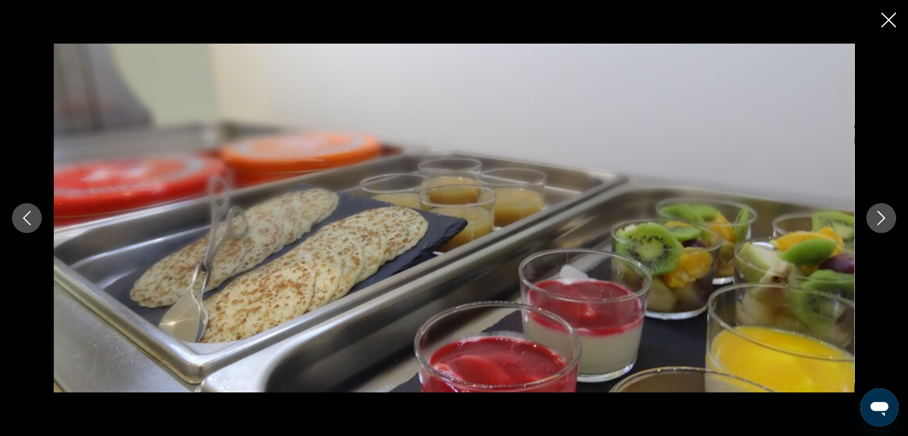
click at [886, 211] on icon "Next image" at bounding box center [881, 218] width 14 height 14
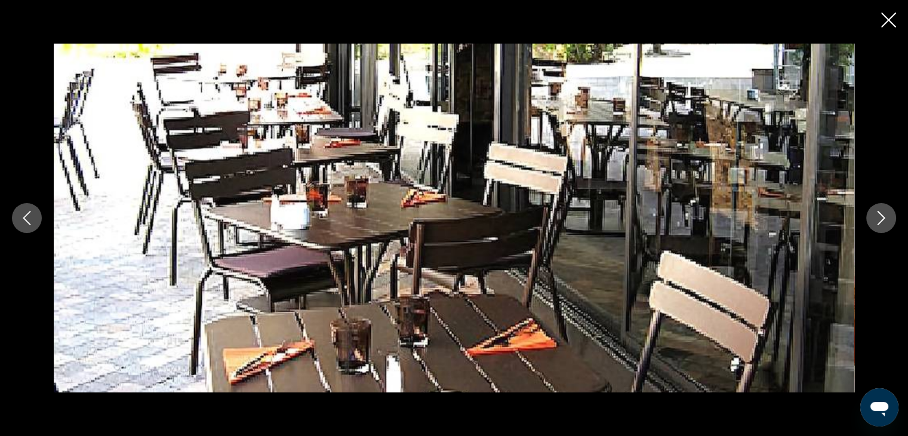
click at [886, 211] on icon "Next image" at bounding box center [881, 218] width 14 height 14
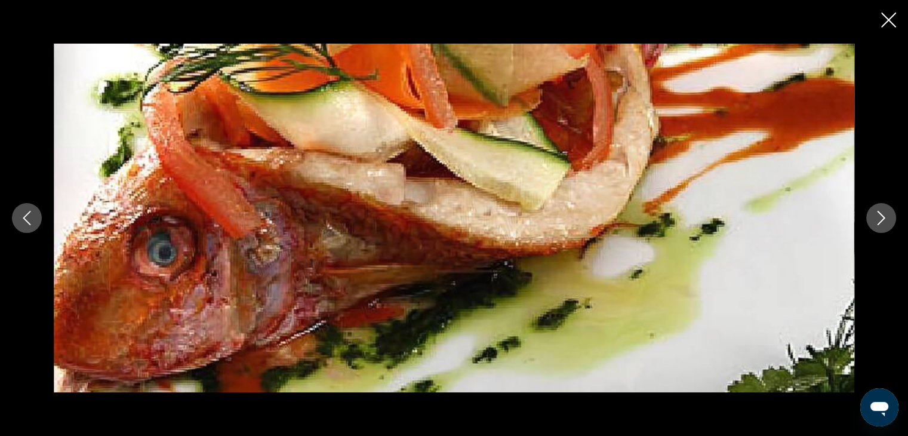
click at [884, 211] on icon "Next image" at bounding box center [881, 218] width 14 height 14
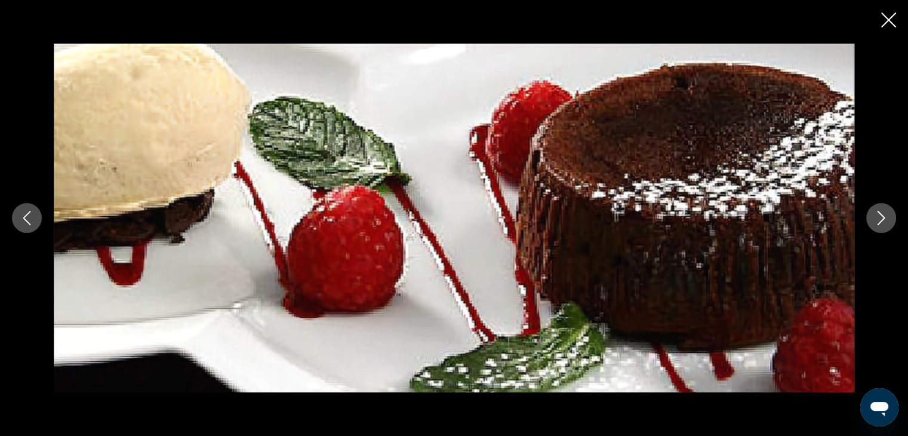
click at [883, 208] on button "Next image" at bounding box center [881, 218] width 30 height 30
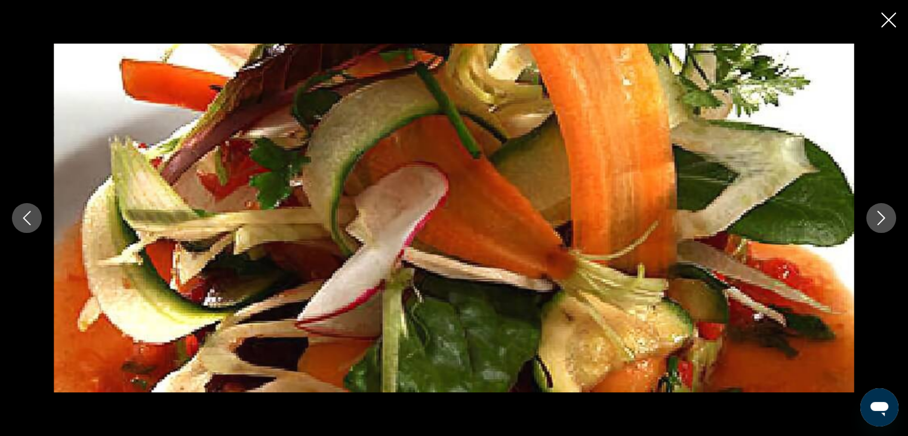
click at [882, 208] on button "Next image" at bounding box center [881, 218] width 30 height 30
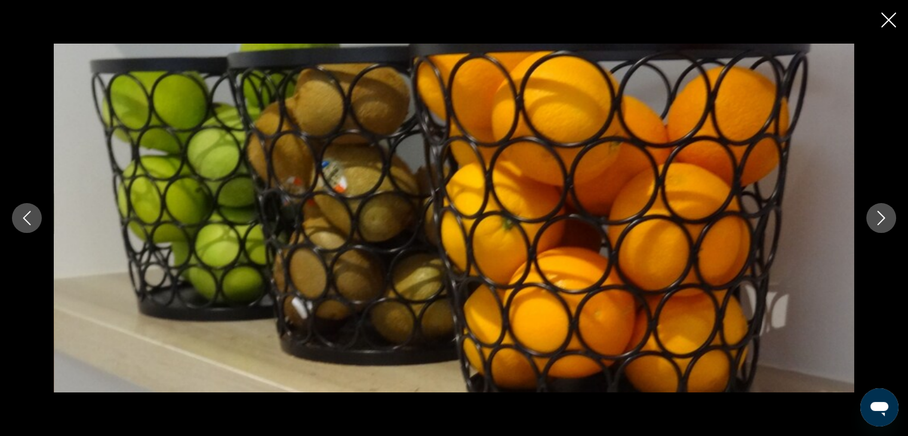
click at [882, 208] on button "Next image" at bounding box center [881, 218] width 30 height 30
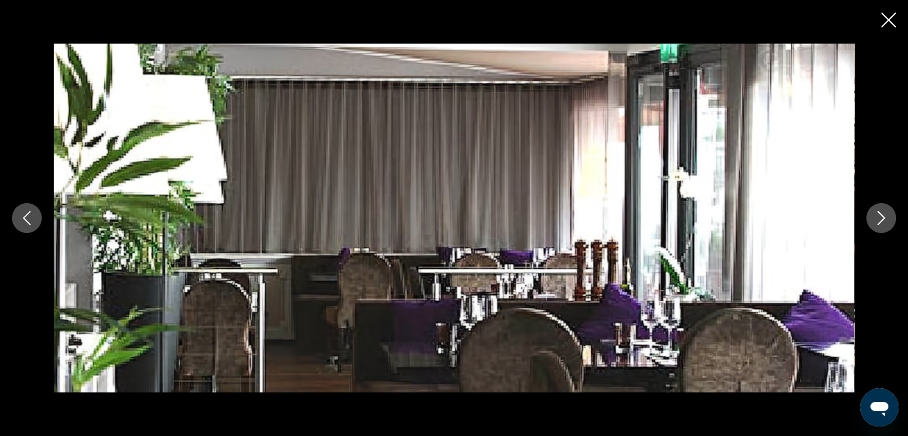
click at [891, 22] on icon "Close slideshow" at bounding box center [888, 20] width 15 height 15
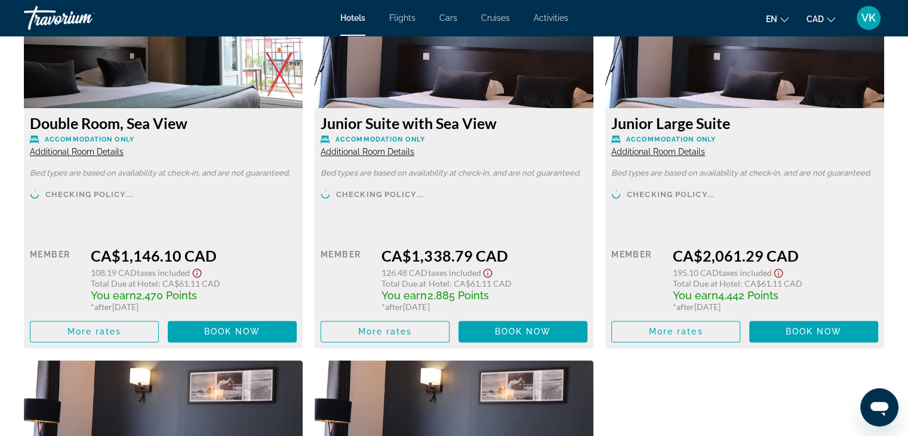
scroll to position [1611, 0]
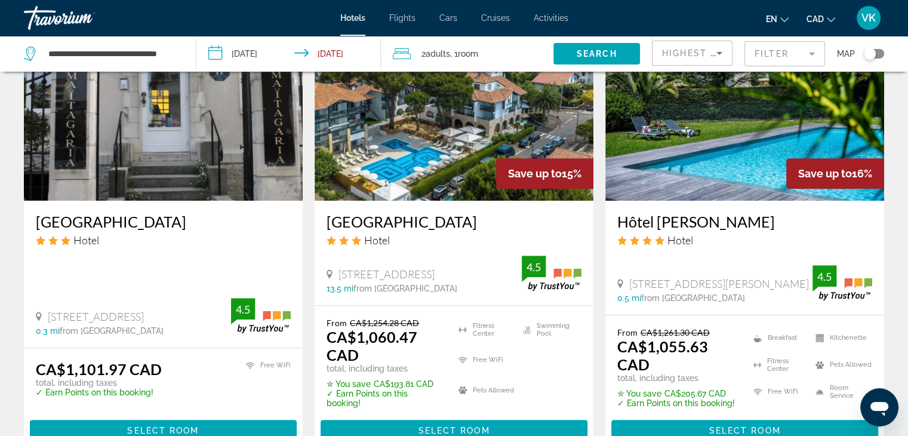
scroll to position [1014, 0]
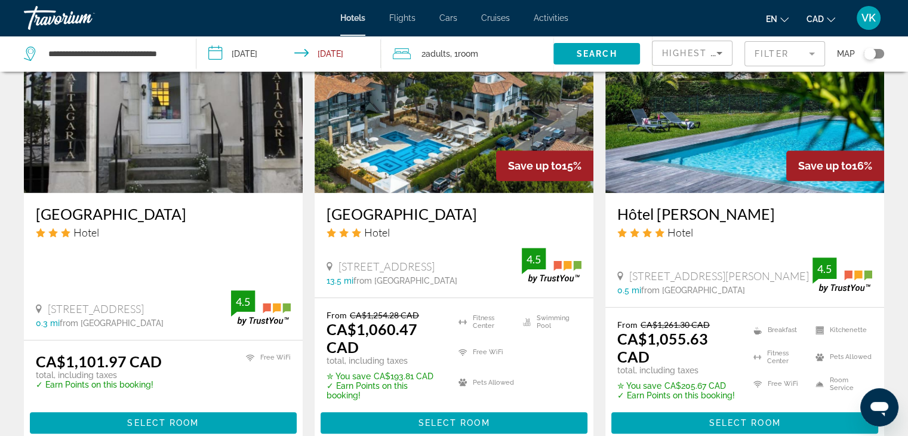
click at [692, 212] on h3 "Hôtel Jules Verne Biarritz" at bounding box center [744, 214] width 255 height 18
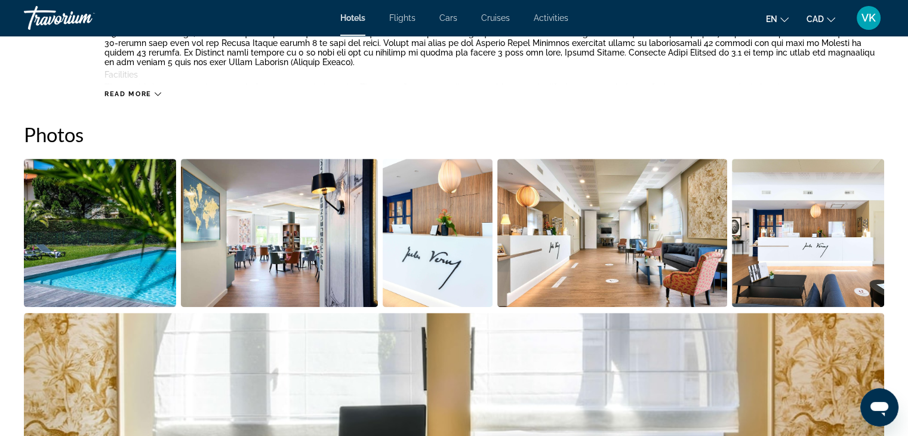
scroll to position [597, 0]
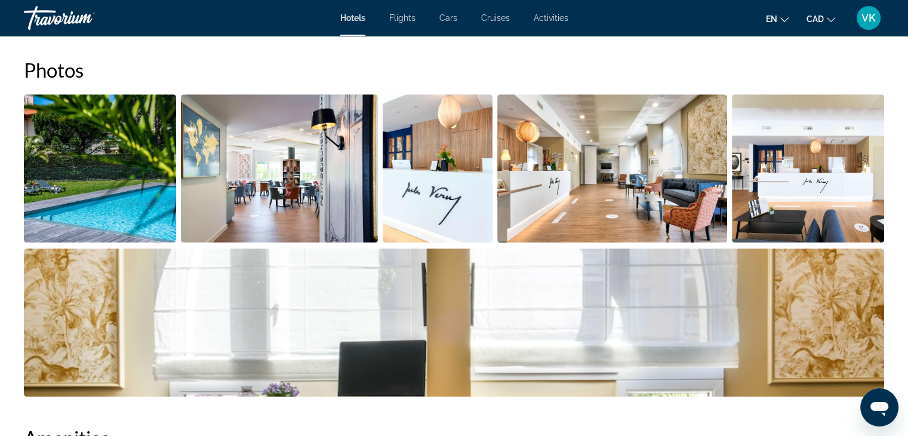
click at [298, 163] on img "Open full-screen image slider" at bounding box center [279, 168] width 197 height 148
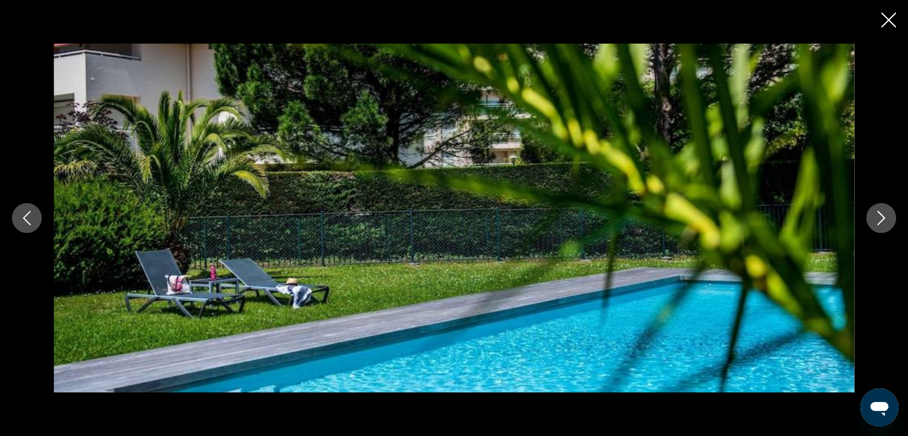
click at [886, 214] on icon "Next image" at bounding box center [881, 218] width 14 height 14
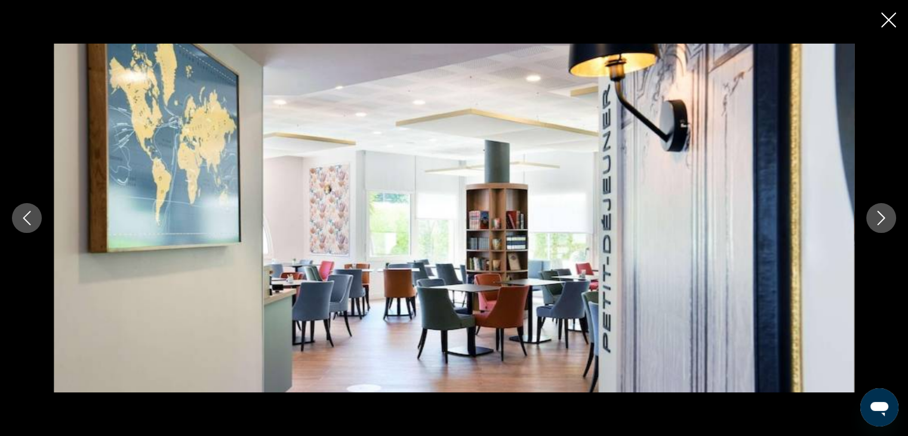
click at [885, 213] on icon "Next image" at bounding box center [881, 218] width 14 height 14
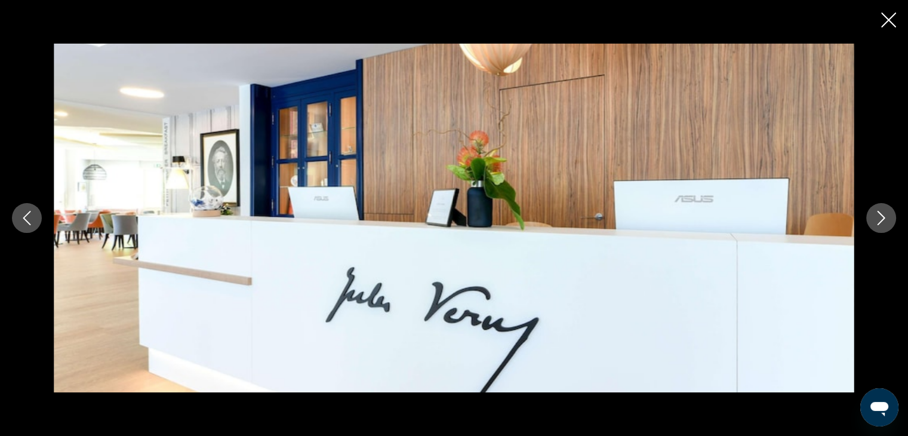
click at [884, 212] on icon "Next image" at bounding box center [881, 218] width 14 height 14
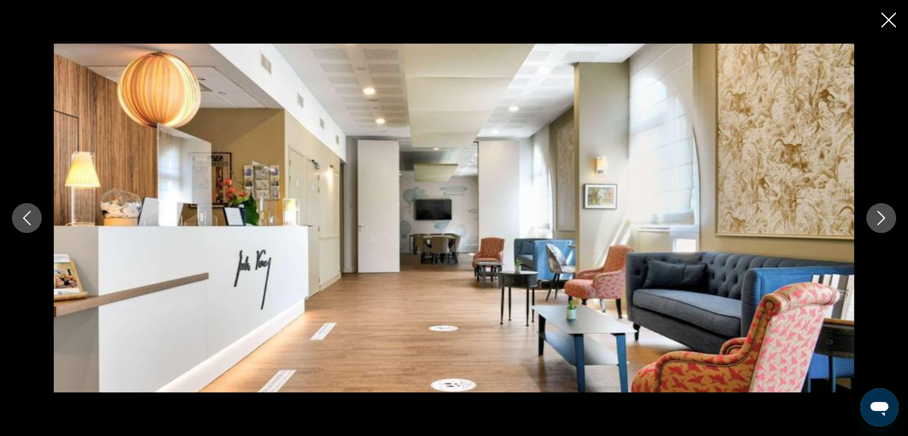
click at [884, 211] on icon "Next image" at bounding box center [881, 218] width 14 height 14
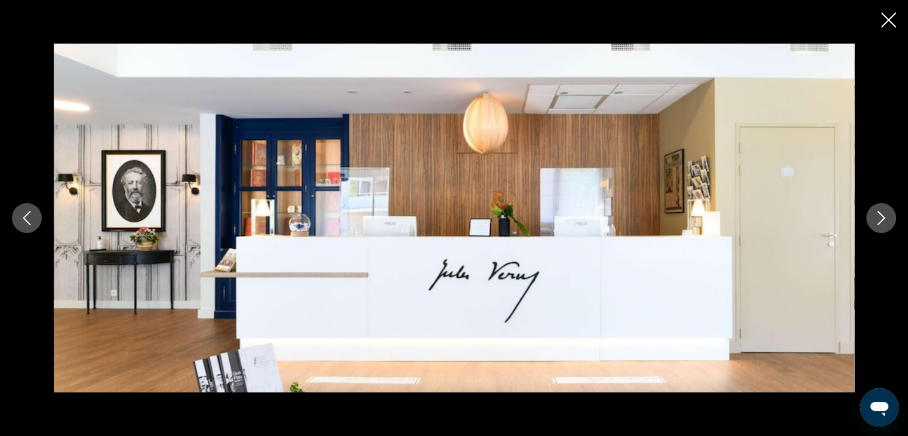
click at [883, 210] on button "Next image" at bounding box center [881, 218] width 30 height 30
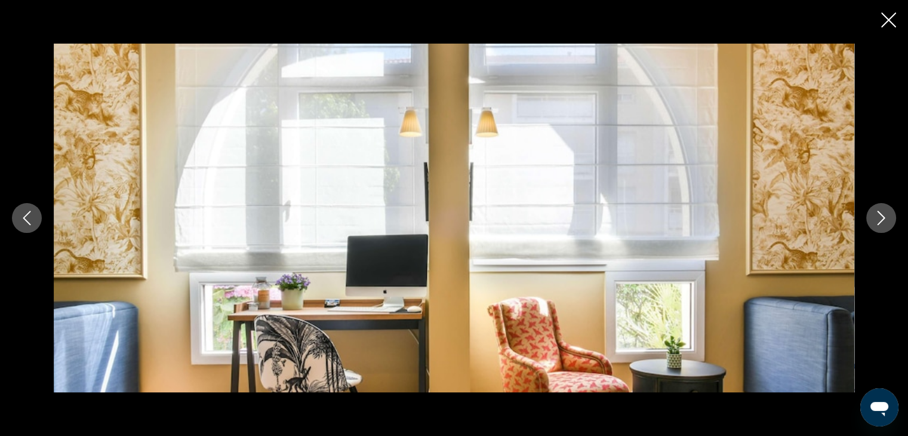
click at [883, 208] on button "Next image" at bounding box center [881, 218] width 30 height 30
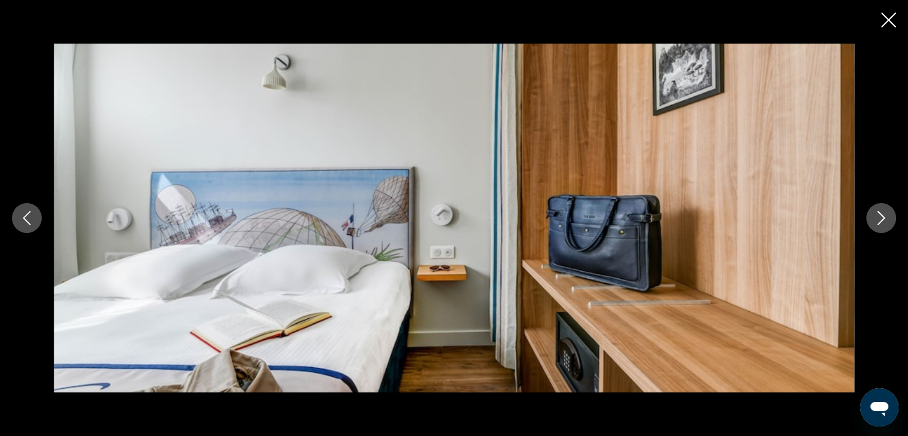
click at [883, 208] on button "Next image" at bounding box center [881, 218] width 30 height 30
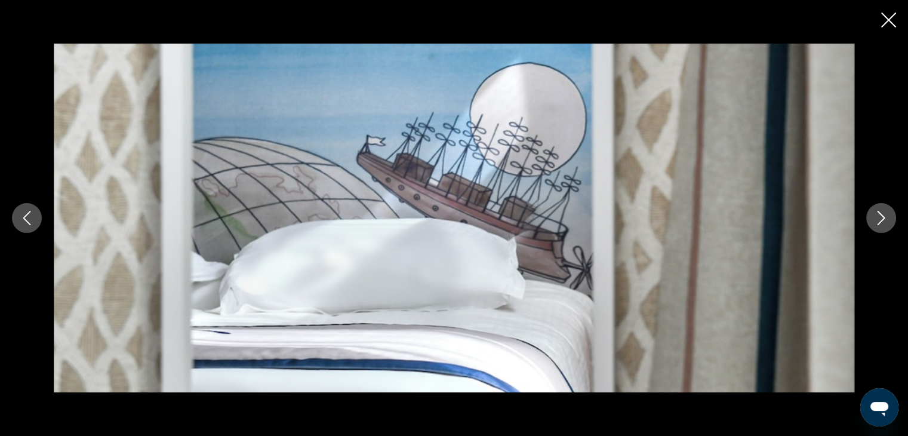
click at [883, 207] on button "Next image" at bounding box center [881, 218] width 30 height 30
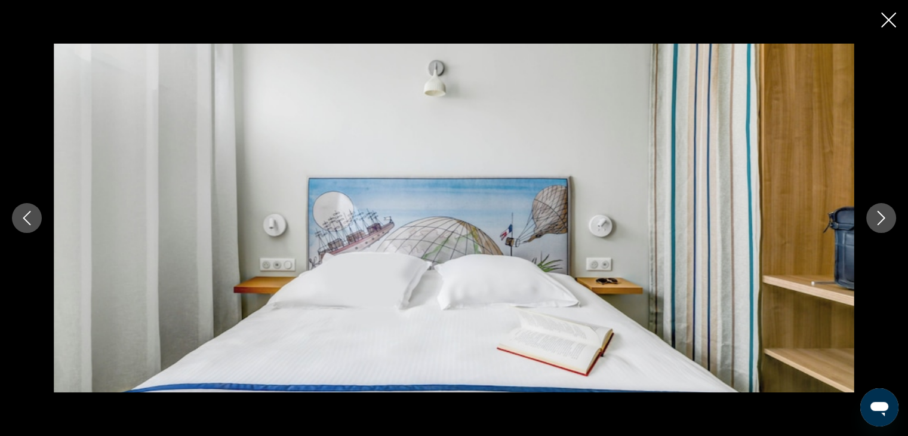
click at [883, 207] on button "Next image" at bounding box center [881, 218] width 30 height 30
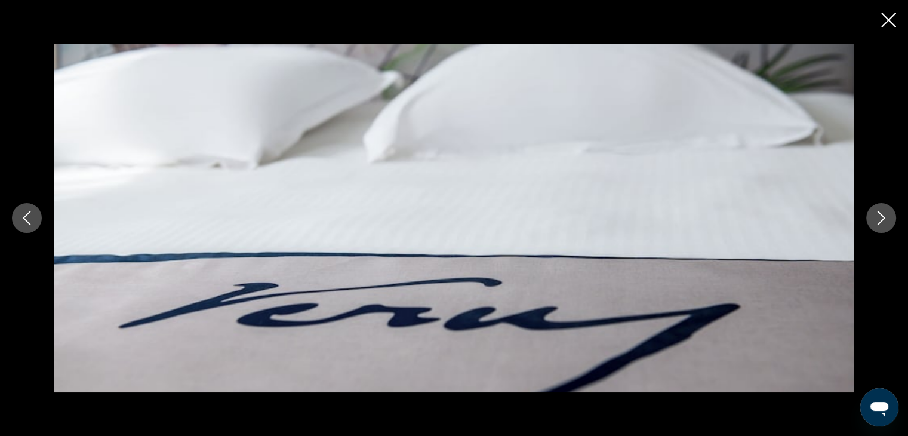
click at [883, 207] on button "Next image" at bounding box center [881, 218] width 30 height 30
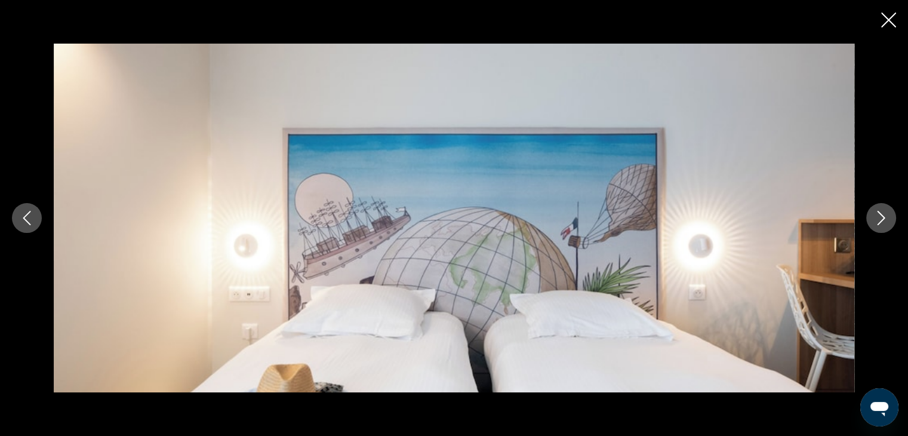
click at [883, 206] on button "Next image" at bounding box center [881, 218] width 30 height 30
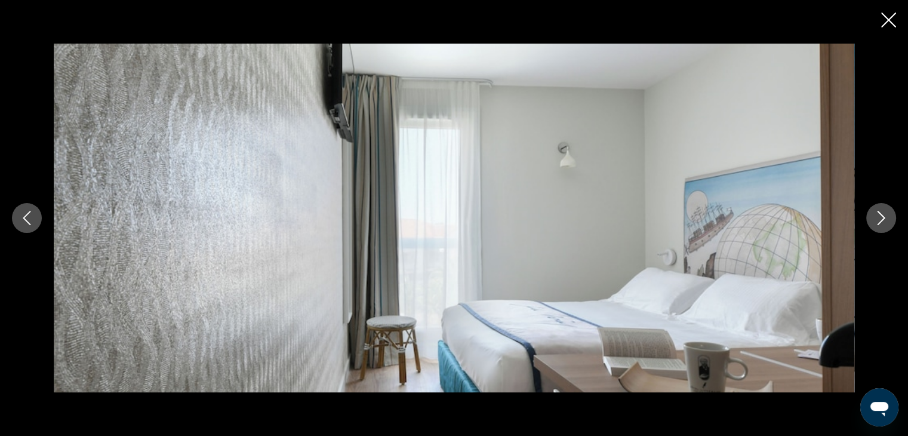
click at [883, 206] on button "Next image" at bounding box center [881, 218] width 30 height 30
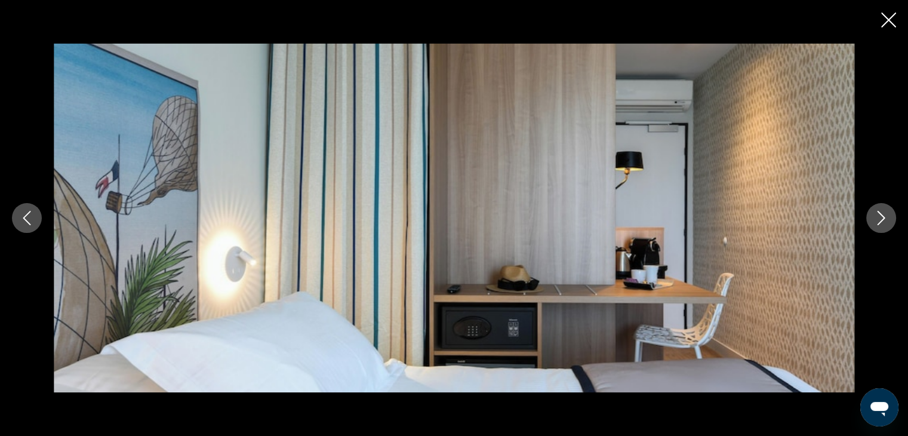
click at [883, 206] on button "Next image" at bounding box center [881, 218] width 30 height 30
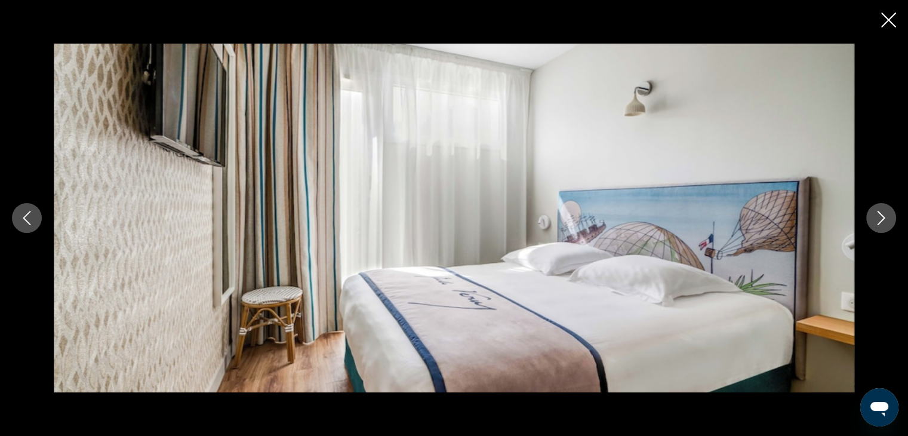
click at [883, 206] on button "Next image" at bounding box center [881, 218] width 30 height 30
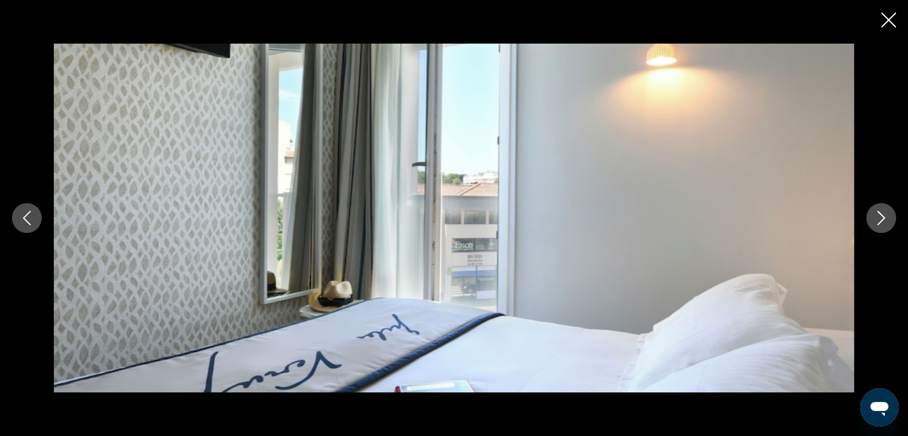
click at [883, 206] on button "Next image" at bounding box center [881, 218] width 30 height 30
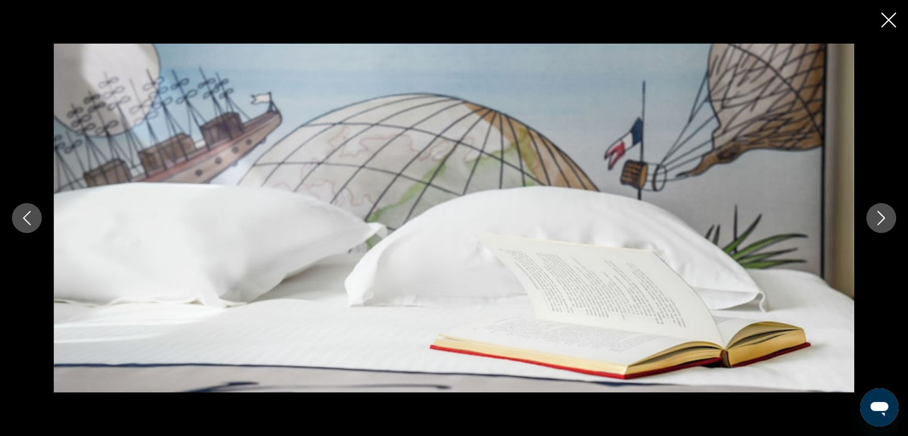
click at [883, 206] on button "Next image" at bounding box center [881, 218] width 30 height 30
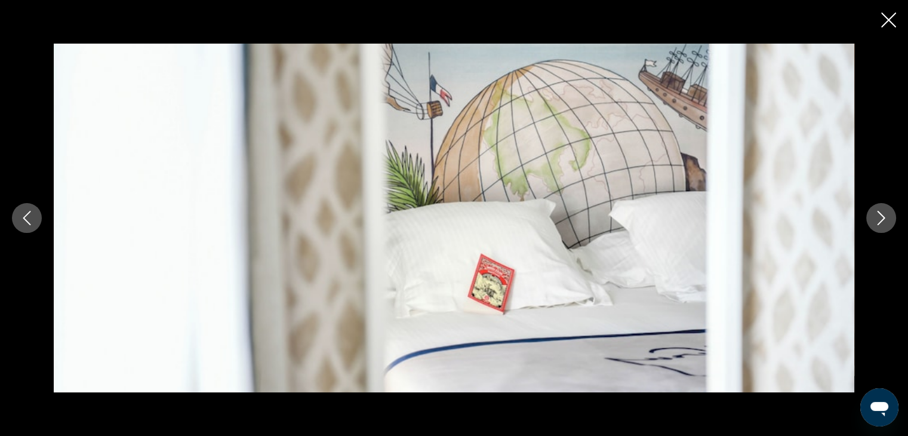
click at [883, 206] on button "Next image" at bounding box center [881, 218] width 30 height 30
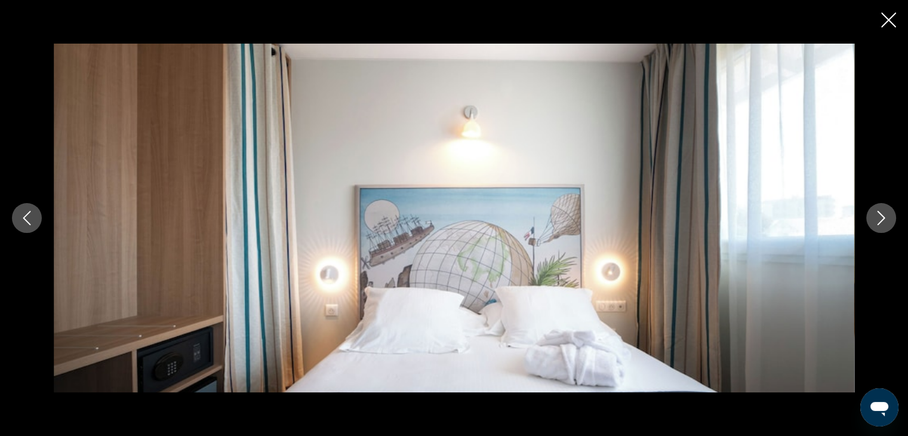
click at [883, 206] on button "Next image" at bounding box center [881, 218] width 30 height 30
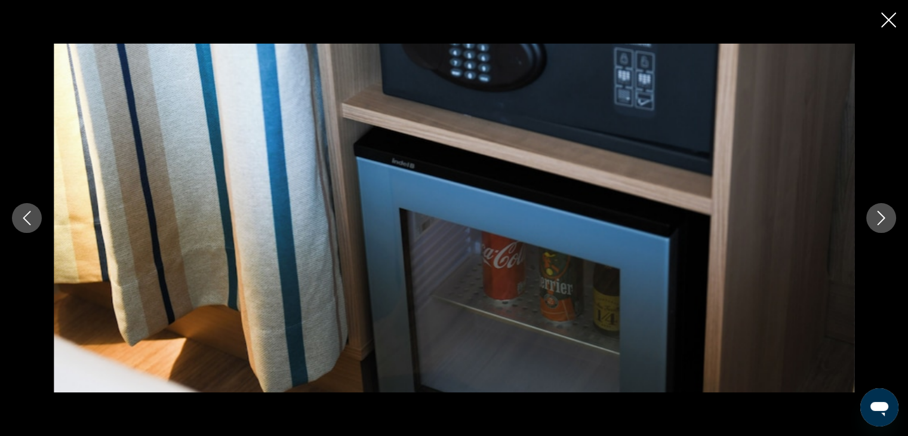
click at [881, 206] on button "Next image" at bounding box center [881, 218] width 30 height 30
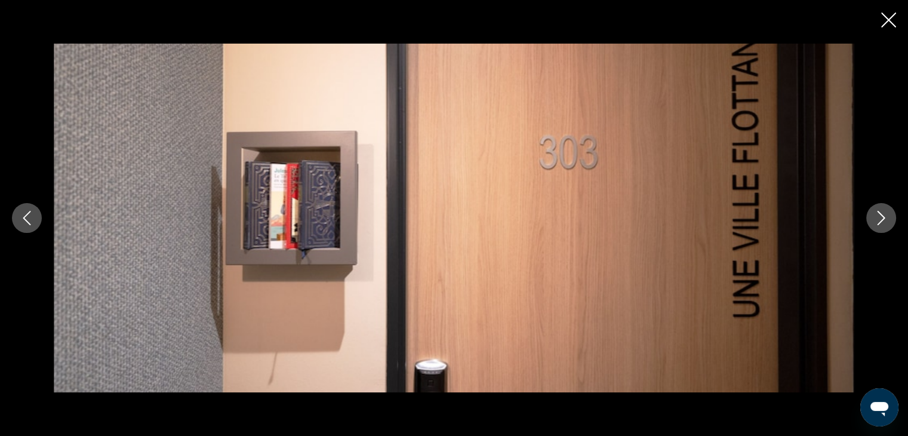
click at [881, 204] on button "Next image" at bounding box center [881, 218] width 30 height 30
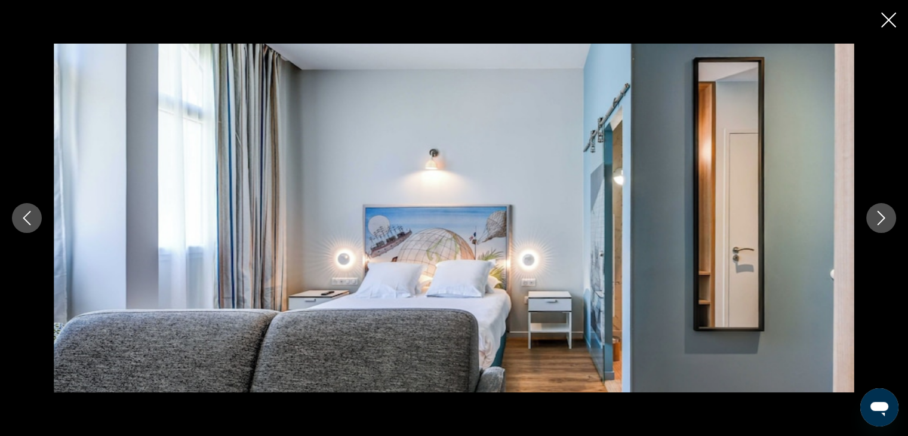
click at [881, 203] on button "Next image" at bounding box center [881, 218] width 30 height 30
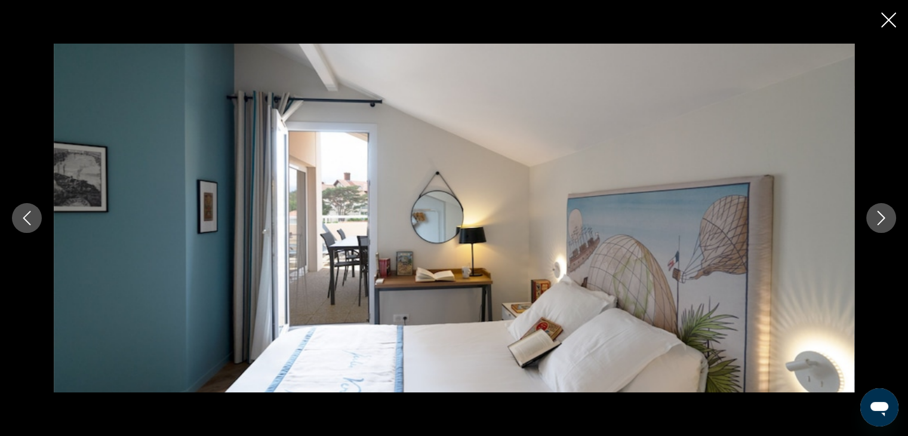
click at [881, 204] on button "Next image" at bounding box center [881, 218] width 30 height 30
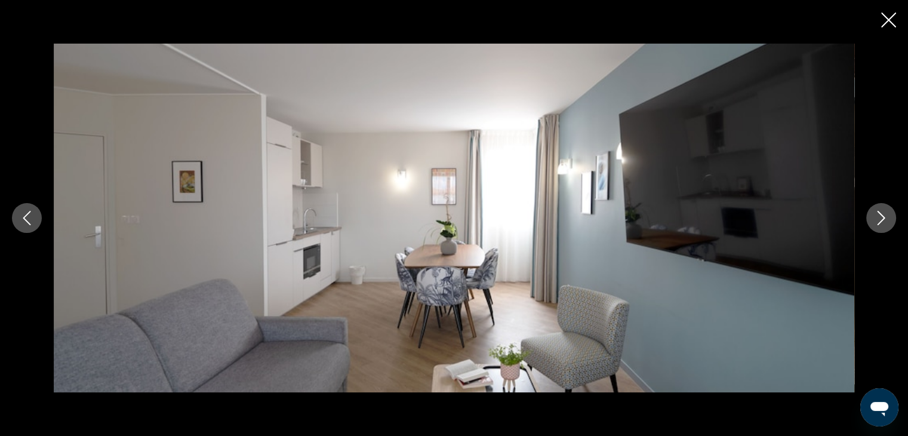
click at [882, 205] on button "Next image" at bounding box center [881, 218] width 30 height 30
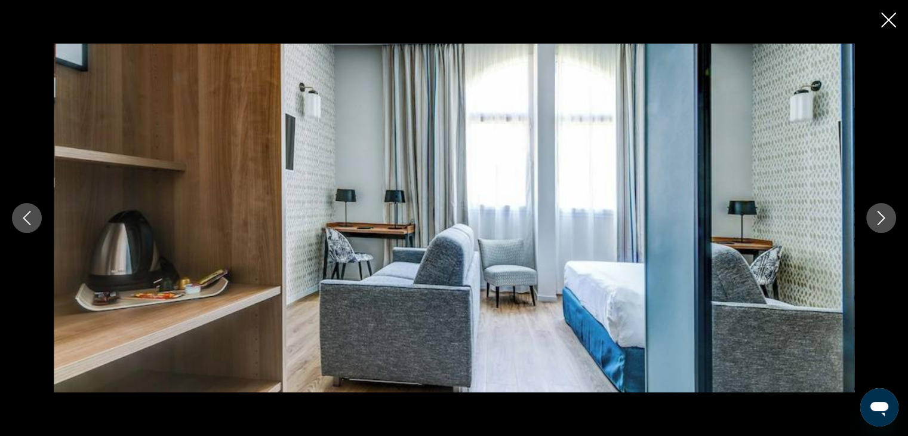
click at [883, 206] on button "Next image" at bounding box center [881, 218] width 30 height 30
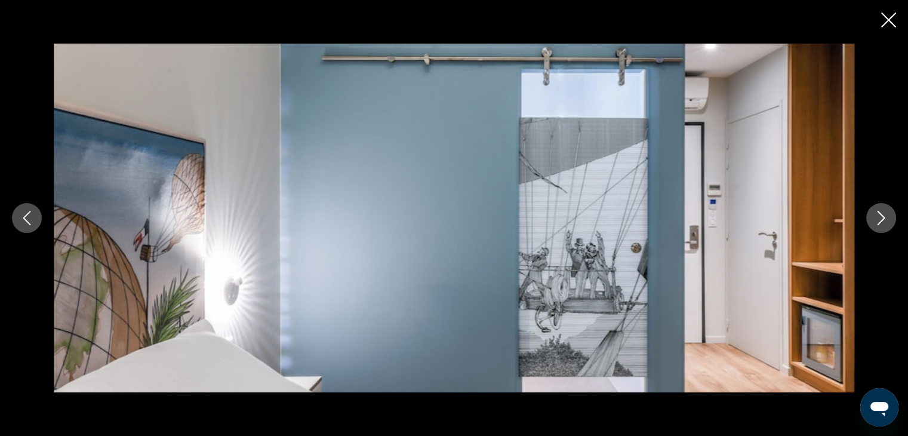
click at [883, 206] on button "Next image" at bounding box center [881, 218] width 30 height 30
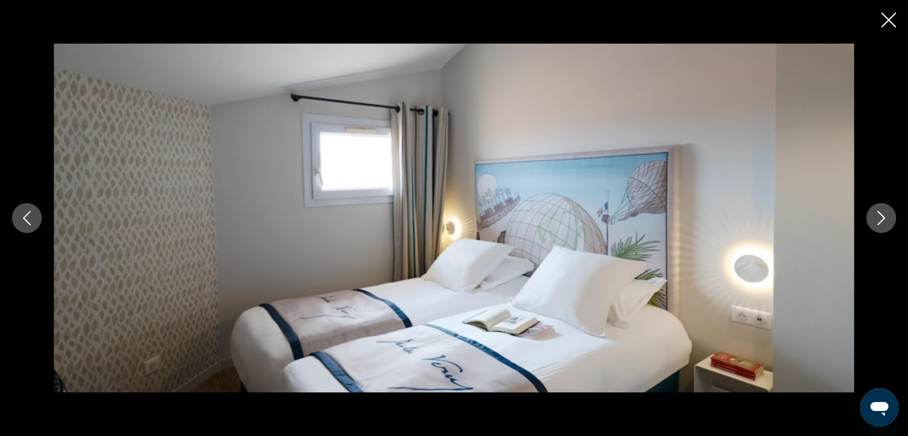
click at [883, 206] on button "Next image" at bounding box center [881, 218] width 30 height 30
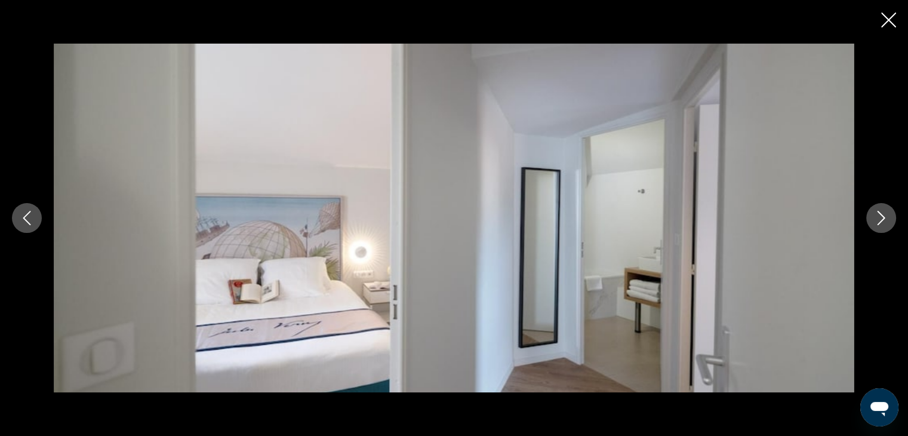
click at [883, 206] on button "Next image" at bounding box center [881, 218] width 30 height 30
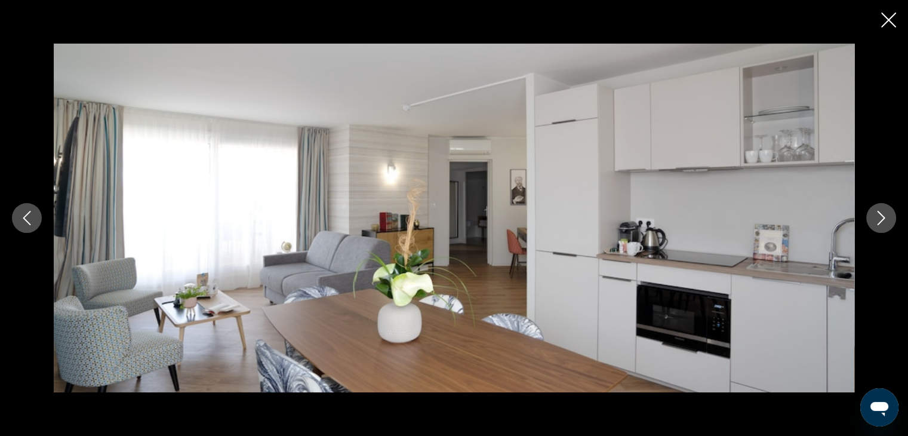
click at [883, 206] on button "Next image" at bounding box center [881, 218] width 30 height 30
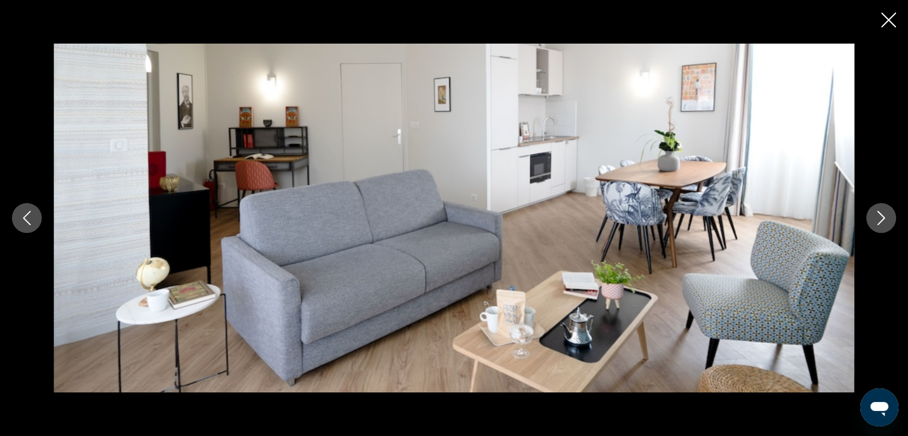
scroll to position [776, 0]
click at [890, 17] on icon "Close slideshow" at bounding box center [888, 20] width 15 height 15
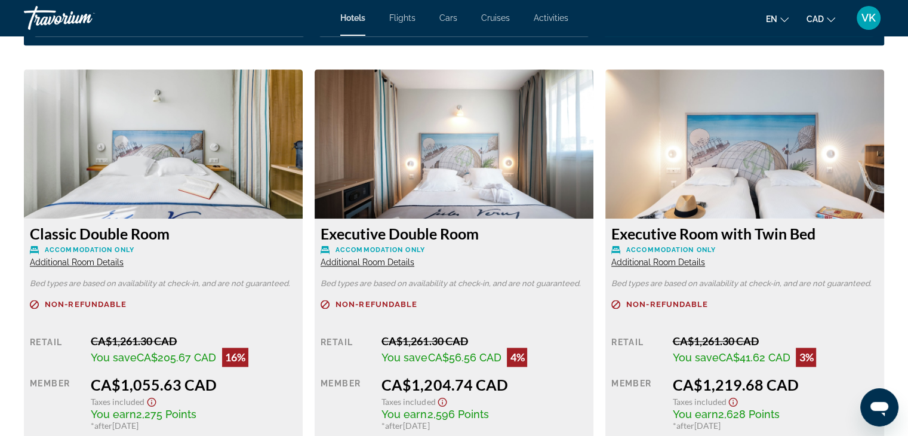
scroll to position [1611, 0]
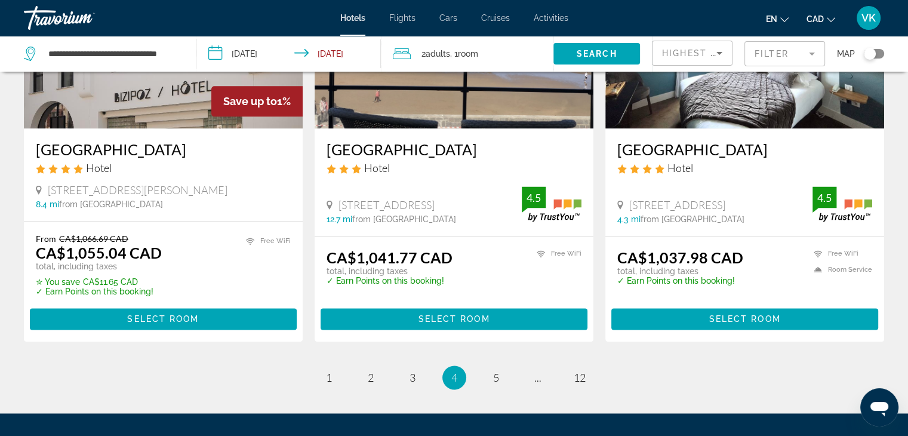
scroll to position [1660, 0]
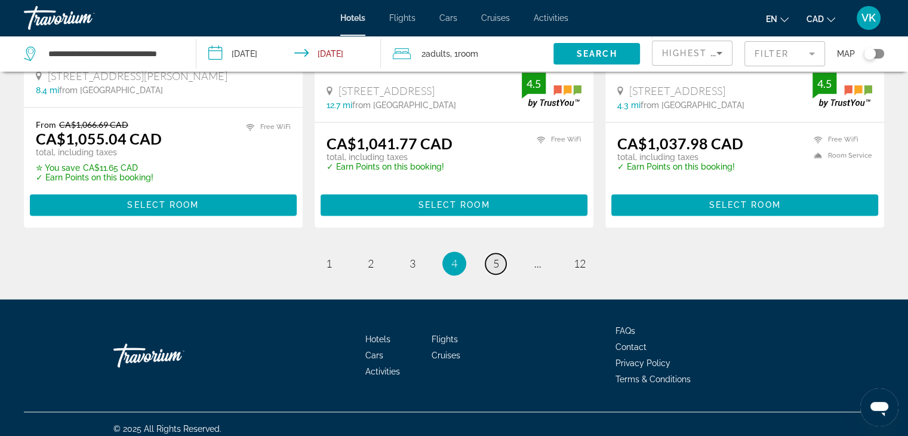
click at [498, 257] on span "5" at bounding box center [496, 263] width 6 height 13
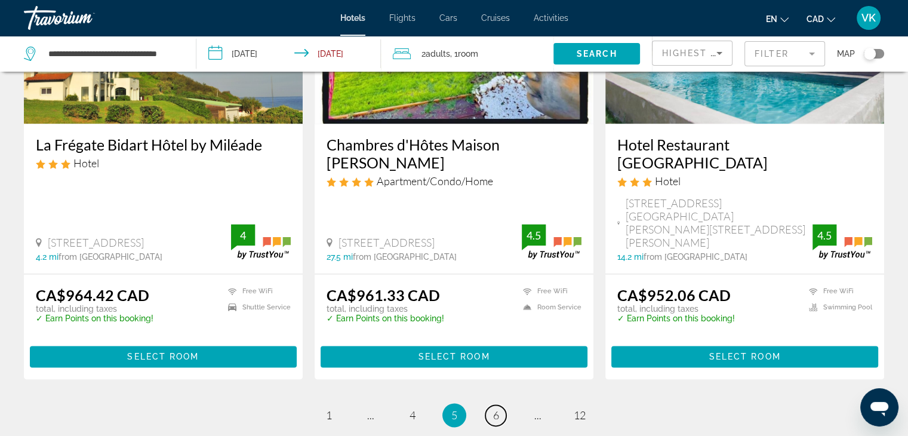
scroll to position [1671, 0]
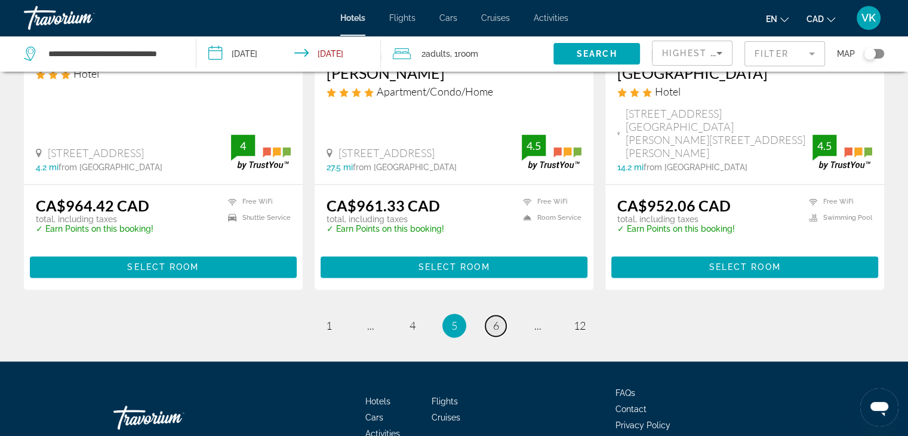
click at [496, 319] on span "6" at bounding box center [496, 325] width 6 height 13
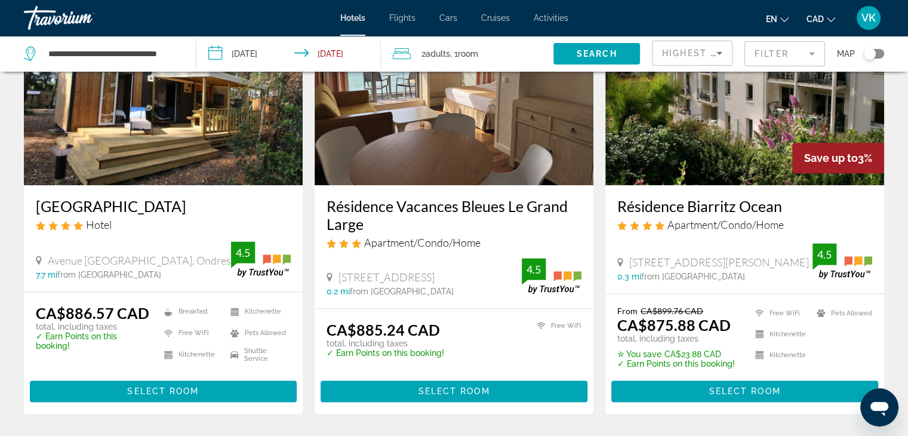
scroll to position [1670, 0]
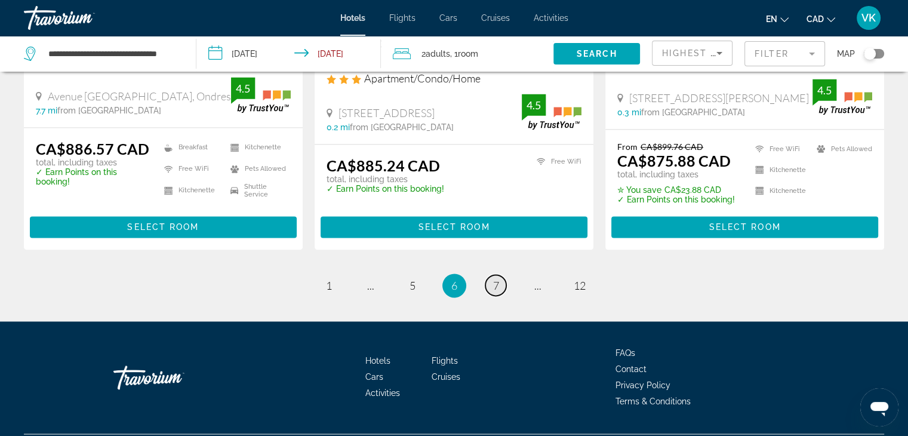
click at [496, 279] on span "7" at bounding box center [496, 285] width 6 height 13
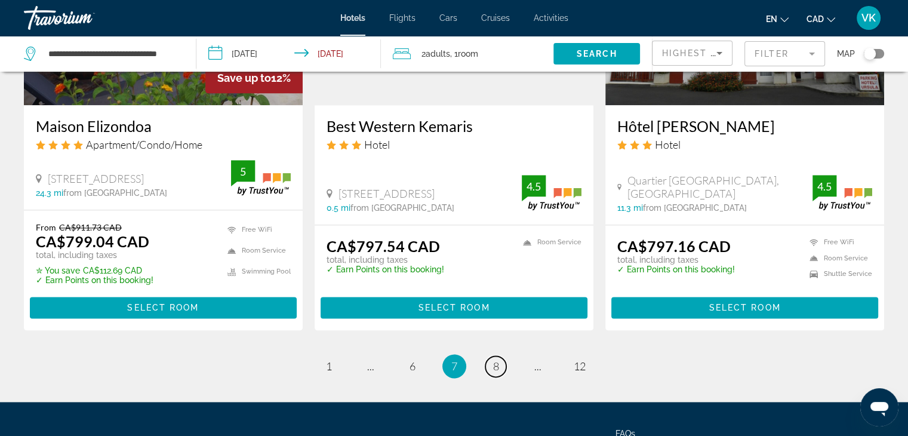
scroll to position [1552, 0]
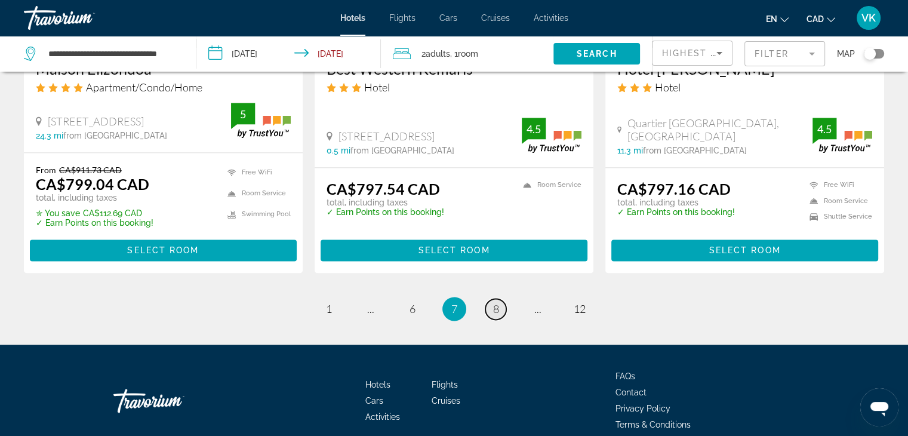
click at [495, 312] on span "8" at bounding box center [496, 308] width 6 height 13
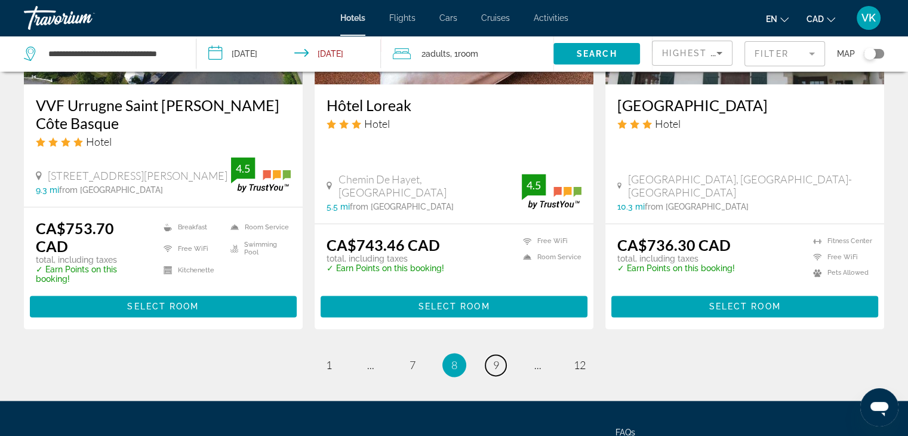
scroll to position [1671, 0]
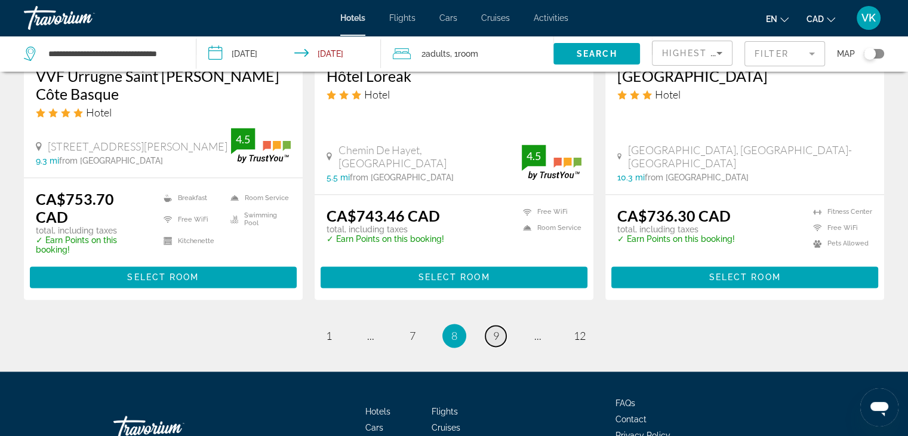
click at [497, 329] on span "9" at bounding box center [496, 335] width 6 height 13
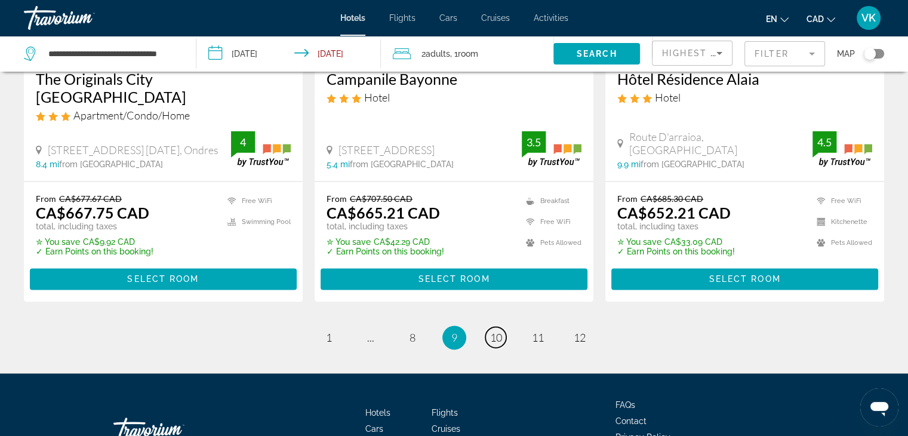
scroll to position [1634, 0]
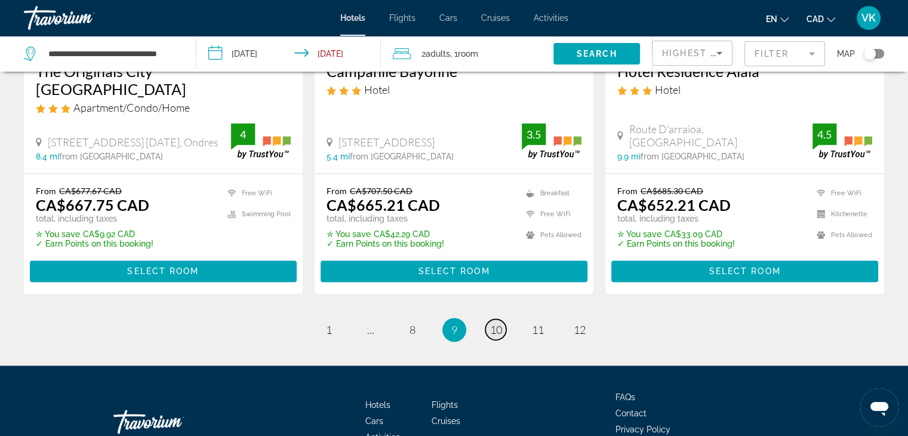
click at [492, 323] on span "10" at bounding box center [496, 329] width 12 height 13
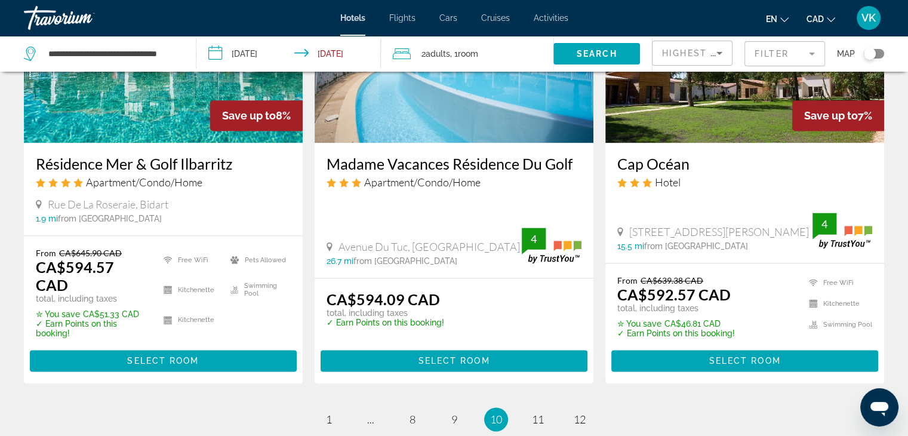
scroll to position [1679, 0]
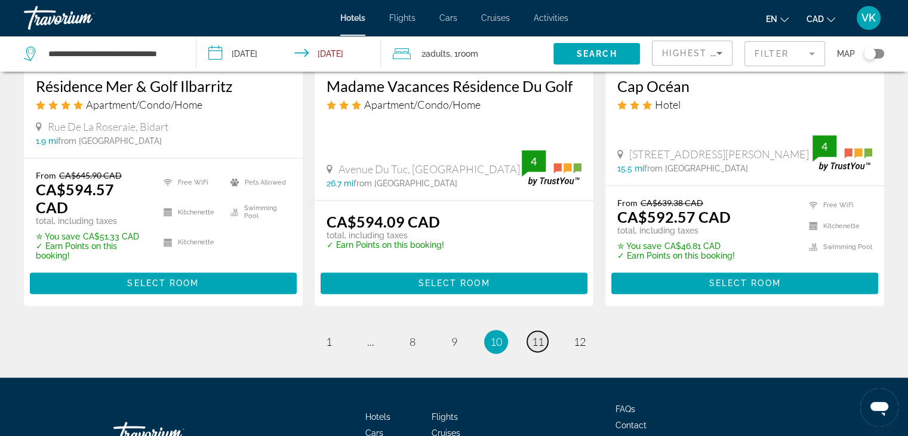
click at [533, 335] on span "11" at bounding box center [538, 341] width 12 height 13
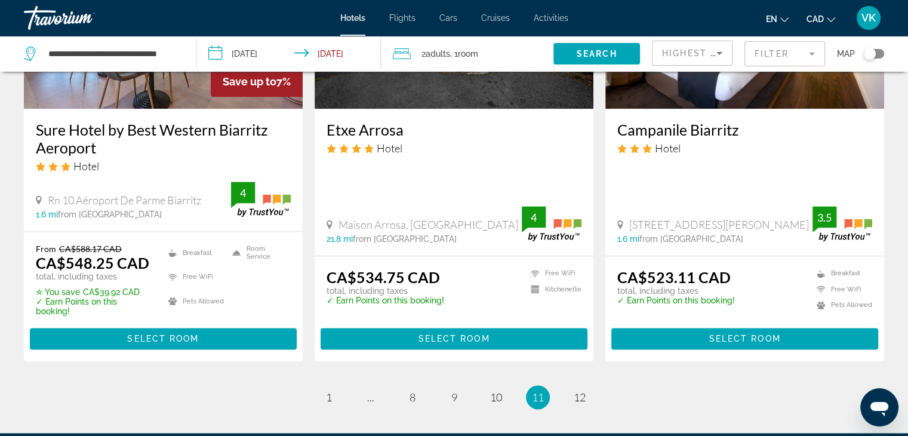
scroll to position [1552, 0]
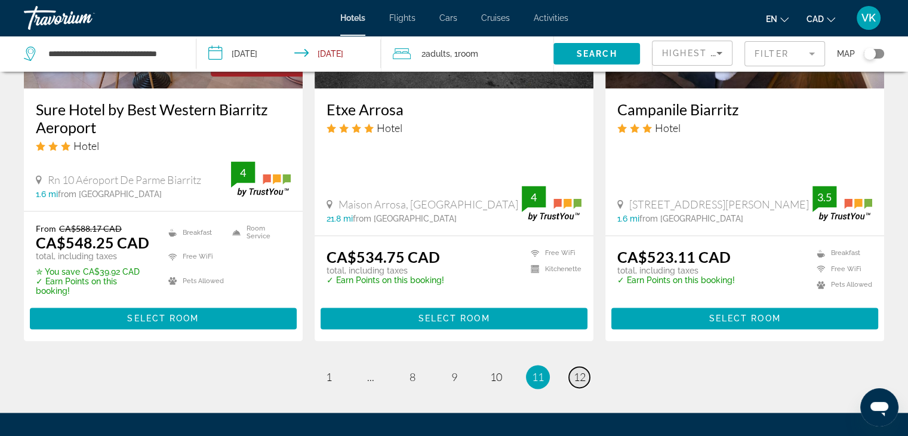
click at [581, 370] on span "12" at bounding box center [579, 376] width 12 height 13
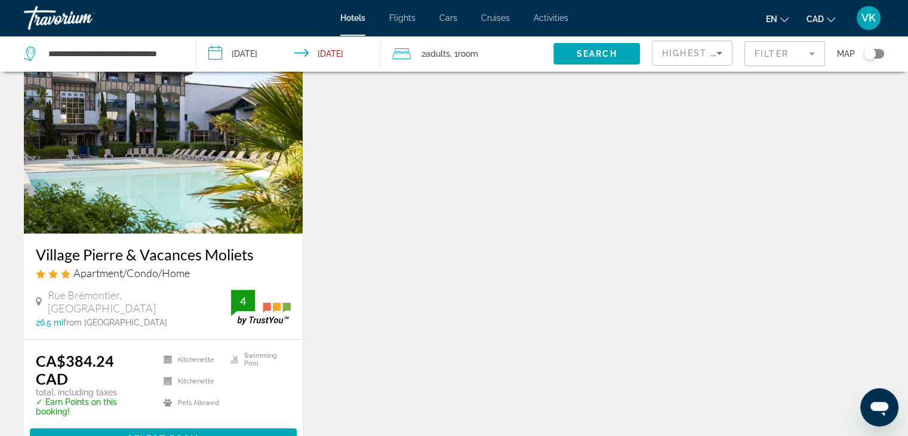
scroll to position [1014, 0]
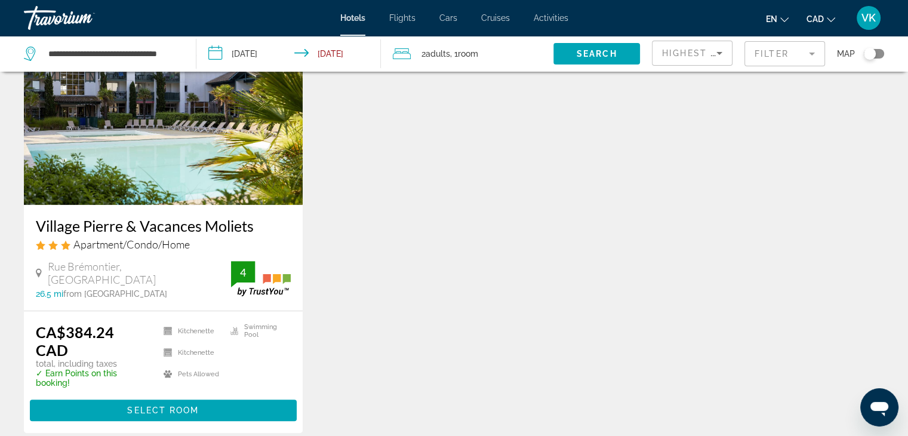
click at [255, 54] on input "**********" at bounding box center [290, 55] width 189 height 39
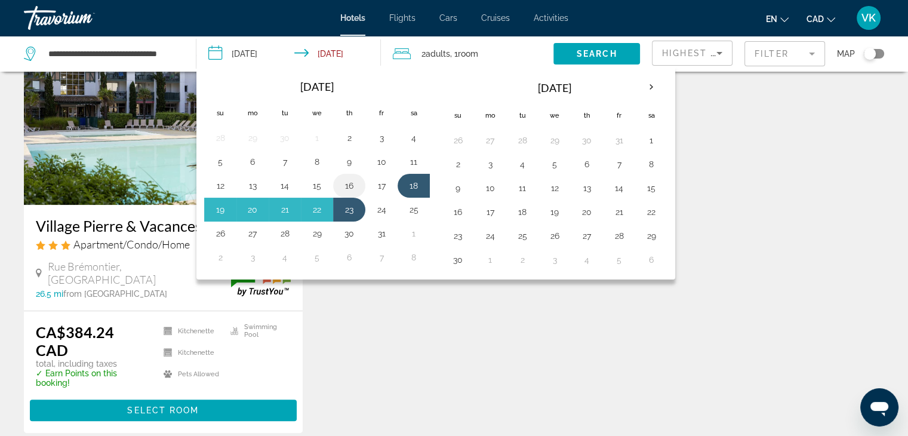
click at [354, 188] on button "16" at bounding box center [349, 185] width 19 height 17
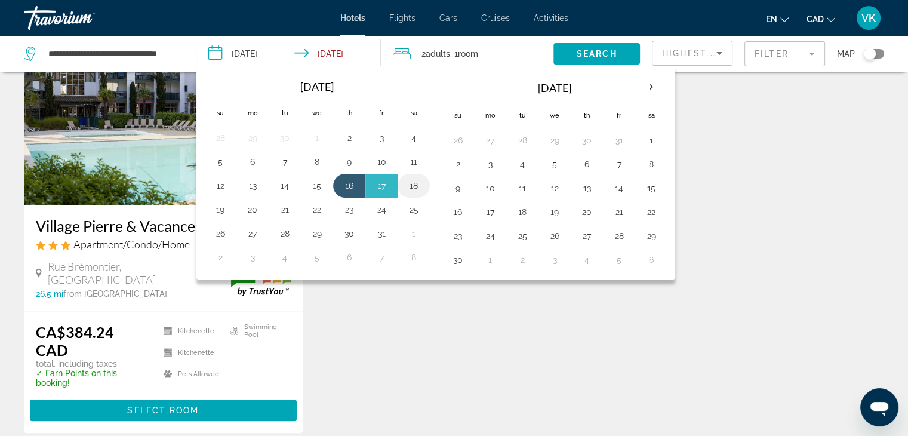
click at [414, 183] on button "18" at bounding box center [413, 185] width 19 height 17
type input "**********"
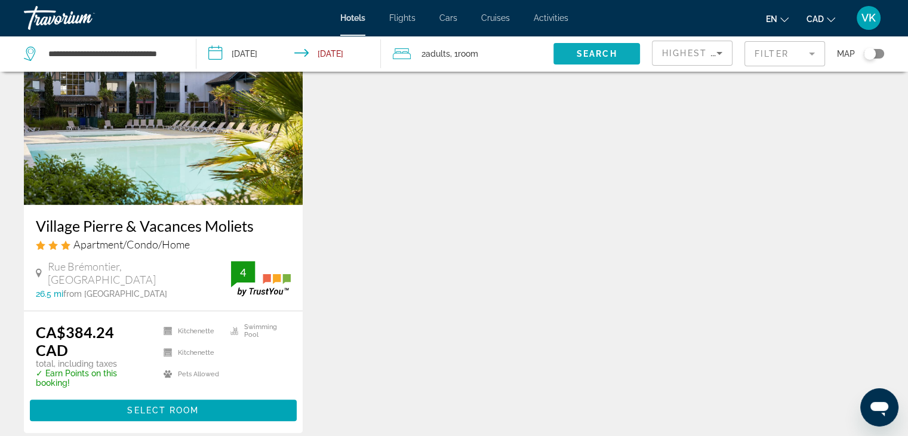
click at [572, 53] on span "Search widget" at bounding box center [596, 53] width 87 height 29
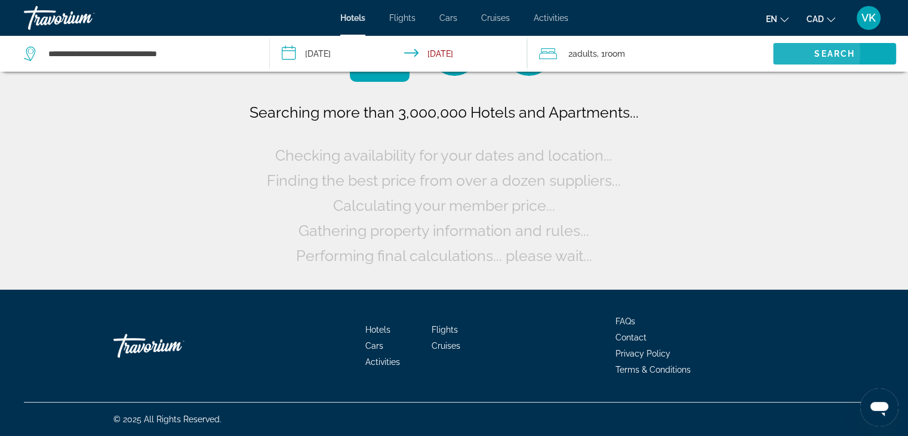
scroll to position [0, 0]
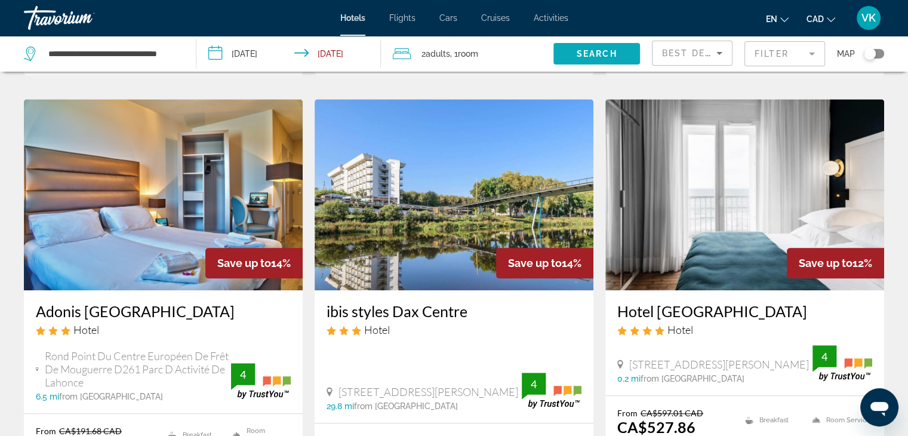
scroll to position [1014, 0]
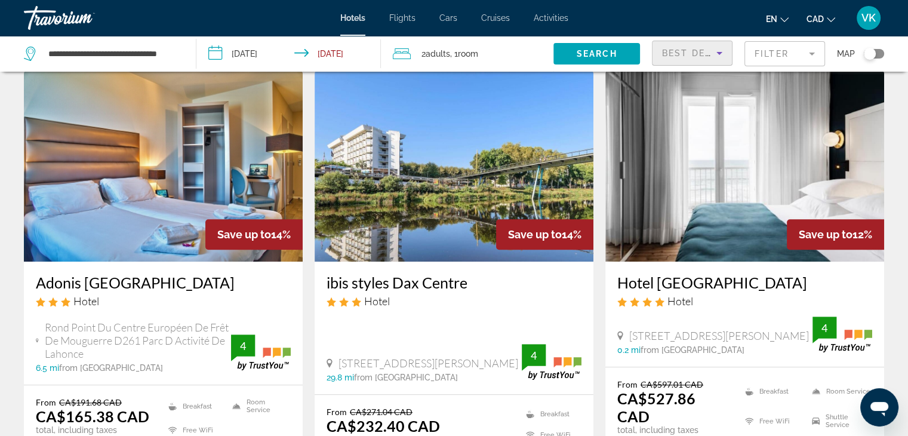
click at [697, 55] on span "Best Deals" at bounding box center [693, 53] width 62 height 10
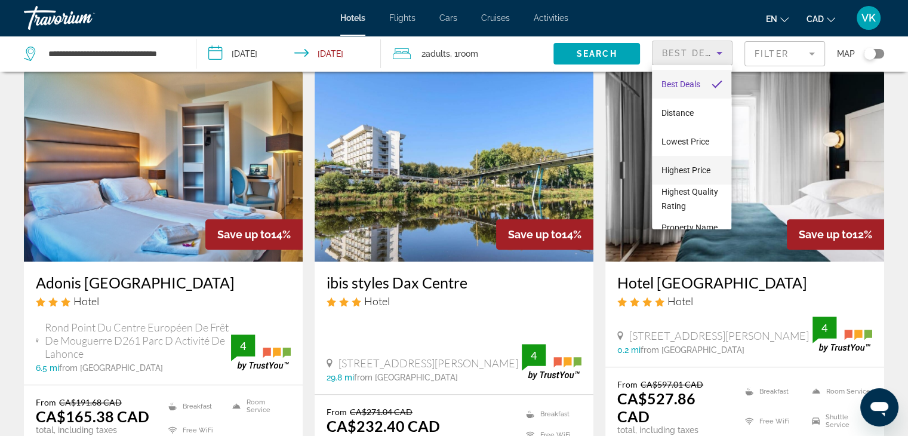
click at [699, 168] on span "Highest Price" at bounding box center [685, 170] width 49 height 10
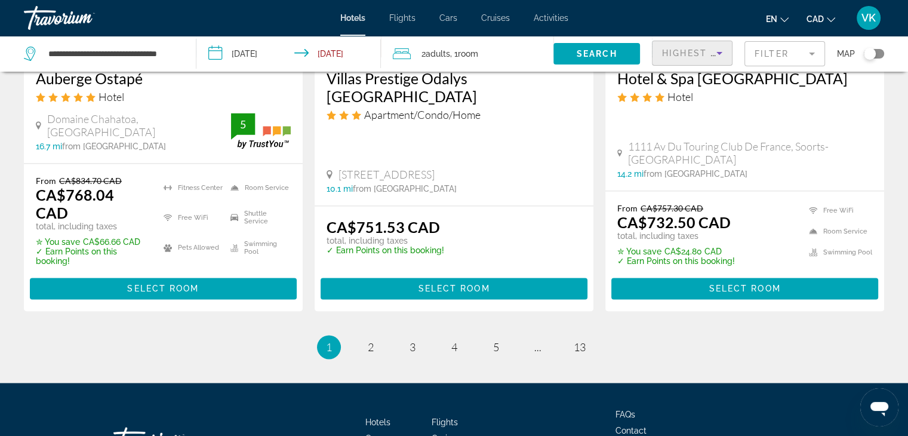
scroll to position [1705, 0]
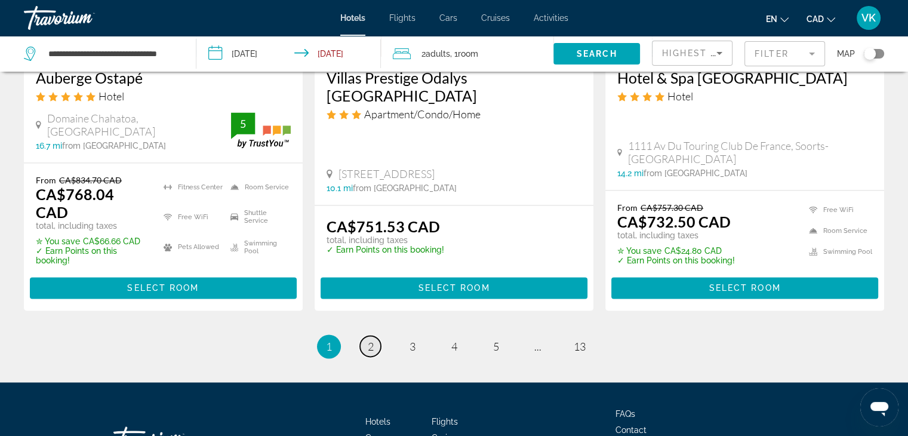
click at [370, 340] on span "2" at bounding box center [371, 346] width 6 height 13
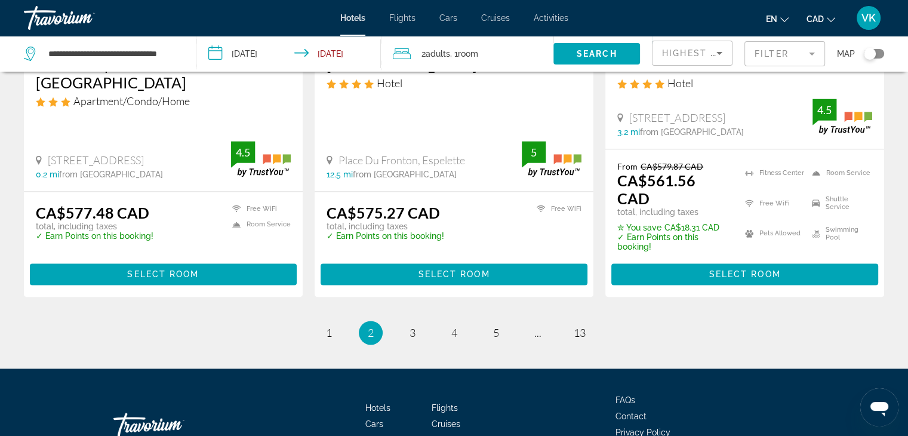
scroll to position [1611, 0]
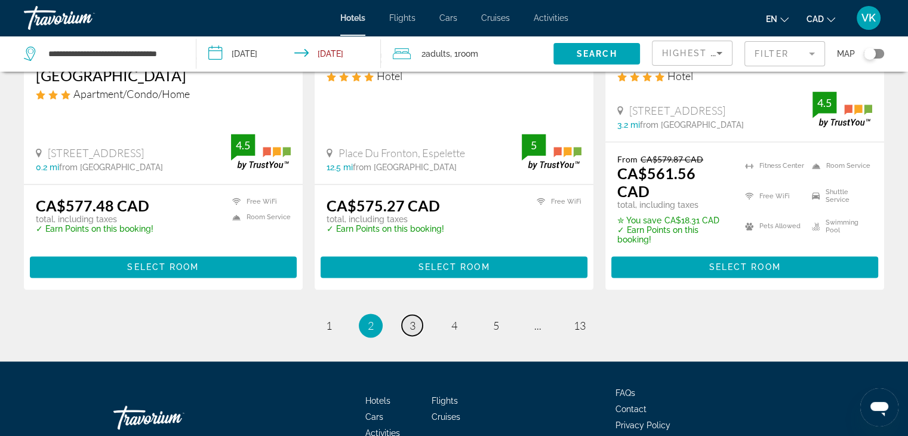
click at [407, 314] on link "page 3" at bounding box center [412, 324] width 21 height 21
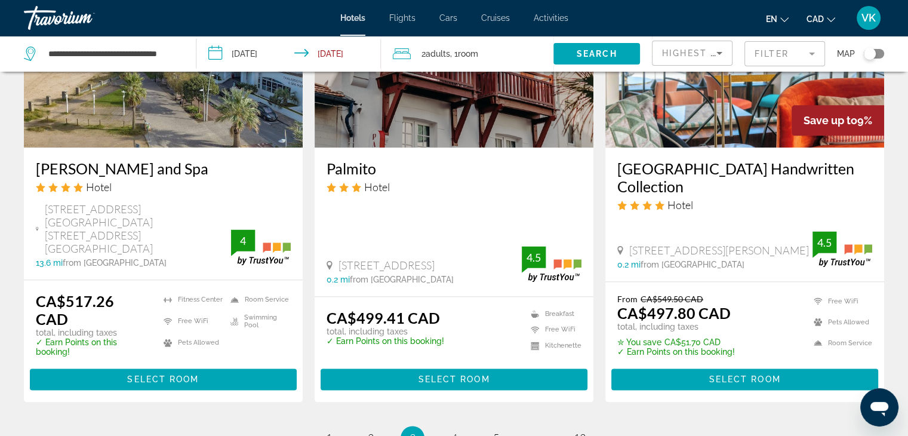
scroll to position [1611, 0]
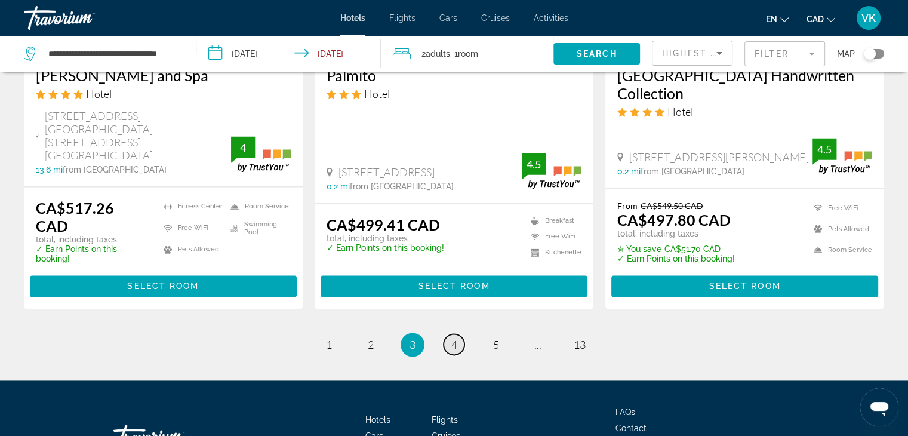
click at [454, 338] on span "4" at bounding box center [454, 344] width 6 height 13
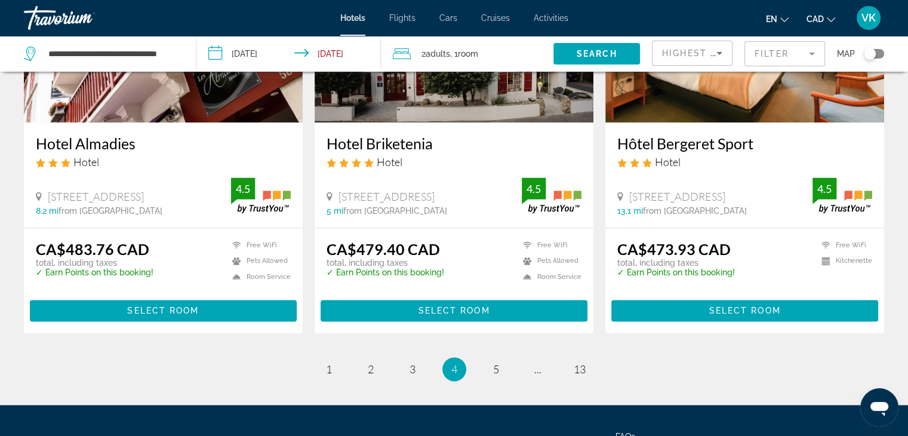
scroll to position [1611, 0]
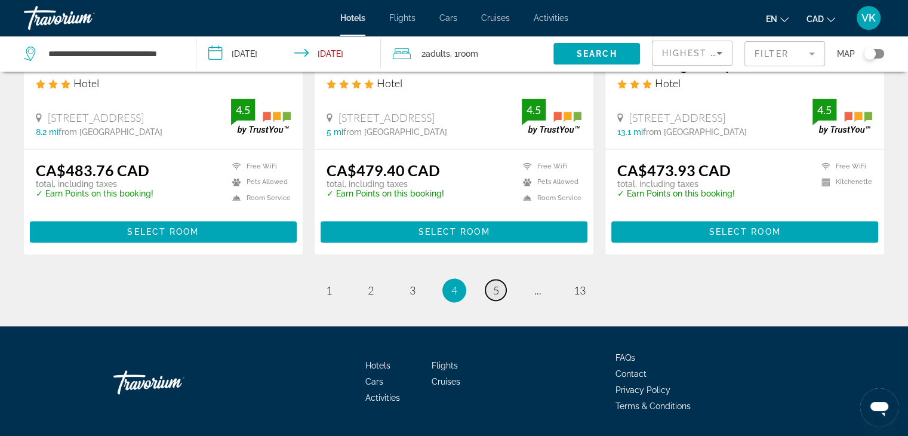
click at [496, 283] on span "5" at bounding box center [496, 289] width 6 height 13
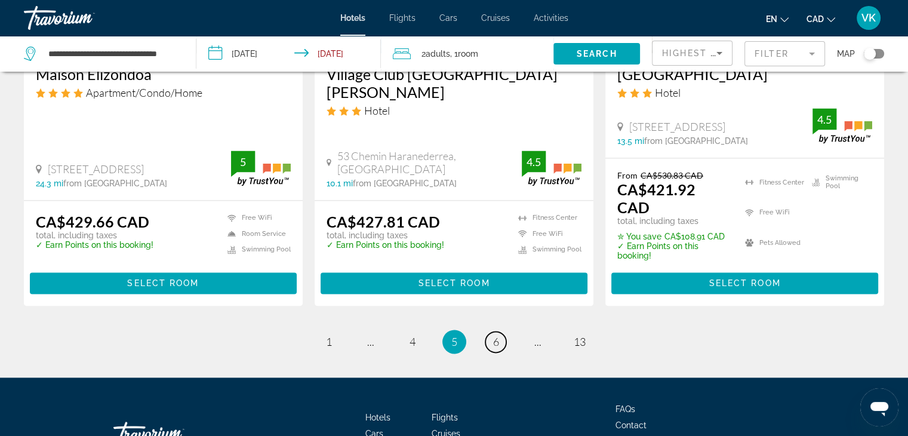
scroll to position [1654, 0]
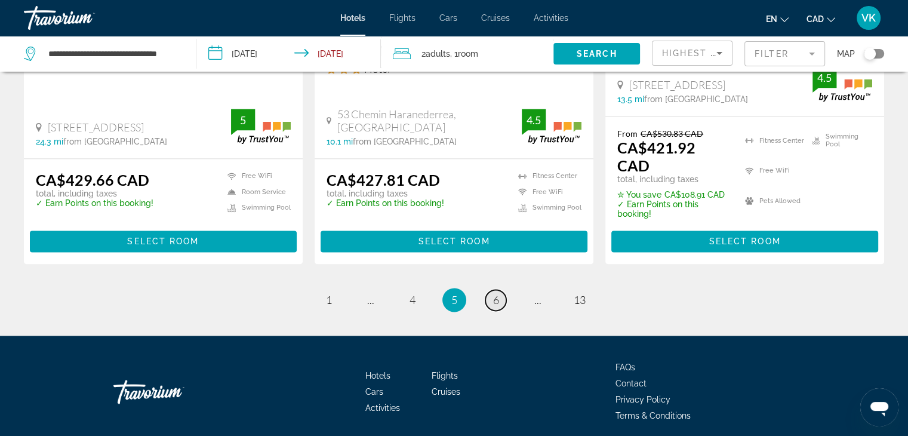
click at [501, 289] on link "page 6" at bounding box center [495, 299] width 21 height 21
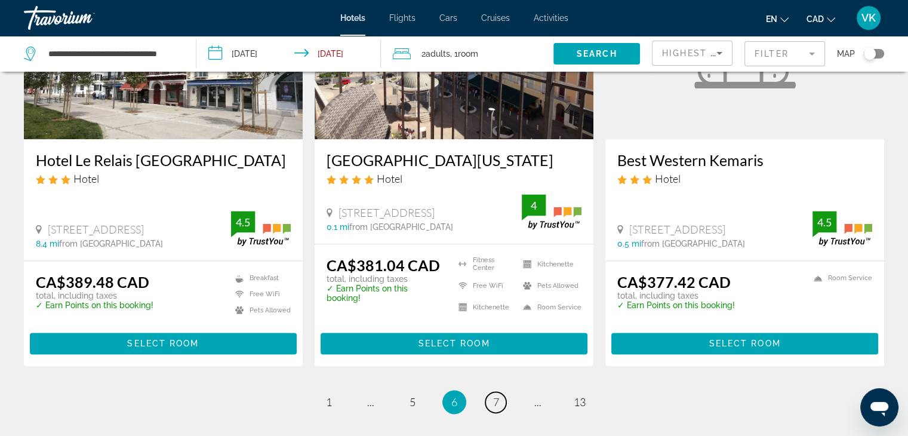
scroll to position [1602, 0]
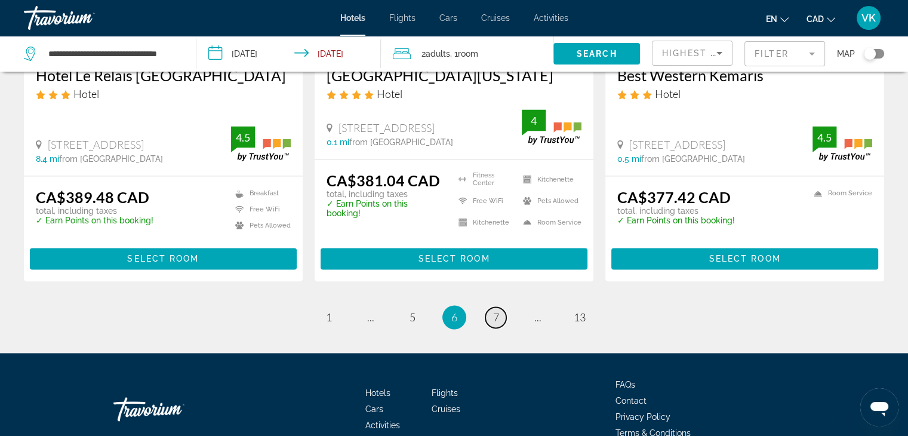
click at [496, 310] on span "7" at bounding box center [496, 316] width 6 height 13
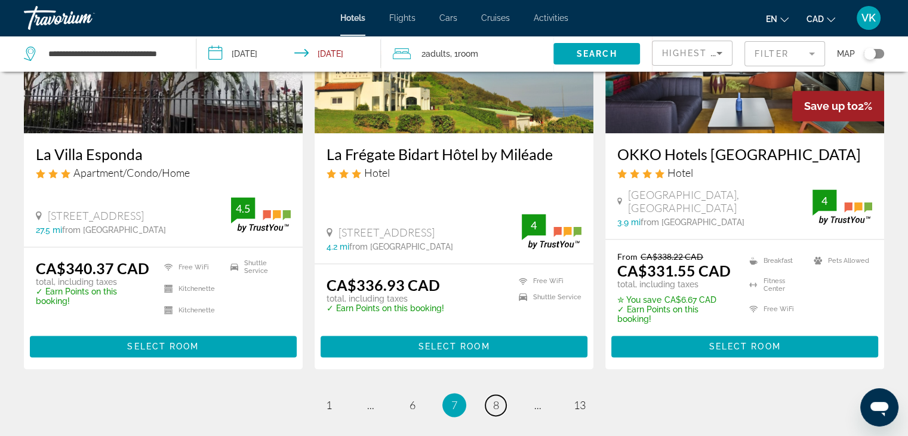
scroll to position [1671, 0]
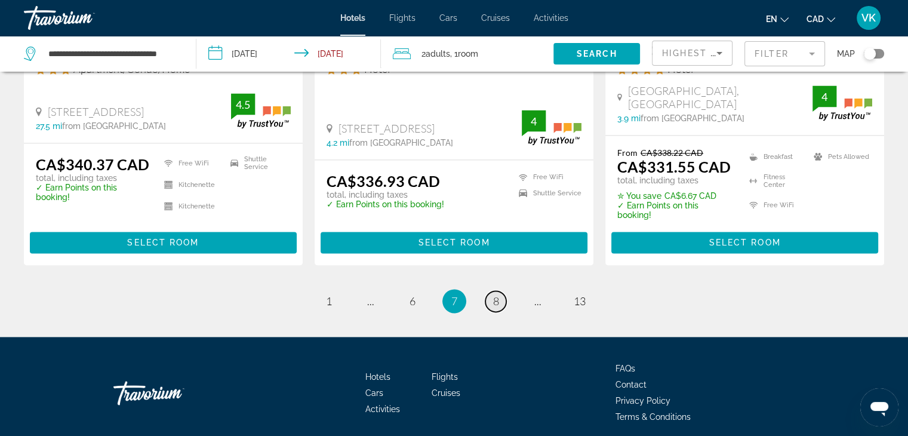
click at [496, 294] on span "8" at bounding box center [496, 300] width 6 height 13
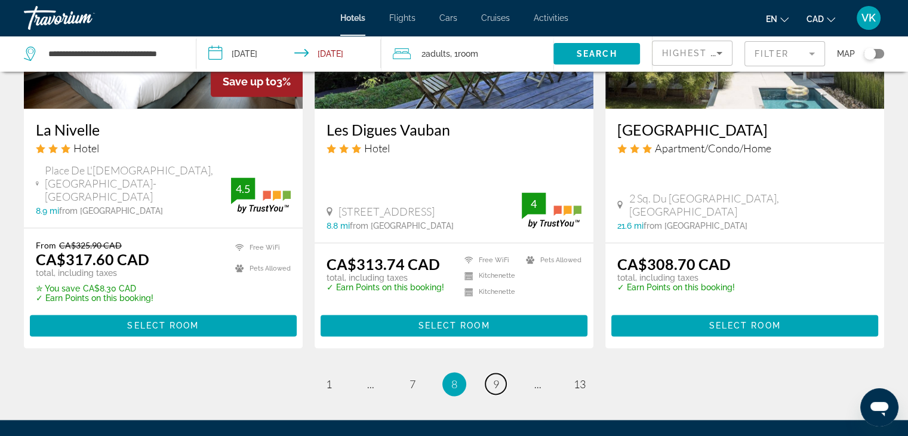
scroll to position [1611, 0]
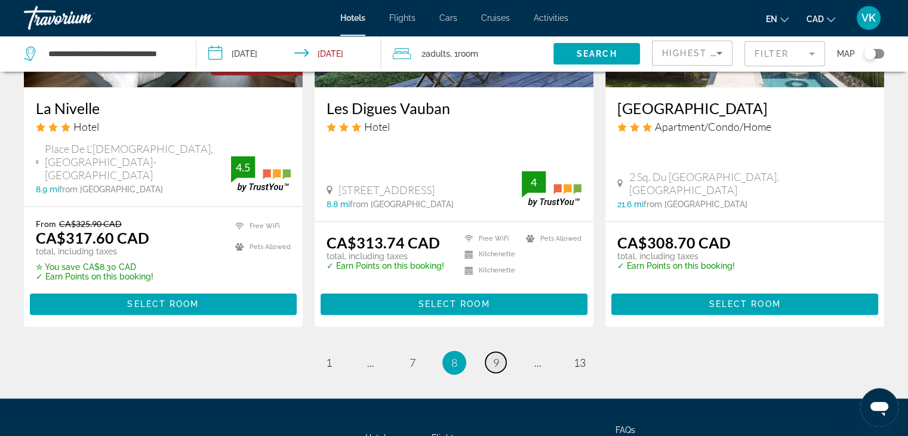
click at [498, 356] on span "9" at bounding box center [496, 362] width 6 height 13
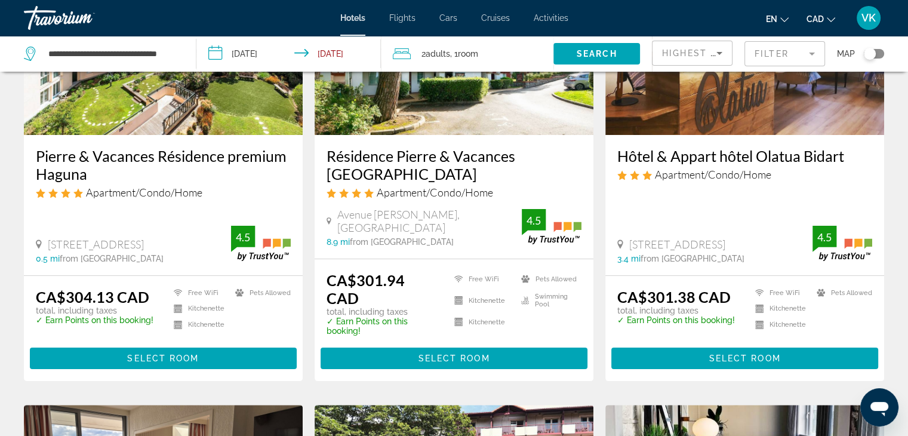
scroll to position [119, 0]
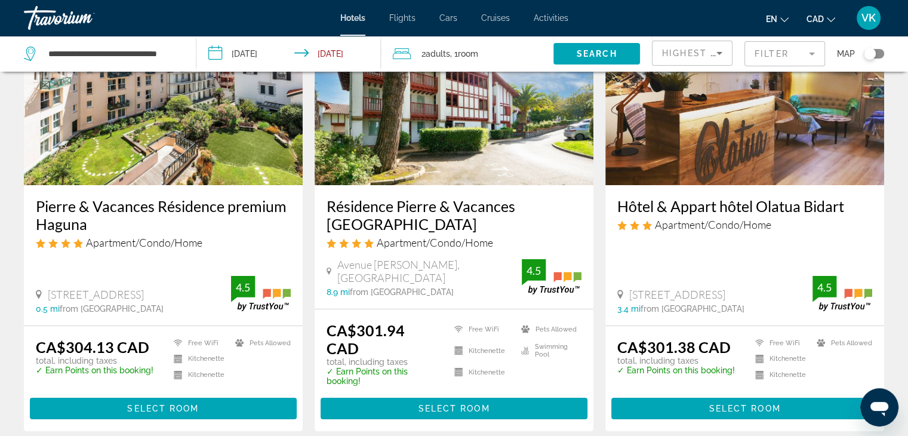
click at [187, 206] on h3 "Pierre & Vacances Résidence premium Haguna" at bounding box center [163, 215] width 255 height 36
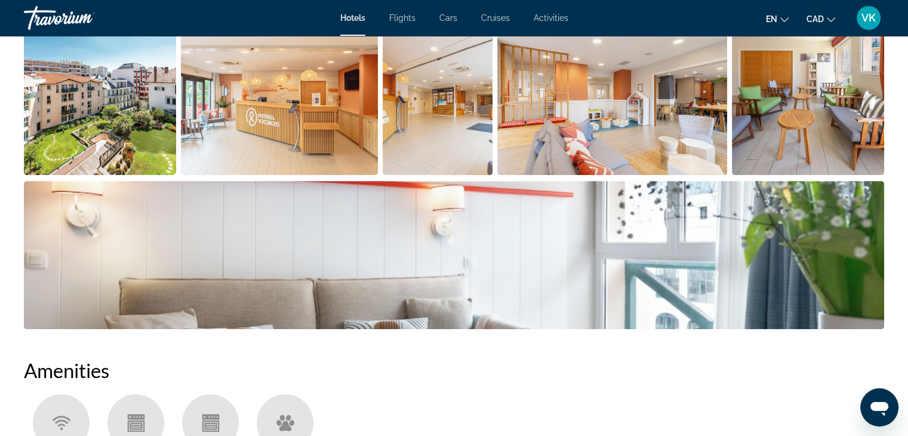
scroll to position [597, 0]
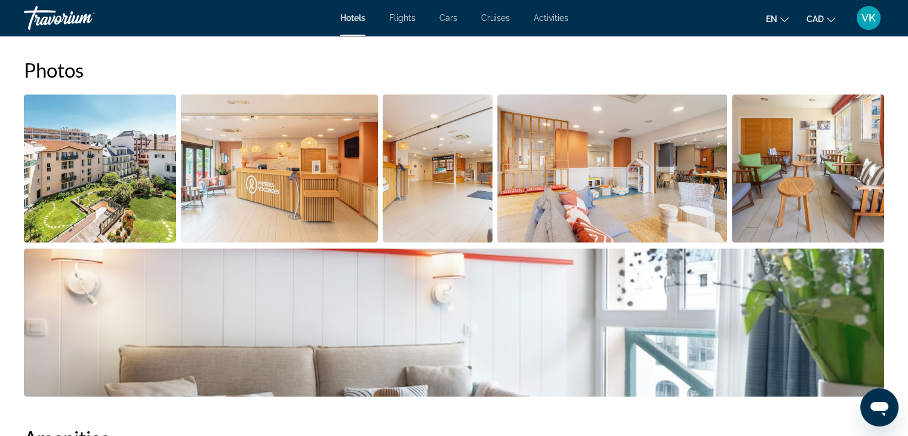
click at [680, 174] on img "Open full-screen image slider" at bounding box center [612, 168] width 230 height 148
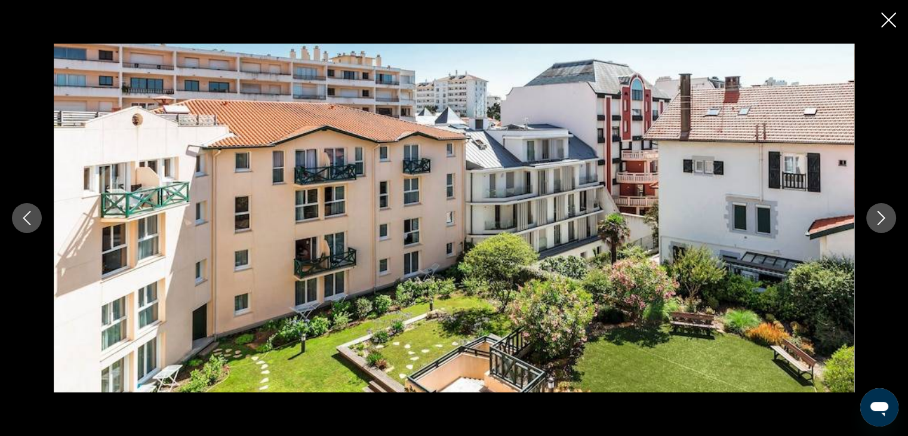
click at [883, 215] on icon "Next image" at bounding box center [881, 218] width 8 height 14
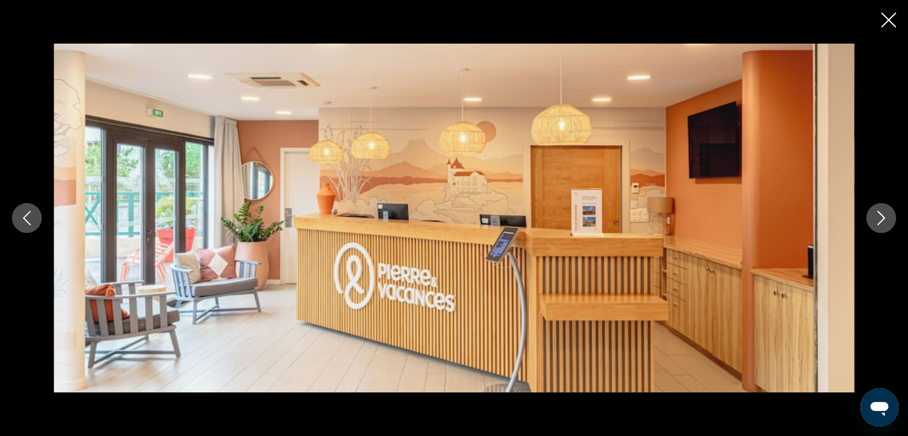
click at [883, 215] on icon "Next image" at bounding box center [881, 218] width 8 height 14
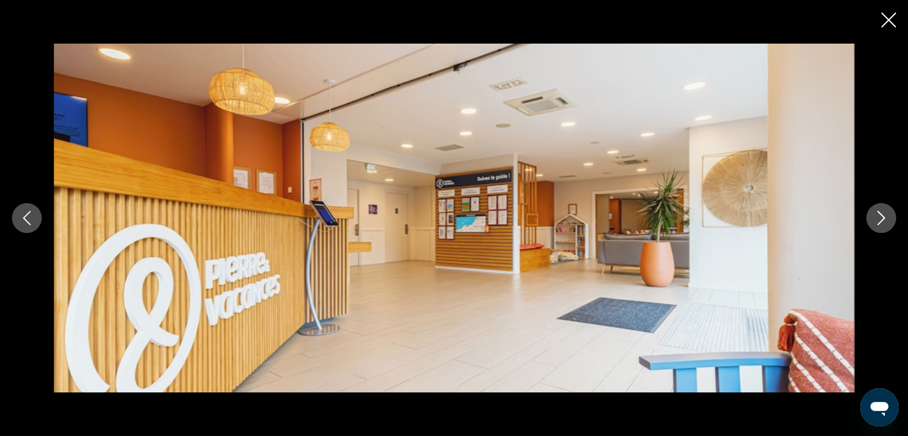
click at [883, 215] on icon "Next image" at bounding box center [881, 218] width 8 height 14
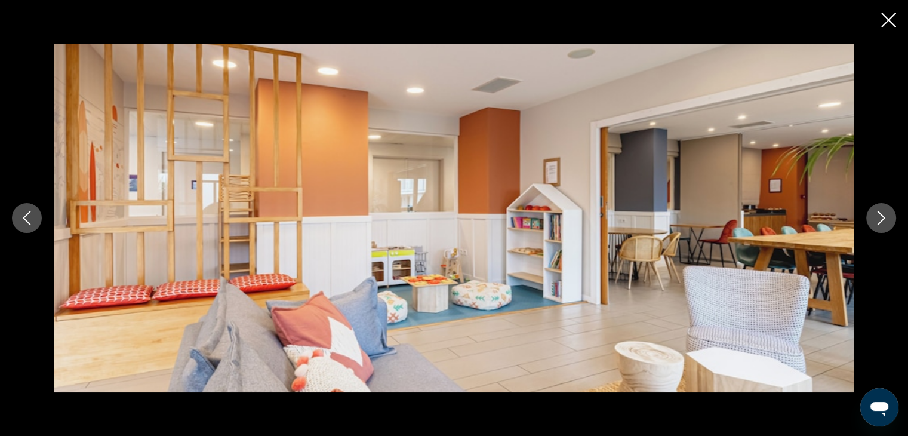
click at [883, 215] on icon "Next image" at bounding box center [881, 218] width 8 height 14
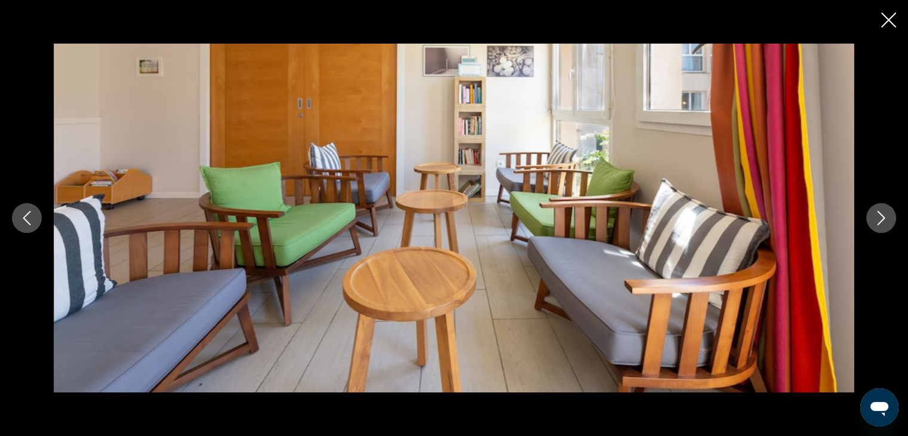
click at [883, 215] on icon "Next image" at bounding box center [881, 218] width 8 height 14
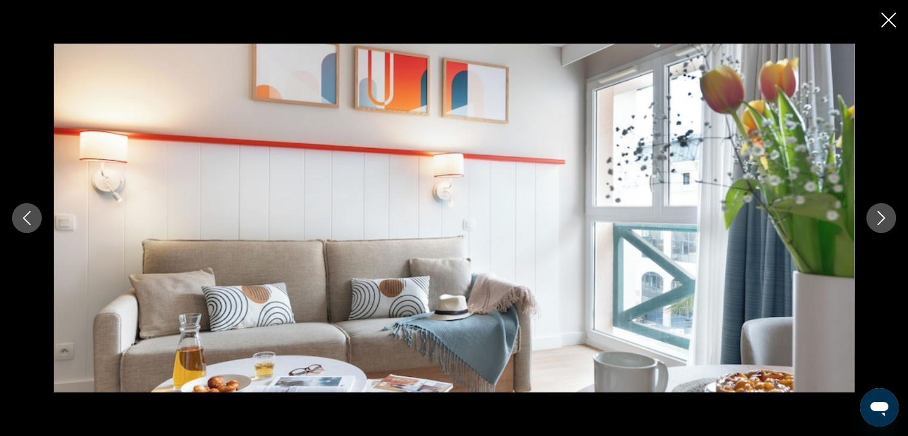
click at [883, 215] on icon "Next image" at bounding box center [881, 218] width 8 height 14
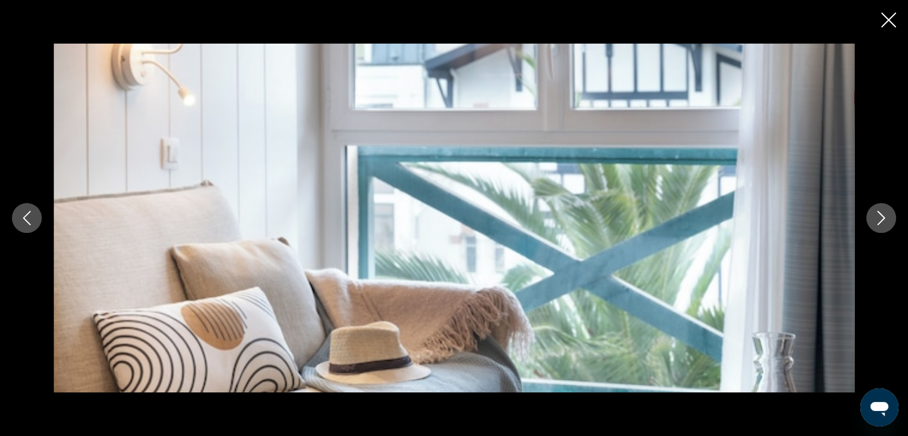
click at [883, 215] on icon "Next image" at bounding box center [881, 218] width 8 height 14
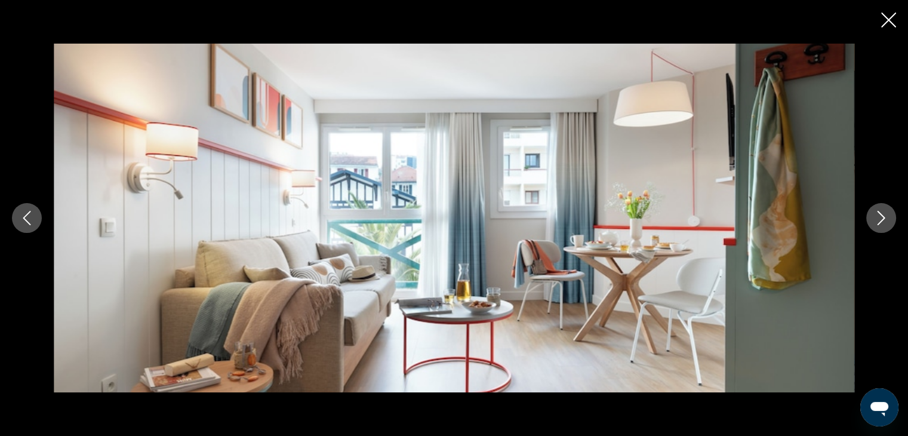
click at [883, 215] on icon "Next image" at bounding box center [881, 218] width 8 height 14
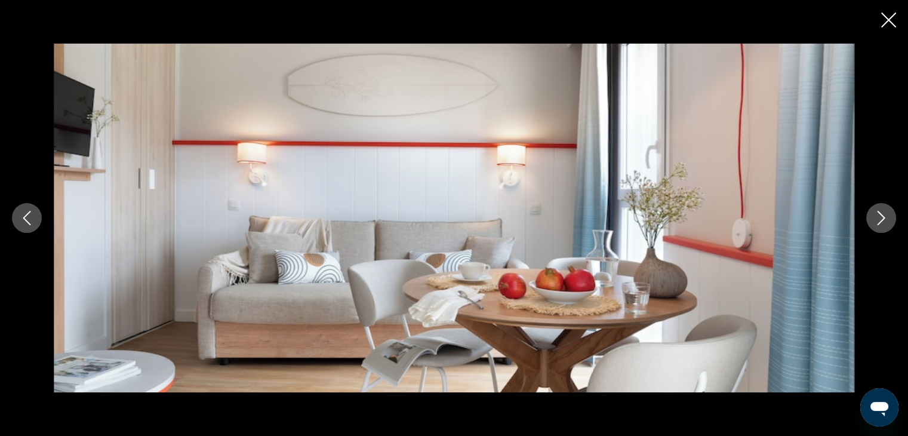
click at [883, 215] on icon "Next image" at bounding box center [881, 218] width 8 height 14
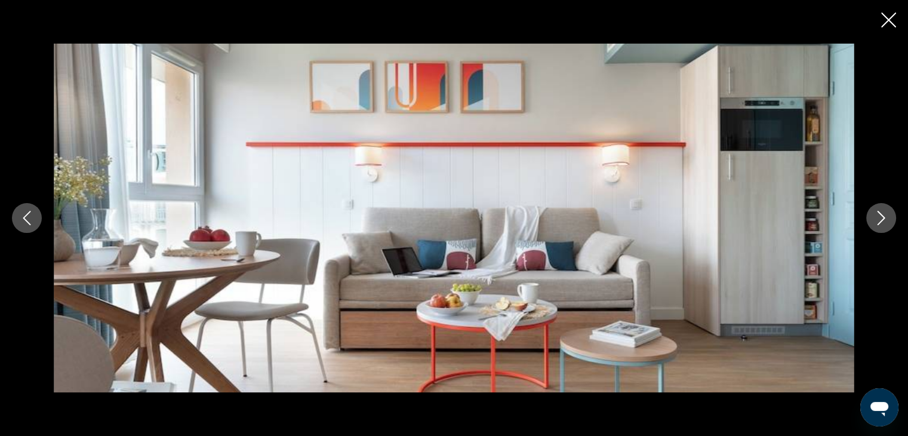
click at [883, 215] on icon "Next image" at bounding box center [881, 218] width 8 height 14
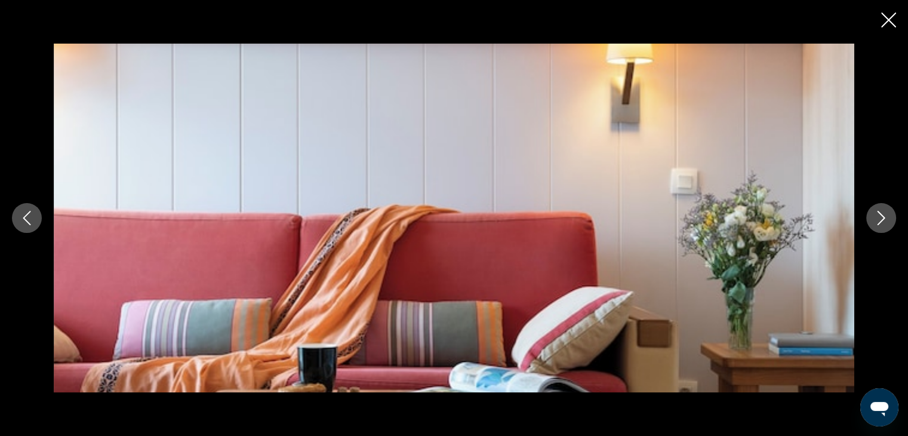
click at [883, 215] on icon "Next image" at bounding box center [881, 218] width 8 height 14
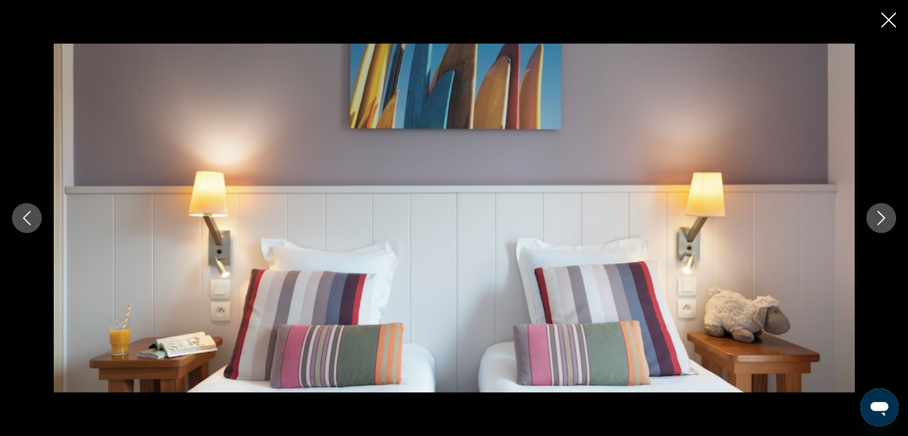
click at [883, 215] on icon "Next image" at bounding box center [881, 218] width 8 height 14
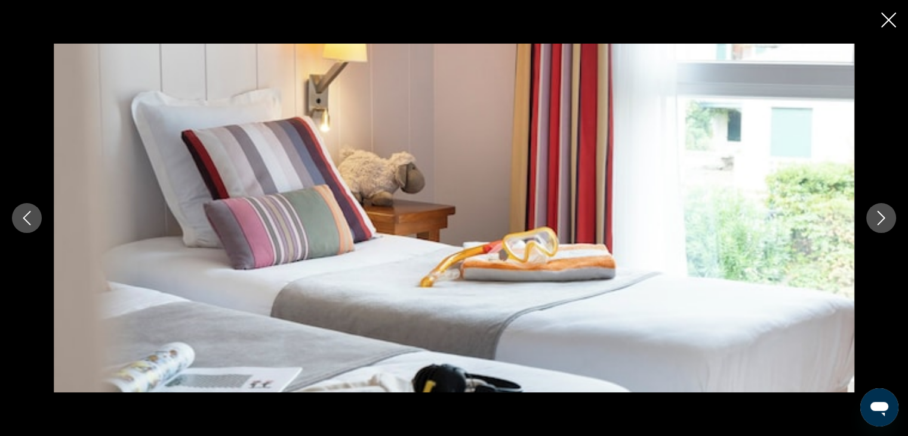
click at [883, 215] on icon "Next image" at bounding box center [881, 218] width 8 height 14
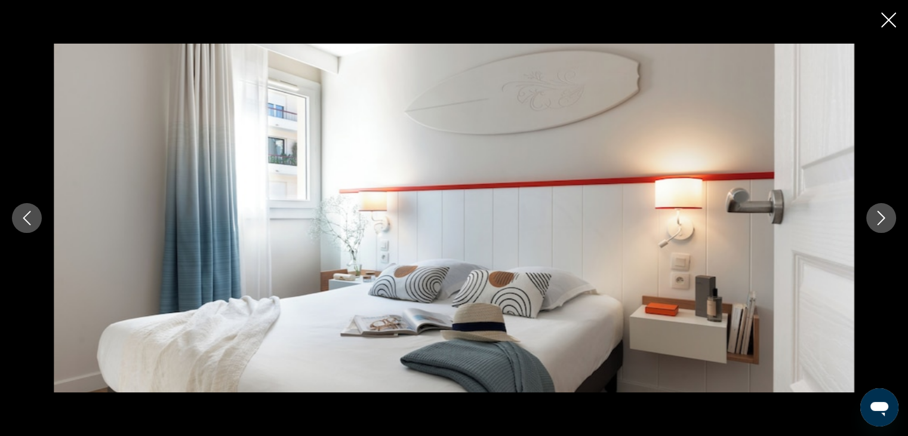
click at [883, 215] on icon "Next image" at bounding box center [881, 218] width 8 height 14
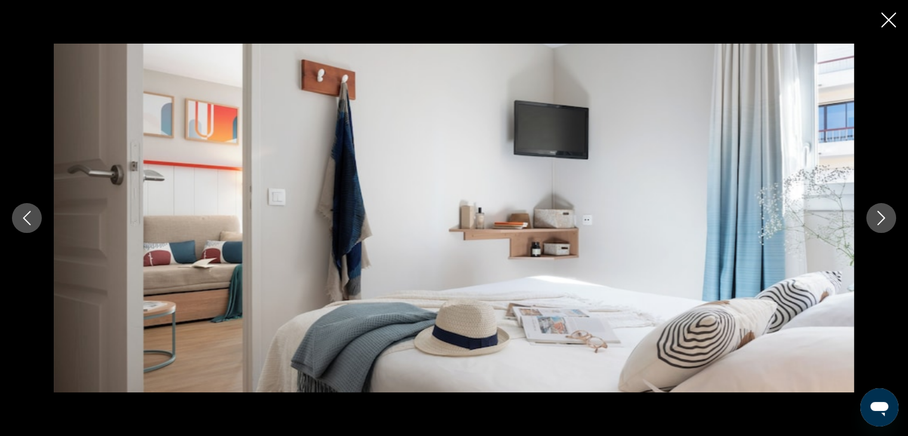
click at [883, 215] on icon "Next image" at bounding box center [881, 218] width 8 height 14
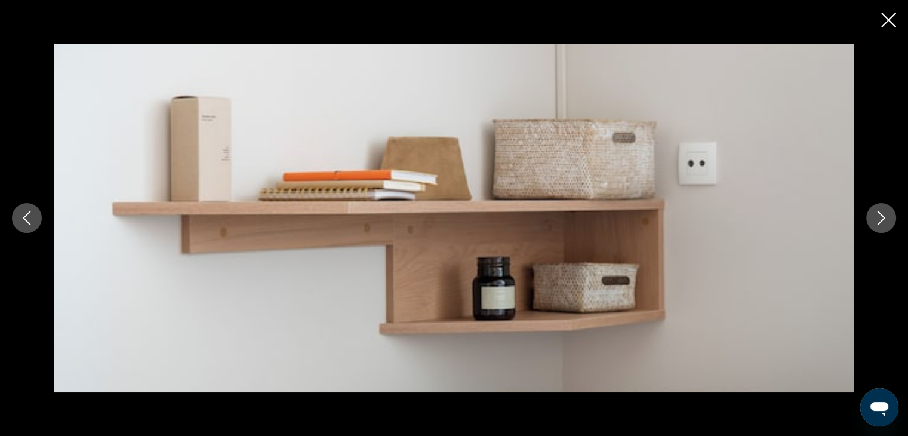
click at [883, 215] on icon "Next image" at bounding box center [881, 218] width 8 height 14
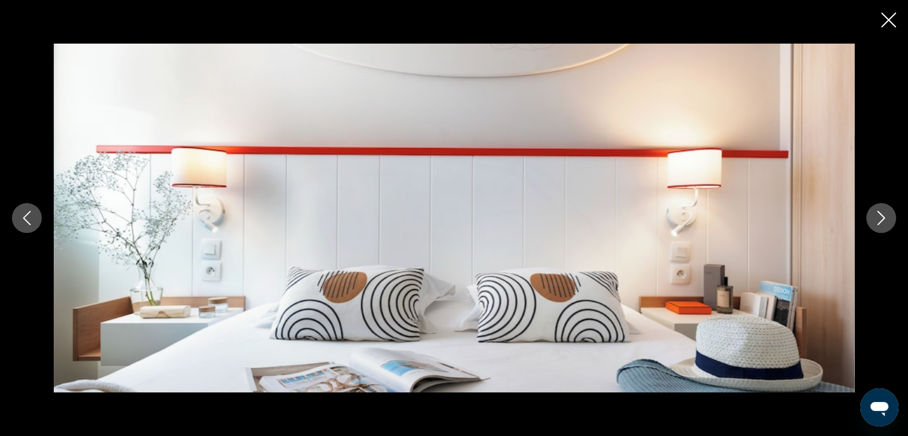
click at [883, 215] on icon "Next image" at bounding box center [881, 218] width 8 height 14
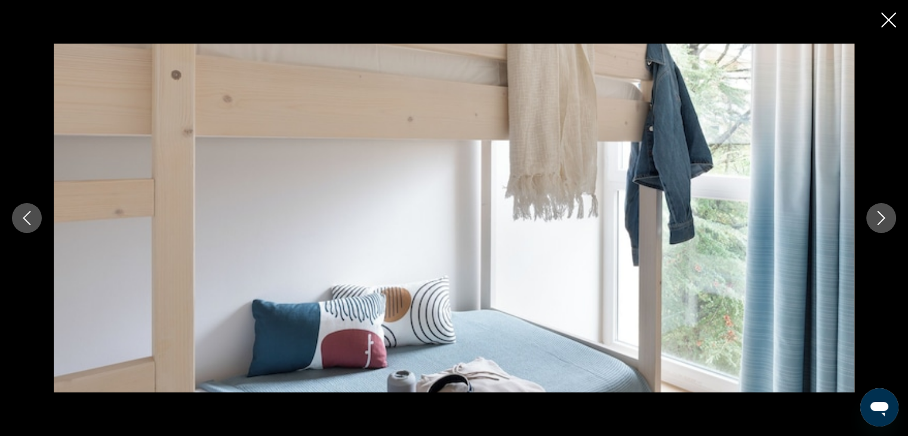
click at [883, 215] on icon "Next image" at bounding box center [881, 218] width 8 height 14
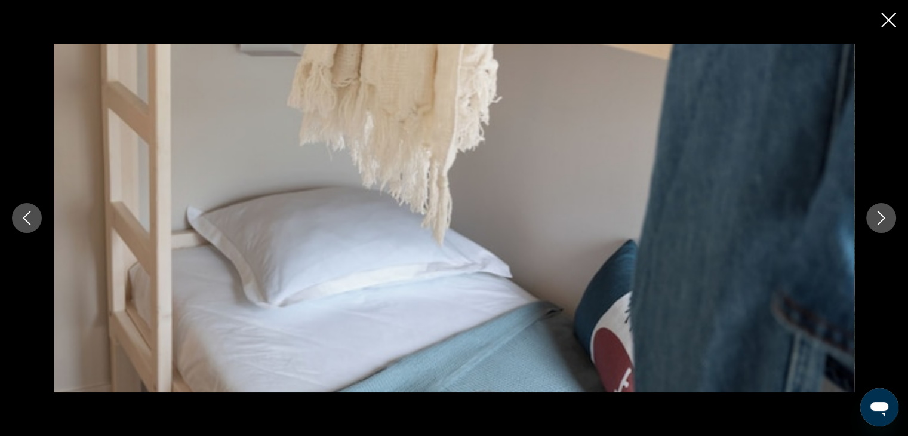
click at [888, 220] on button "Next image" at bounding box center [881, 218] width 30 height 30
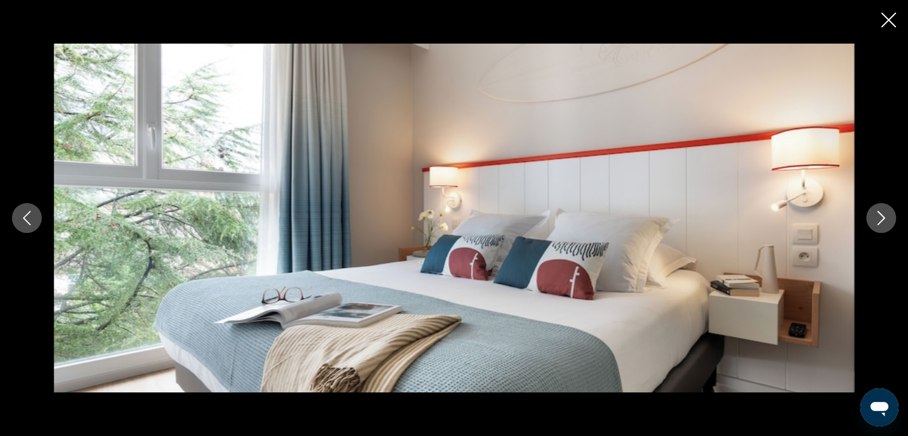
click at [888, 219] on button "Next image" at bounding box center [881, 218] width 30 height 30
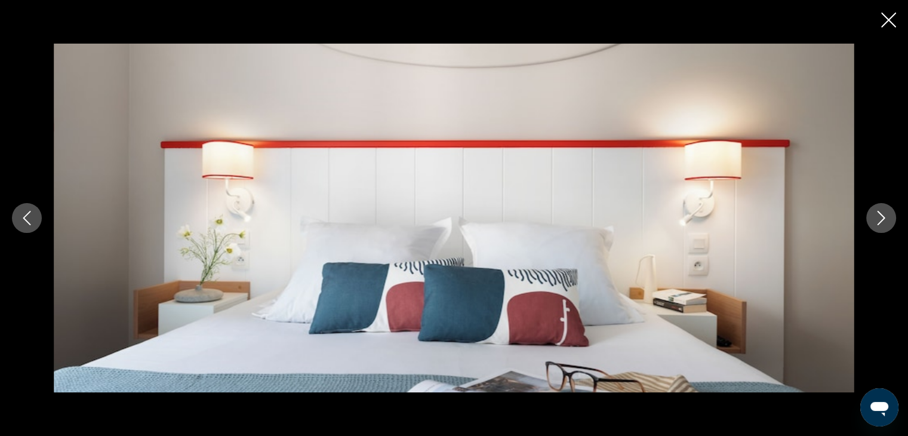
click at [888, 218] on button "Next image" at bounding box center [881, 218] width 30 height 30
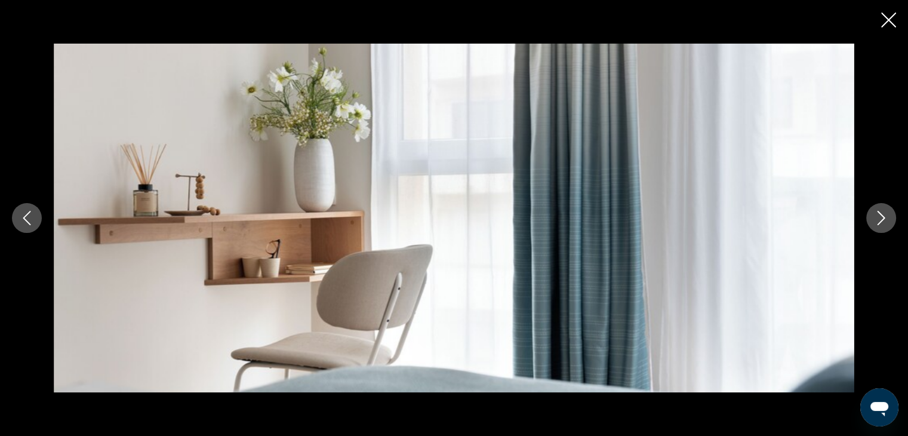
click at [888, 218] on button "Next image" at bounding box center [881, 218] width 30 height 30
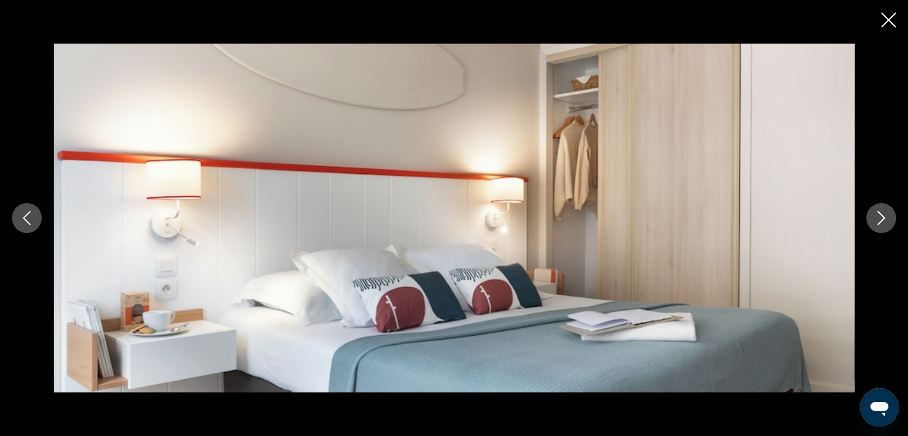
click at [888, 218] on button "Next image" at bounding box center [881, 218] width 30 height 30
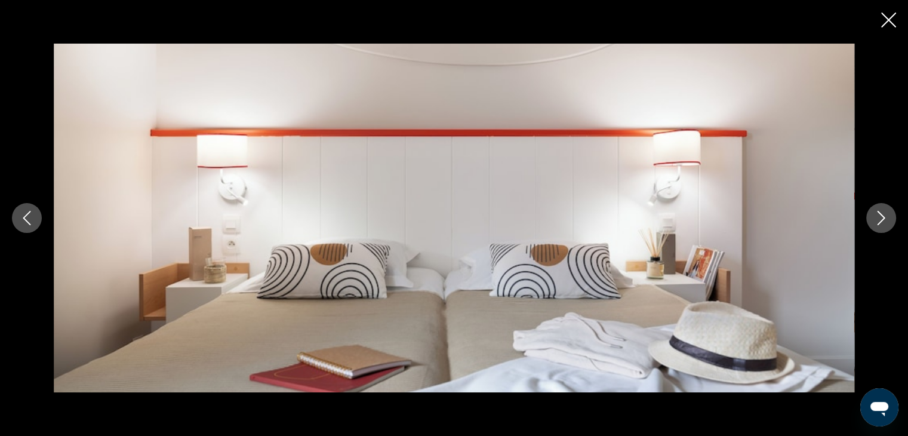
click at [888, 218] on button "Next image" at bounding box center [881, 218] width 30 height 30
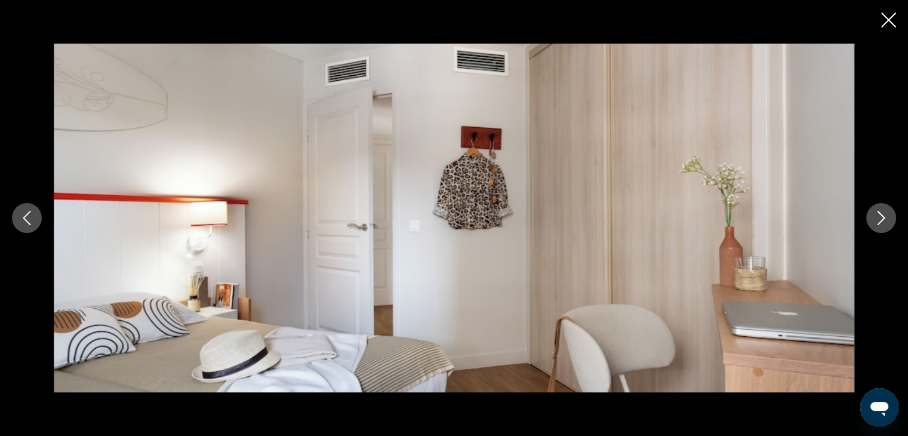
click at [889, 20] on icon "Close slideshow" at bounding box center [888, 20] width 15 height 15
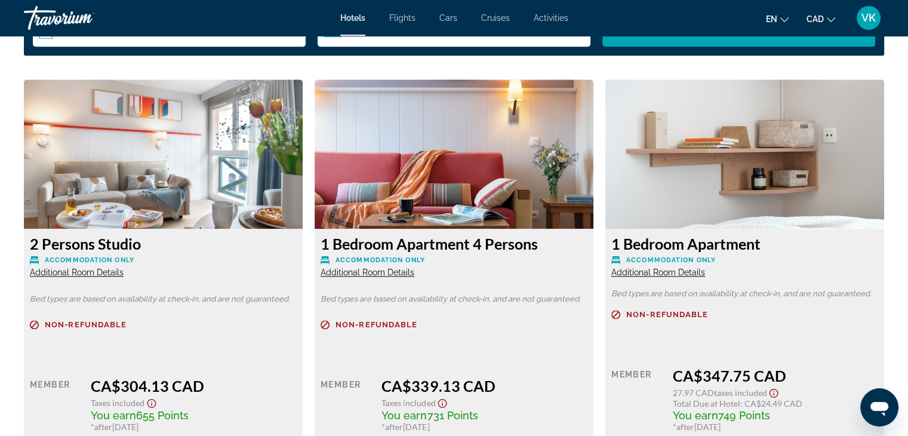
scroll to position [1611, 0]
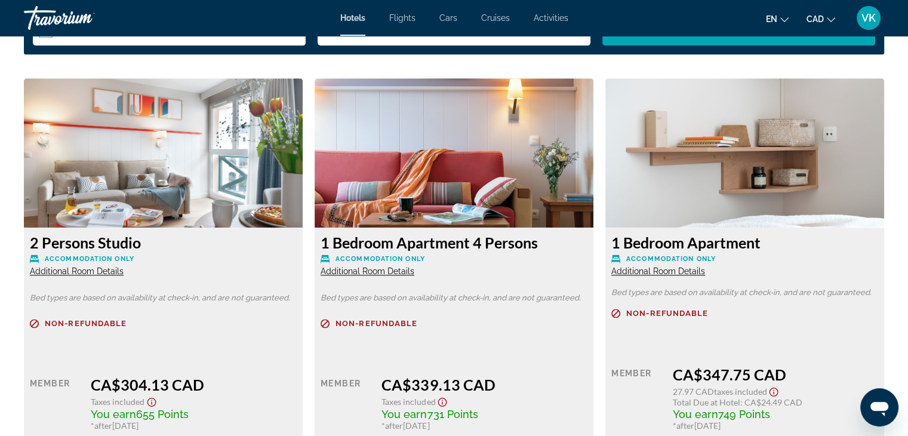
click at [112, 274] on span "Additional Room Details" at bounding box center [77, 271] width 94 height 10
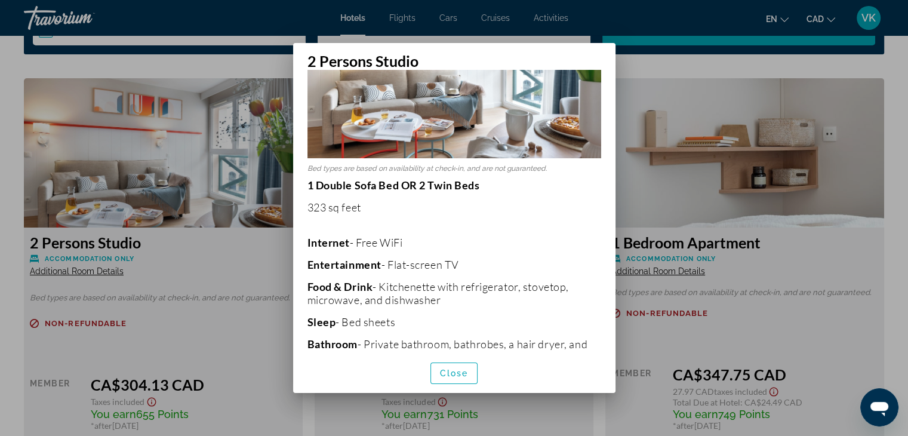
scroll to position [128, 0]
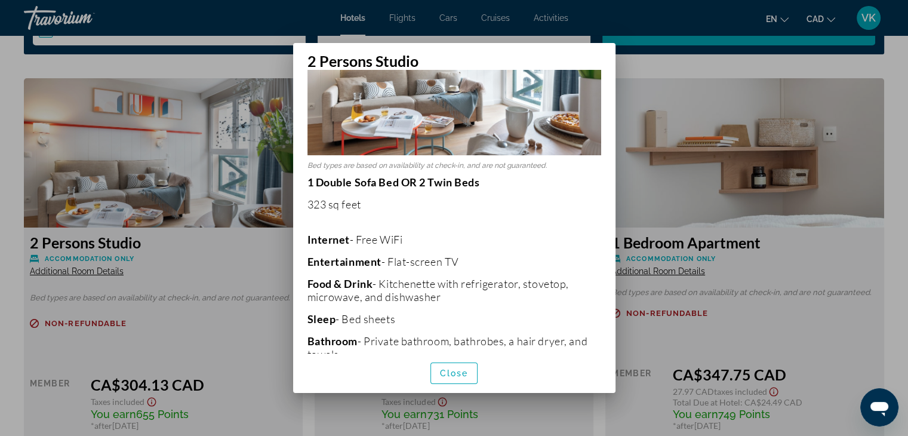
click at [263, 70] on div at bounding box center [454, 218] width 908 height 436
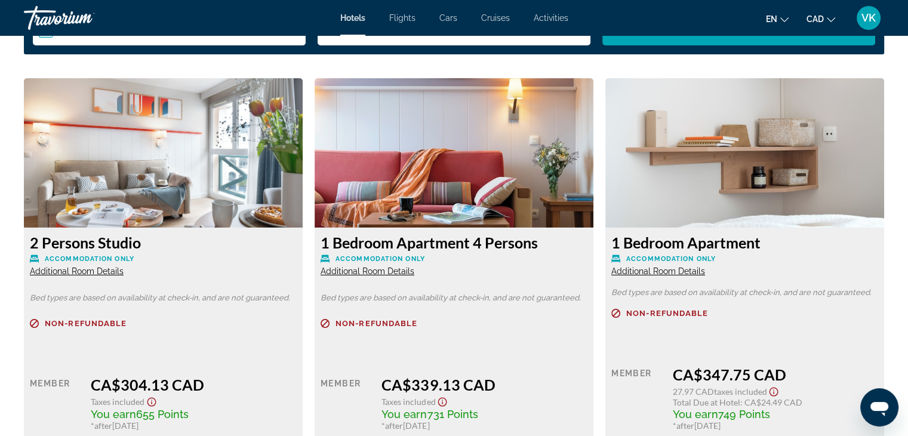
scroll to position [1611, 0]
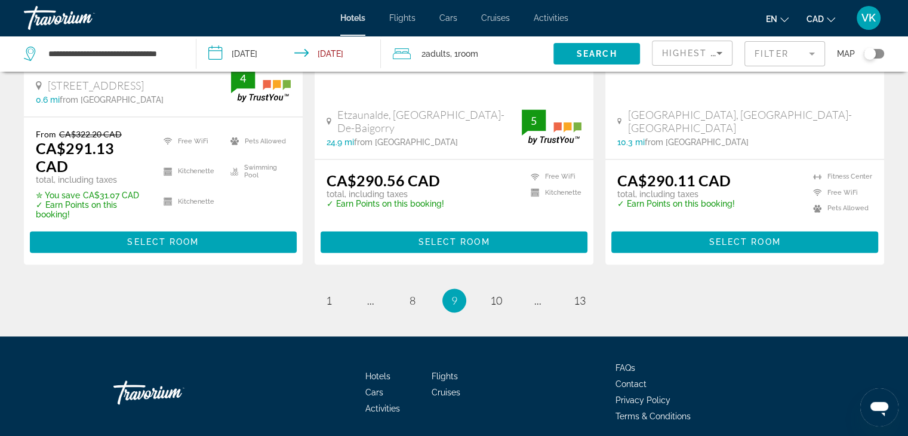
scroll to position [1671, 0]
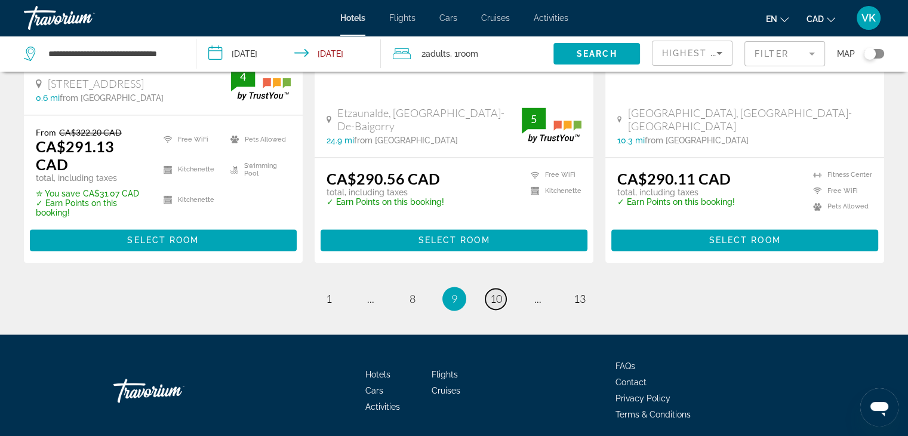
click at [494, 292] on span "10" at bounding box center [496, 298] width 12 height 13
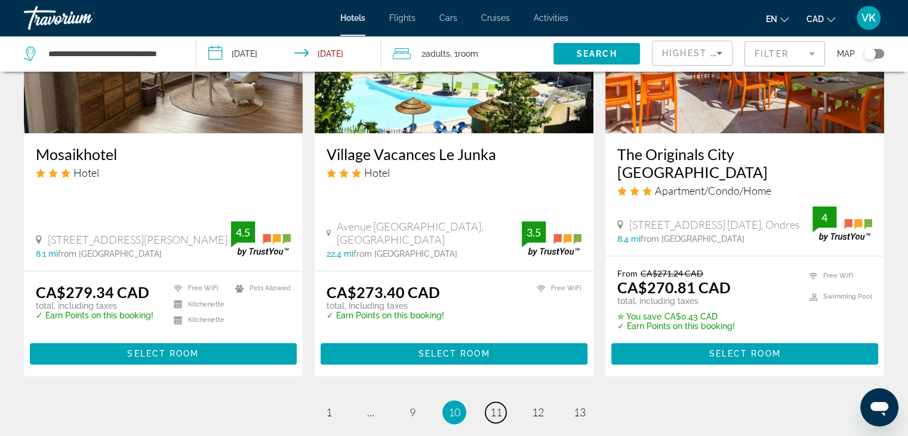
scroll to position [1671, 0]
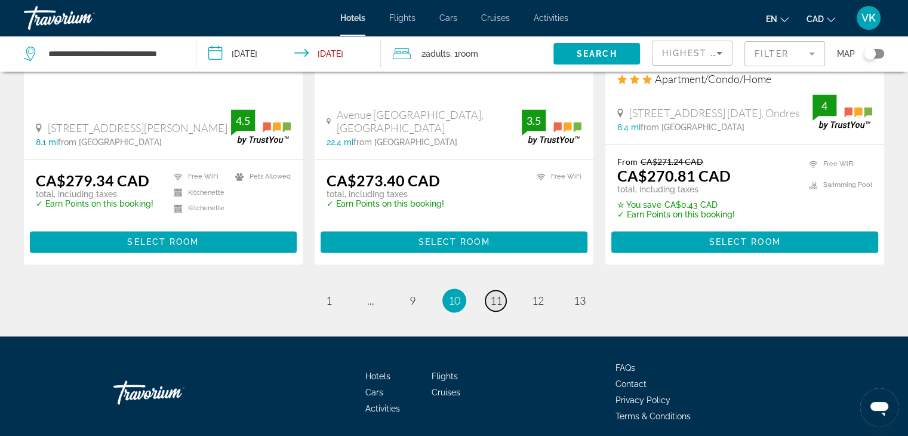
click at [490, 294] on span "11" at bounding box center [496, 300] width 12 height 13
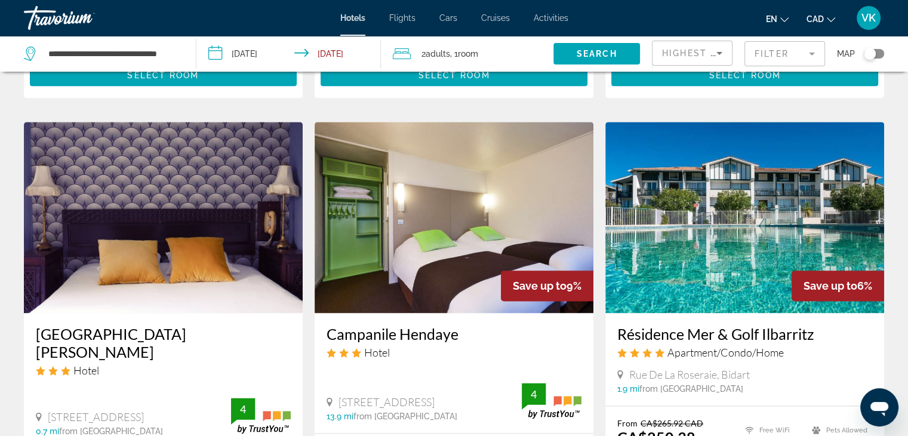
scroll to position [1552, 0]
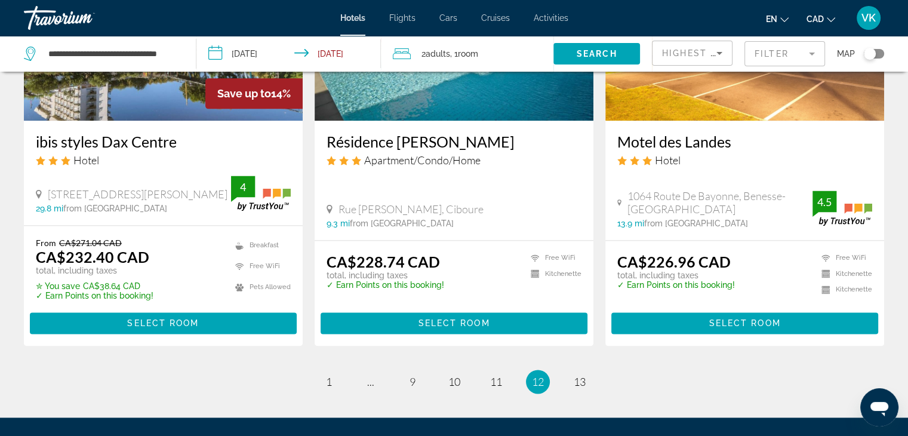
scroll to position [1651, 0]
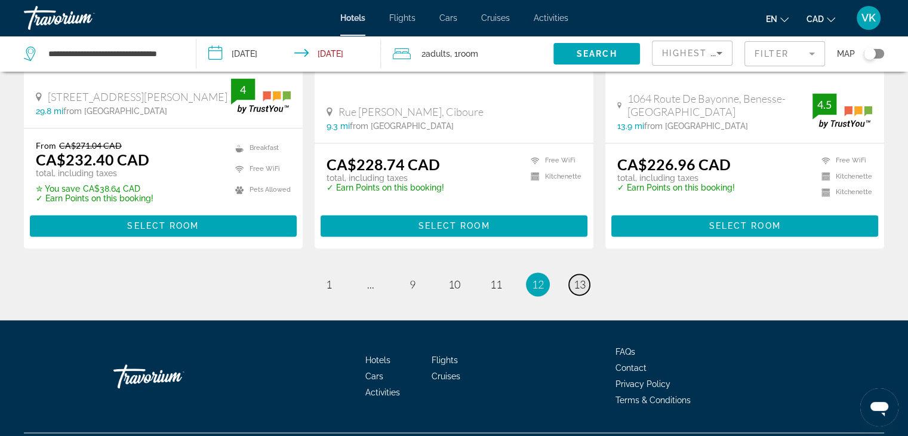
click at [577, 277] on span "13" at bounding box center [579, 283] width 12 height 13
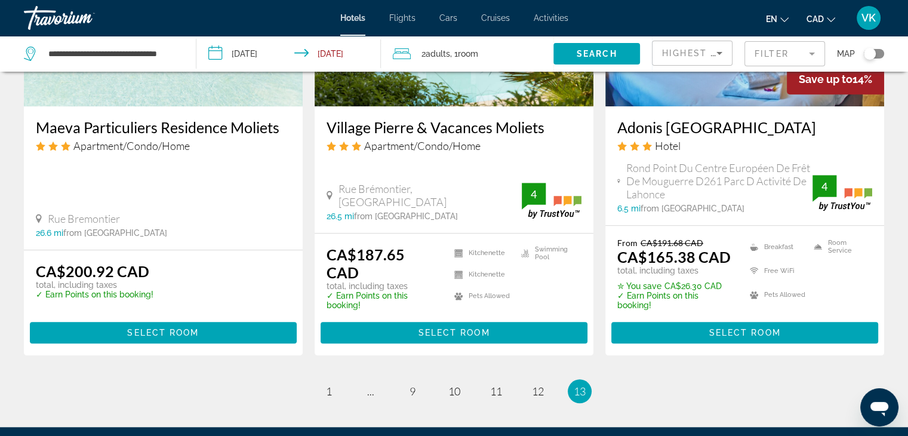
scroll to position [1194, 0]
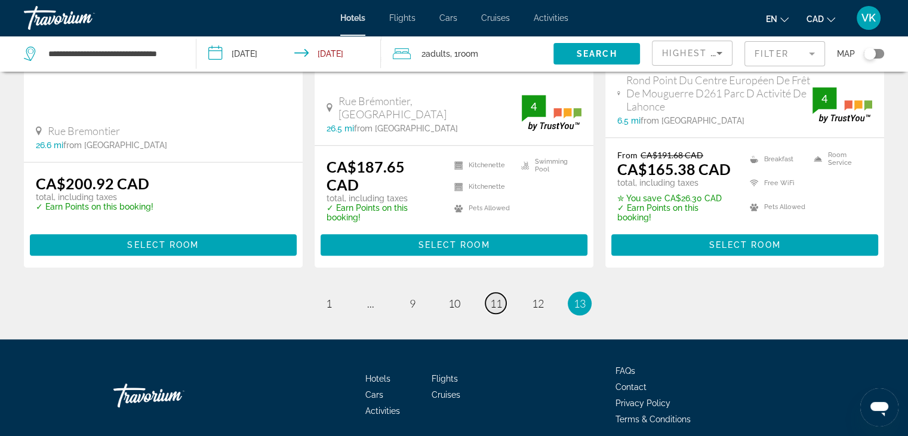
click at [499, 297] on span "11" at bounding box center [496, 303] width 12 height 13
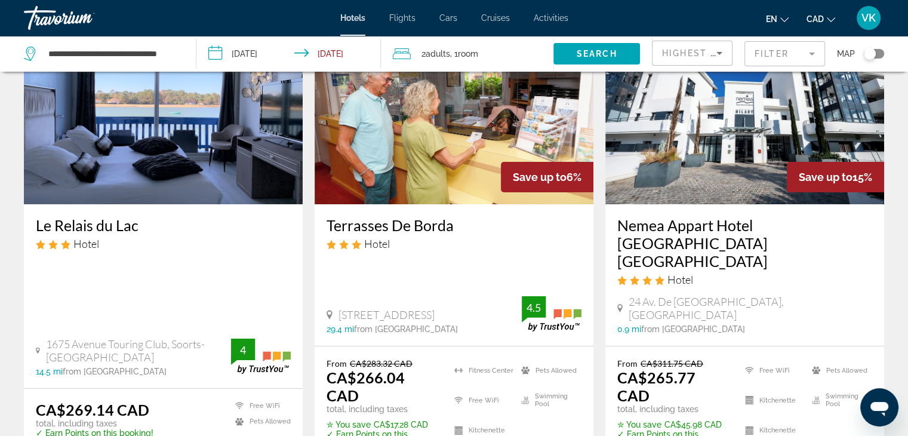
scroll to position [119, 0]
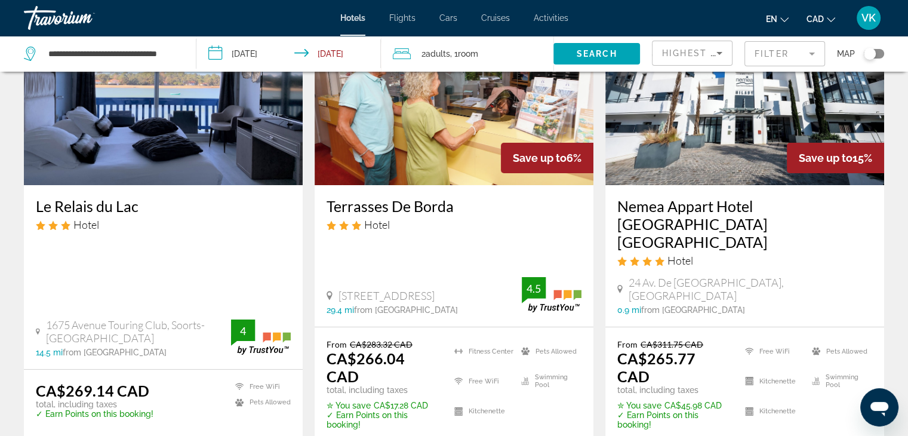
click at [730, 208] on h3 "Nemea Appart Hotel [GEOGRAPHIC_DATA] [GEOGRAPHIC_DATA]" at bounding box center [744, 224] width 255 height 54
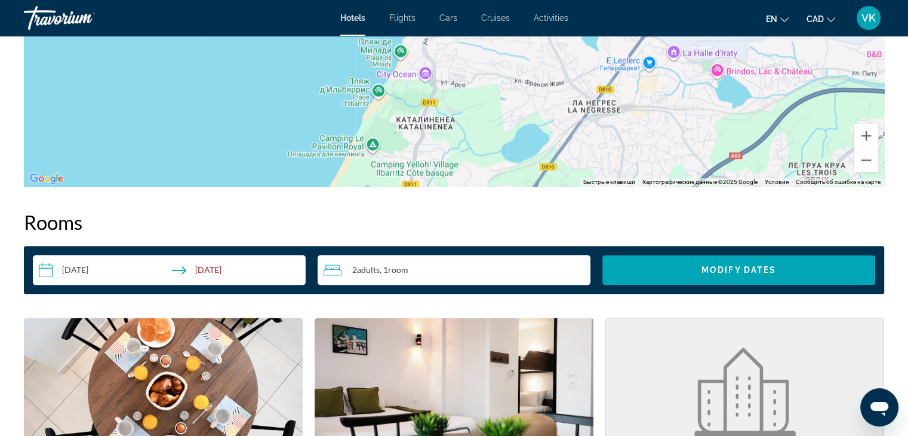
scroll to position [1313, 0]
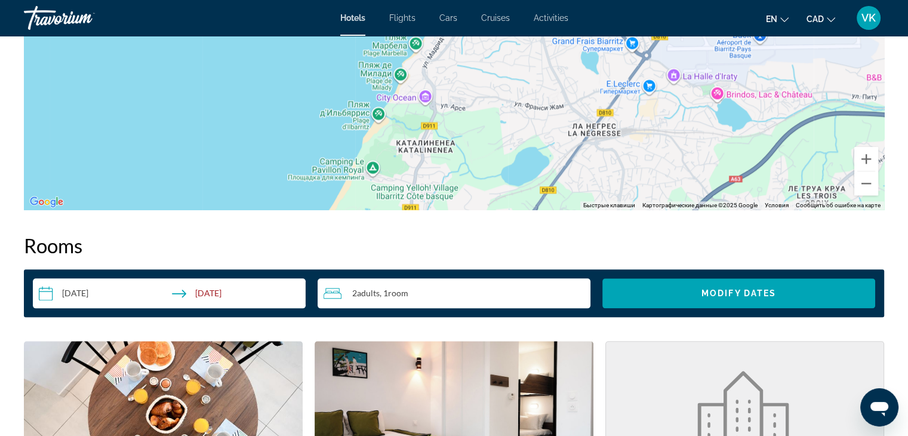
click at [88, 295] on input "**********" at bounding box center [171, 294] width 277 height 33
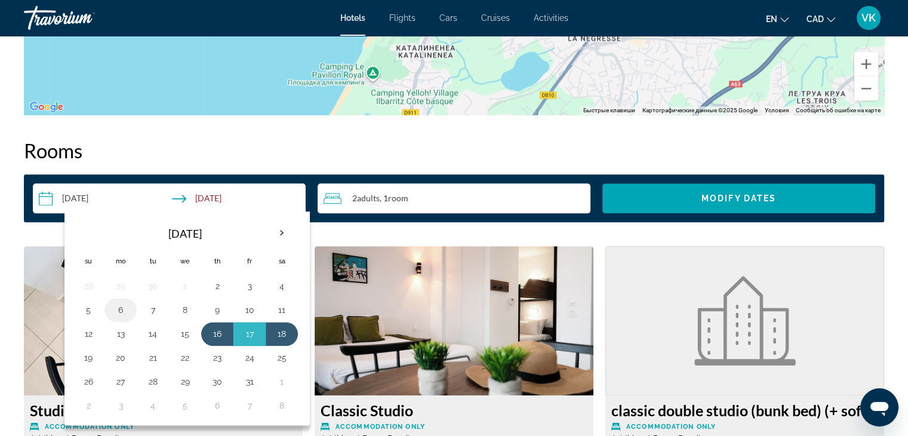
scroll to position [1432, 0]
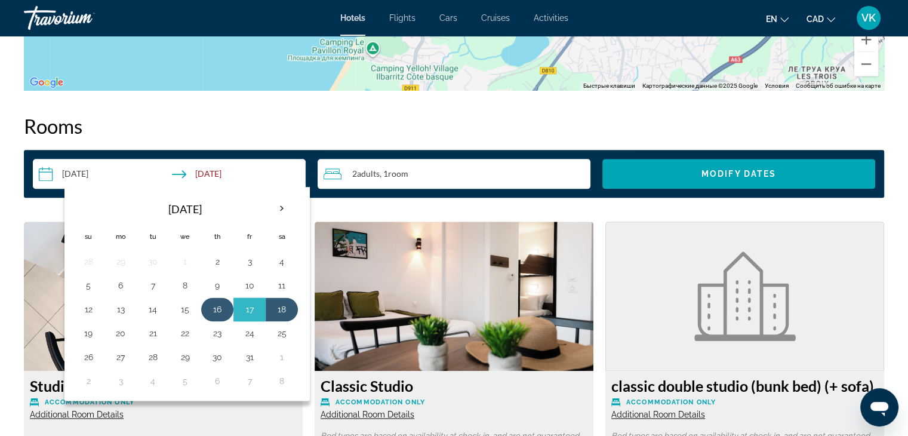
click at [218, 311] on button "16" at bounding box center [217, 309] width 19 height 17
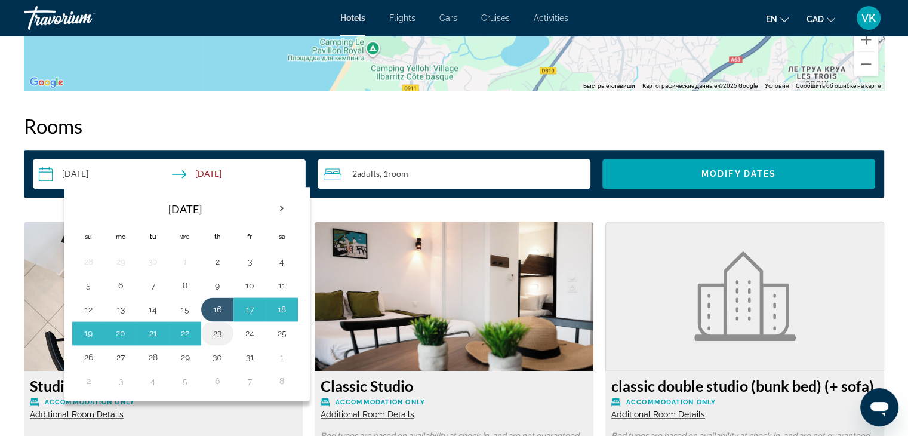
click at [215, 329] on button "23" at bounding box center [217, 333] width 19 height 17
type input "**********"
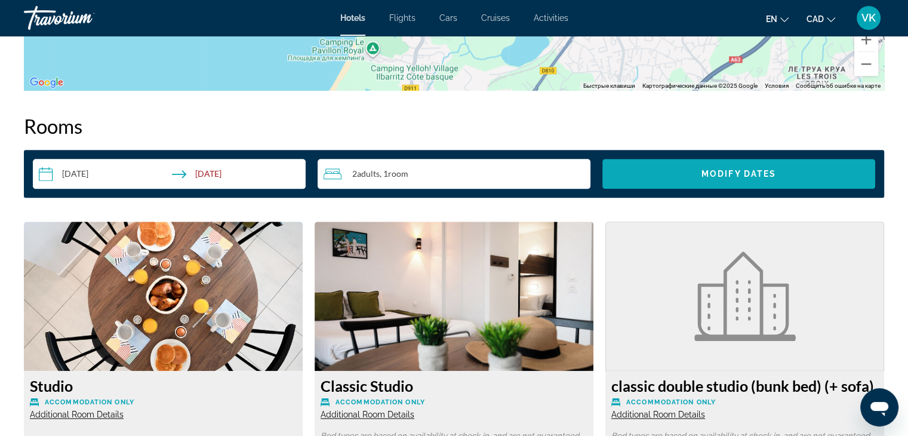
click at [697, 175] on span "Search widget" at bounding box center [738, 173] width 273 height 29
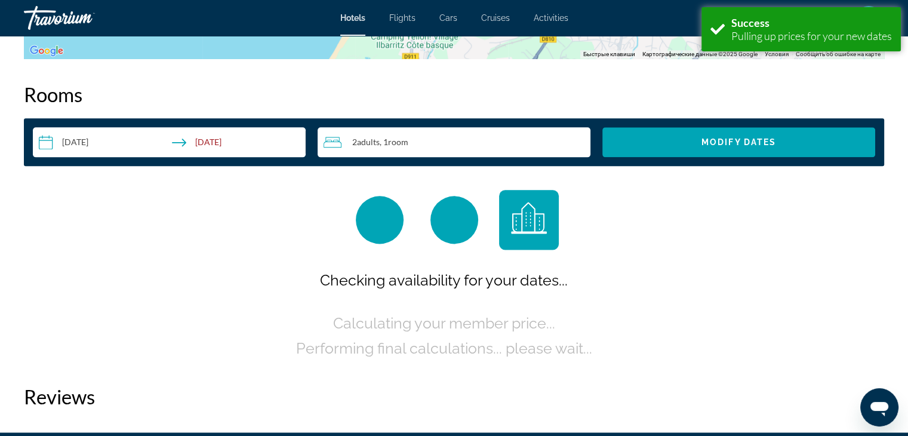
scroll to position [1475, 0]
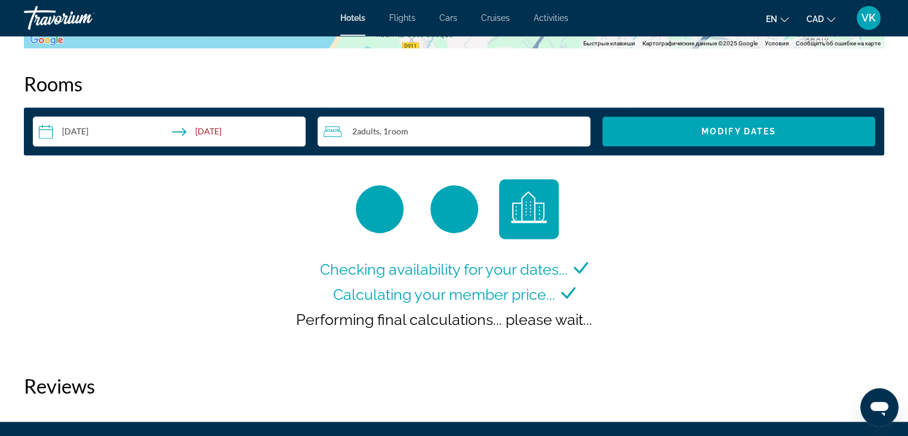
click at [695, 174] on div "**********" at bounding box center [454, 211] width 860 height 278
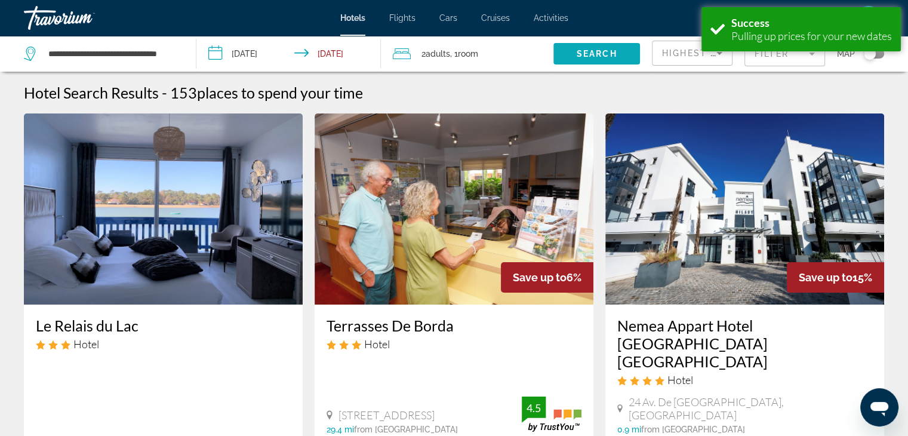
click at [574, 45] on span "Search widget" at bounding box center [596, 53] width 87 height 29
click at [596, 51] on span "Search" at bounding box center [596, 54] width 41 height 10
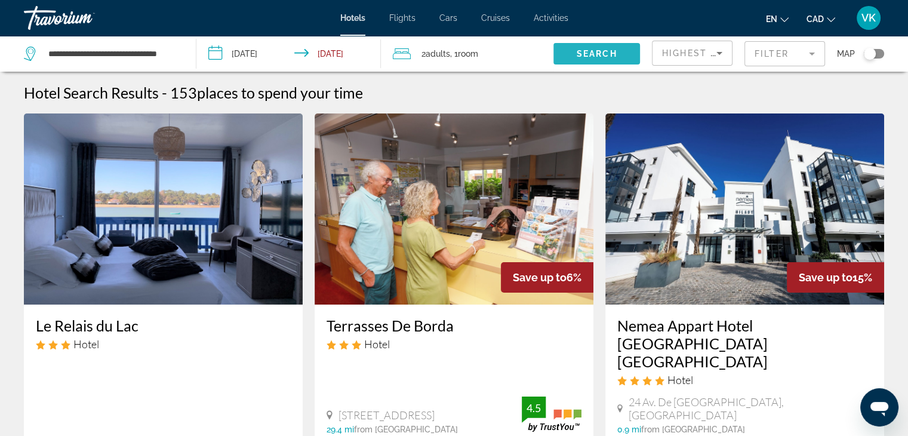
click at [610, 54] on span "Search" at bounding box center [596, 54] width 41 height 10
click at [265, 49] on input "**********" at bounding box center [290, 55] width 189 height 39
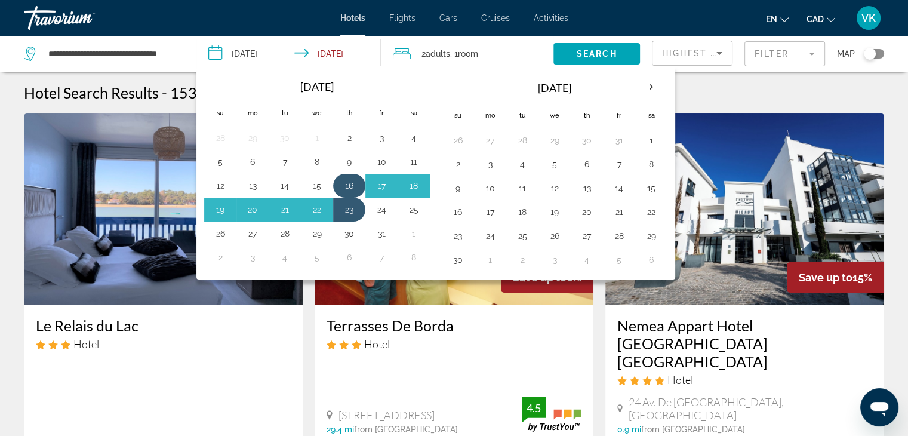
click at [348, 181] on button "16" at bounding box center [349, 185] width 19 height 17
click at [341, 203] on button "23" at bounding box center [349, 209] width 19 height 17
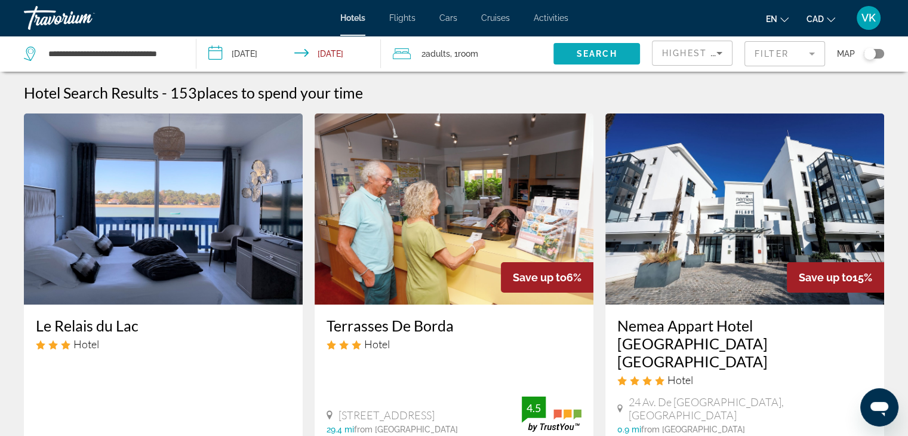
click at [573, 51] on span "Search widget" at bounding box center [596, 53] width 87 height 29
click at [578, 48] on span "Search widget" at bounding box center [596, 53] width 87 height 29
click at [594, 49] on span "Search" at bounding box center [596, 54] width 41 height 10
click at [594, 50] on span "Search" at bounding box center [596, 54] width 41 height 10
click at [593, 51] on span "Search" at bounding box center [596, 54] width 41 height 10
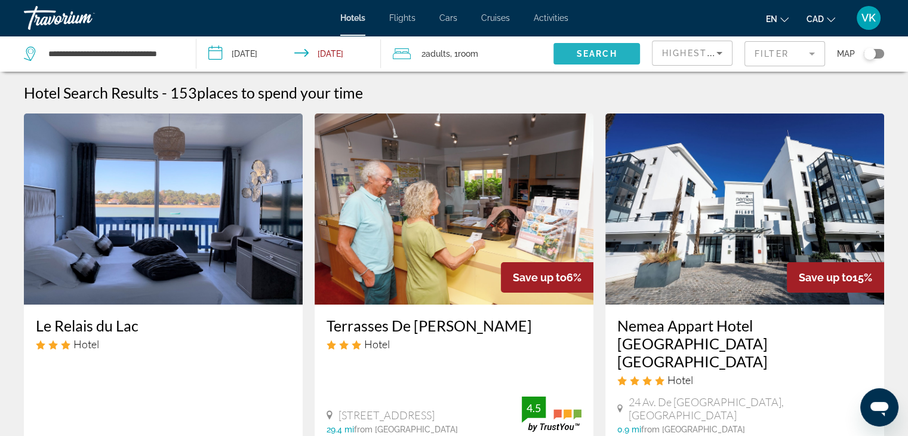
click at [592, 51] on span "Search" at bounding box center [596, 54] width 41 height 10
click at [260, 48] on input "**********" at bounding box center [290, 55] width 189 height 39
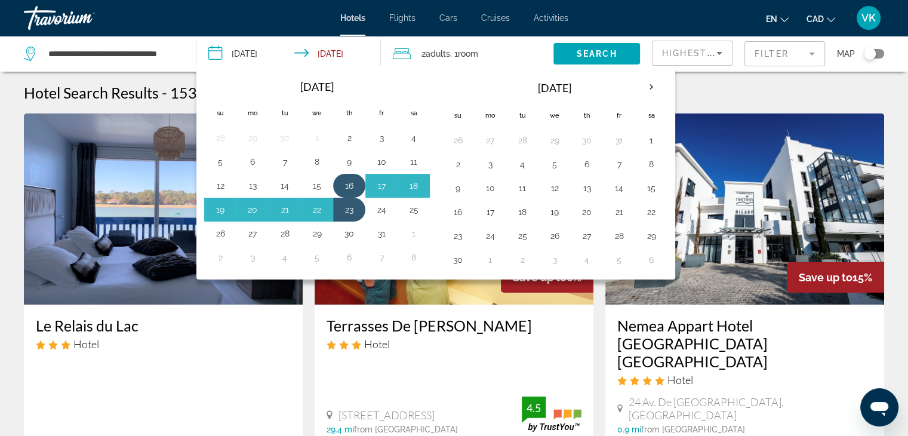
click at [351, 184] on button "16" at bounding box center [349, 185] width 19 height 17
click at [347, 213] on button "23" at bounding box center [349, 209] width 19 height 17
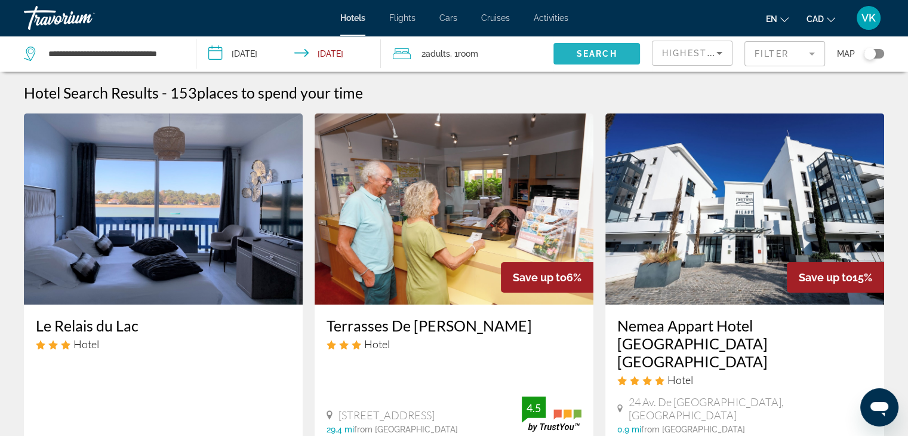
click at [602, 49] on span "Search" at bounding box center [596, 54] width 41 height 10
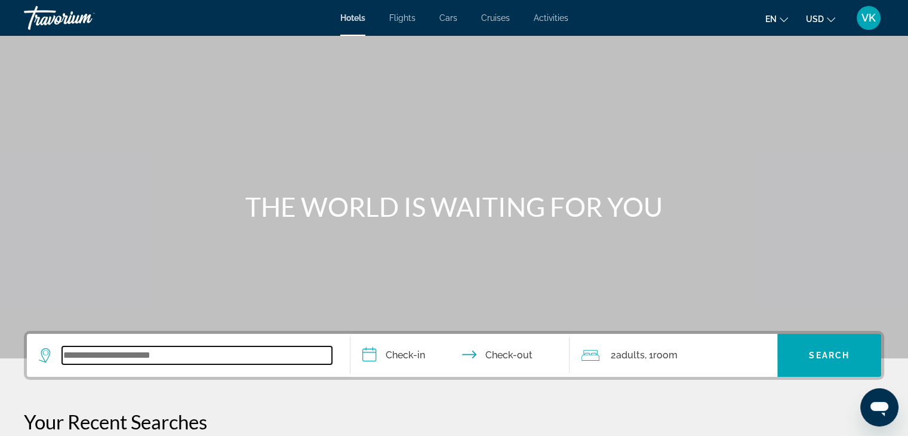
click at [165, 357] on input "Search widget" at bounding box center [197, 355] width 270 height 18
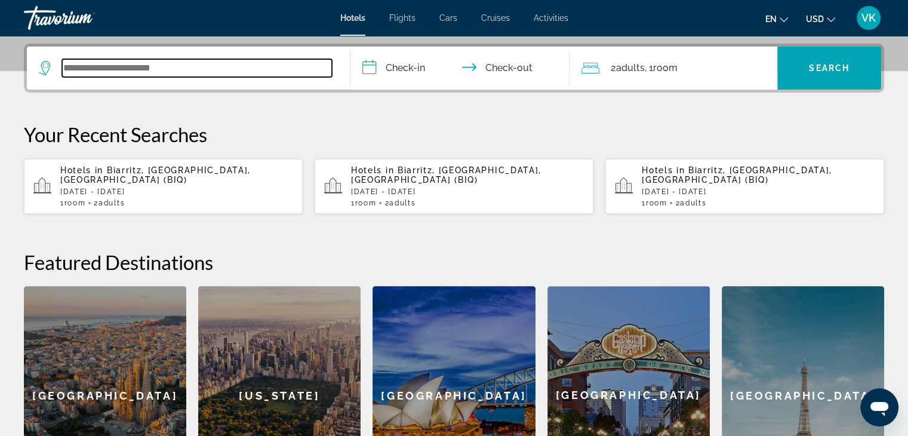
scroll to position [291, 0]
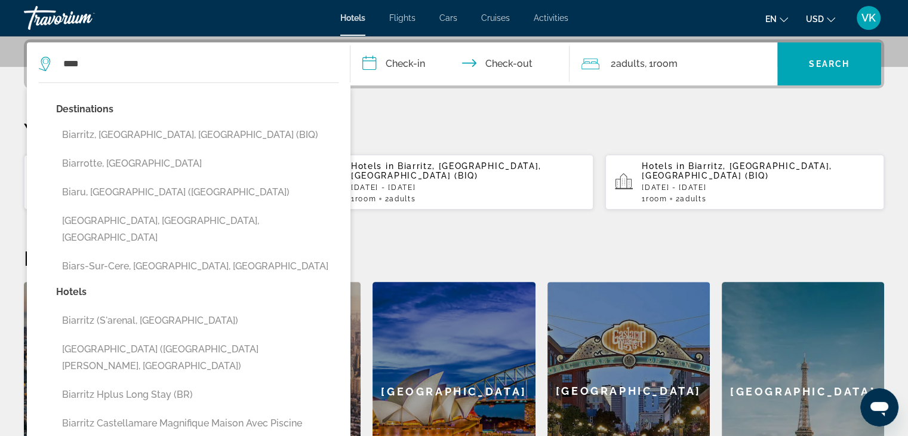
click at [161, 132] on button "Biarritz, [GEOGRAPHIC_DATA], [GEOGRAPHIC_DATA] (BIQ)" at bounding box center [197, 135] width 282 height 23
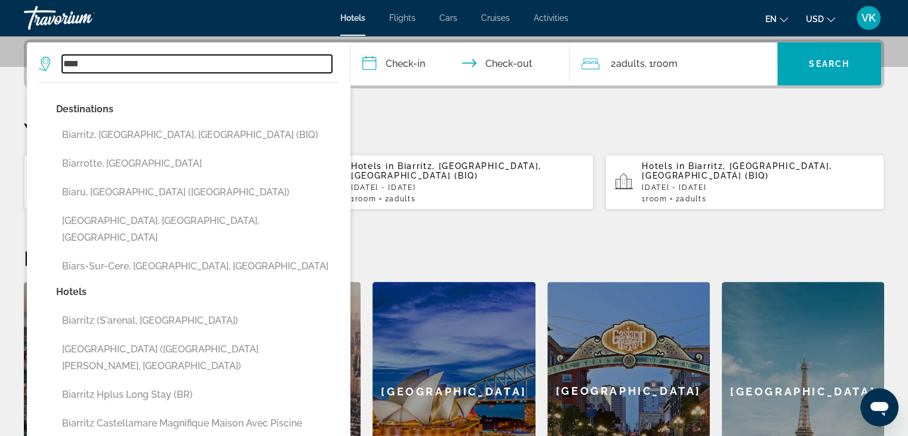
type input "**********"
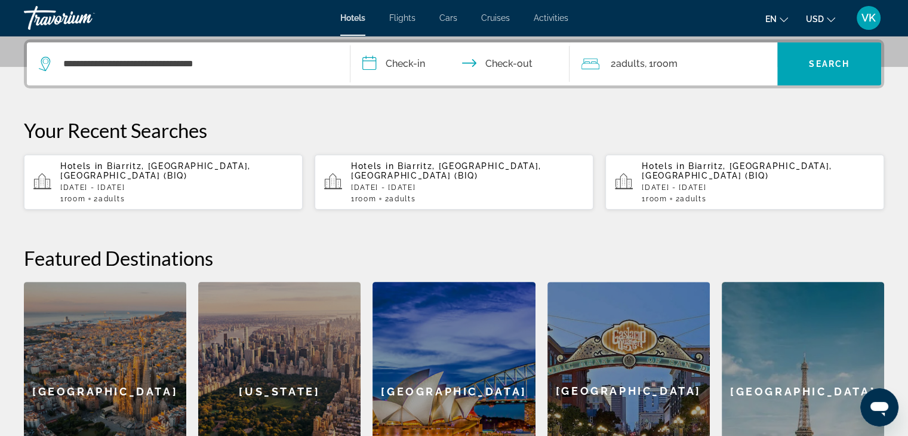
click at [417, 62] on input "**********" at bounding box center [462, 65] width 224 height 47
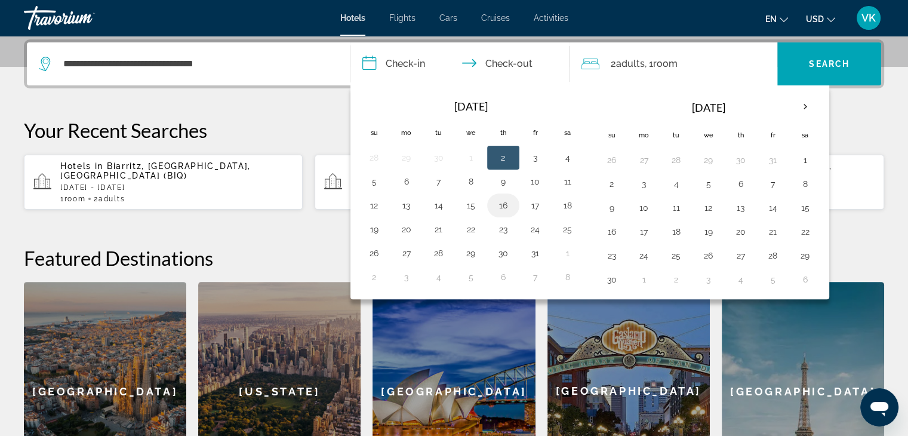
click at [498, 202] on button "16" at bounding box center [503, 205] width 19 height 17
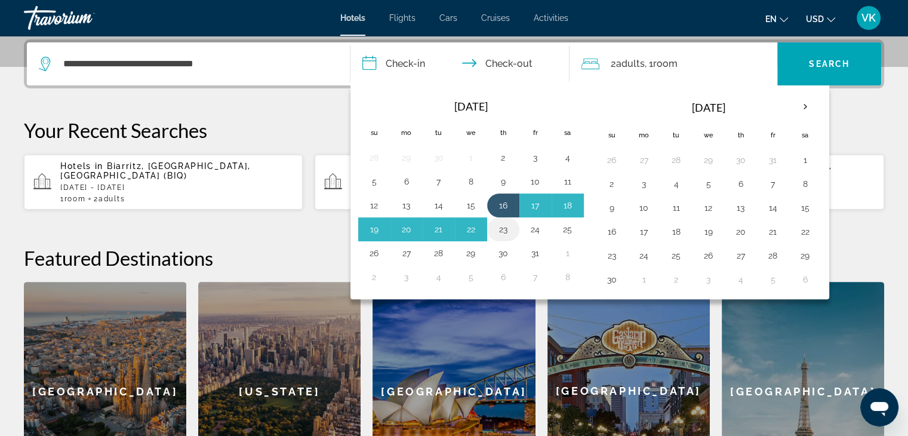
click at [501, 230] on button "23" at bounding box center [503, 229] width 19 height 17
type input "**********"
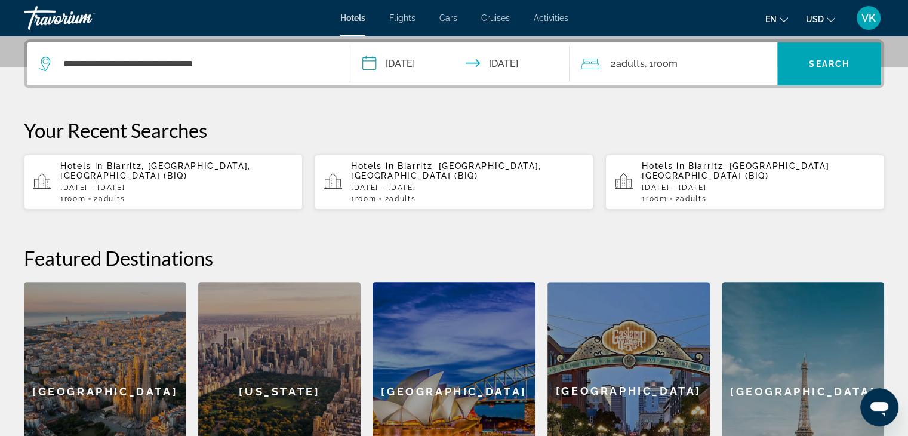
click at [815, 16] on span "USD" at bounding box center [815, 19] width 18 height 10
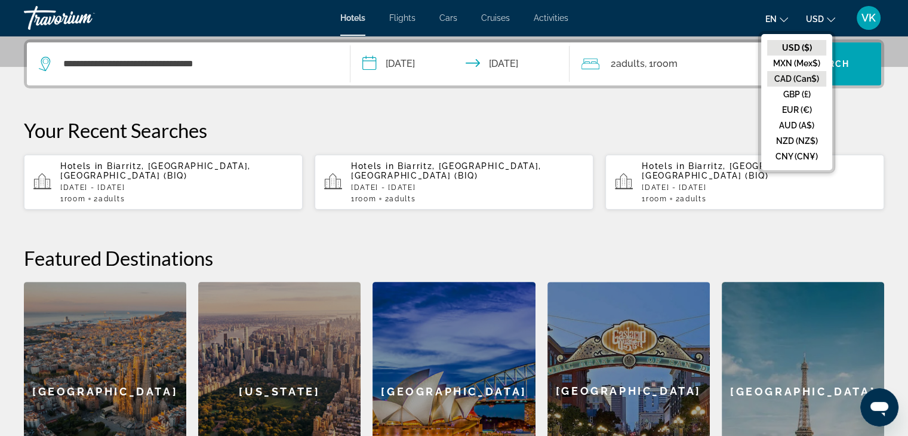
click at [813, 74] on button "CAD (Can$)" at bounding box center [796, 79] width 59 height 16
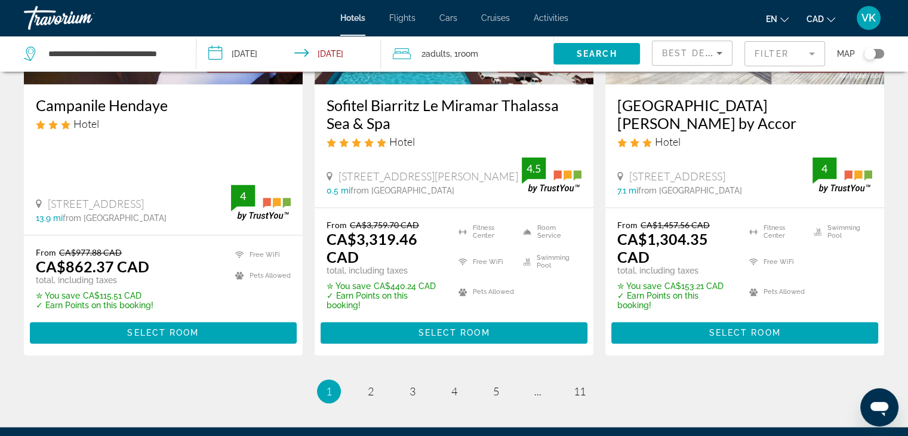
scroll to position [1671, 0]
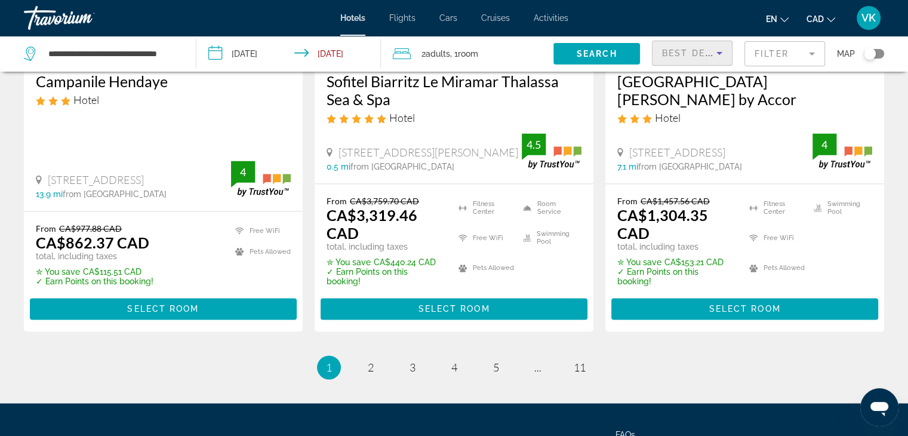
click at [701, 46] on div "Best Deals" at bounding box center [689, 53] width 54 height 14
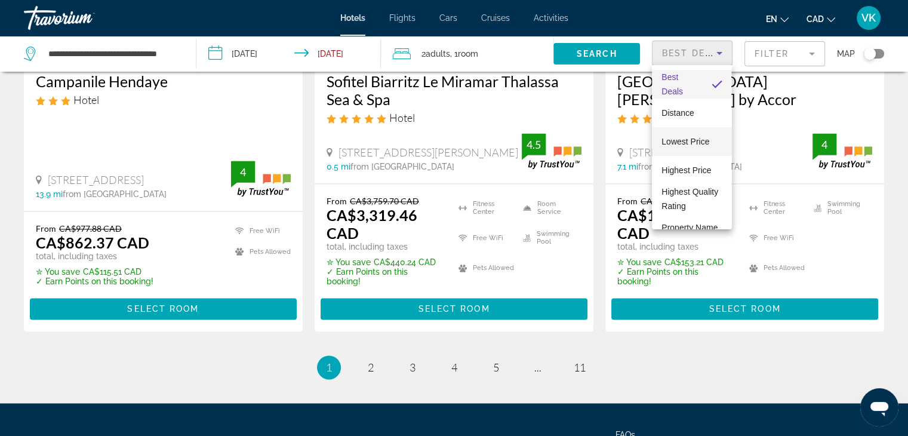
click at [695, 143] on span "Lowest Price" at bounding box center [685, 142] width 48 height 10
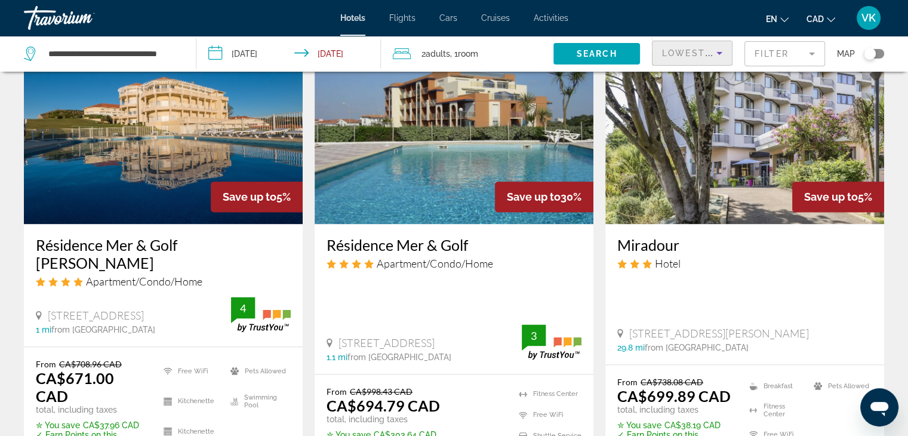
scroll to position [1611, 0]
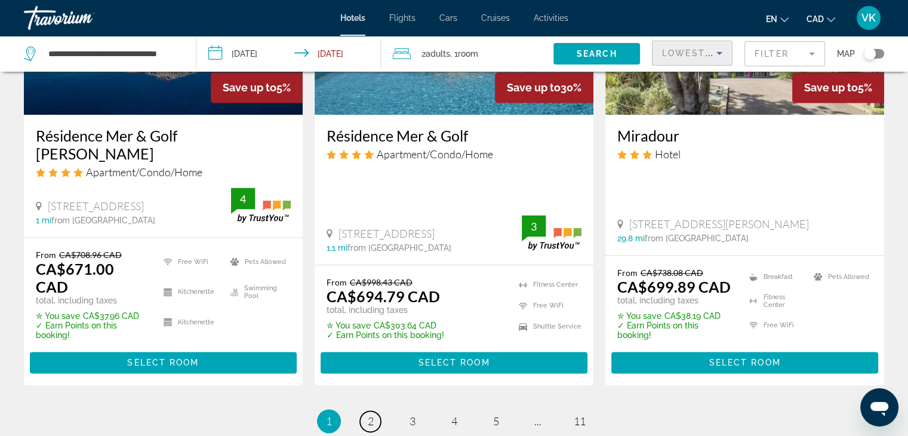
drag, startPoint x: 372, startPoint y: 335, endPoint x: 386, endPoint y: 306, distance: 31.5
click at [372, 414] on span "2" at bounding box center [371, 420] width 6 height 13
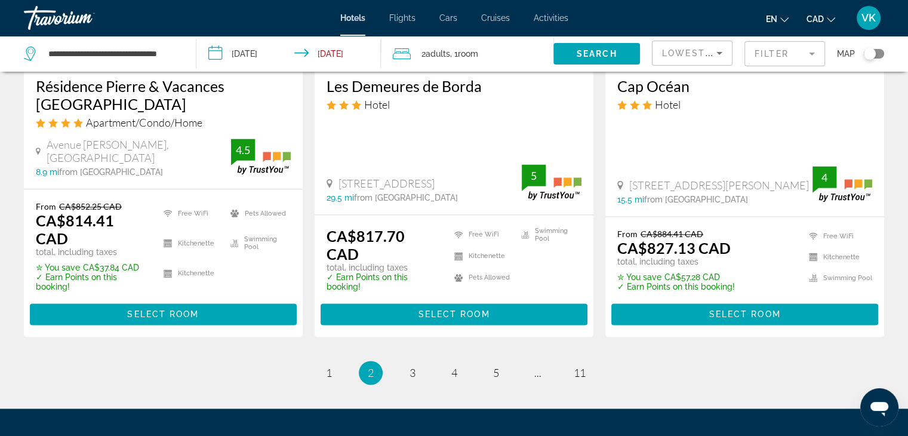
scroll to position [1671, 0]
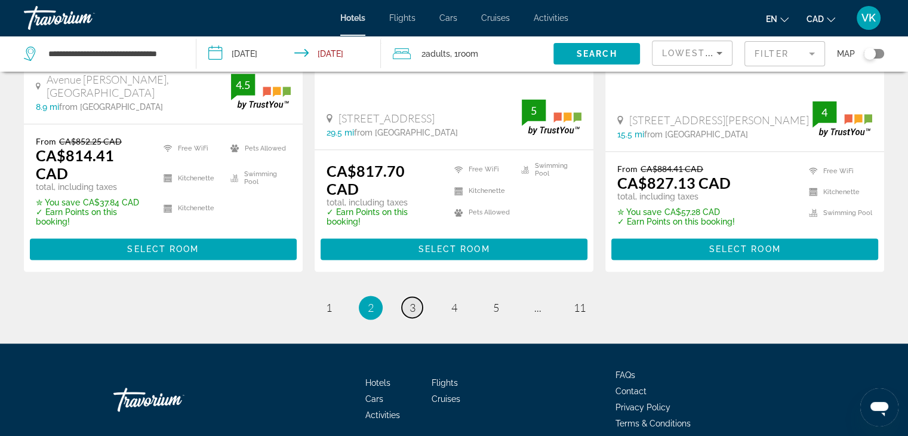
click at [415, 301] on span "3" at bounding box center [412, 307] width 6 height 13
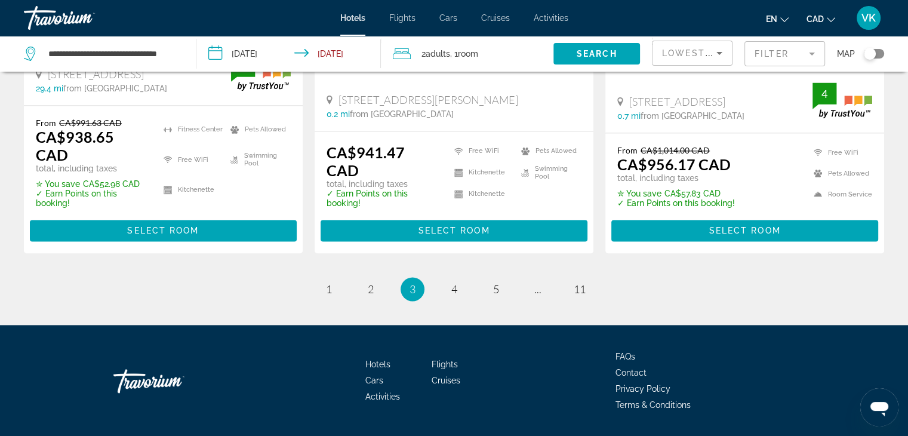
scroll to position [1628, 0]
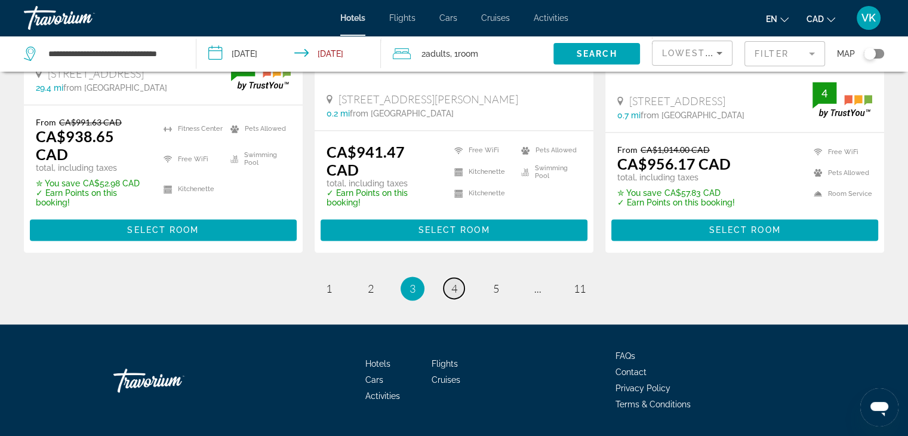
click at [455, 282] on span "4" at bounding box center [454, 288] width 6 height 13
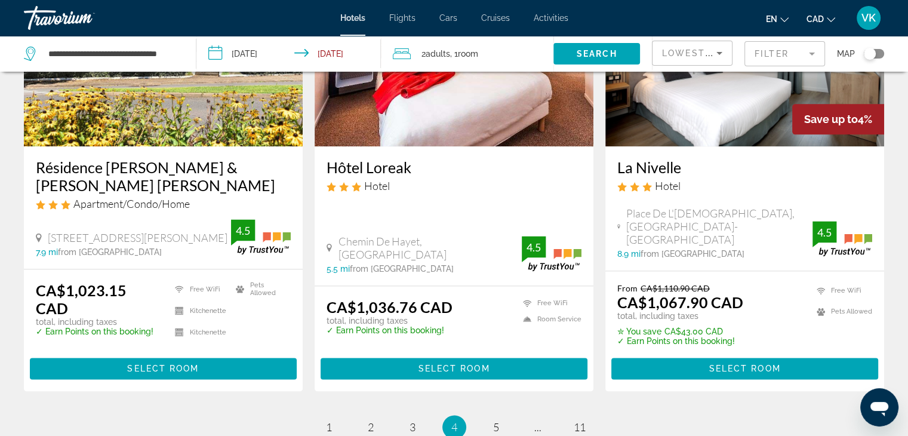
scroll to position [1611, 0]
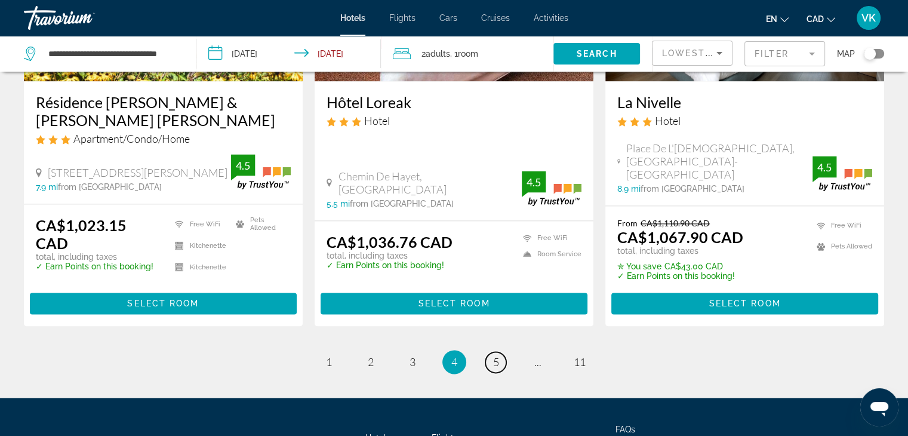
click at [501, 351] on link "page 5" at bounding box center [495, 361] width 21 height 21
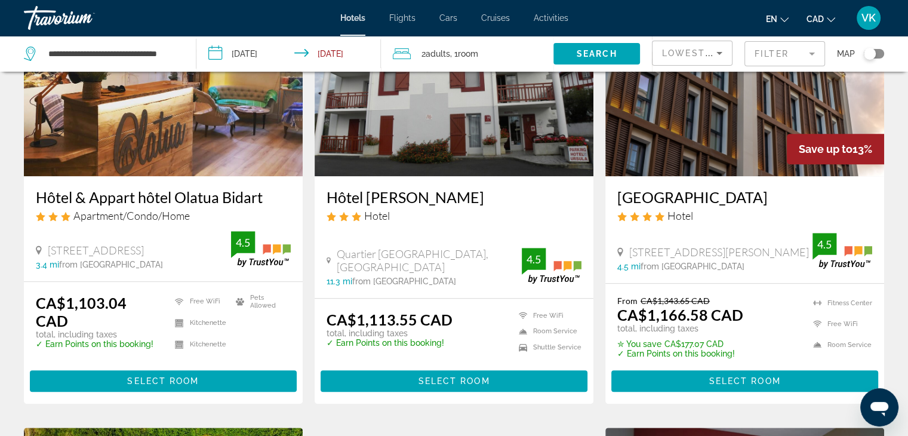
scroll to position [1014, 0]
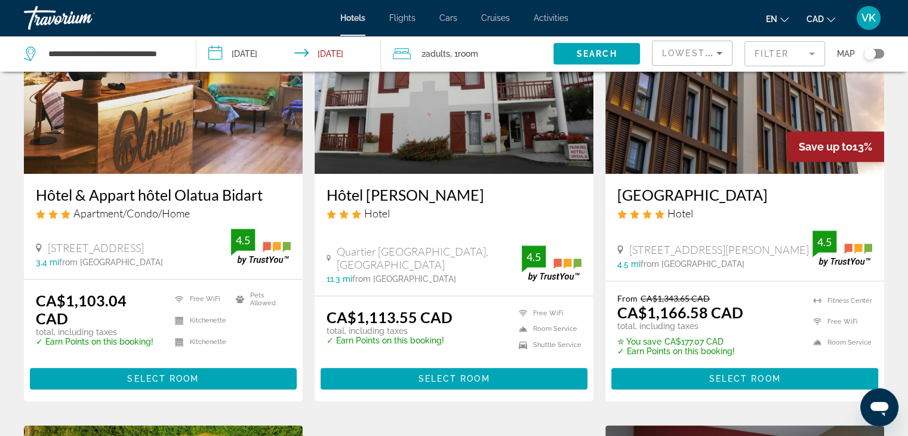
click at [735, 190] on h3 "[GEOGRAPHIC_DATA]" at bounding box center [744, 195] width 255 height 18
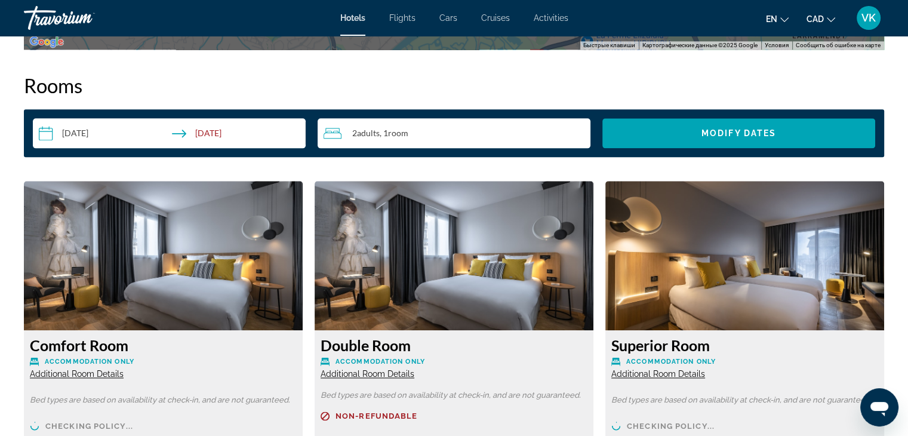
scroll to position [1492, 0]
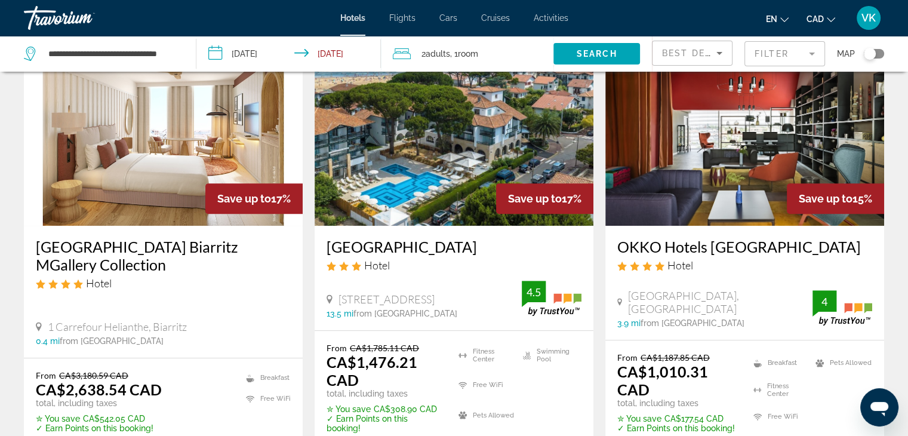
scroll to position [537, 0]
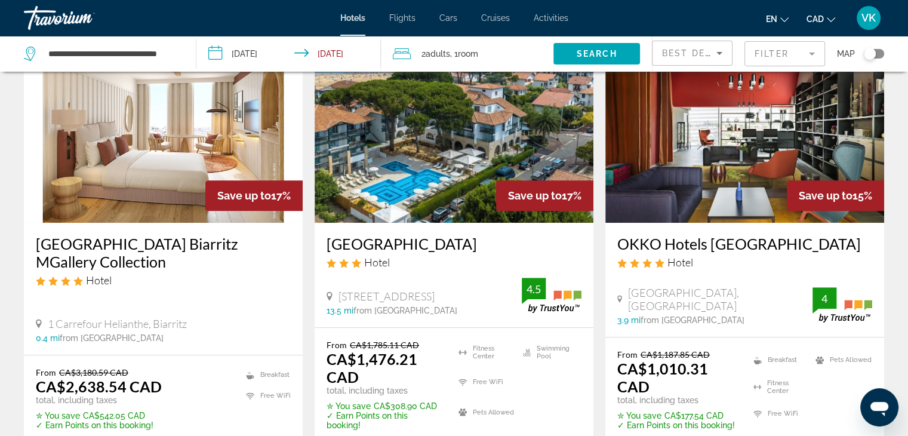
click at [696, 47] on div "Best Deals" at bounding box center [689, 53] width 54 height 14
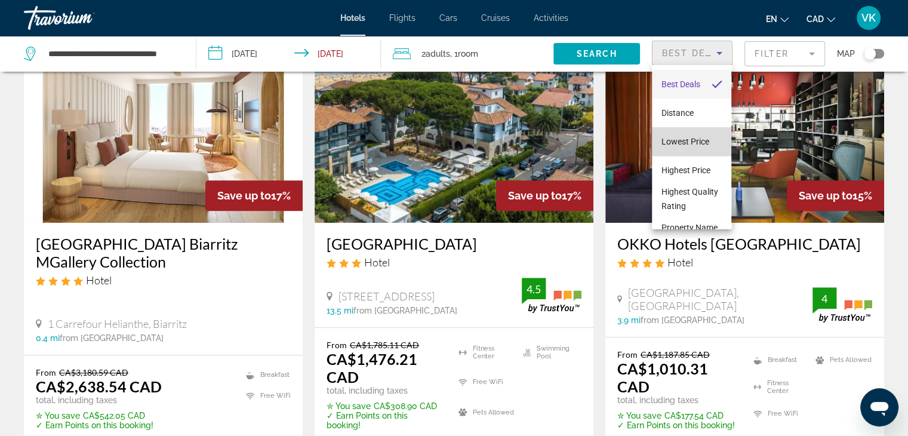
click at [693, 140] on span "Lowest Price" at bounding box center [685, 142] width 48 height 10
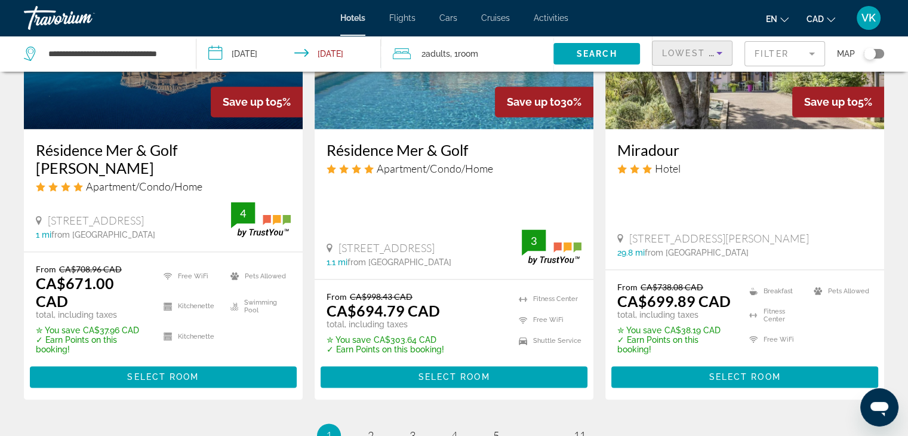
scroll to position [1692, 0]
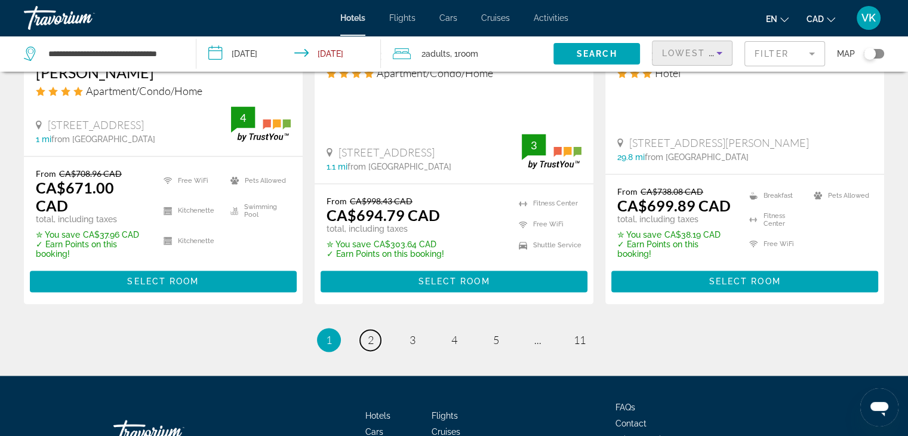
drag, startPoint x: 368, startPoint y: 246, endPoint x: 382, endPoint y: 228, distance: 23.0
click at [368, 329] on link "page 2" at bounding box center [370, 339] width 21 height 21
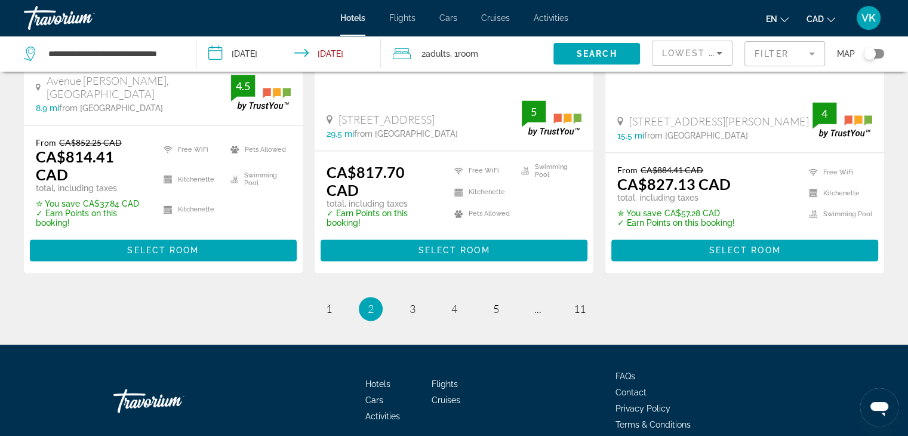
scroll to position [1671, 0]
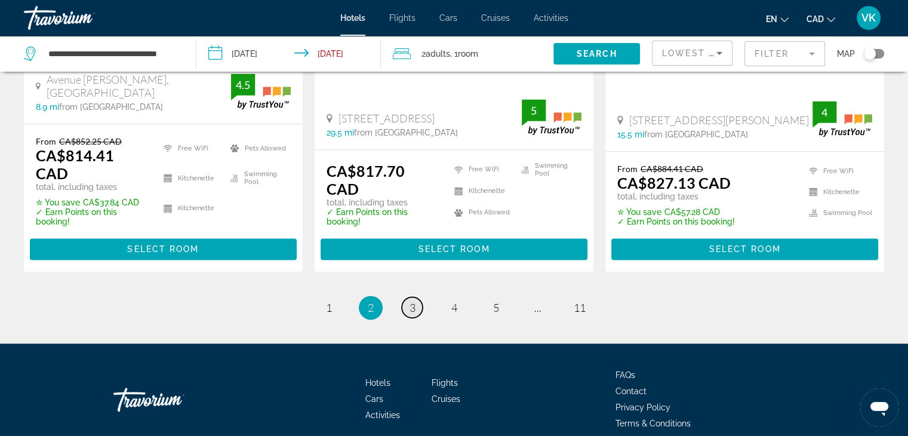
click at [411, 301] on span "3" at bounding box center [412, 307] width 6 height 13
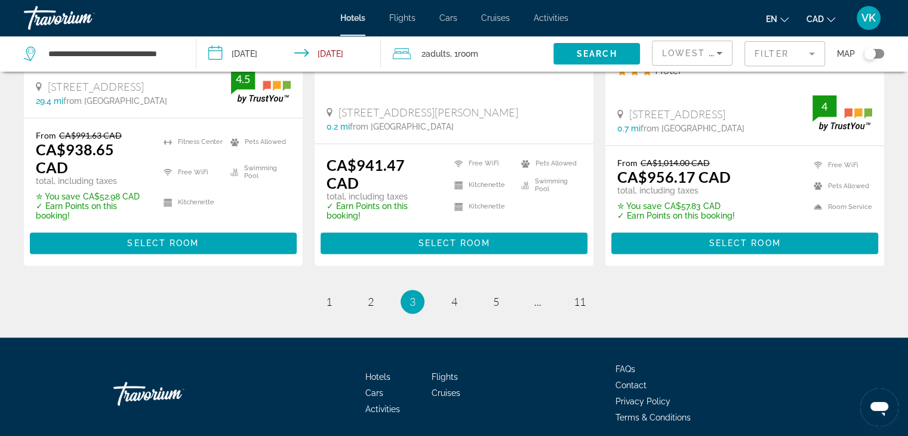
scroll to position [1628, 0]
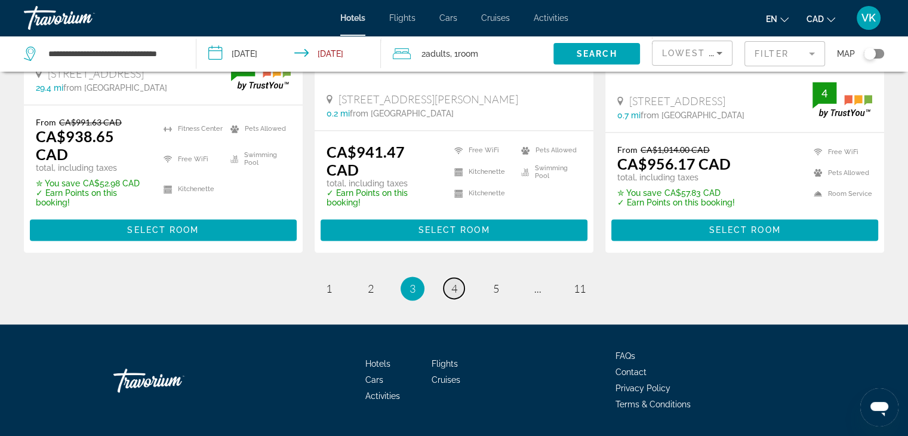
click at [454, 282] on span "4" at bounding box center [454, 288] width 6 height 13
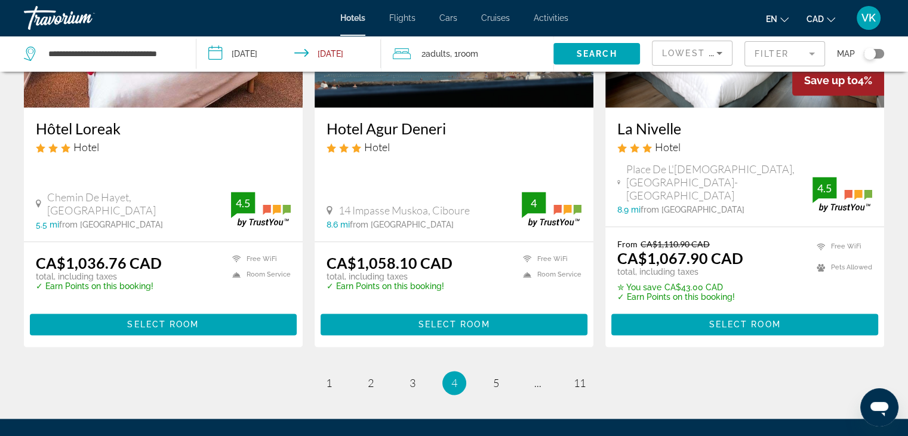
scroll to position [1611, 0]
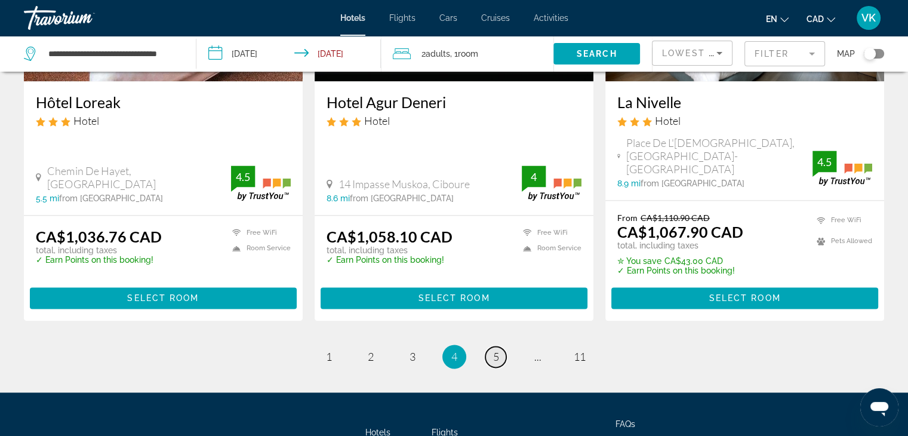
click at [496, 350] on span "5" at bounding box center [496, 356] width 6 height 13
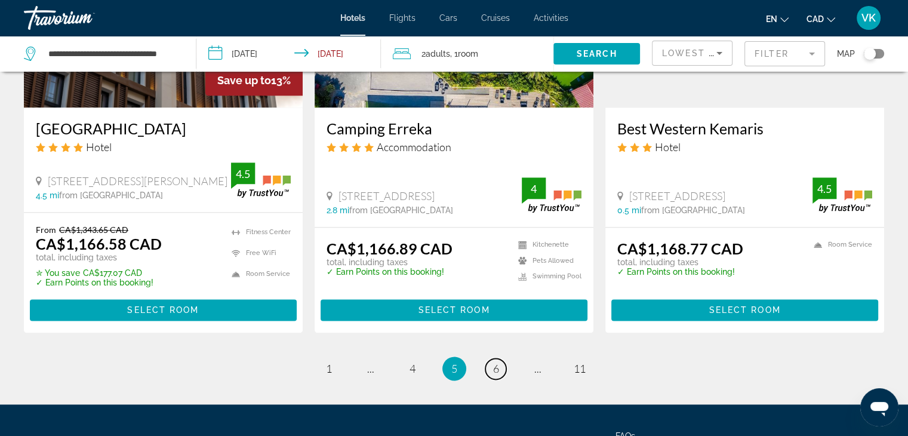
scroll to position [1552, 0]
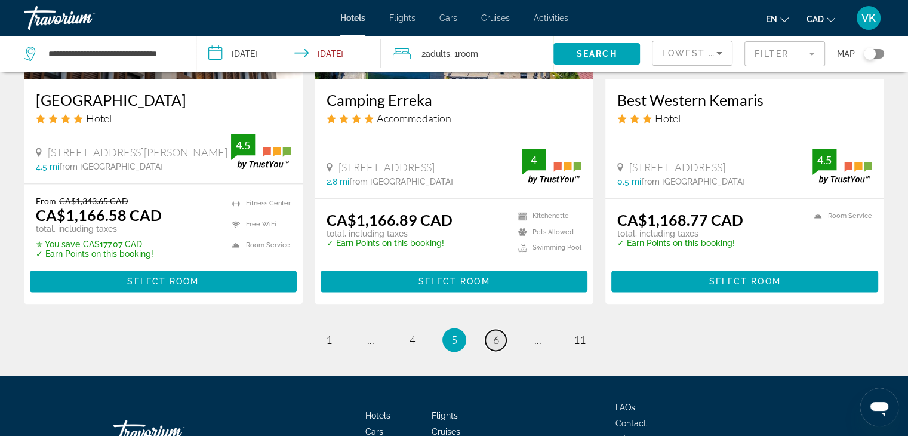
click at [498, 333] on span "6" at bounding box center [496, 339] width 6 height 13
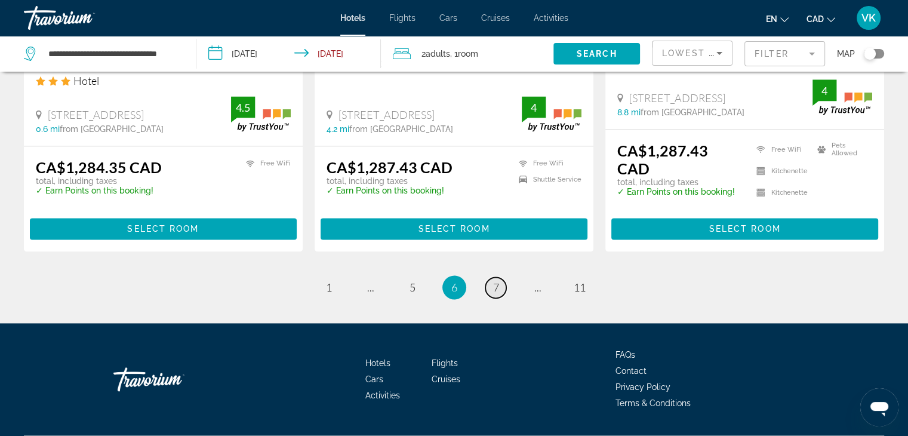
scroll to position [1611, 0]
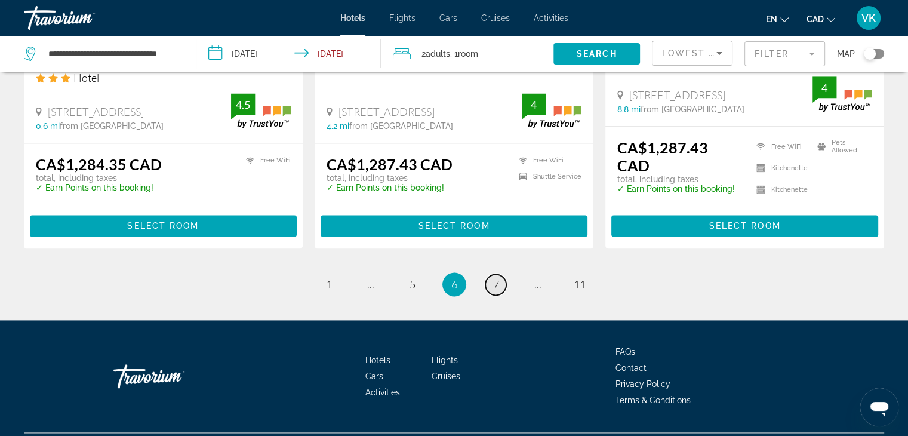
click at [503, 274] on link "page 7" at bounding box center [495, 284] width 21 height 21
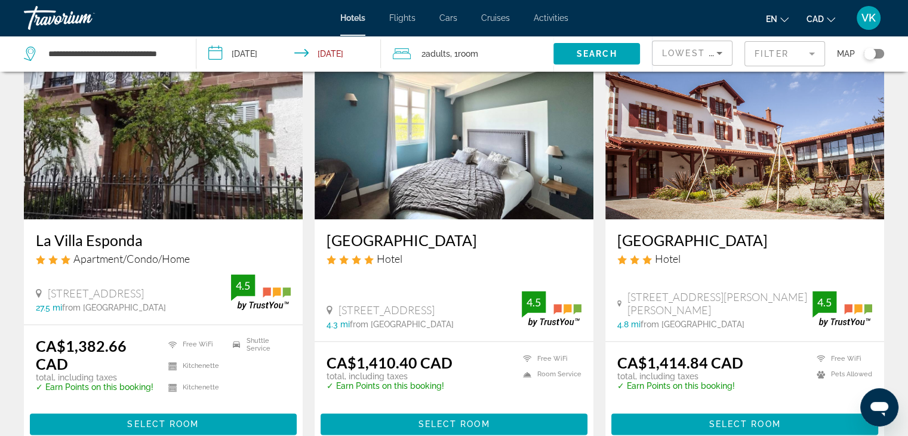
scroll to position [1726, 0]
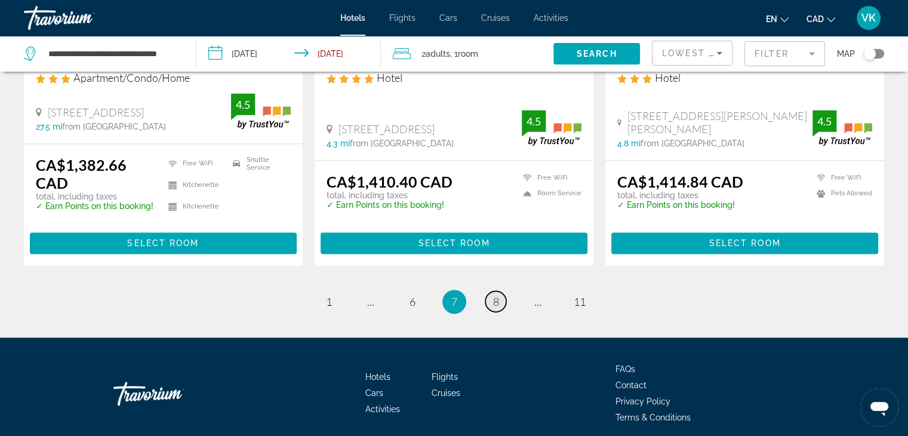
click at [499, 291] on link "page 8" at bounding box center [495, 301] width 21 height 21
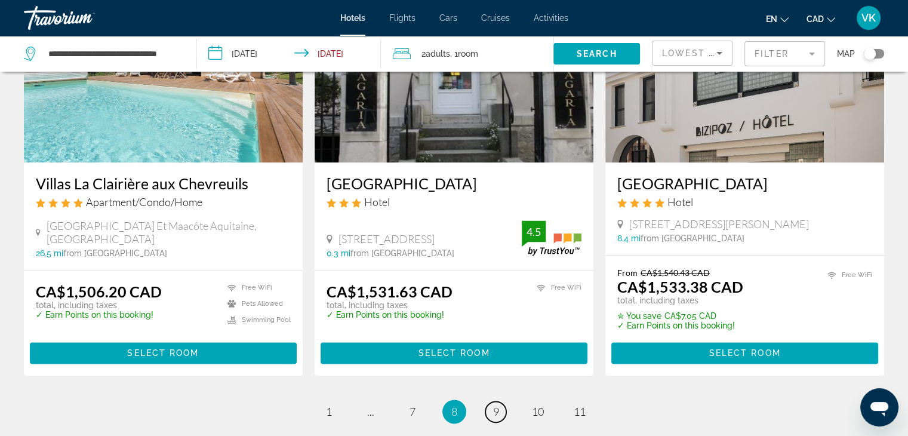
scroll to position [1611, 0]
